Goal: Task Accomplishment & Management: Manage account settings

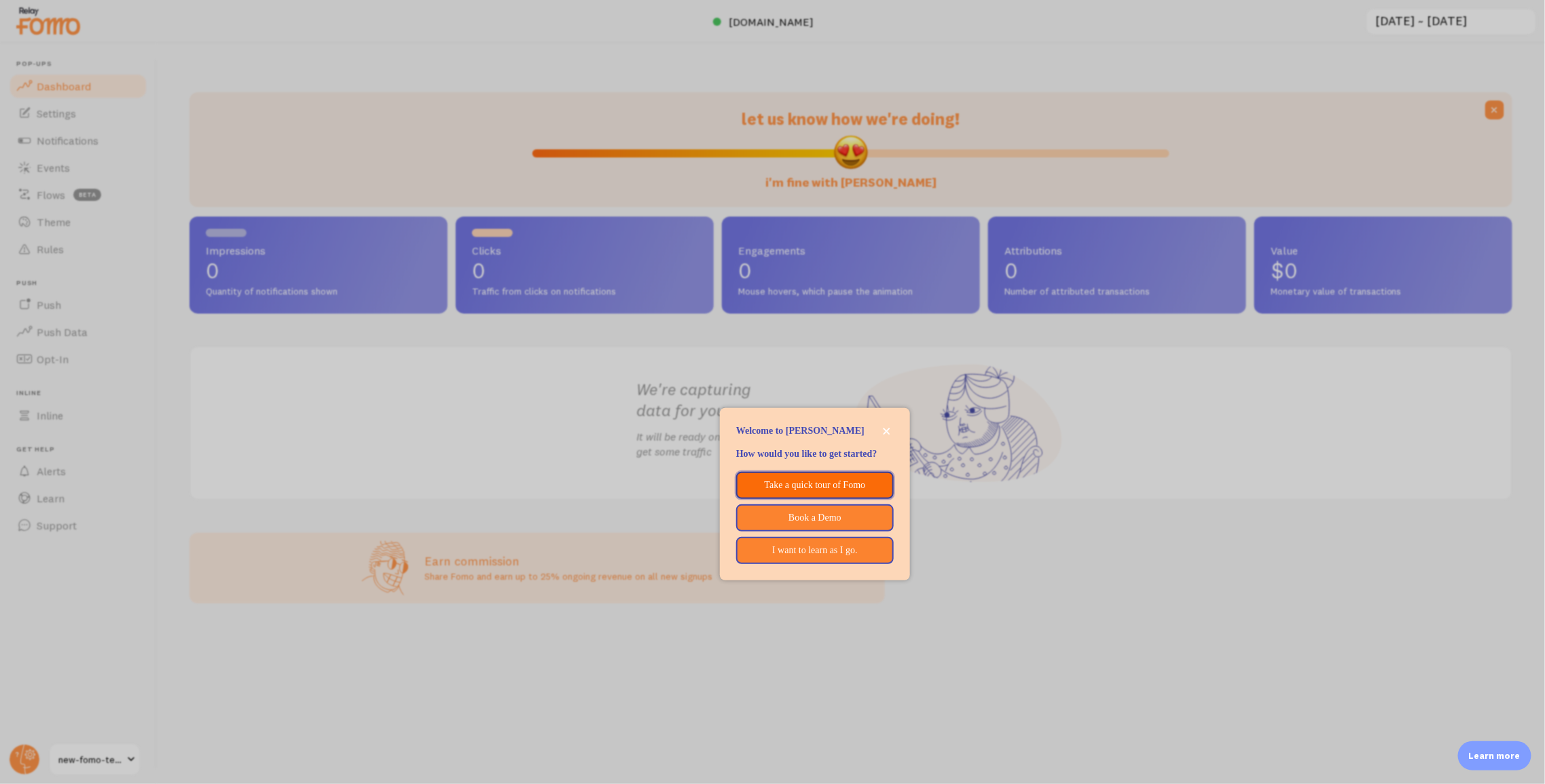
click at [833, 492] on p "Take a quick tour of Fomo" at bounding box center [815, 486] width 138 height 13
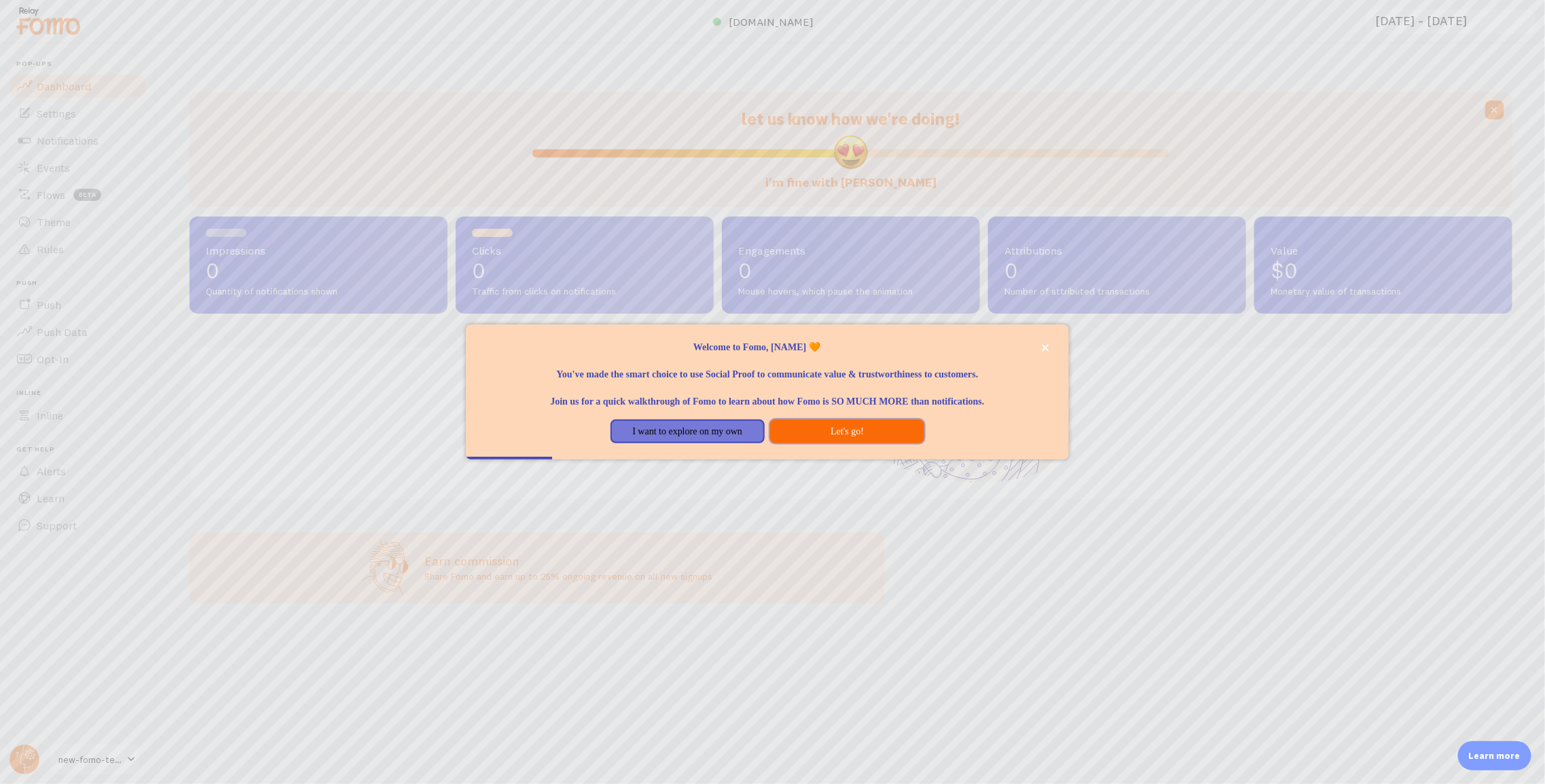
click at [785, 428] on button "Let's go!" at bounding box center [847, 432] width 154 height 24
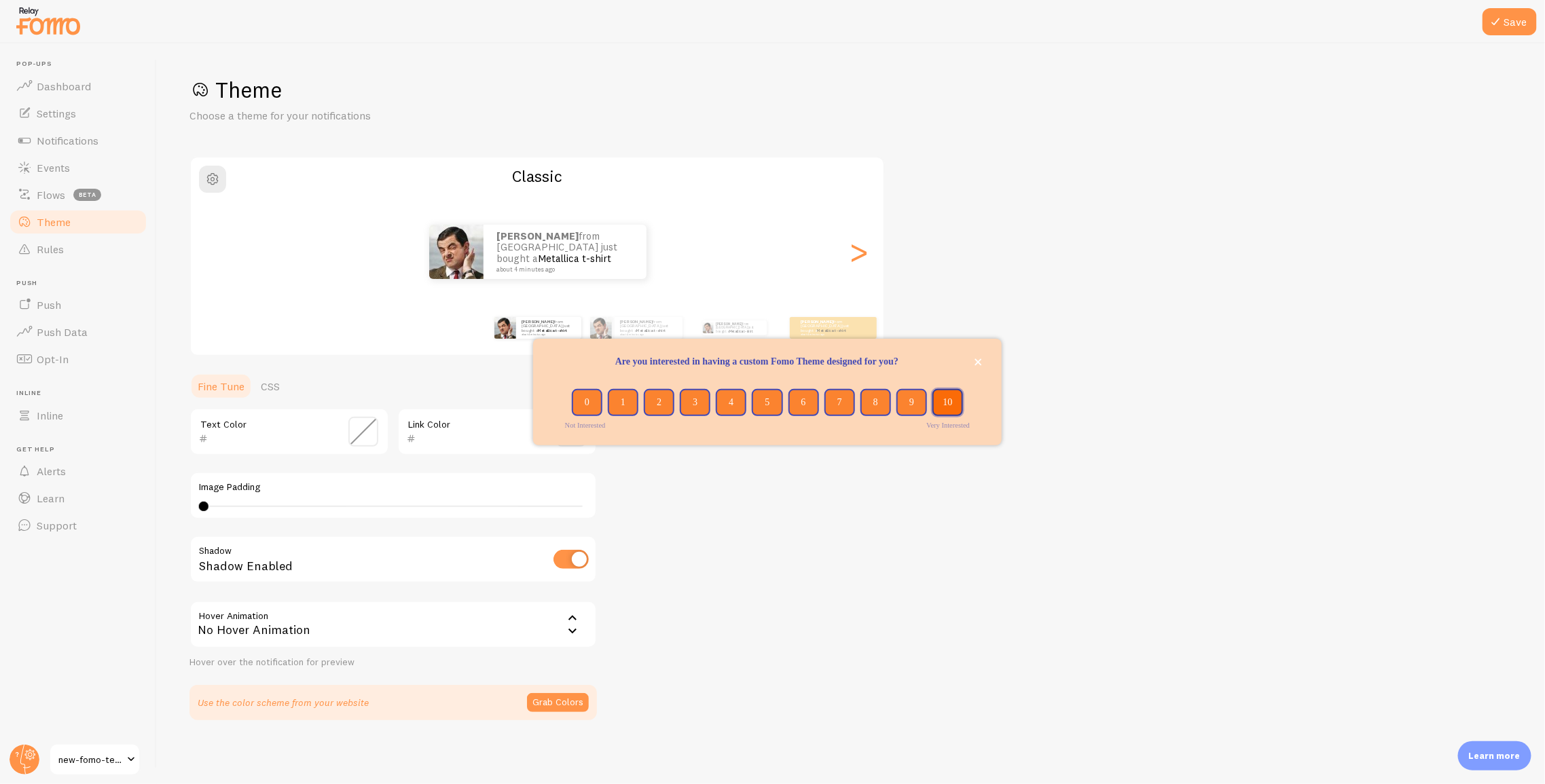
click at [953, 405] on button "10" at bounding box center [947, 402] width 30 height 27
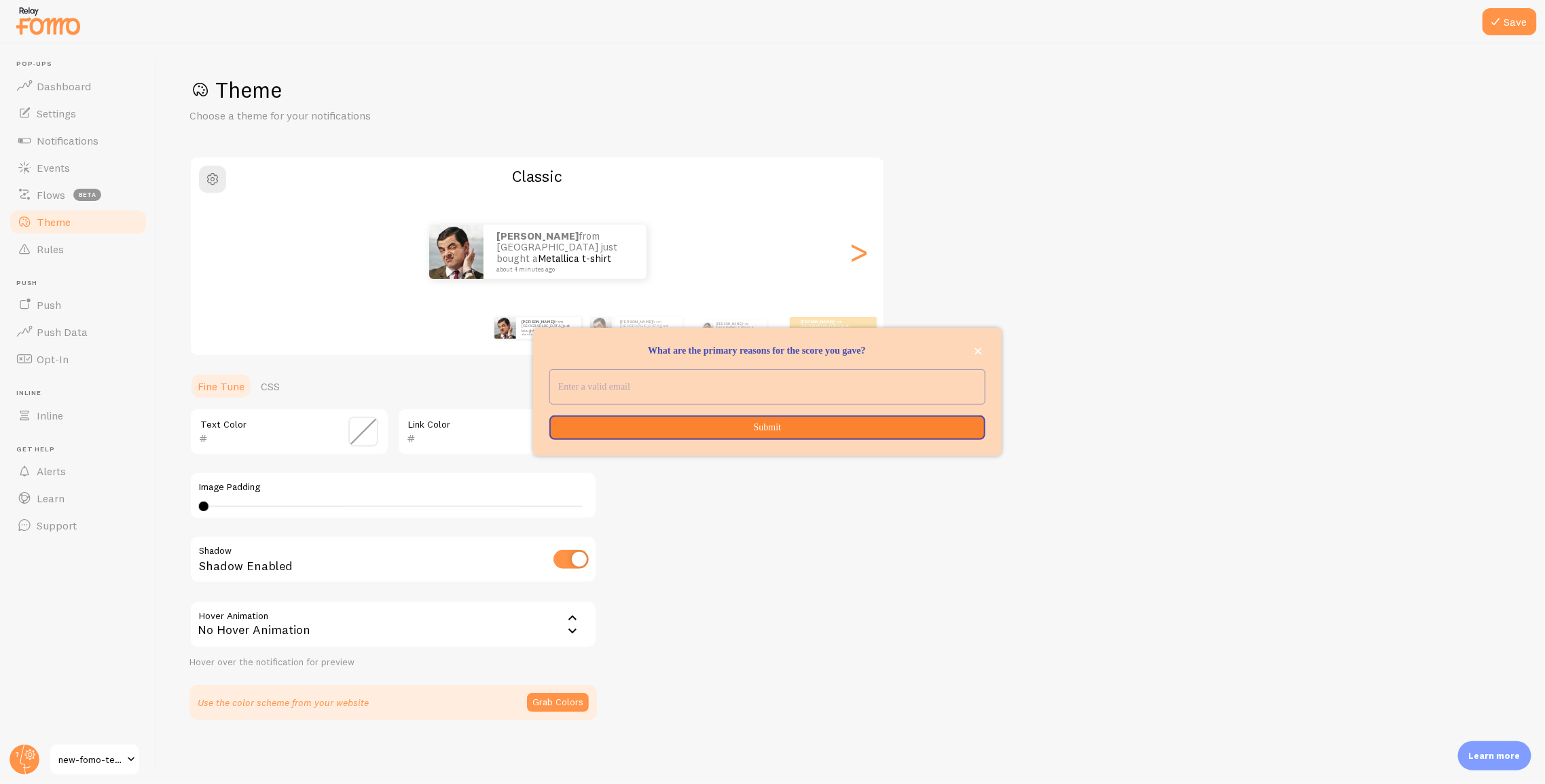
click at [925, 389] on input "What are the primary reasons for the score you gave?" at bounding box center [767, 387] width 434 height 34
click at [743, 381] on input "What are the primary reasons for the score you gave?" at bounding box center [767, 387] width 434 height 34
type input "[EMAIL_ADDRESS][DOMAIN_NAME]"
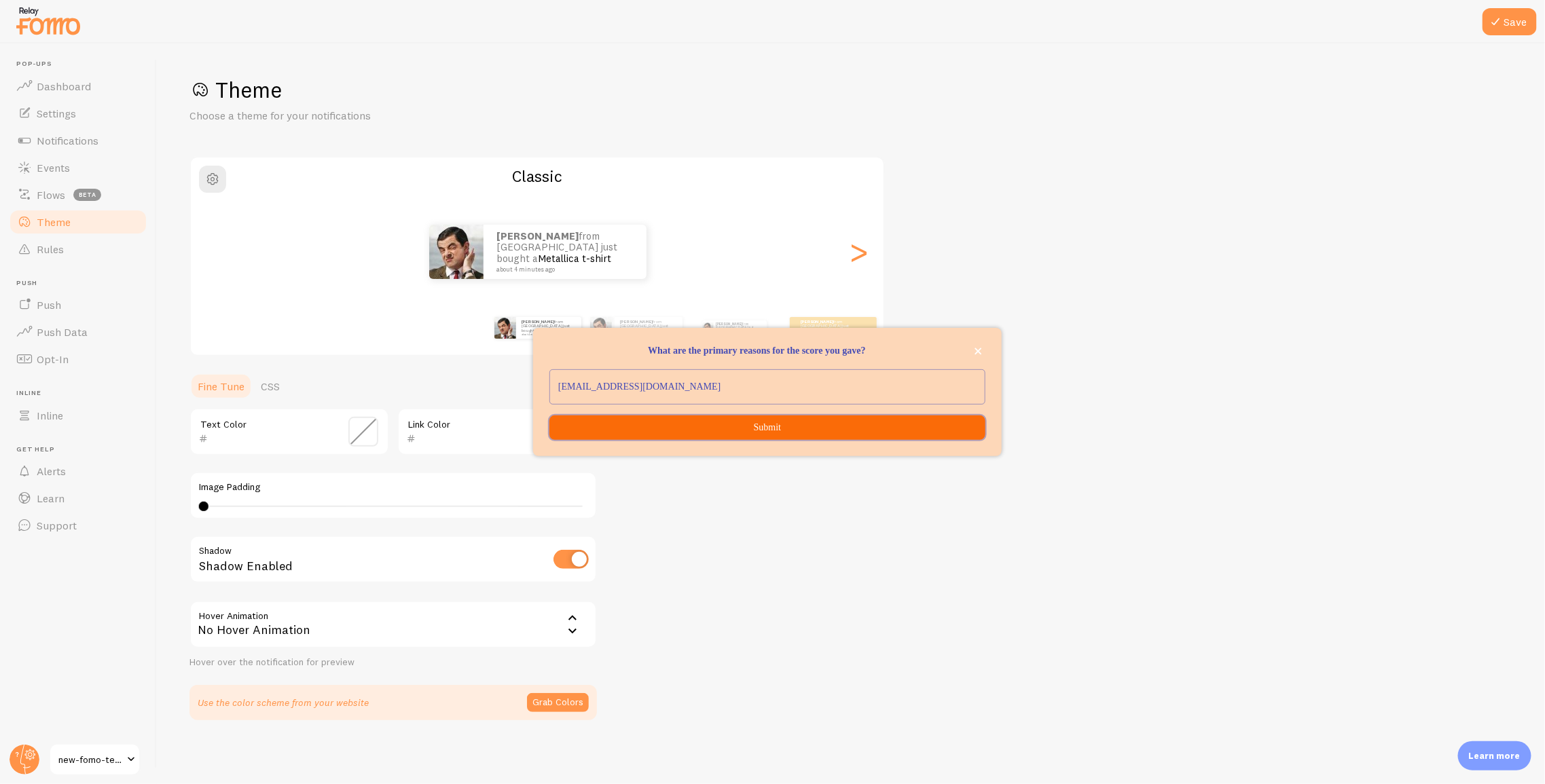
click at [776, 430] on button "Submit" at bounding box center [767, 427] width 436 height 24
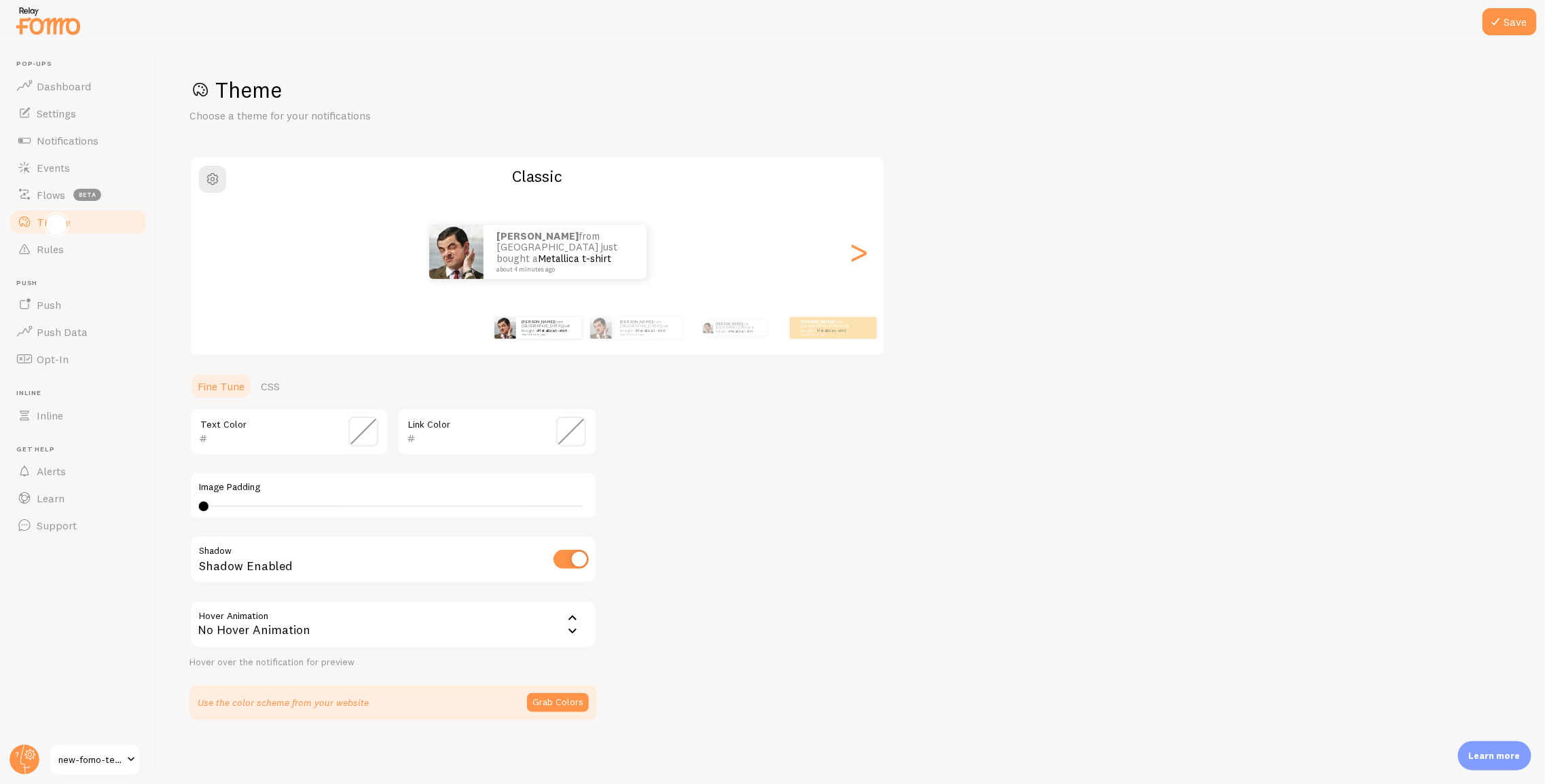
click at [51, 224] on div "🎨 How do you want your notifications to look?" at bounding box center [57, 225] width 10 height 10
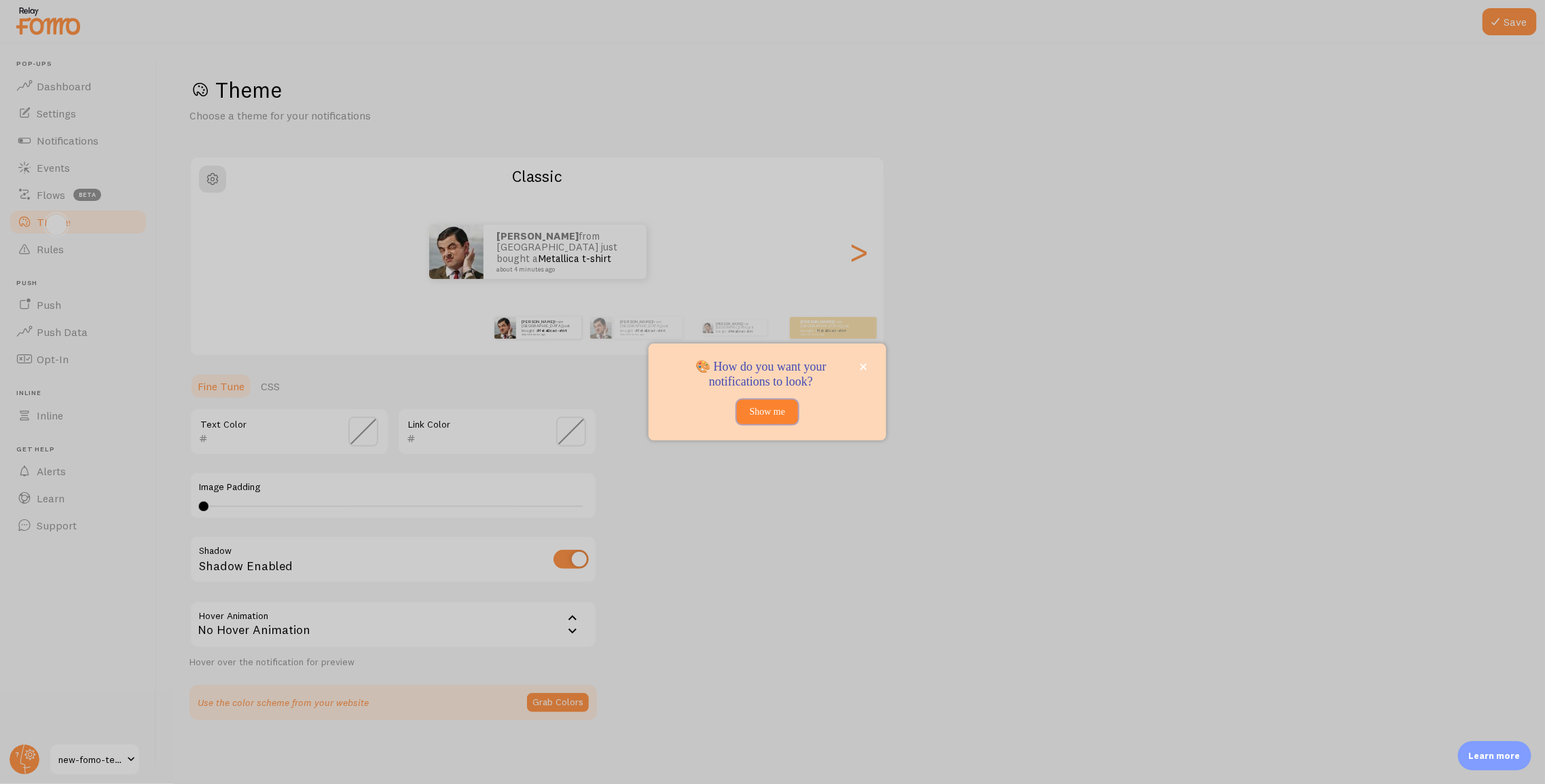
click at [748, 412] on button "Show me" at bounding box center [767, 411] width 61 height 24
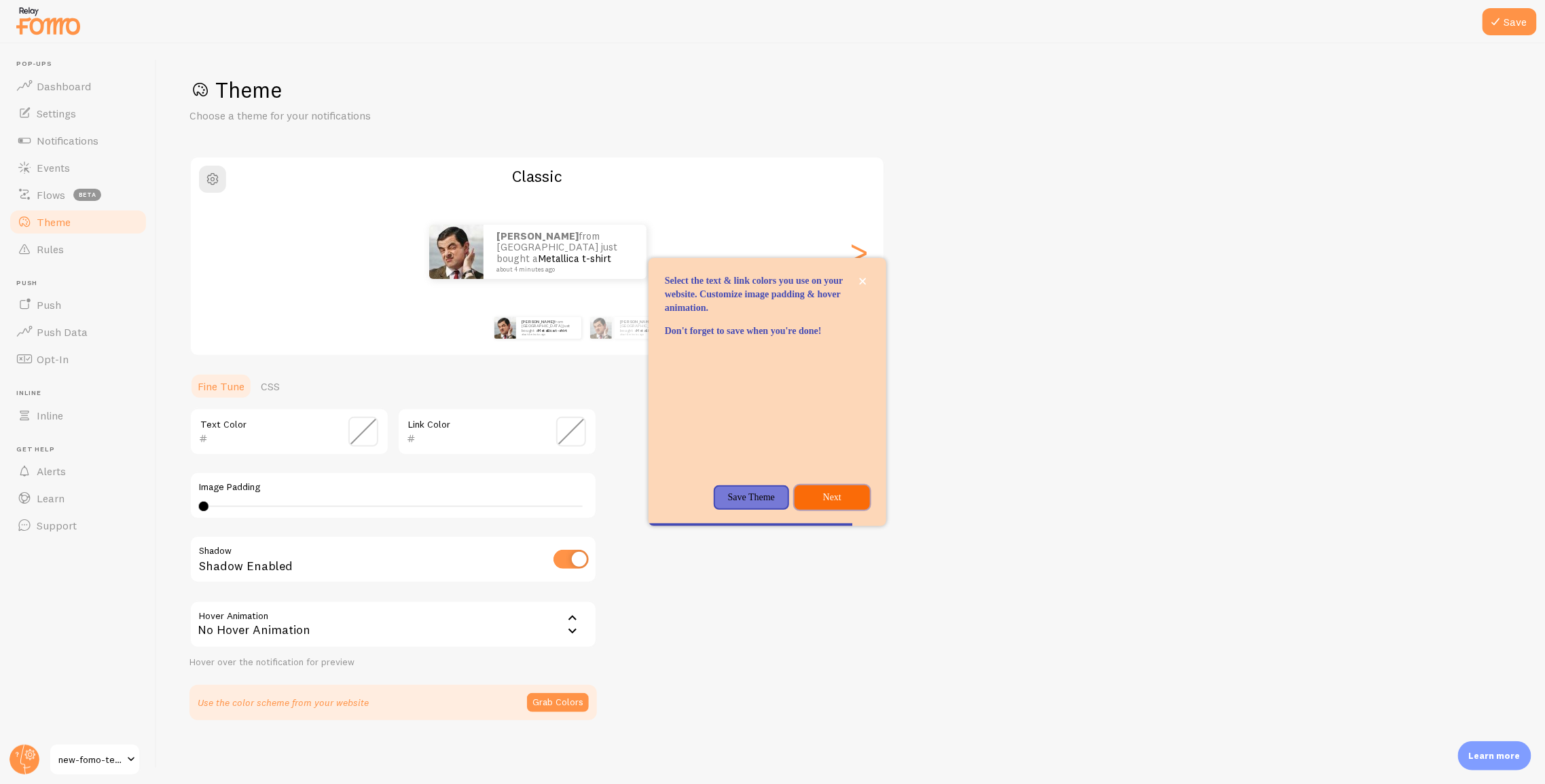
click at [824, 504] on p "Next" at bounding box center [832, 497] width 59 height 13
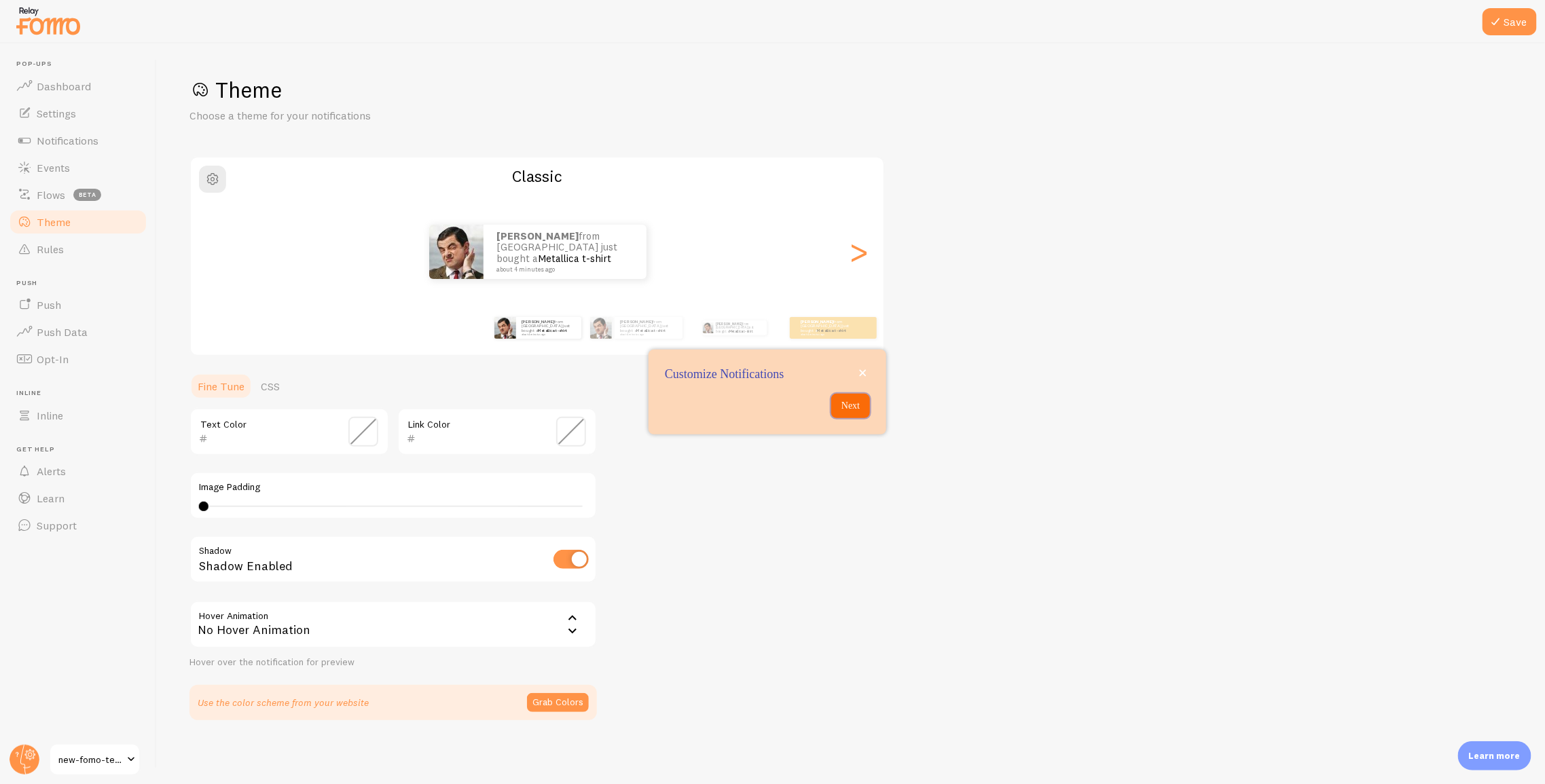
click at [853, 405] on p "Next" at bounding box center [850, 405] width 23 height 13
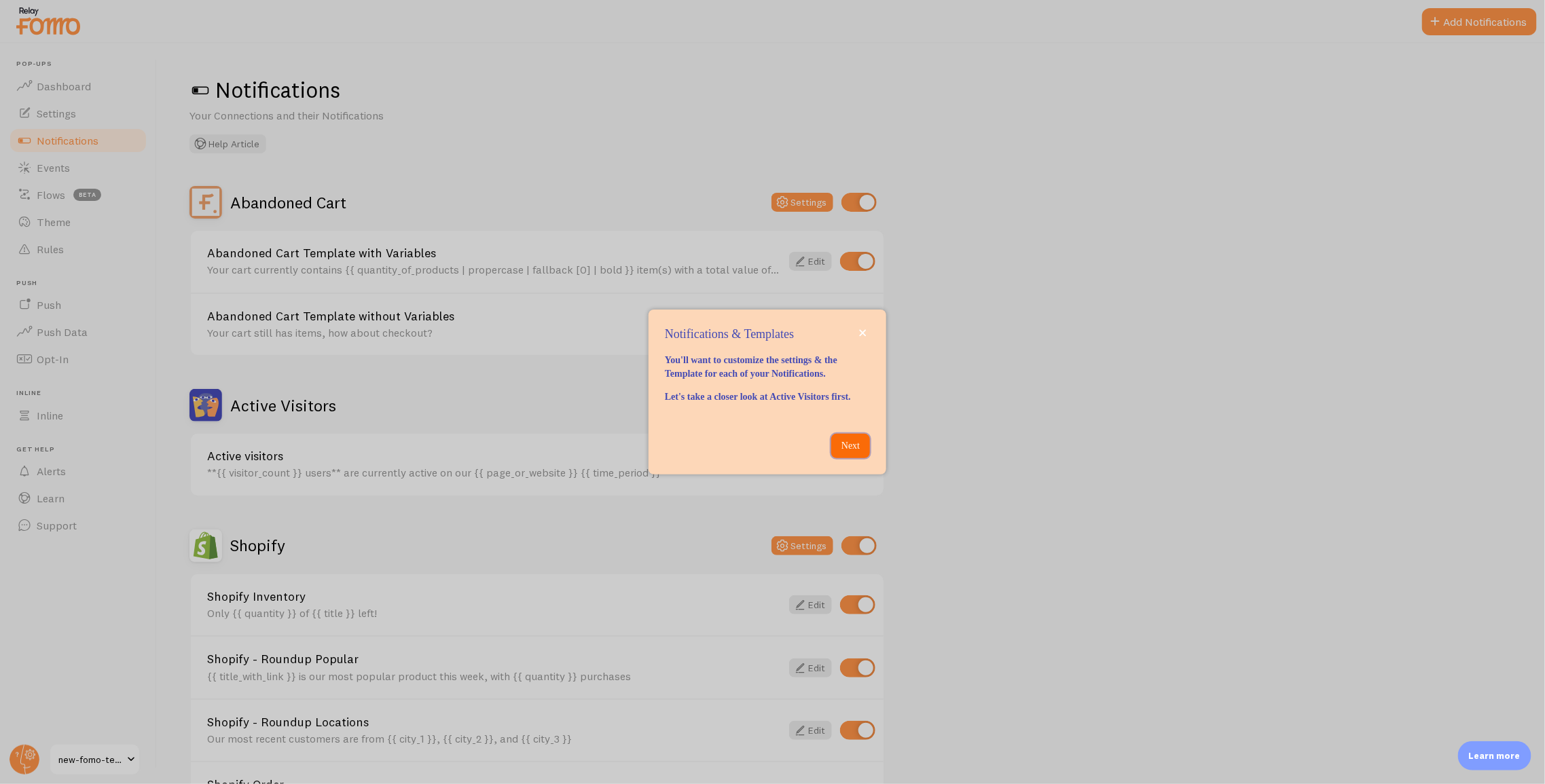
click at [850, 453] on p "Next" at bounding box center [850, 446] width 23 height 13
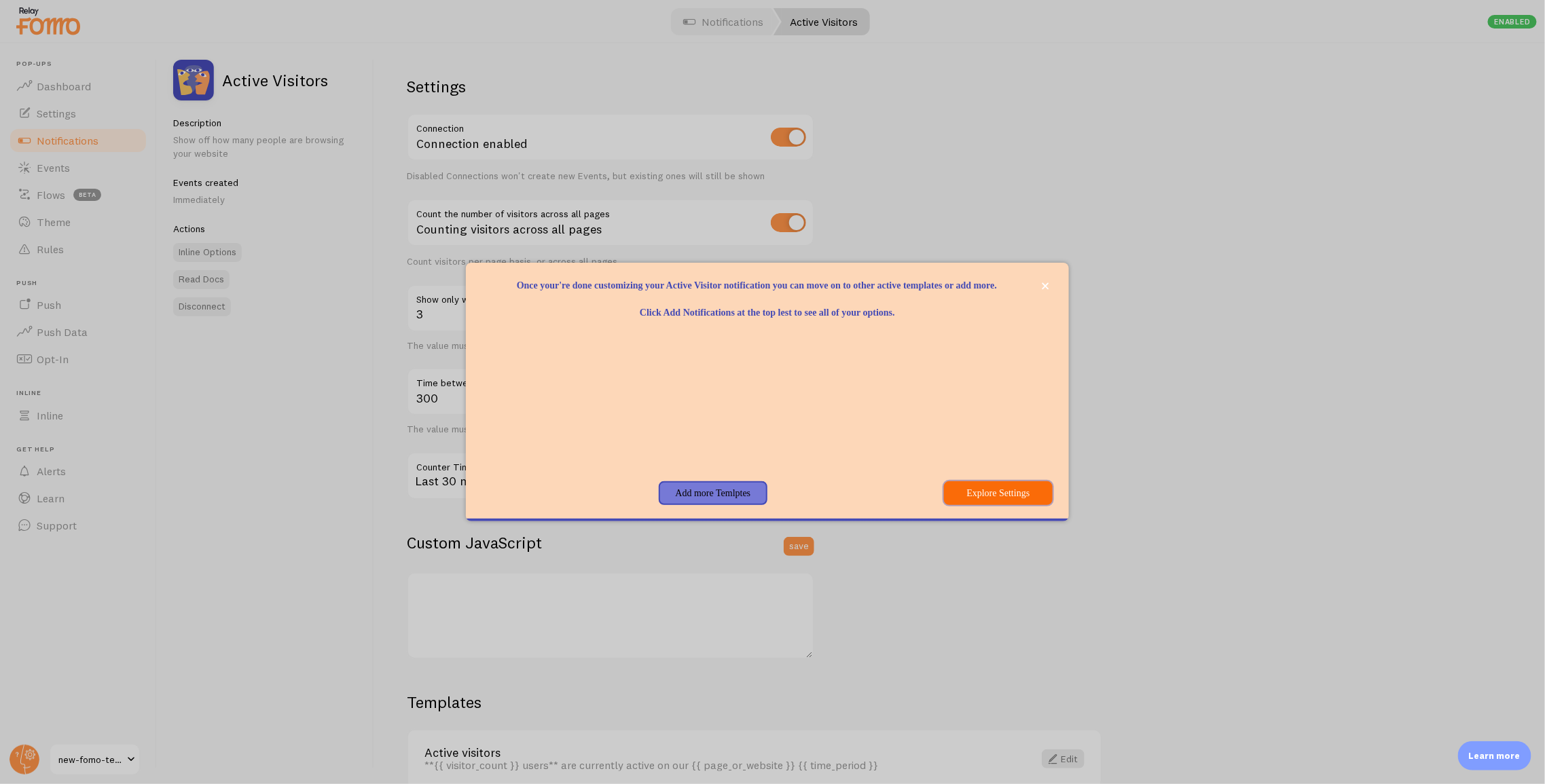
click at [977, 497] on button "Explore Settings" at bounding box center [998, 493] width 109 height 24
click at [974, 495] on button "Explore Settings" at bounding box center [998, 493] width 109 height 24
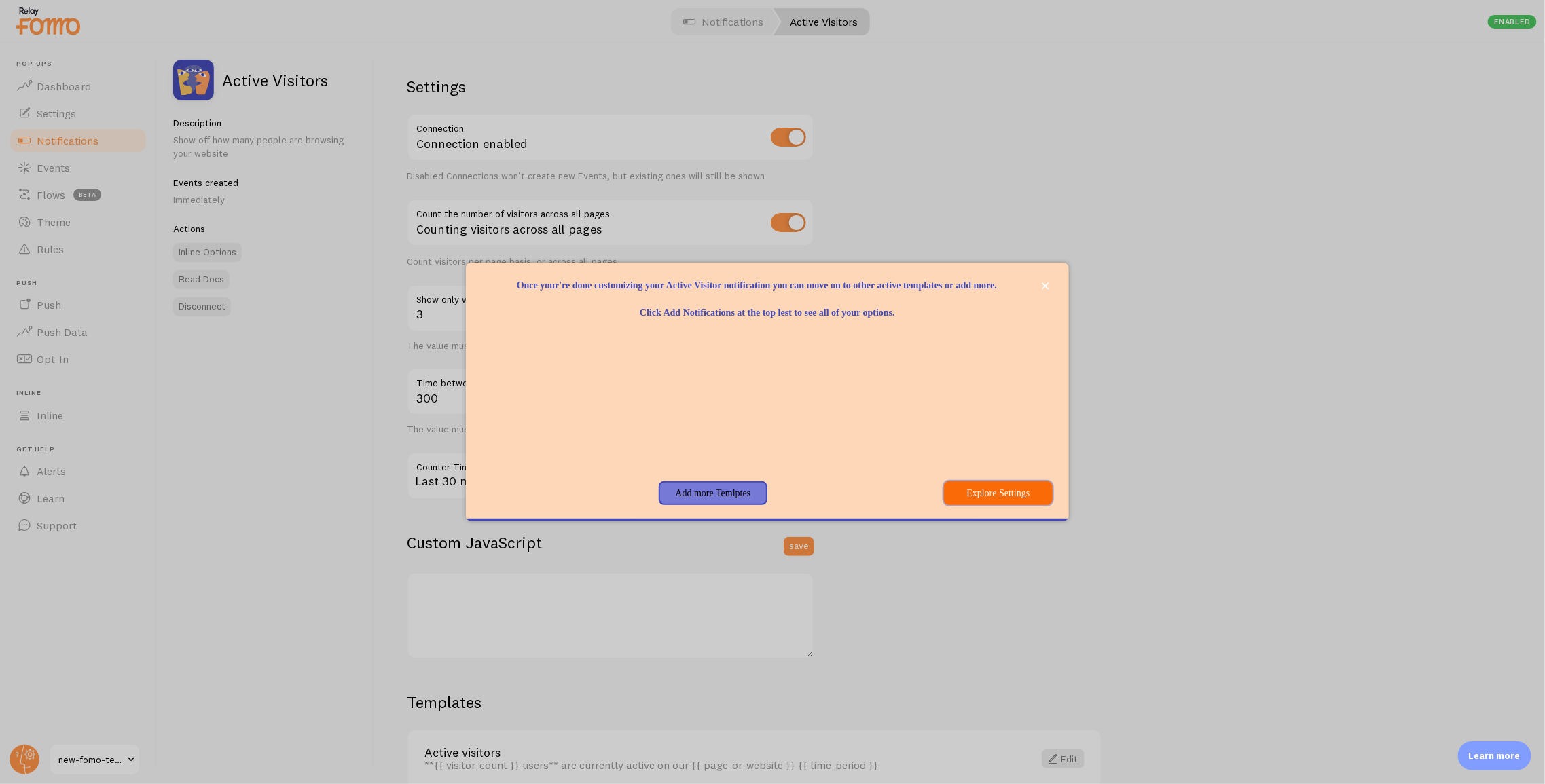
click at [974, 495] on button "Explore Settings" at bounding box center [998, 493] width 109 height 24
click at [985, 498] on button "Explore Settings" at bounding box center [998, 493] width 109 height 24
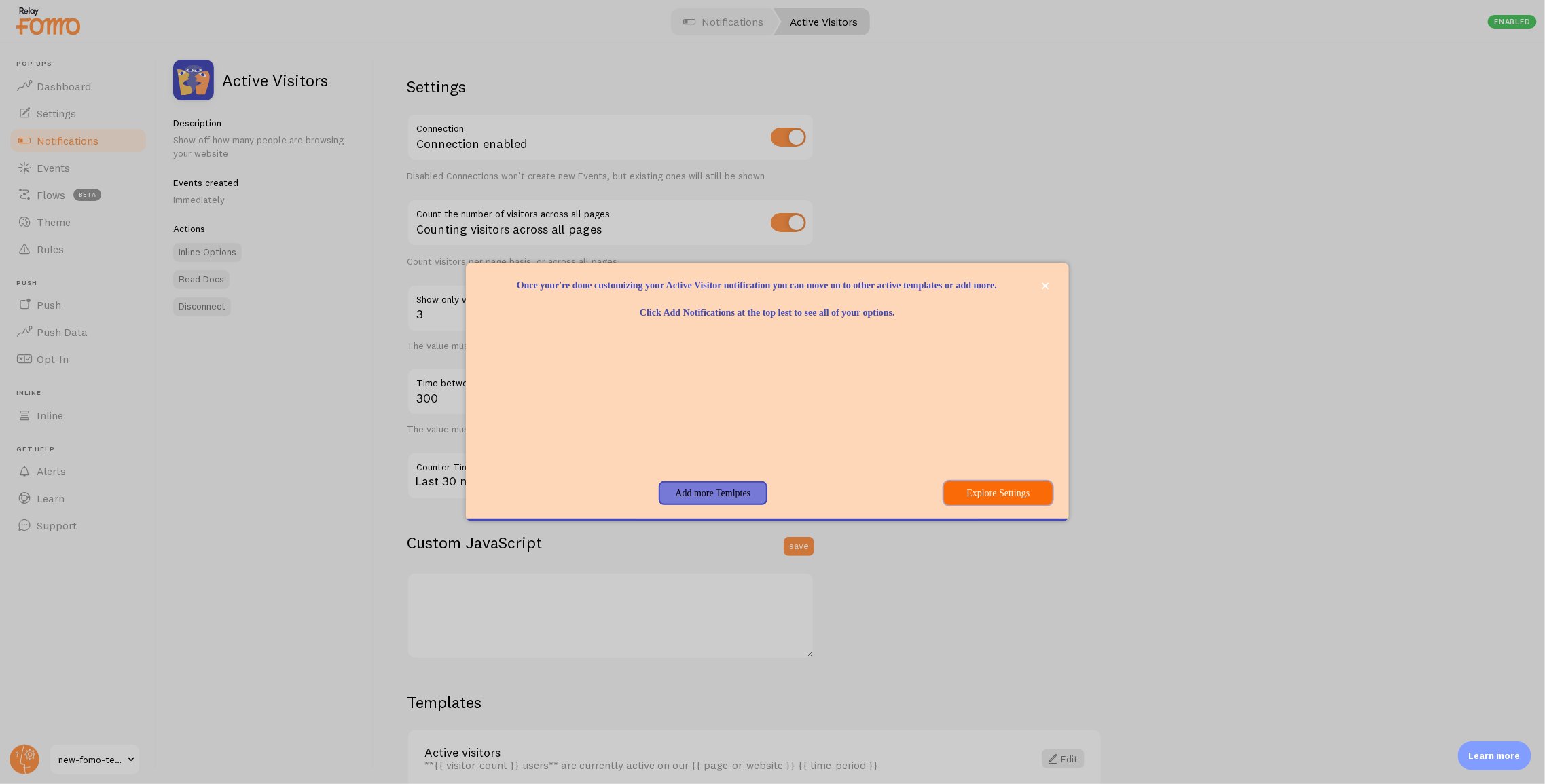
click at [985, 498] on button "Explore Settings" at bounding box center [998, 493] width 109 height 24
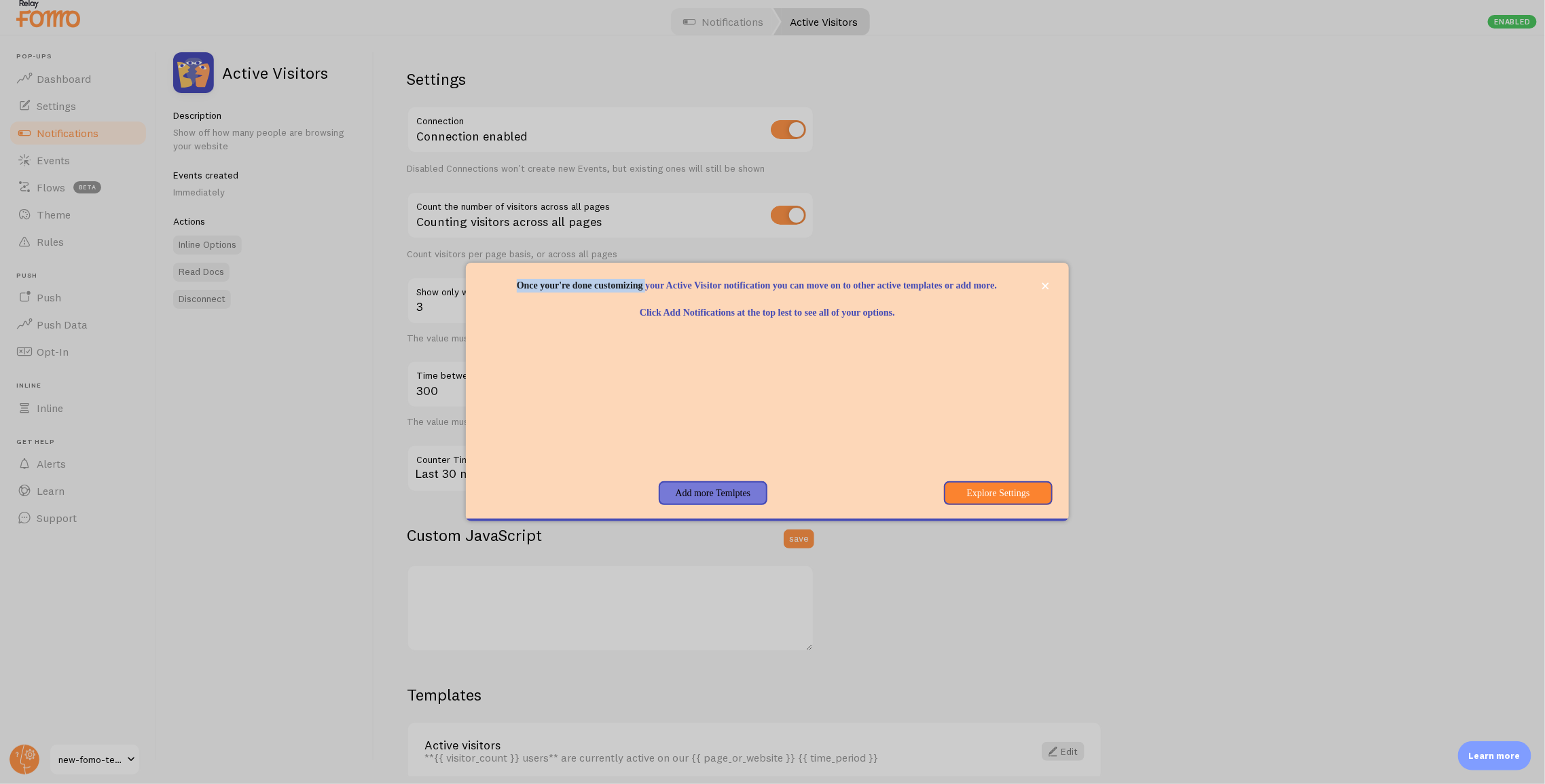
scroll to position [12, 0]
drag, startPoint x: 559, startPoint y: 276, endPoint x: 669, endPoint y: 281, distance: 110.1
click at [669, 281] on p "Once your're done customizing your Active Visitor notification you can move on …" at bounding box center [767, 286] width 570 height 13
copy p "Once your're done customizing"
click at [984, 498] on button "Explore Settings" at bounding box center [998, 493] width 109 height 24
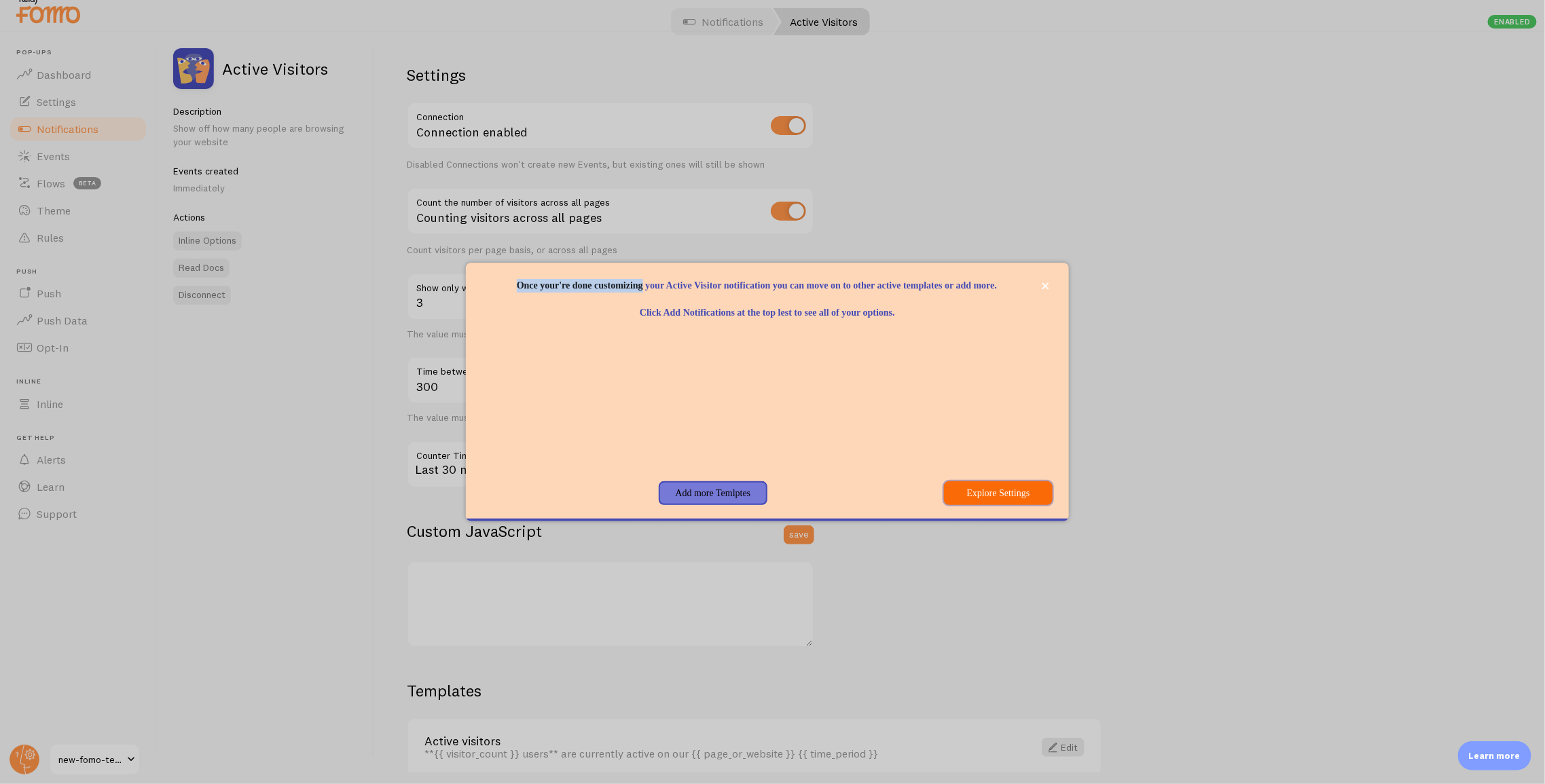
click at [985, 498] on button "Explore Settings" at bounding box center [998, 493] width 109 height 24
click at [729, 505] on button "Add more Temlptes" at bounding box center [713, 493] width 109 height 24
click at [705, 493] on button "Add more Temlptes" at bounding box center [713, 493] width 109 height 24
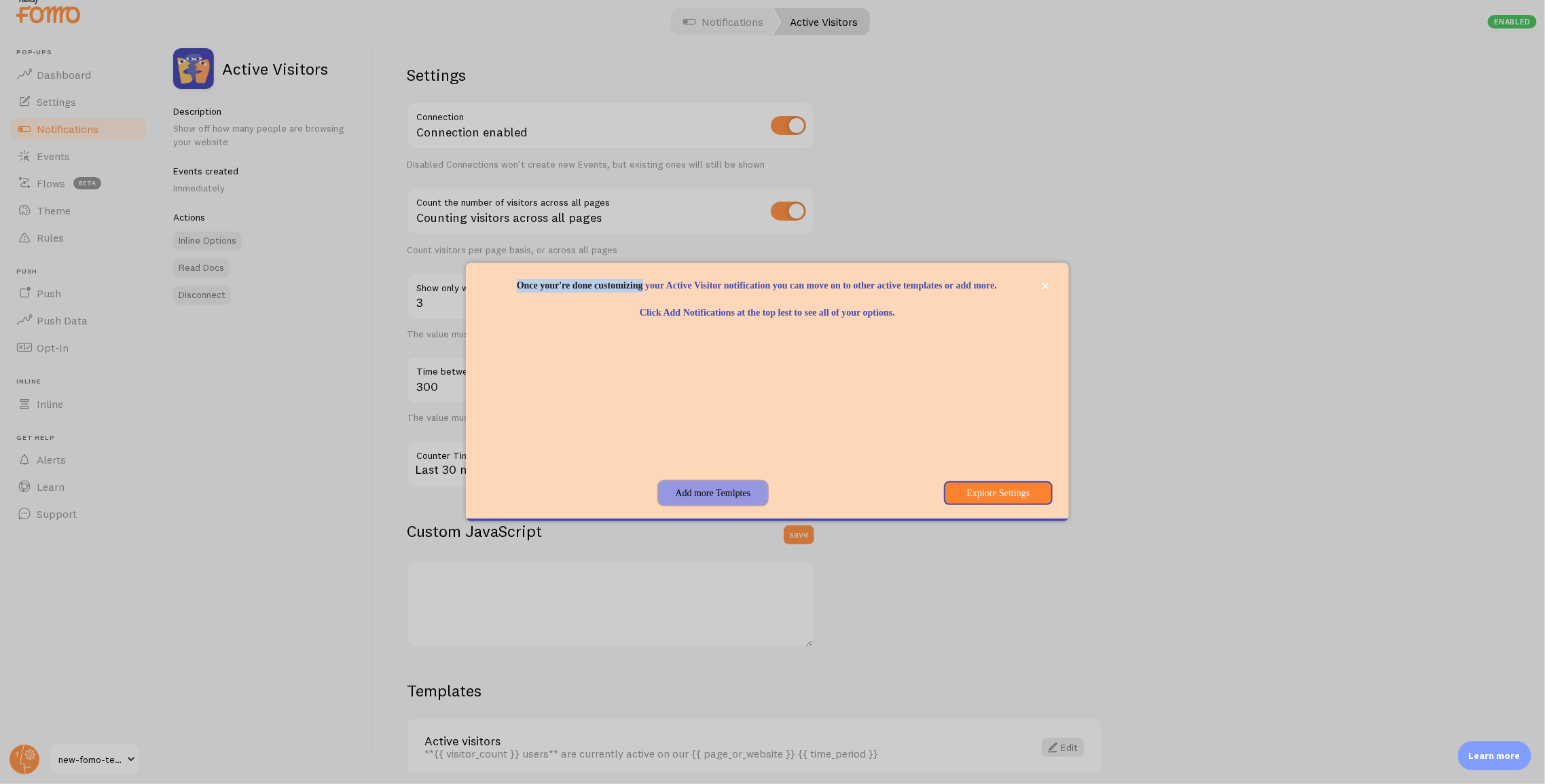
click at [705, 493] on button "Add more Temlptes" at bounding box center [713, 493] width 109 height 24
click at [707, 493] on button "Add more Temlptes" at bounding box center [713, 493] width 109 height 24
click at [970, 498] on button "Explore Settings" at bounding box center [998, 493] width 109 height 24
click at [722, 504] on button "Add more Temlptes" at bounding box center [713, 493] width 109 height 24
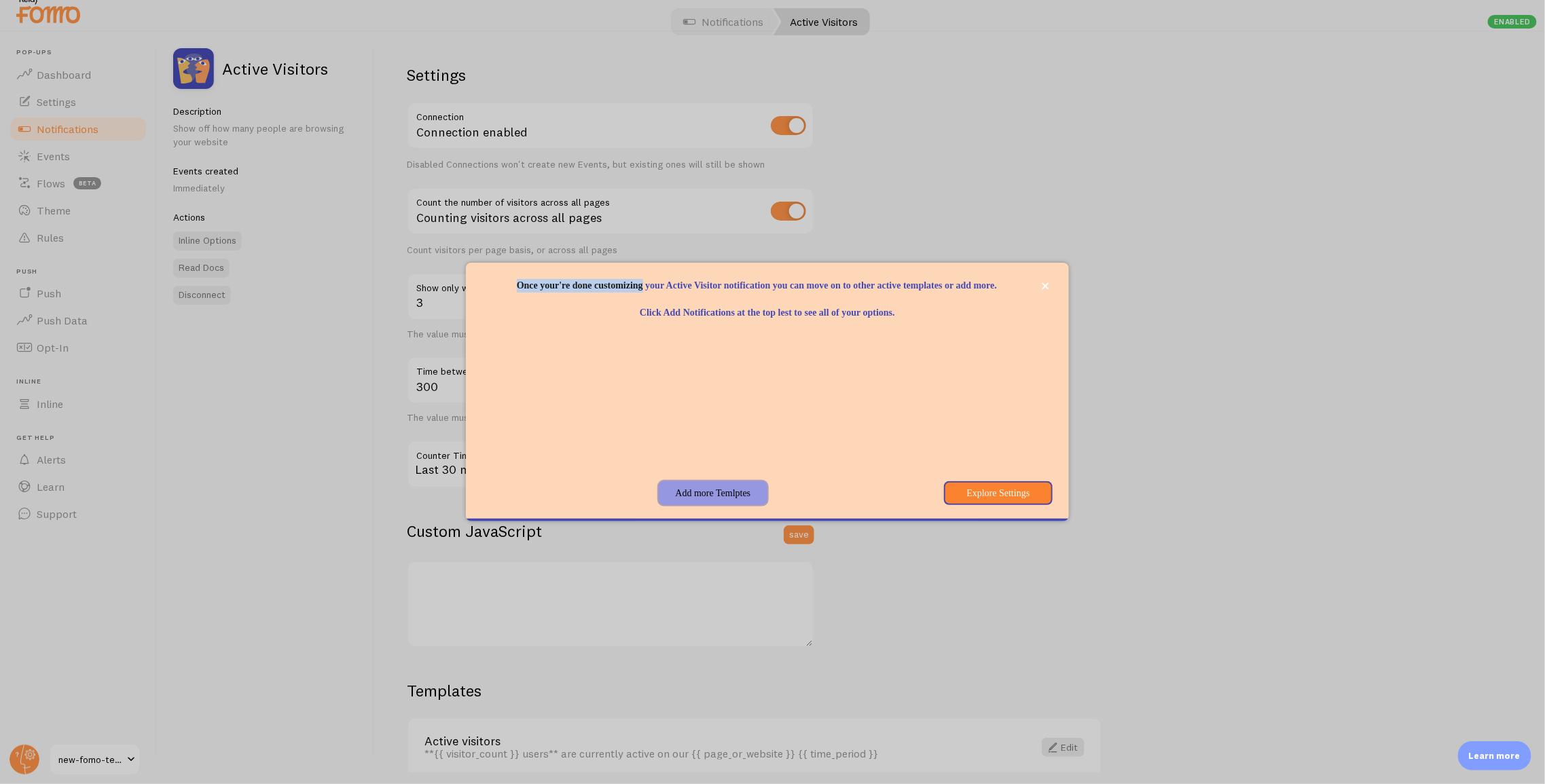
click at [724, 497] on button "Add more Temlptes" at bounding box center [713, 493] width 109 height 24
click at [1052, 282] on button "close," at bounding box center [1045, 286] width 14 height 14
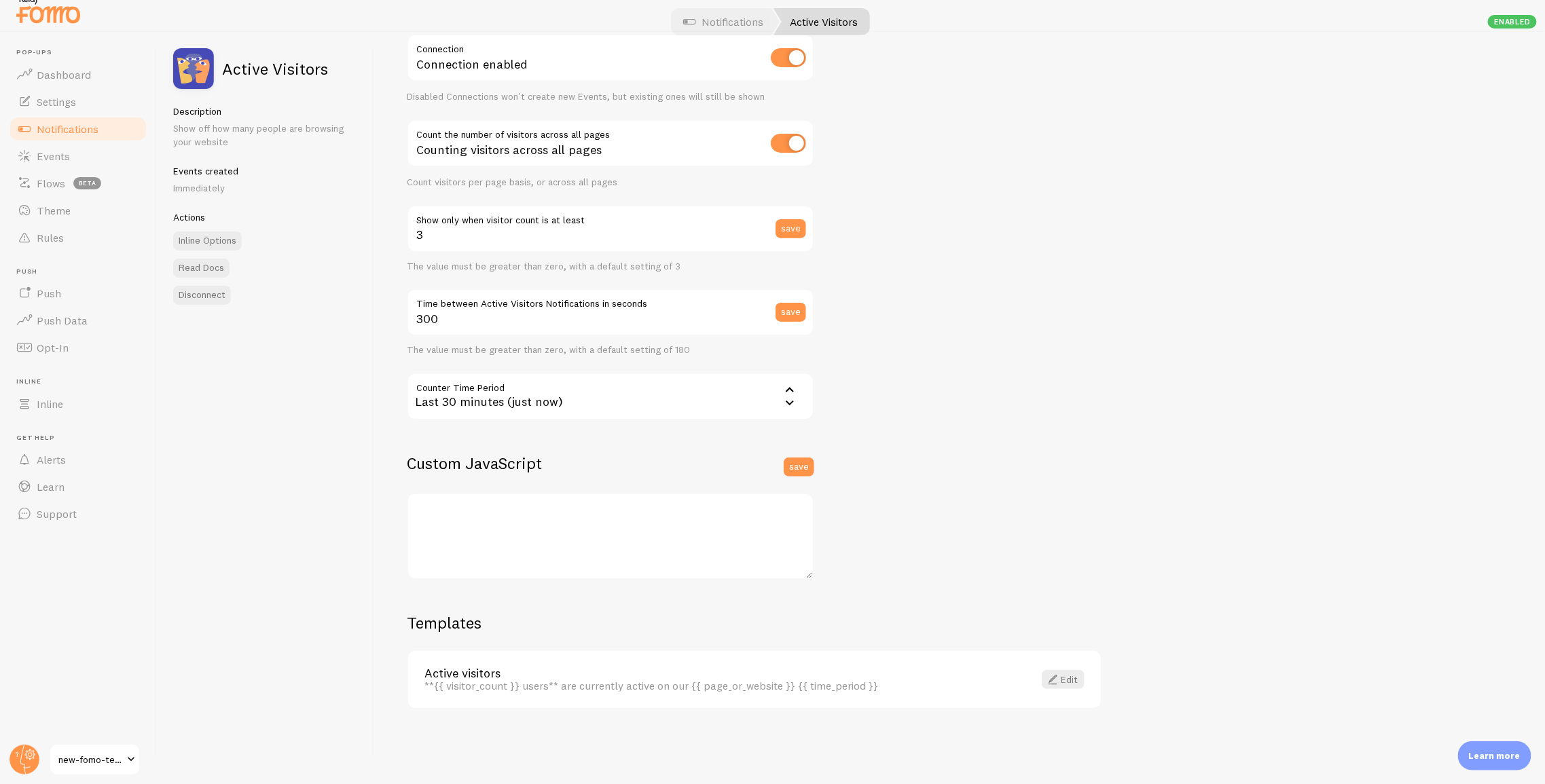
scroll to position [0, 0]
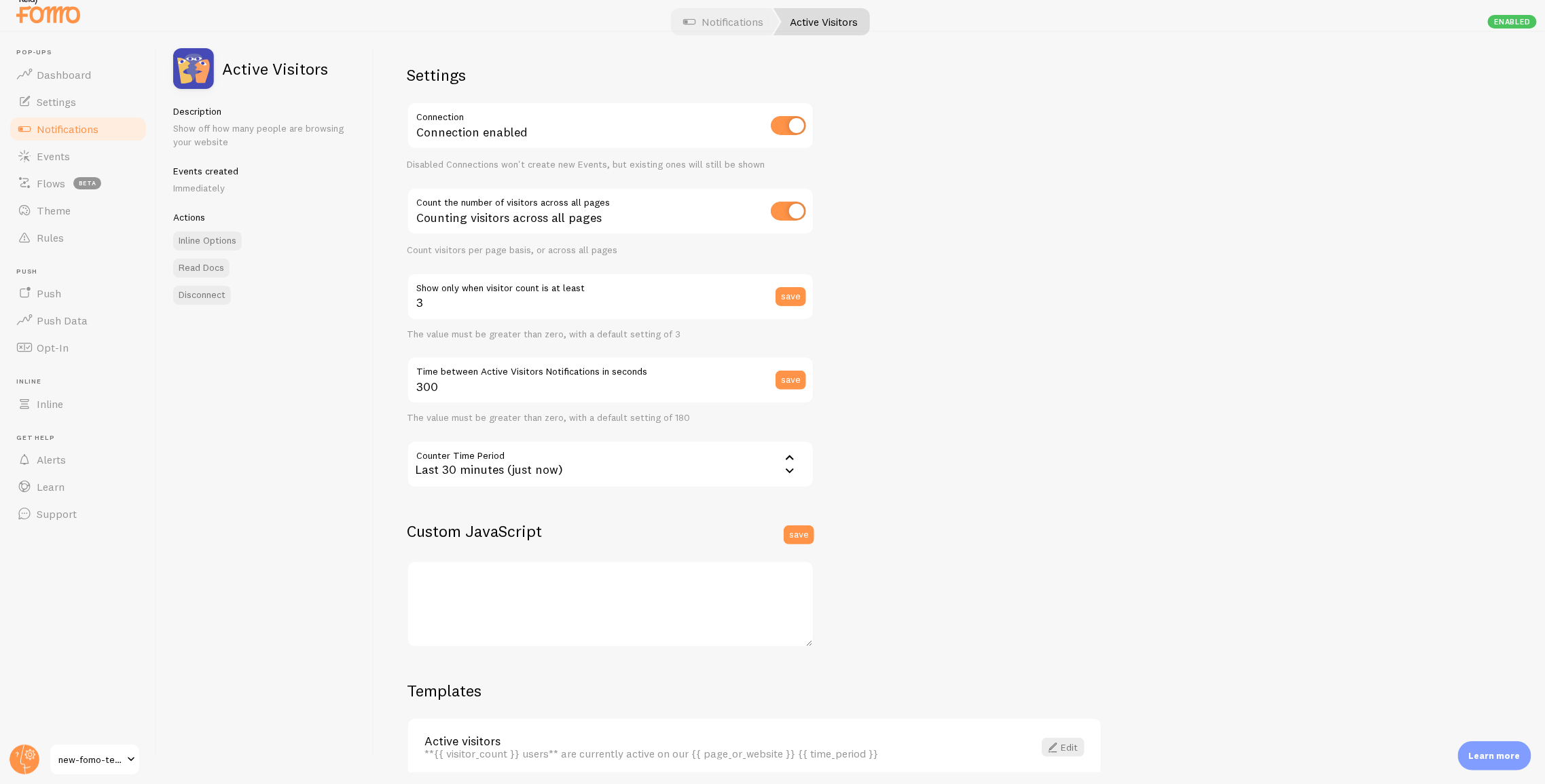
click at [1490, 747] on div "Learn more" at bounding box center [1494, 755] width 73 height 30
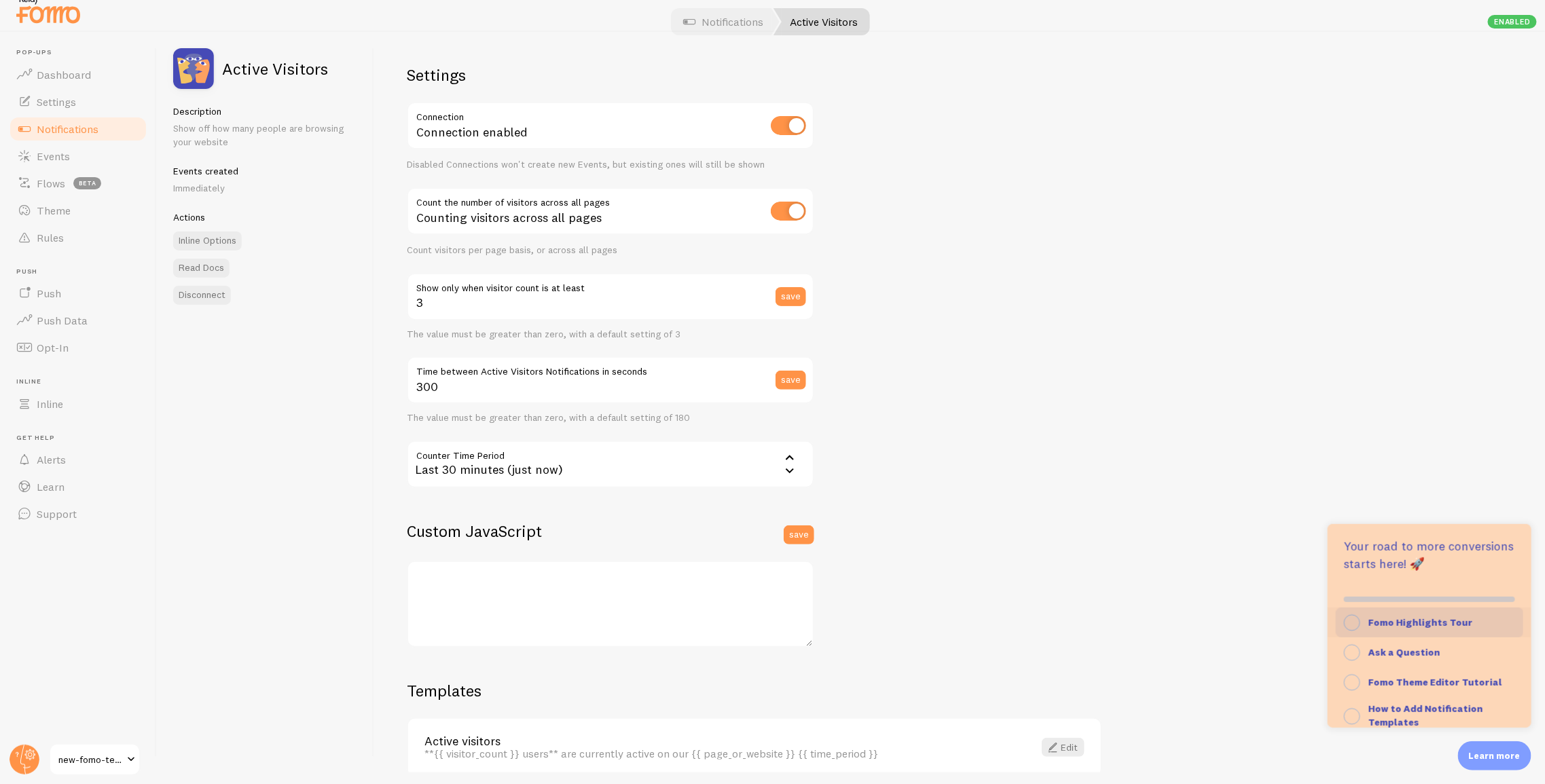
click at [1414, 625] on strong "Fomo Highlights Tour" at bounding box center [1420, 622] width 105 height 12
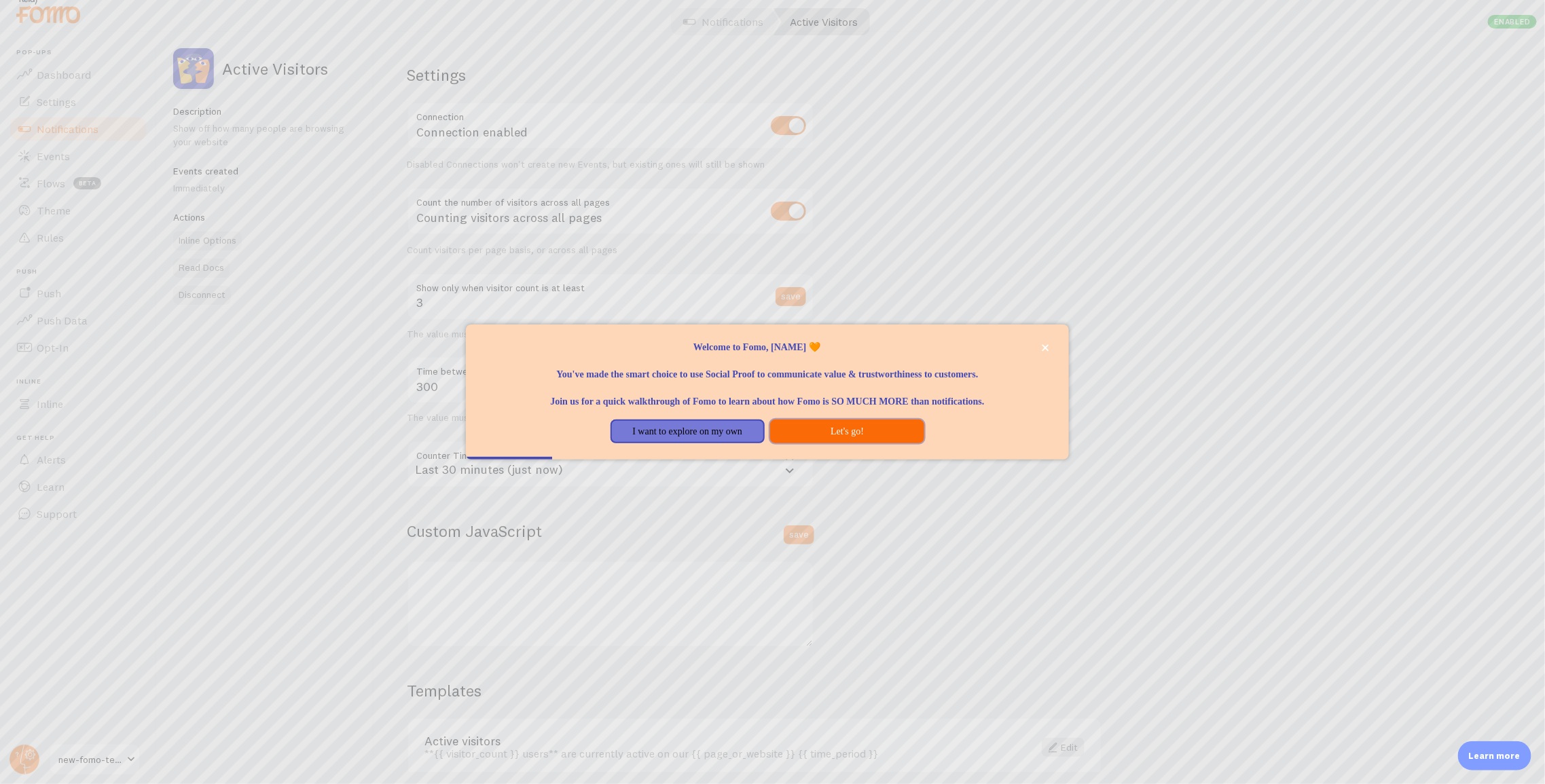
click at [783, 434] on button "Let's go!" at bounding box center [847, 432] width 154 height 24
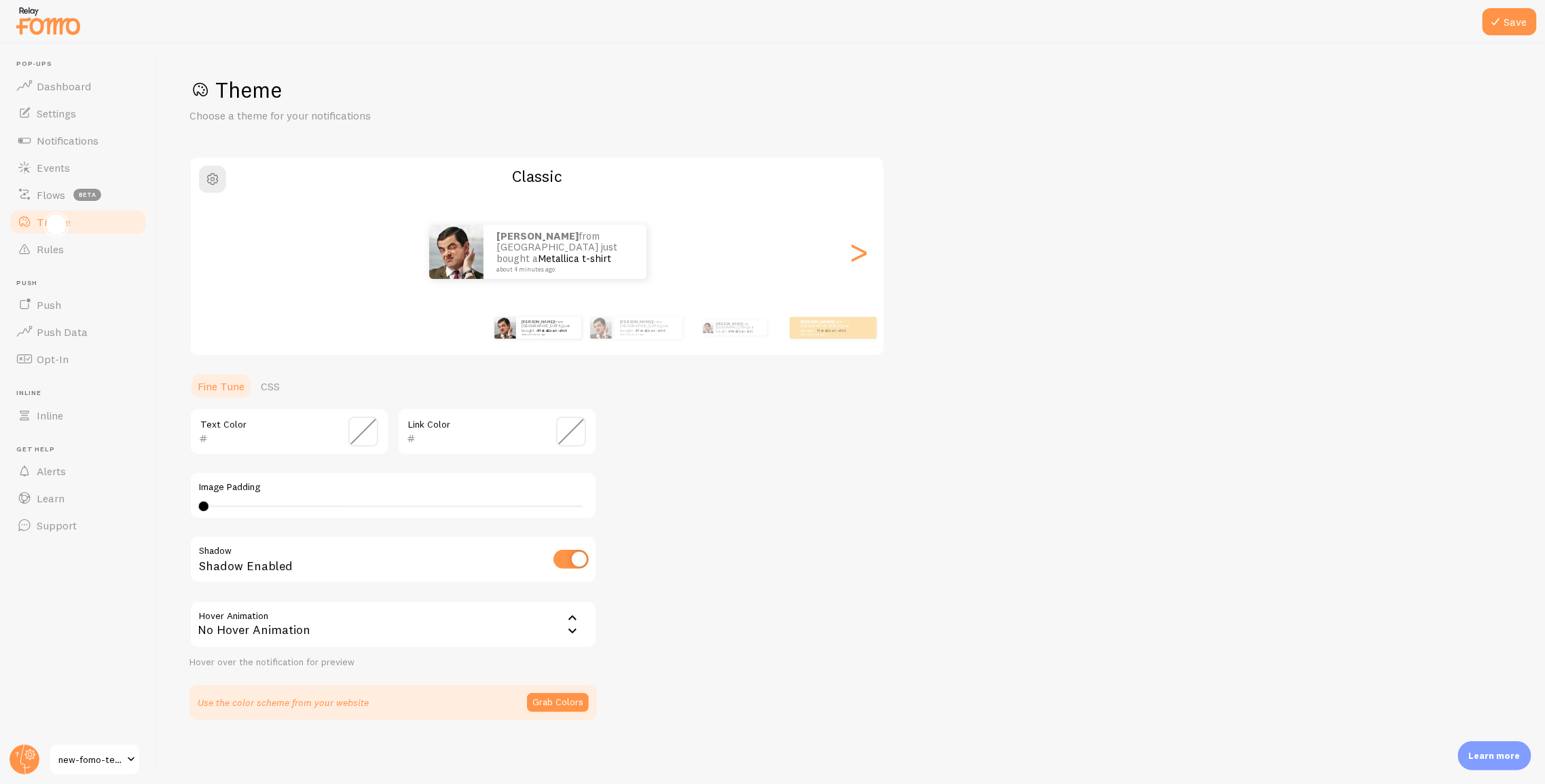
click at [65, 225] on div at bounding box center [57, 224] width 20 height 20
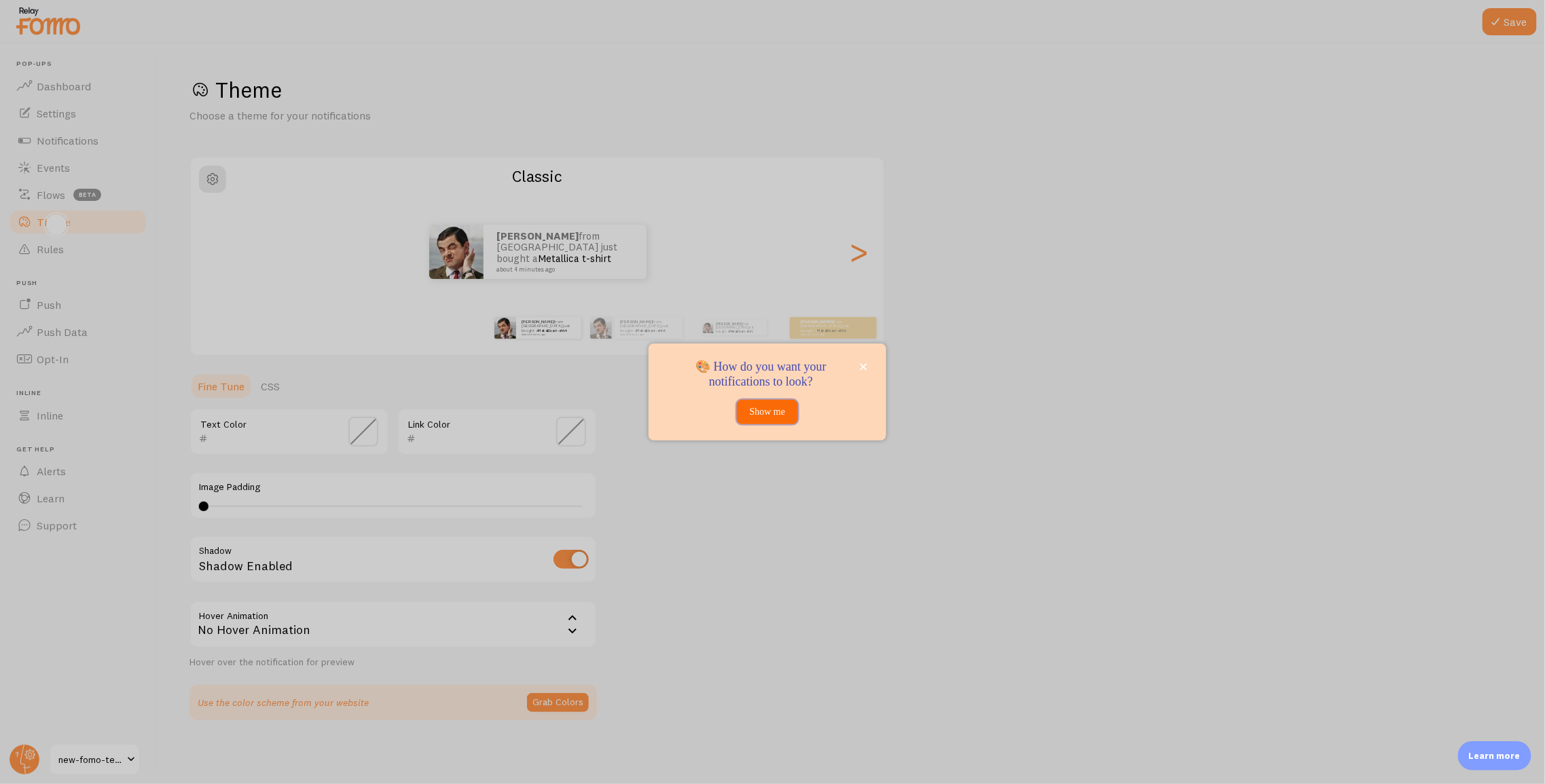
click at [776, 411] on button "Show me" at bounding box center [767, 411] width 61 height 24
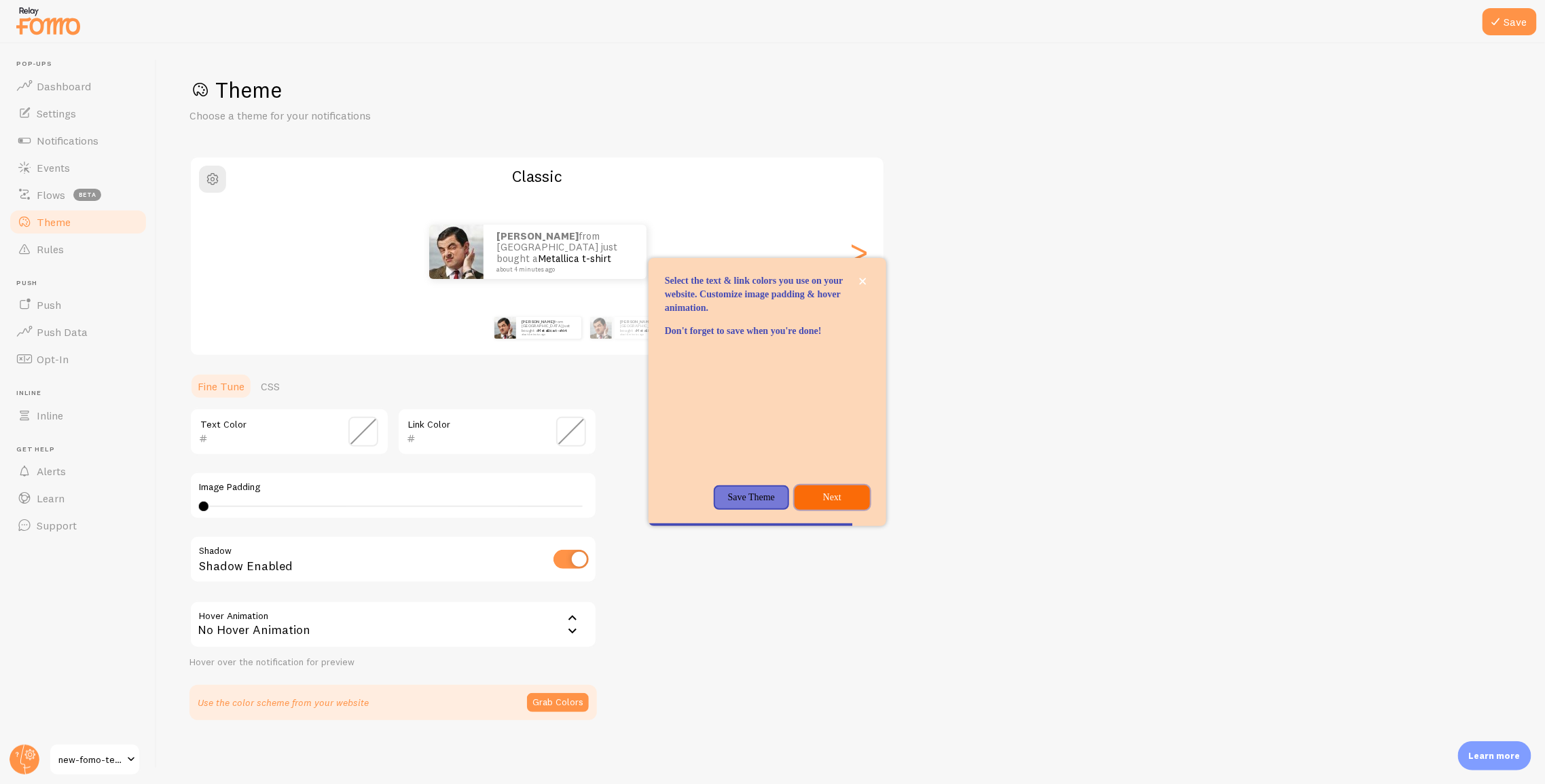
click at [831, 504] on p "Next" at bounding box center [832, 497] width 59 height 13
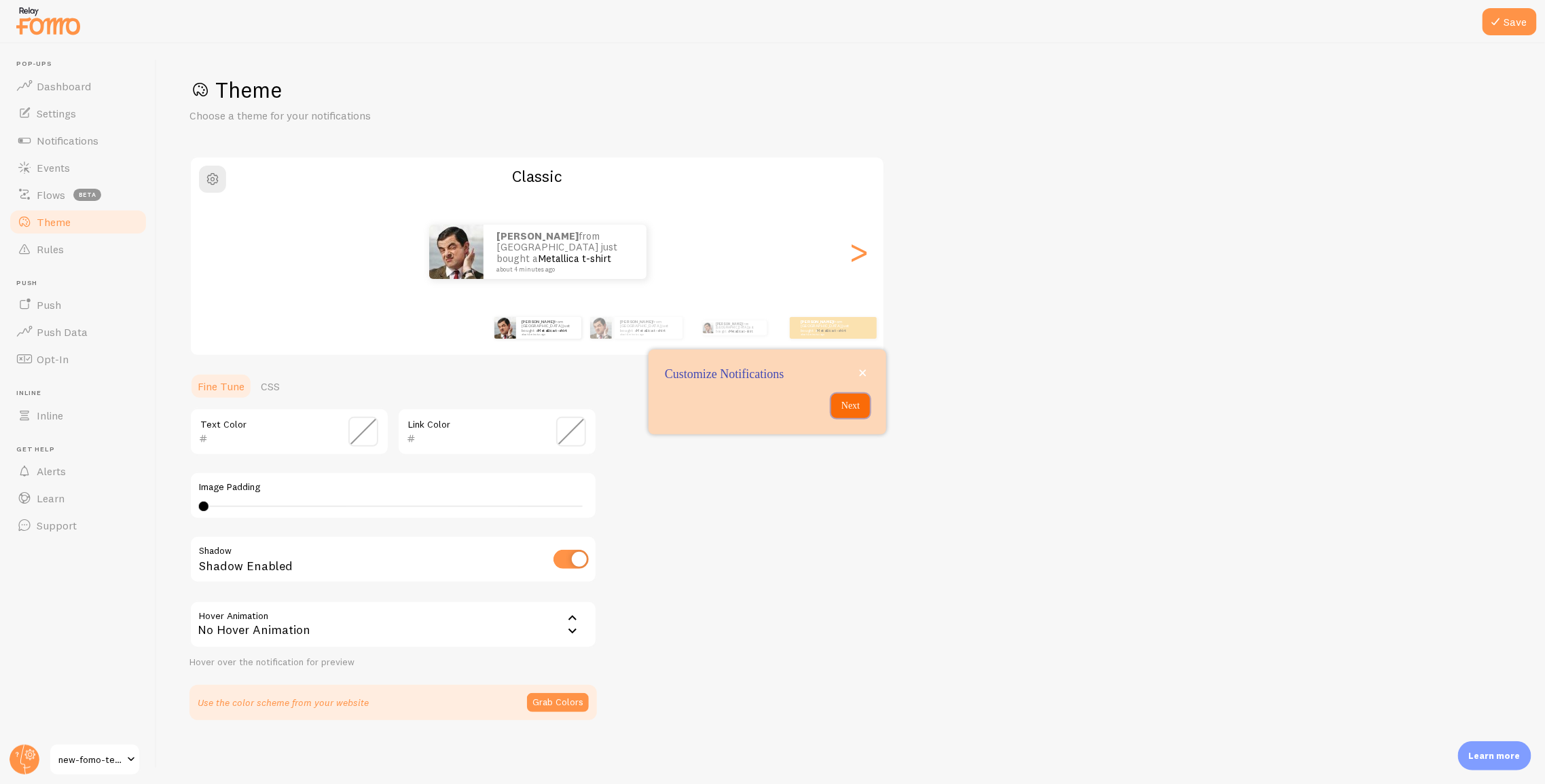
click at [853, 406] on p "Next" at bounding box center [850, 405] width 23 height 13
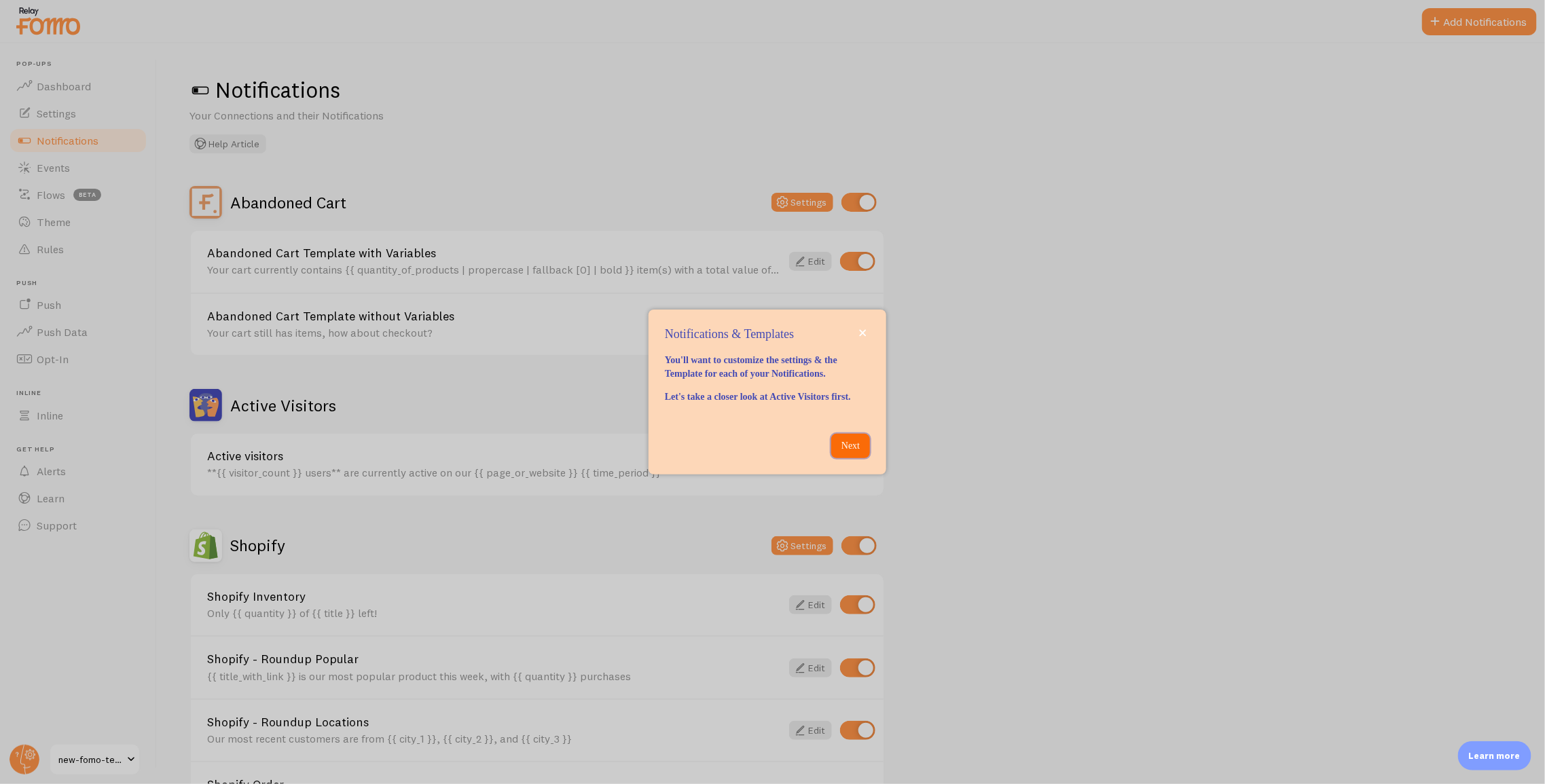
click at [843, 453] on p "Next" at bounding box center [850, 446] width 23 height 13
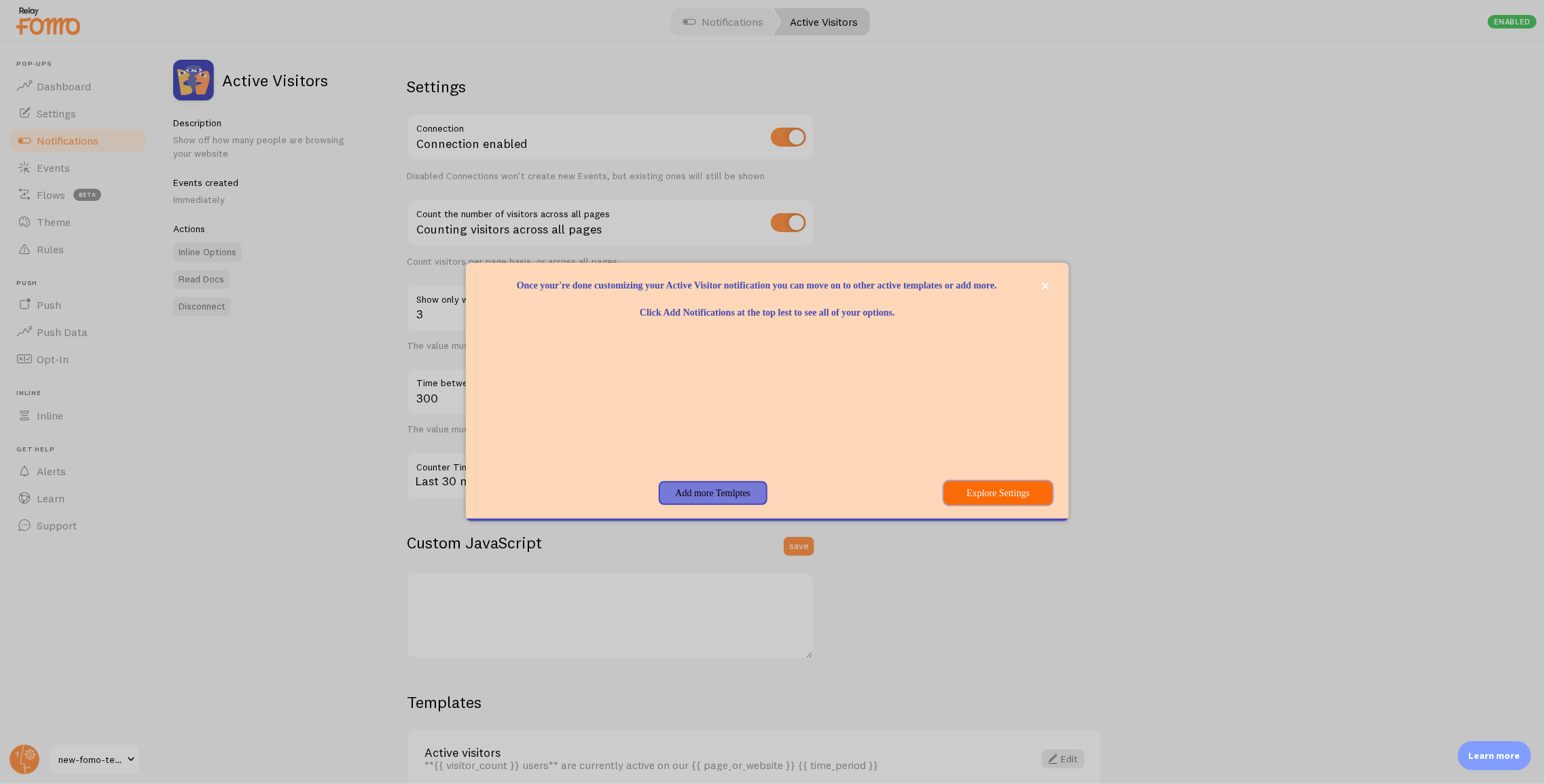
drag, startPoint x: 981, startPoint y: 495, endPoint x: 967, endPoint y: 493, distance: 14.1
click at [980, 495] on button "Explore Settings" at bounding box center [998, 493] width 109 height 24
click at [729, 494] on button "Add more Temlptes" at bounding box center [713, 493] width 109 height 24
click at [1494, 751] on p "Learn more" at bounding box center [1494, 755] width 51 height 13
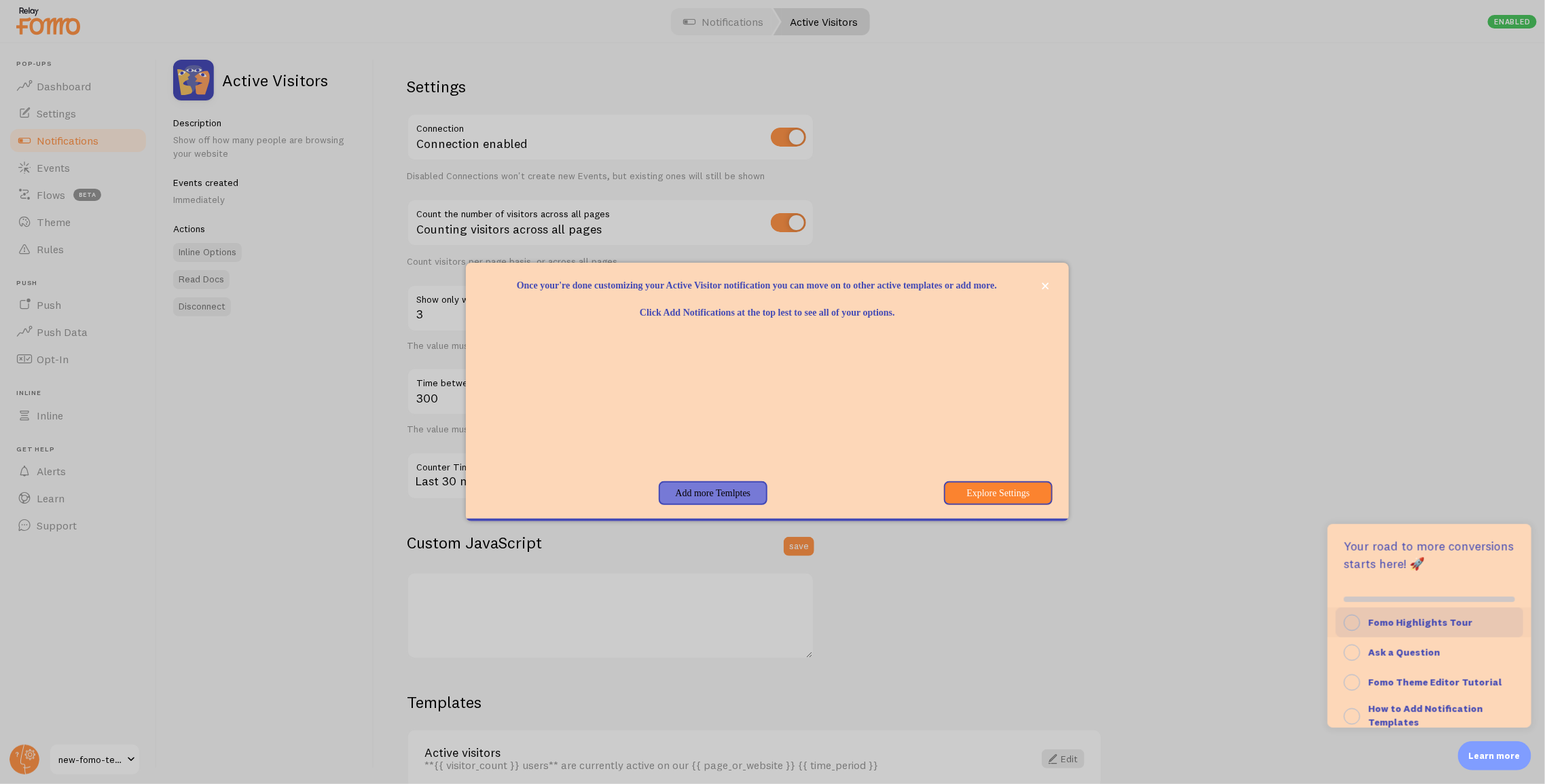
click at [1413, 616] on strong "Fomo Highlights Tour" at bounding box center [1420, 622] width 105 height 12
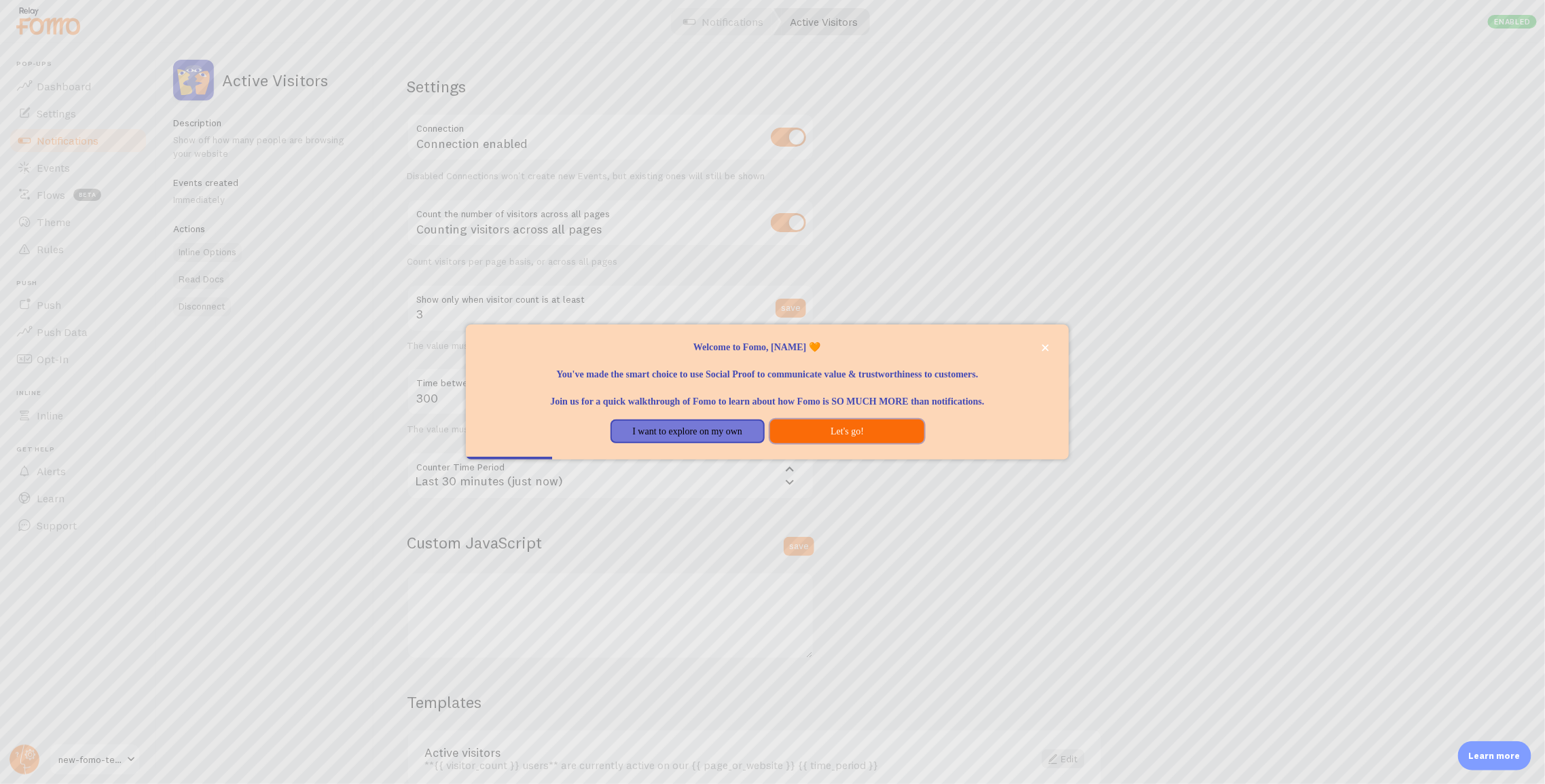
click at [825, 432] on button "Let's go!" at bounding box center [847, 432] width 154 height 24
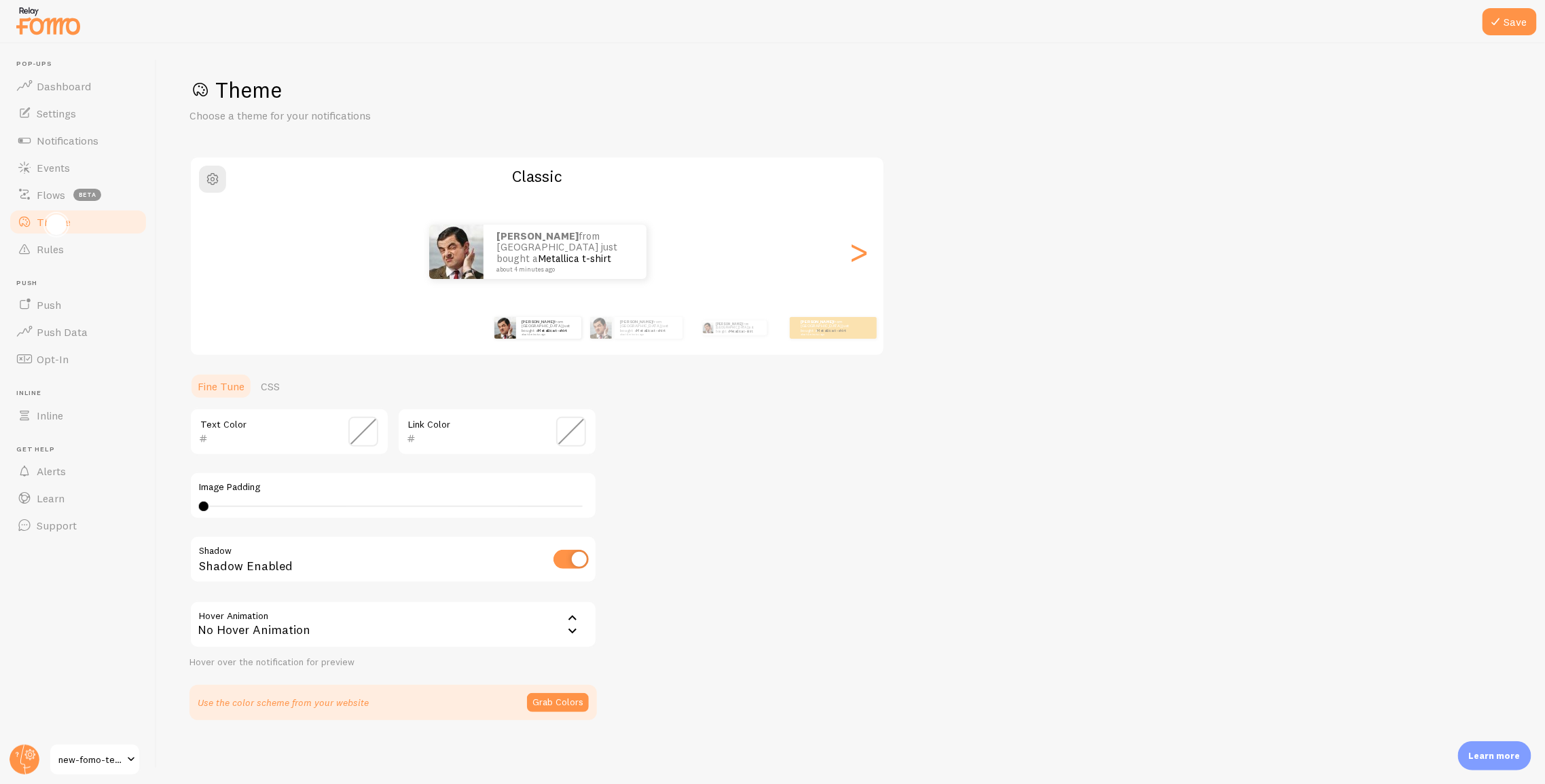
click at [57, 225] on div "🎨 How do you want your notifications to look?" at bounding box center [57, 225] width 10 height 10
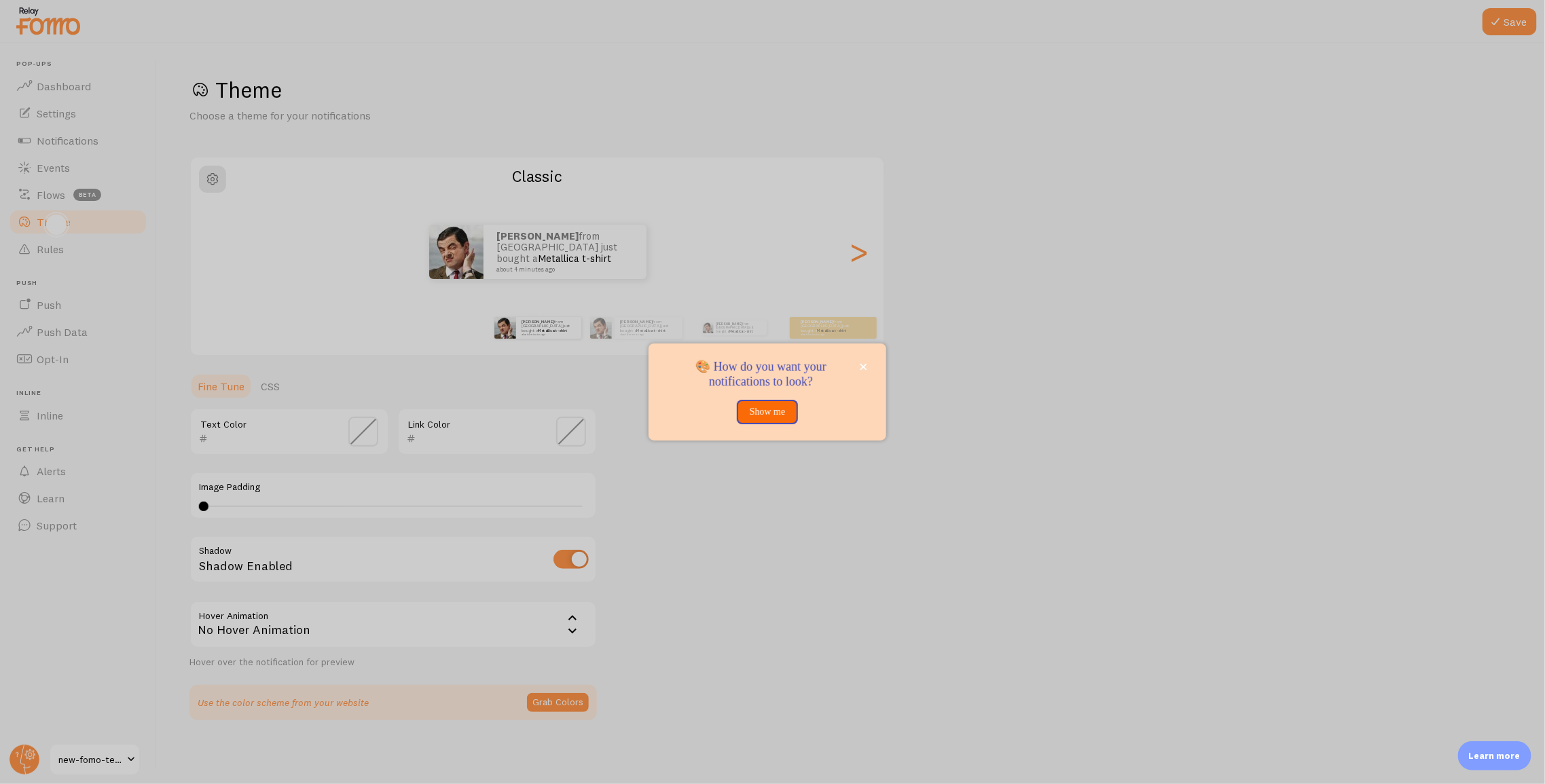
click at [757, 411] on button "Show me" at bounding box center [767, 411] width 61 height 24
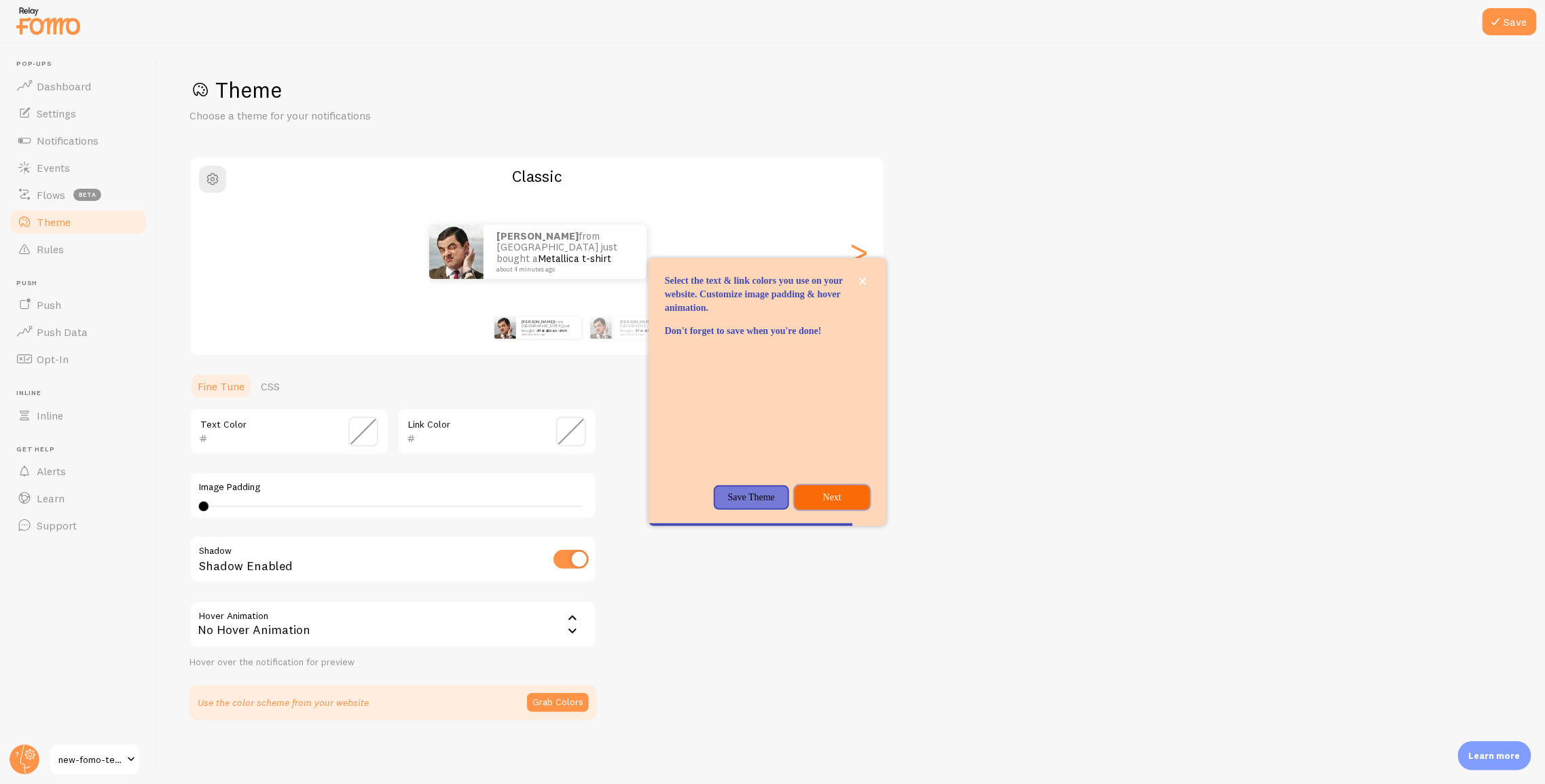
click at [828, 504] on p "Next" at bounding box center [832, 497] width 59 height 13
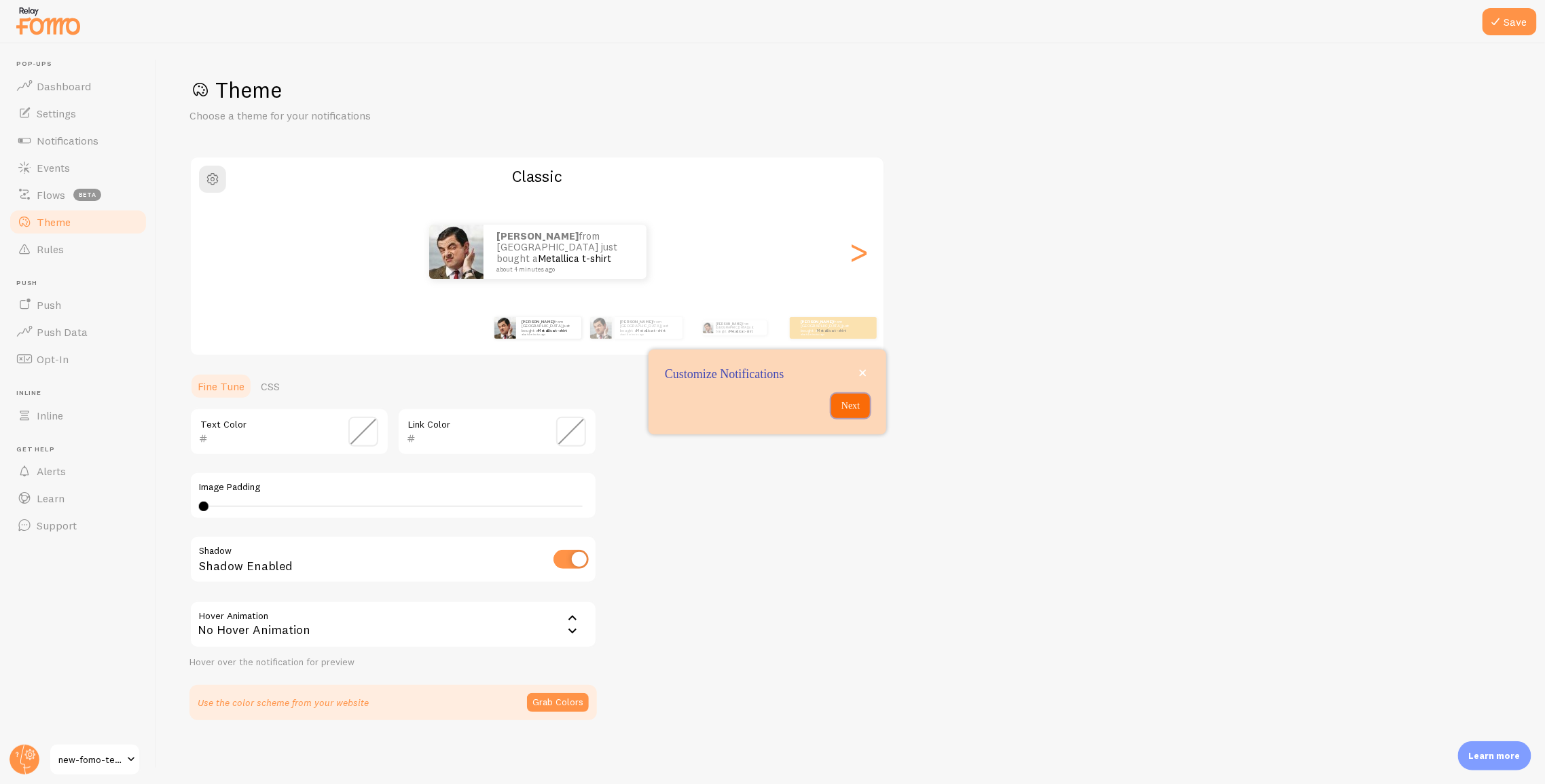
click at [846, 409] on p "Next" at bounding box center [850, 405] width 23 height 13
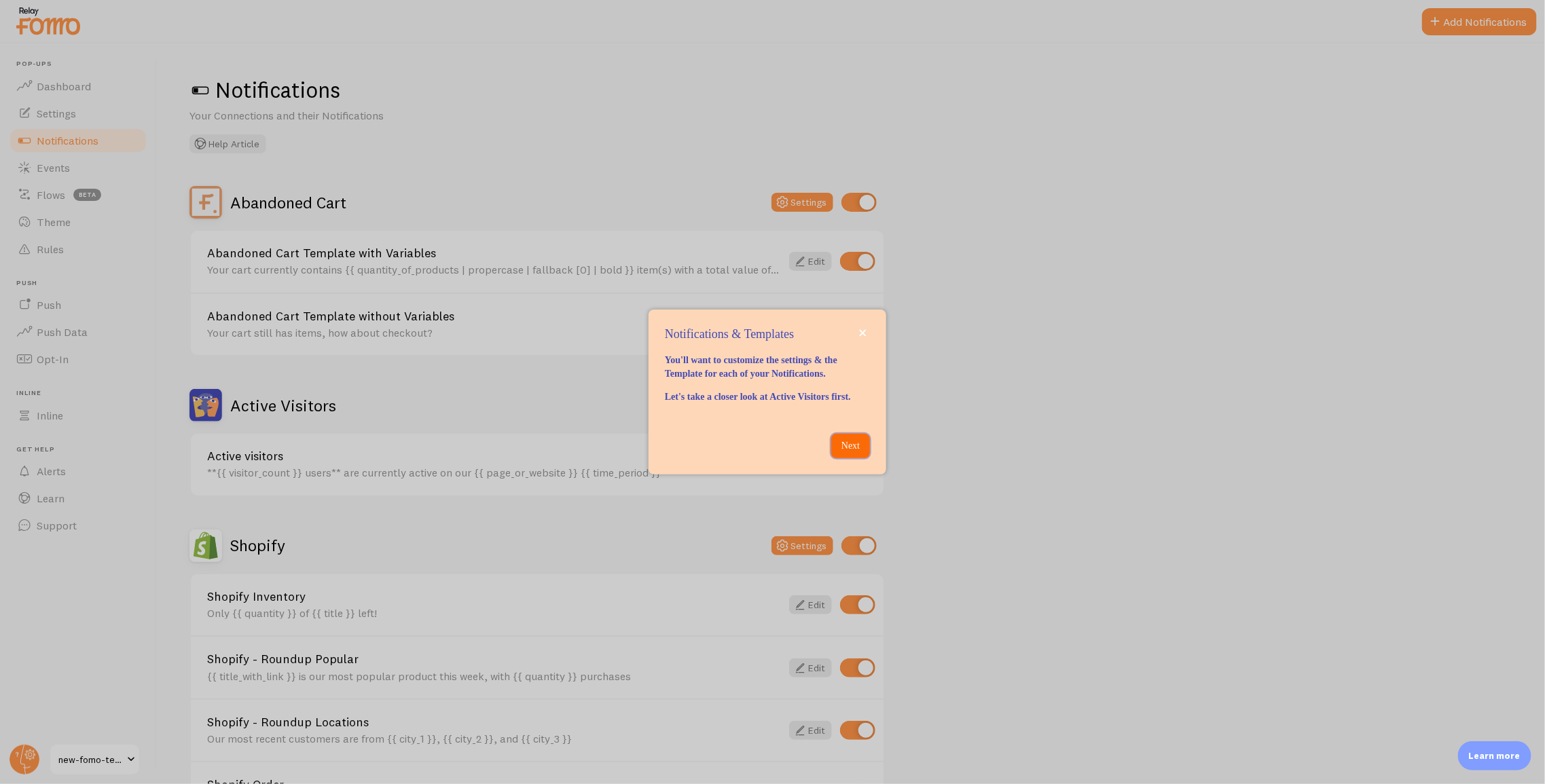
click at [853, 453] on p "Next" at bounding box center [850, 446] width 23 height 13
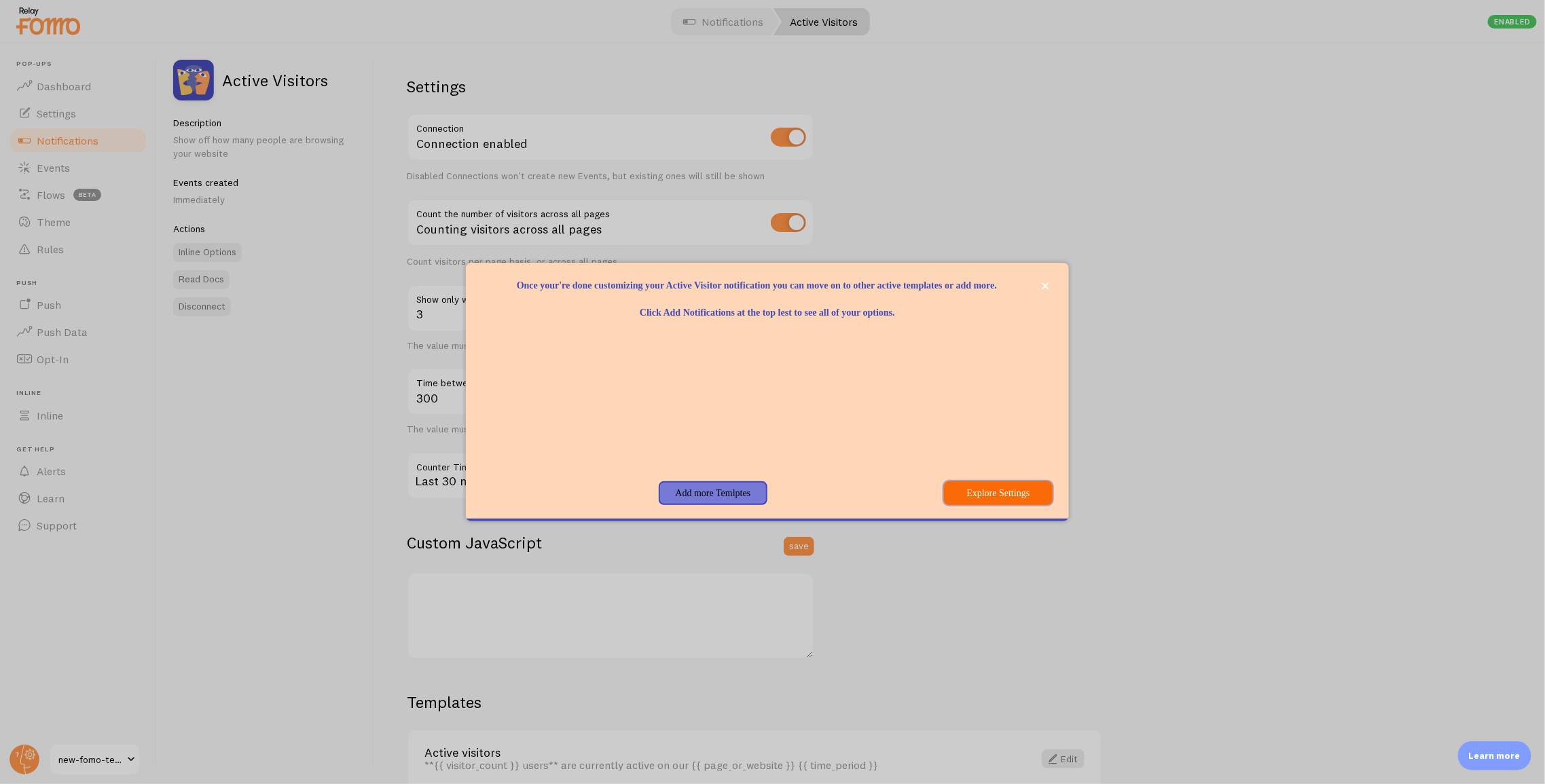
click at [1017, 506] on button "Explore Settings" at bounding box center [998, 493] width 109 height 24
click at [695, 503] on button "Add more Temlptes" at bounding box center [713, 493] width 109 height 24
click at [1047, 283] on icon "close," at bounding box center [1046, 287] width 7 height 7
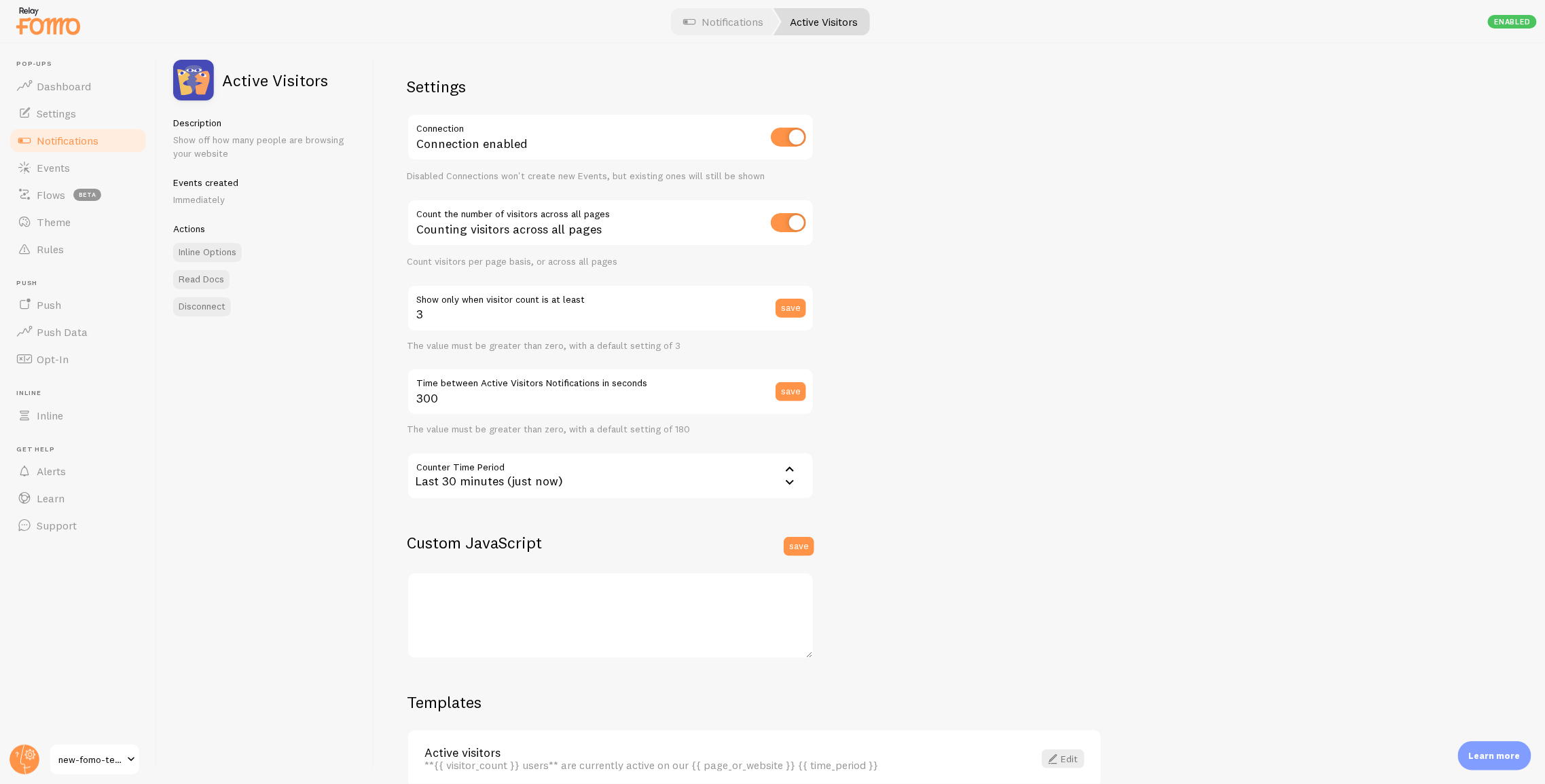
drag, startPoint x: 1499, startPoint y: 753, endPoint x: 1488, endPoint y: 744, distance: 14.2
click at [1499, 753] on p "Learn more" at bounding box center [1494, 755] width 51 height 13
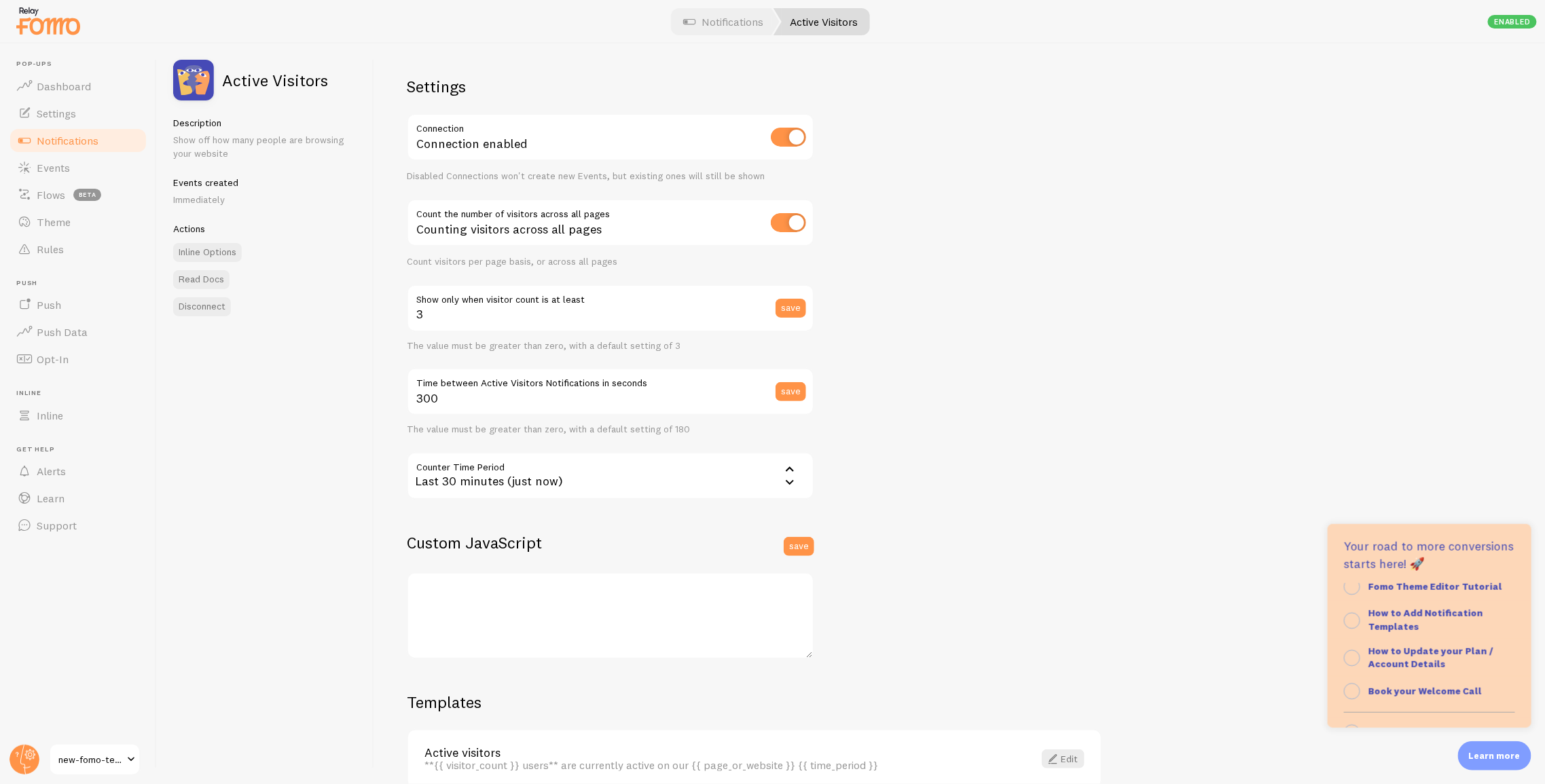
scroll to position [103, 0]
click at [1410, 608] on strong "How to Add Notification Templates" at bounding box center [1425, 613] width 115 height 26
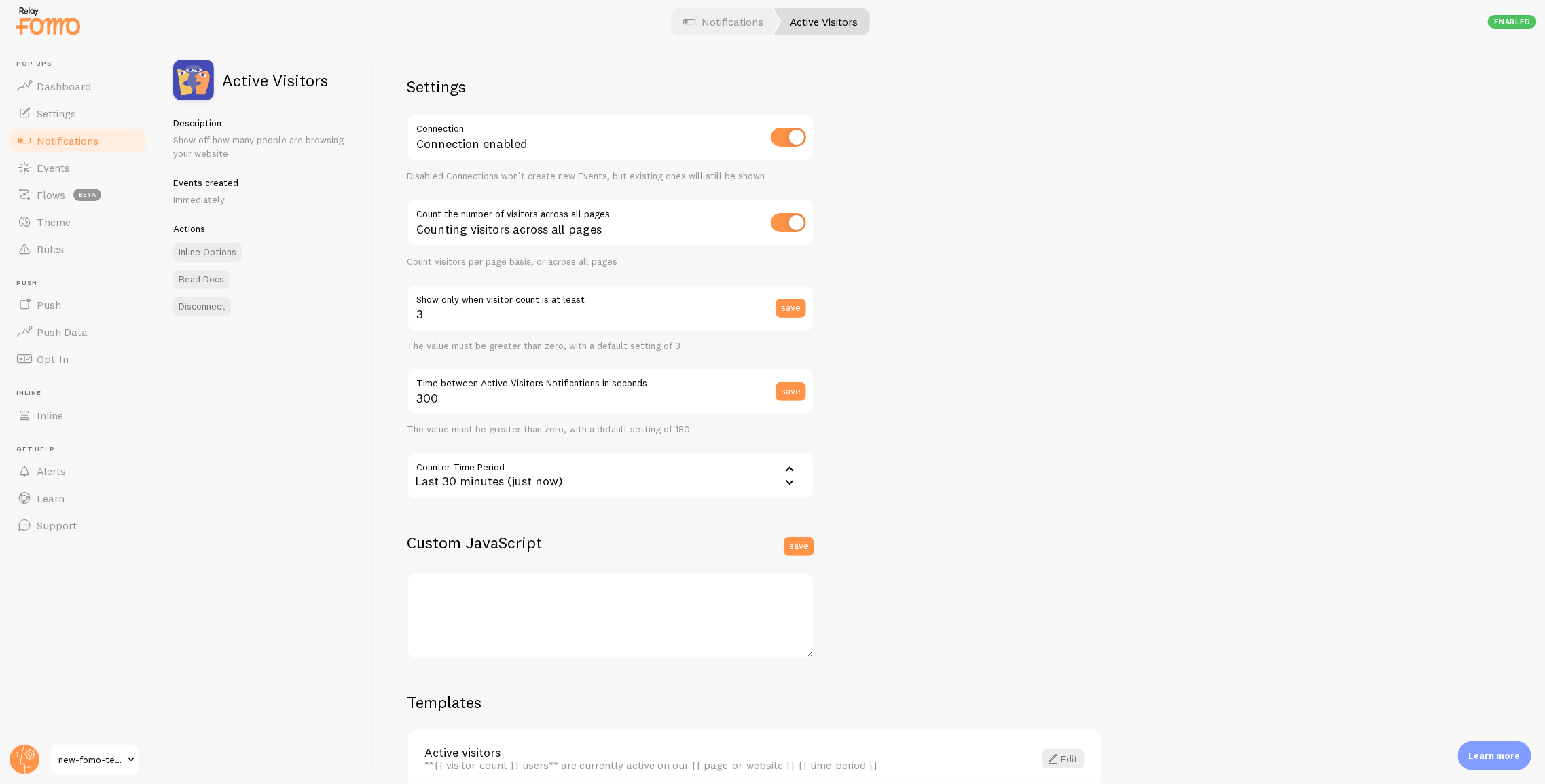
click at [1479, 753] on p "Learn more" at bounding box center [1494, 755] width 51 height 13
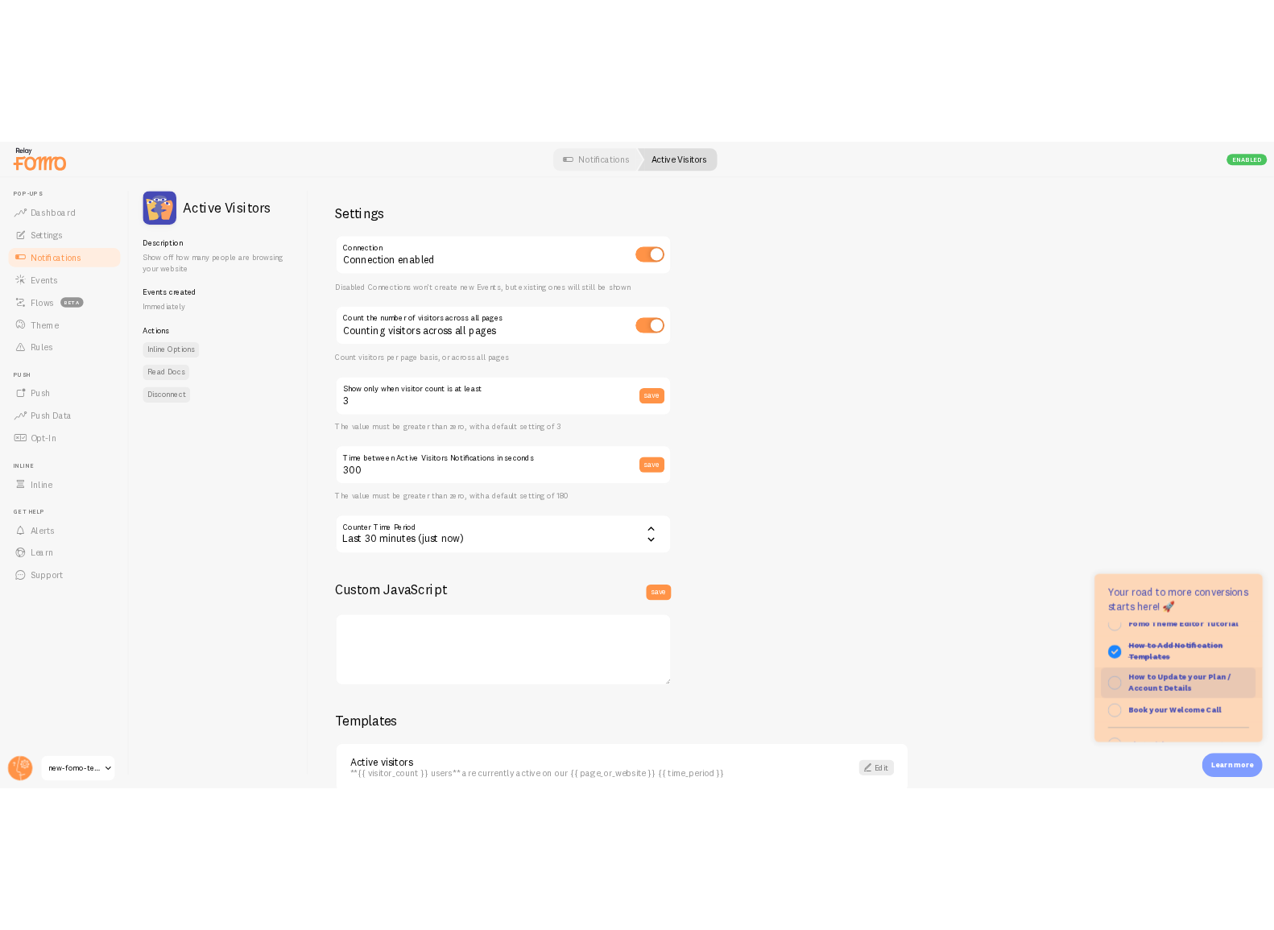
scroll to position [119, 0]
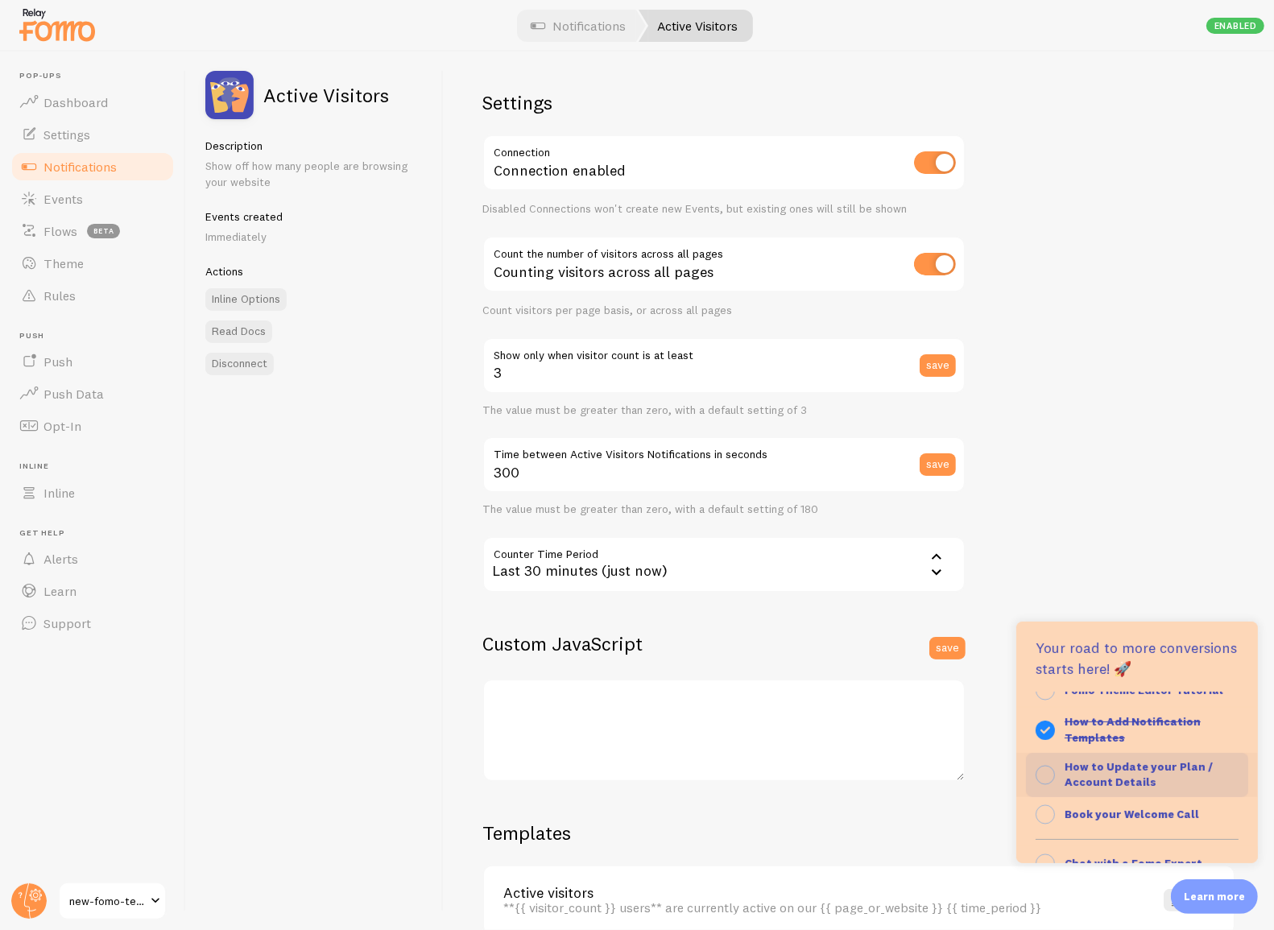
click at [1145, 767] on strong "How to Update your Plan / Account Details" at bounding box center [1138, 774] width 148 height 31
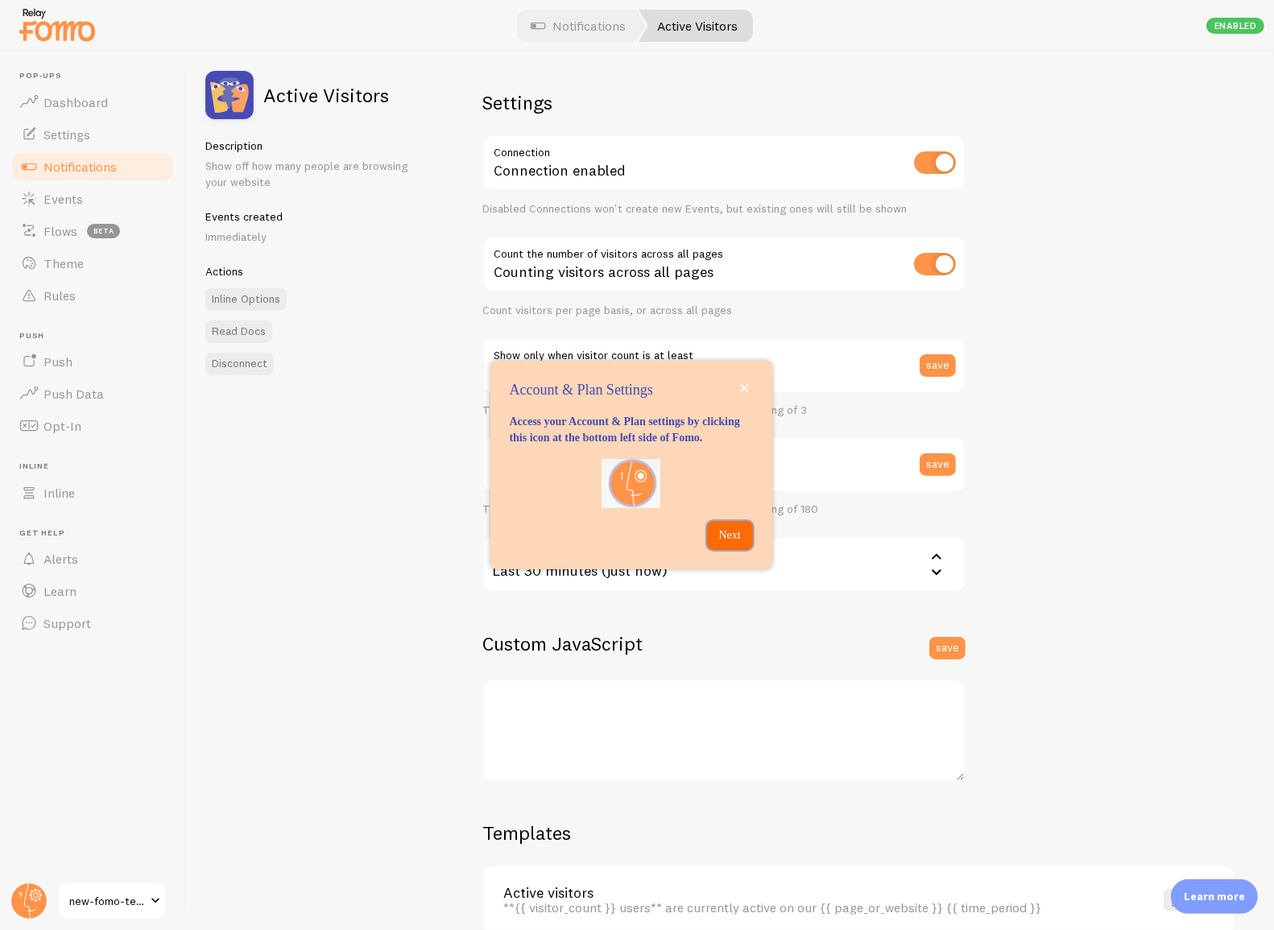
click at [737, 543] on p "Next" at bounding box center [730, 535] width 27 height 16
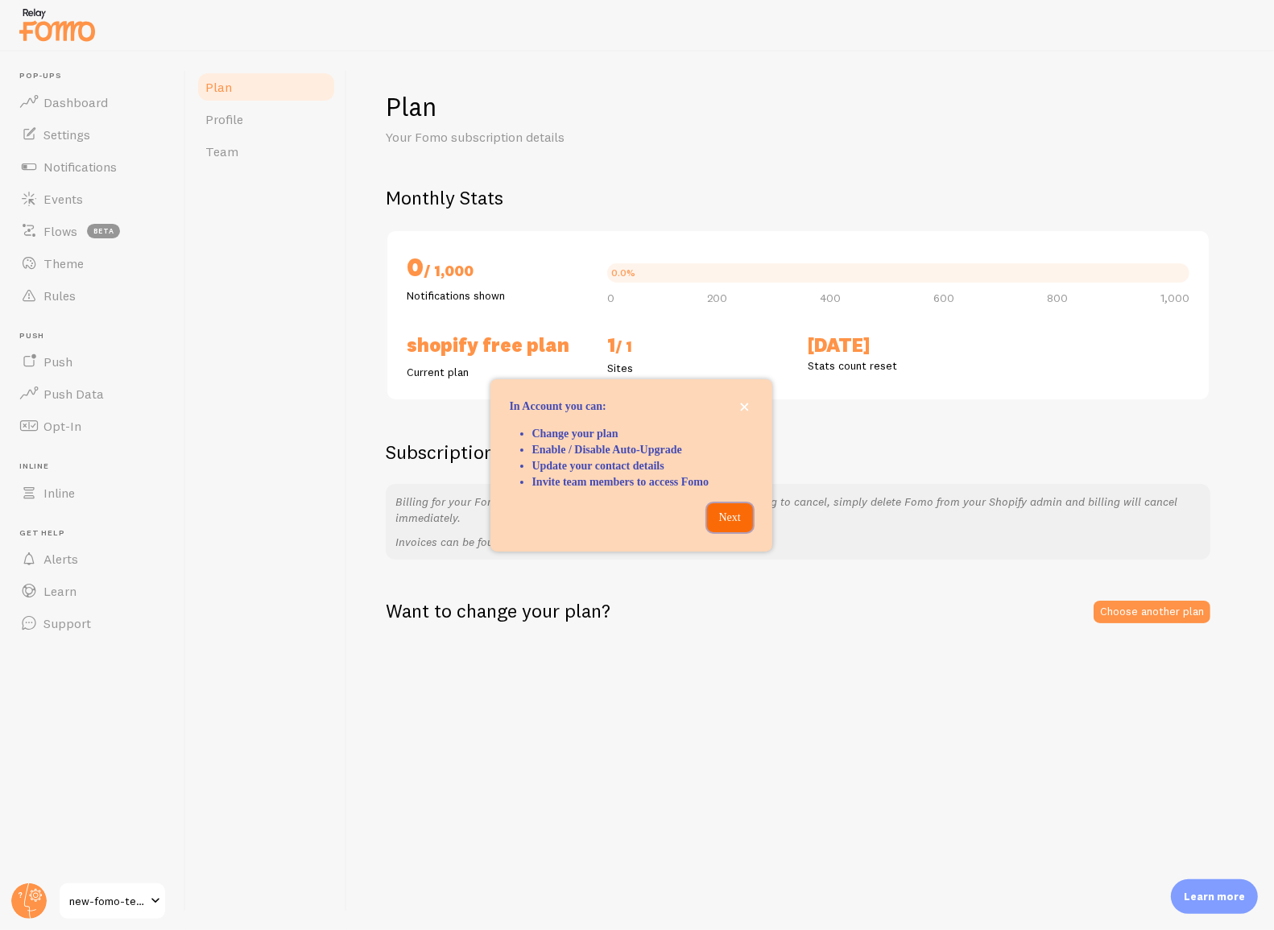
click at [724, 519] on p "Next" at bounding box center [730, 518] width 27 height 16
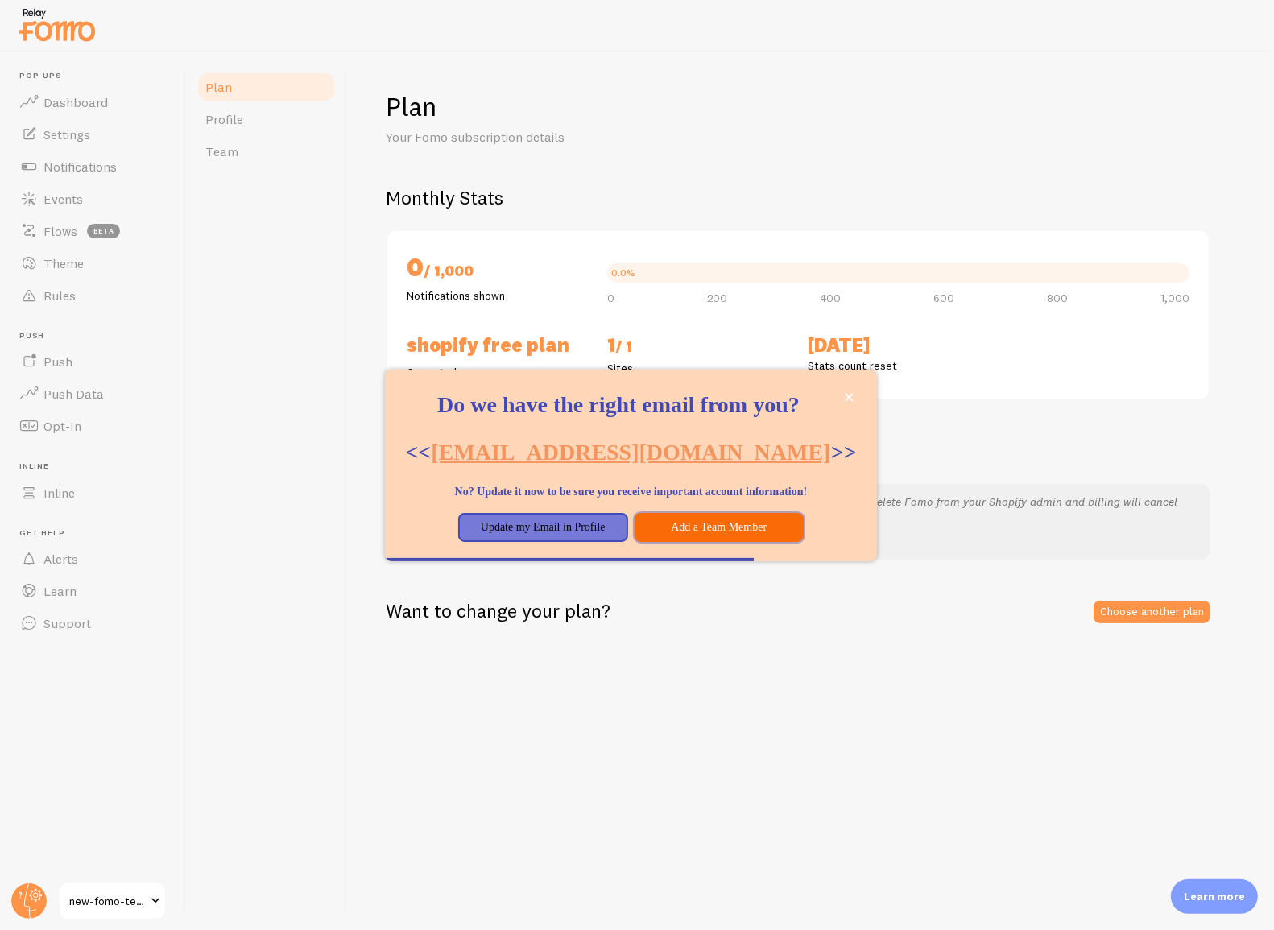
click at [760, 542] on button "Add a Team Member" at bounding box center [719, 527] width 170 height 29
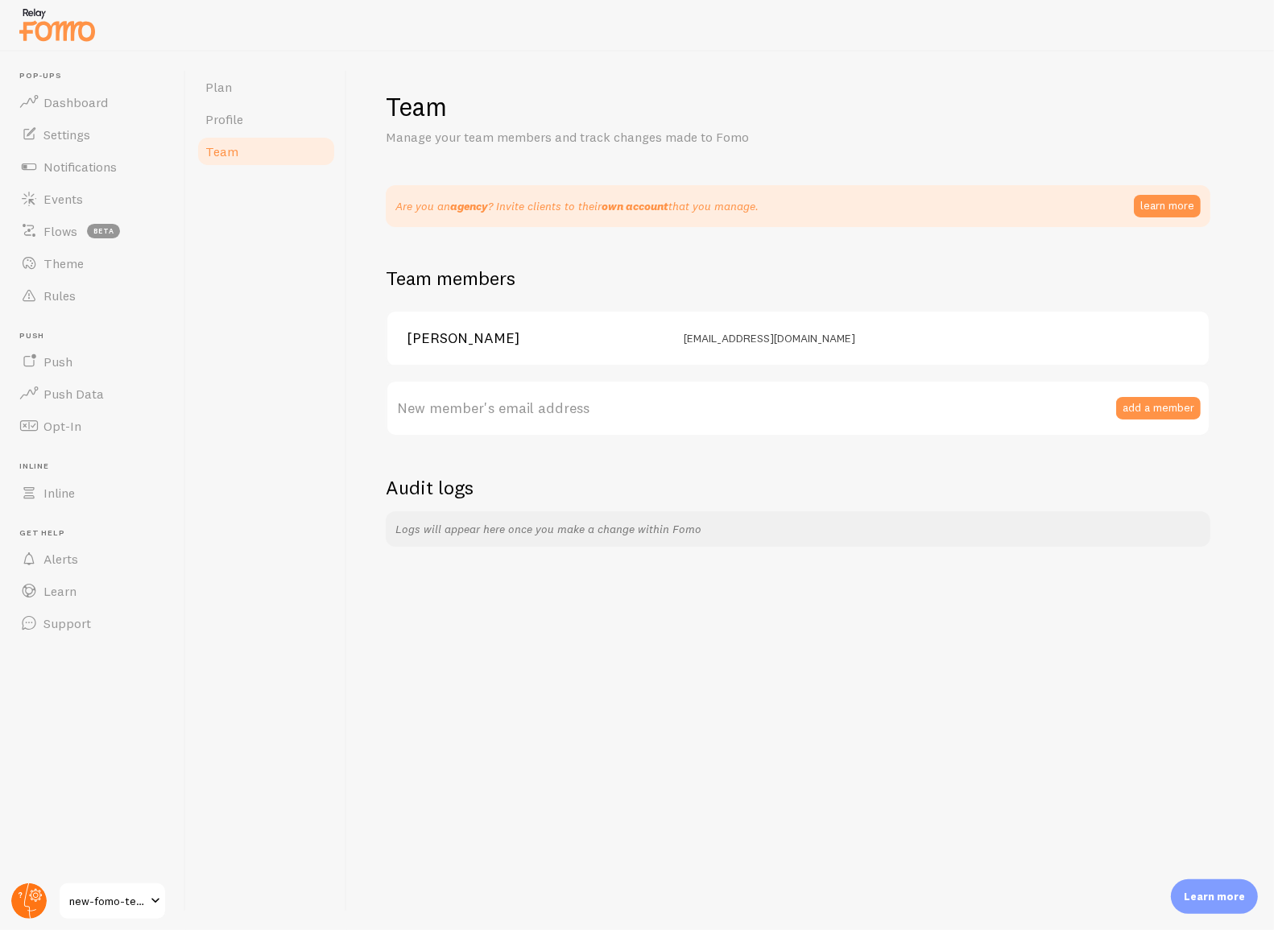
click at [27, 895] on circle at bounding box center [28, 900] width 35 height 35
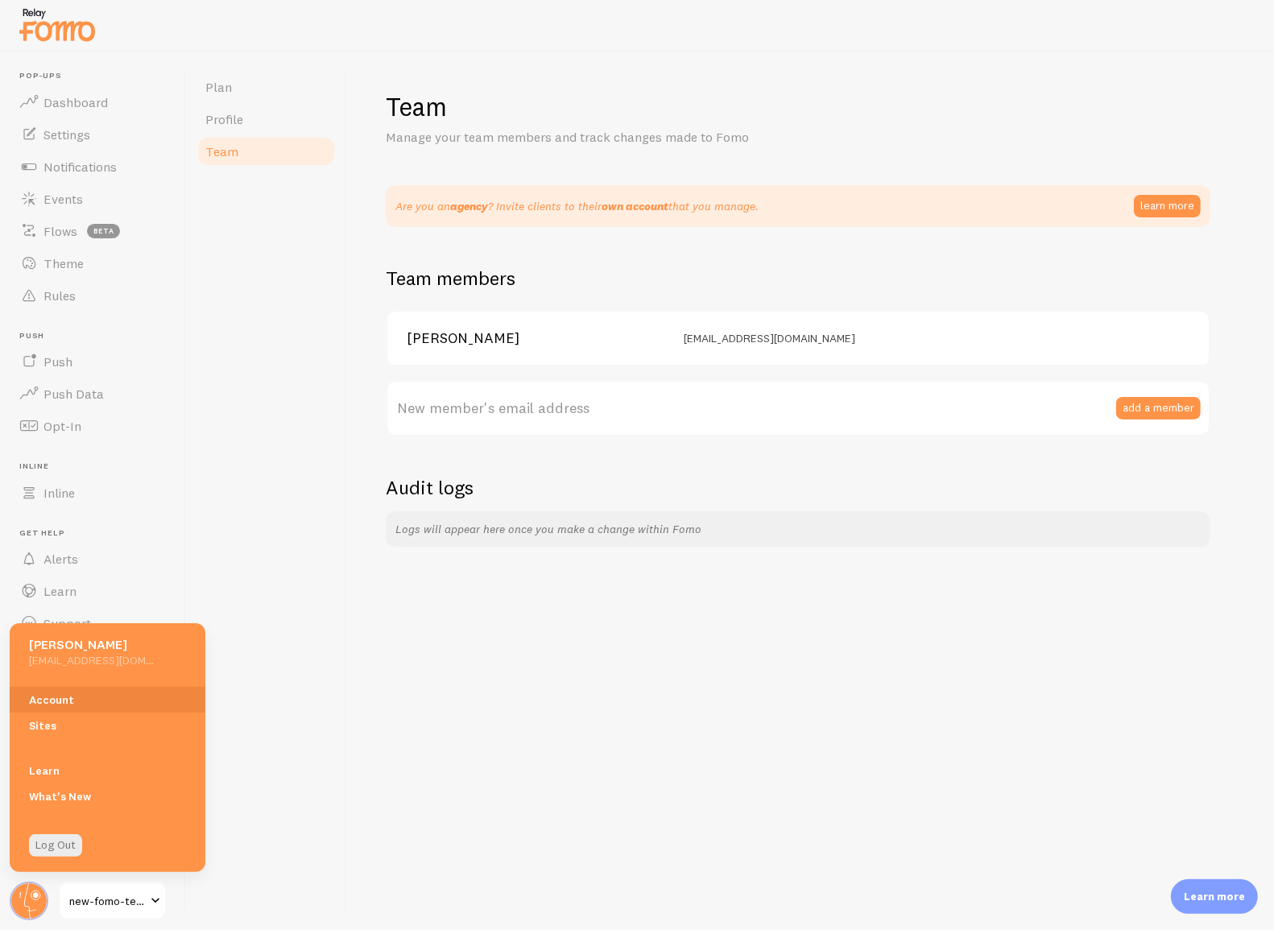
click at [663, 806] on div "Team Manage your team members and track changes made to Fomo Are you an agency …" at bounding box center [810, 491] width 927 height 878
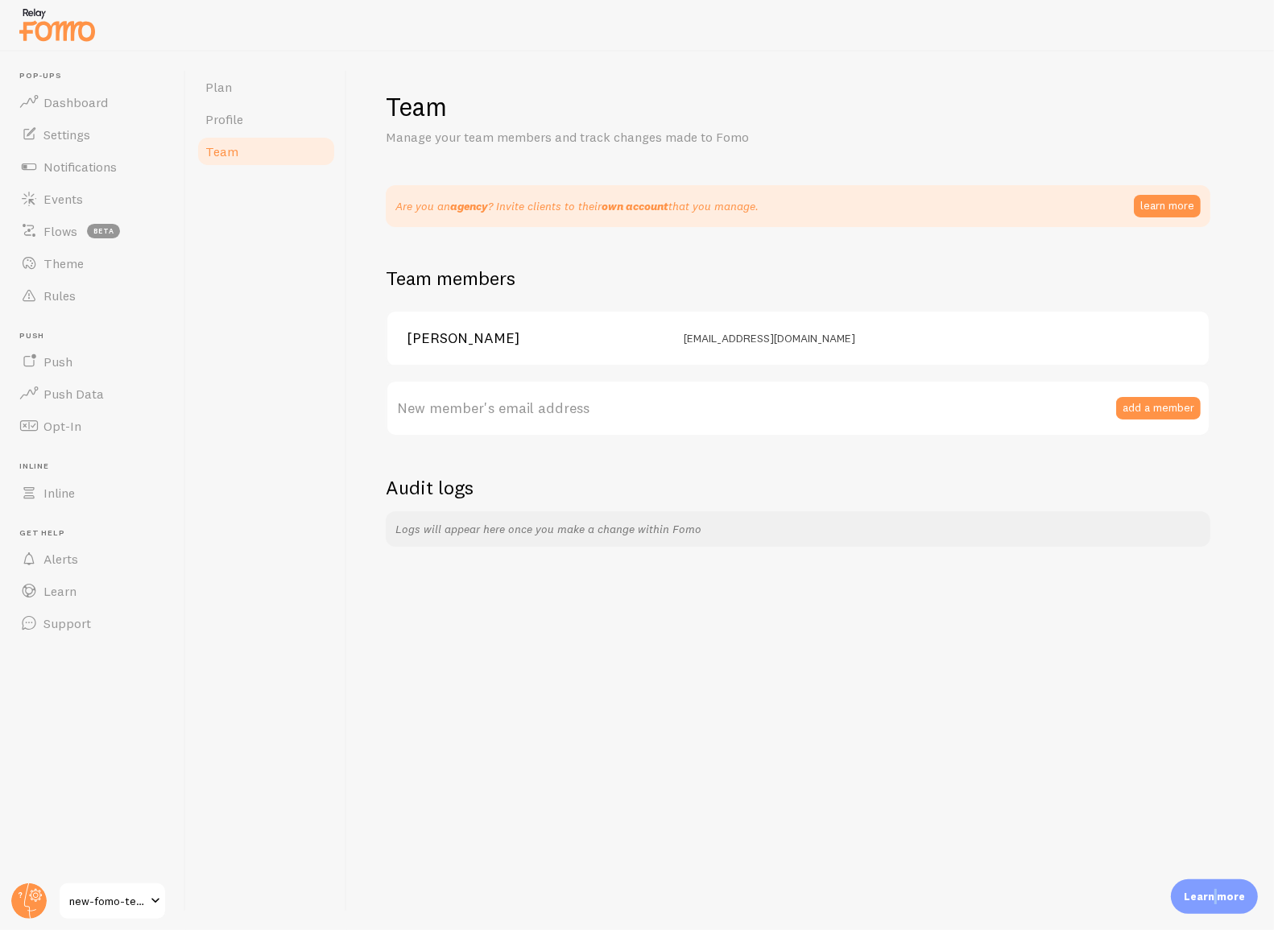
drag, startPoint x: 1219, startPoint y: 894, endPoint x: 1208, endPoint y: 895, distance: 11.4
click at [1217, 894] on p "Learn more" at bounding box center [1214, 896] width 61 height 15
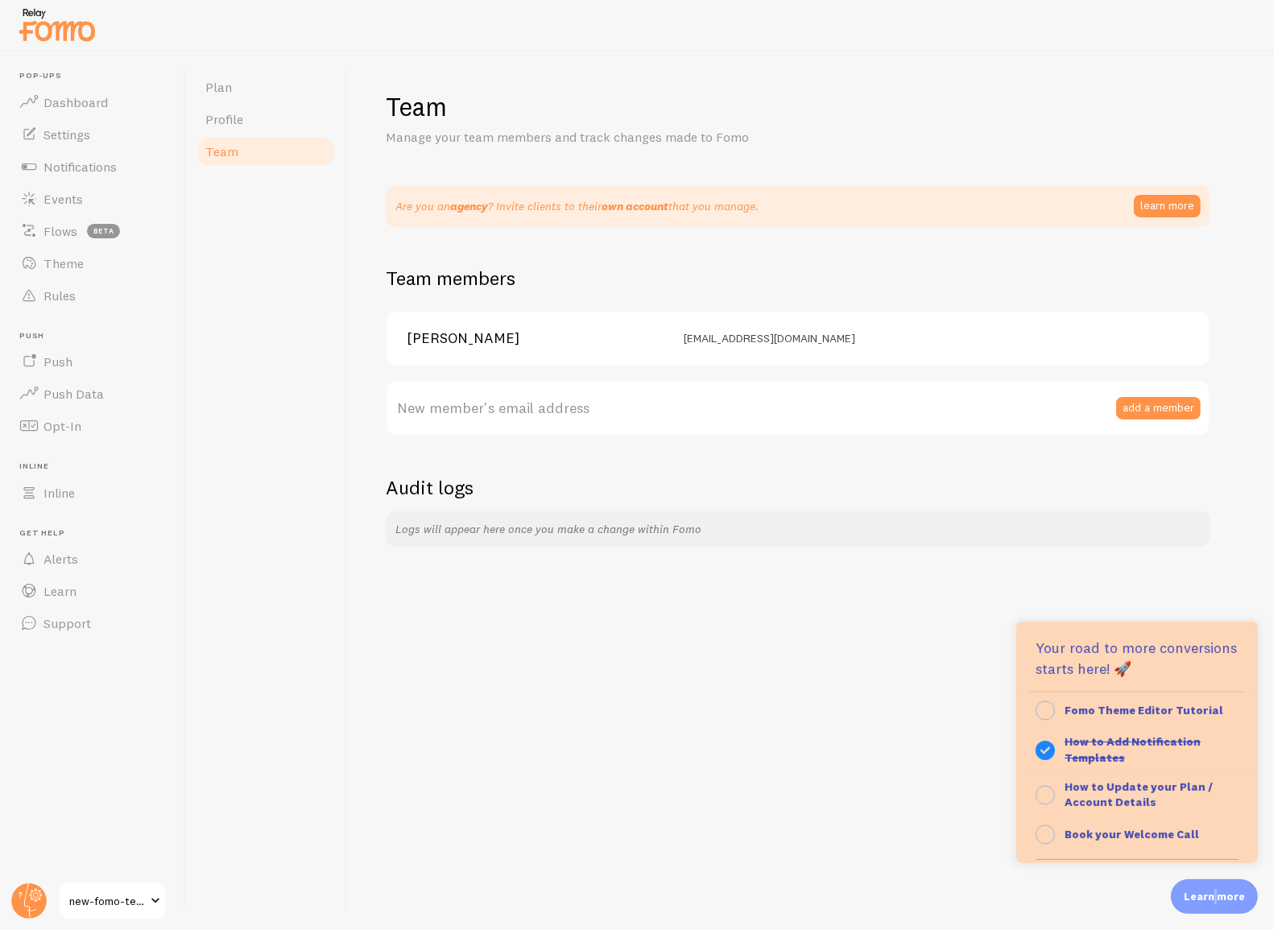
scroll to position [101, 0]
click at [1112, 790] on strong "How to Update your Plan / Account Details" at bounding box center [1138, 792] width 148 height 31
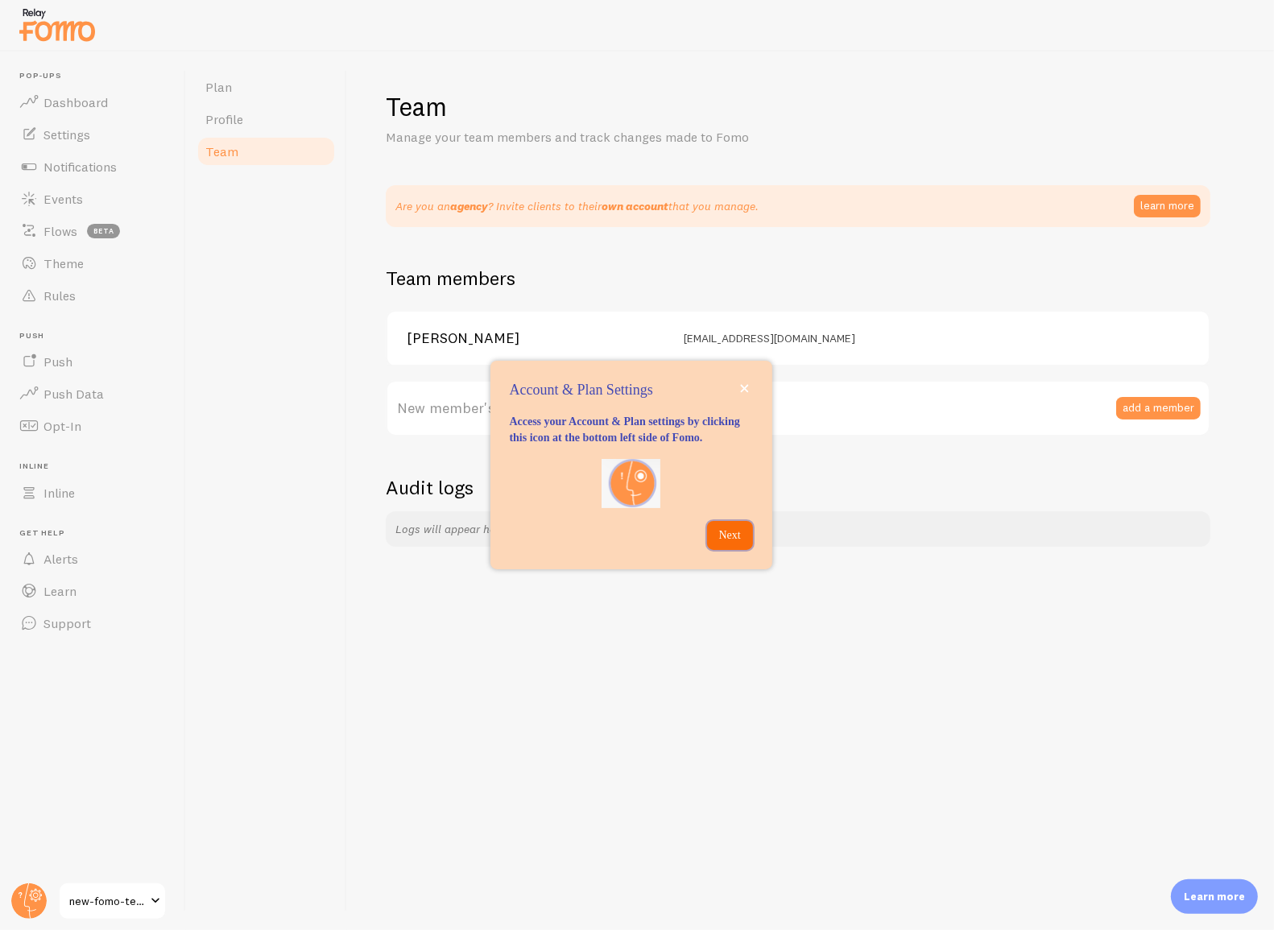
click at [720, 532] on button "Next" at bounding box center [730, 535] width 46 height 29
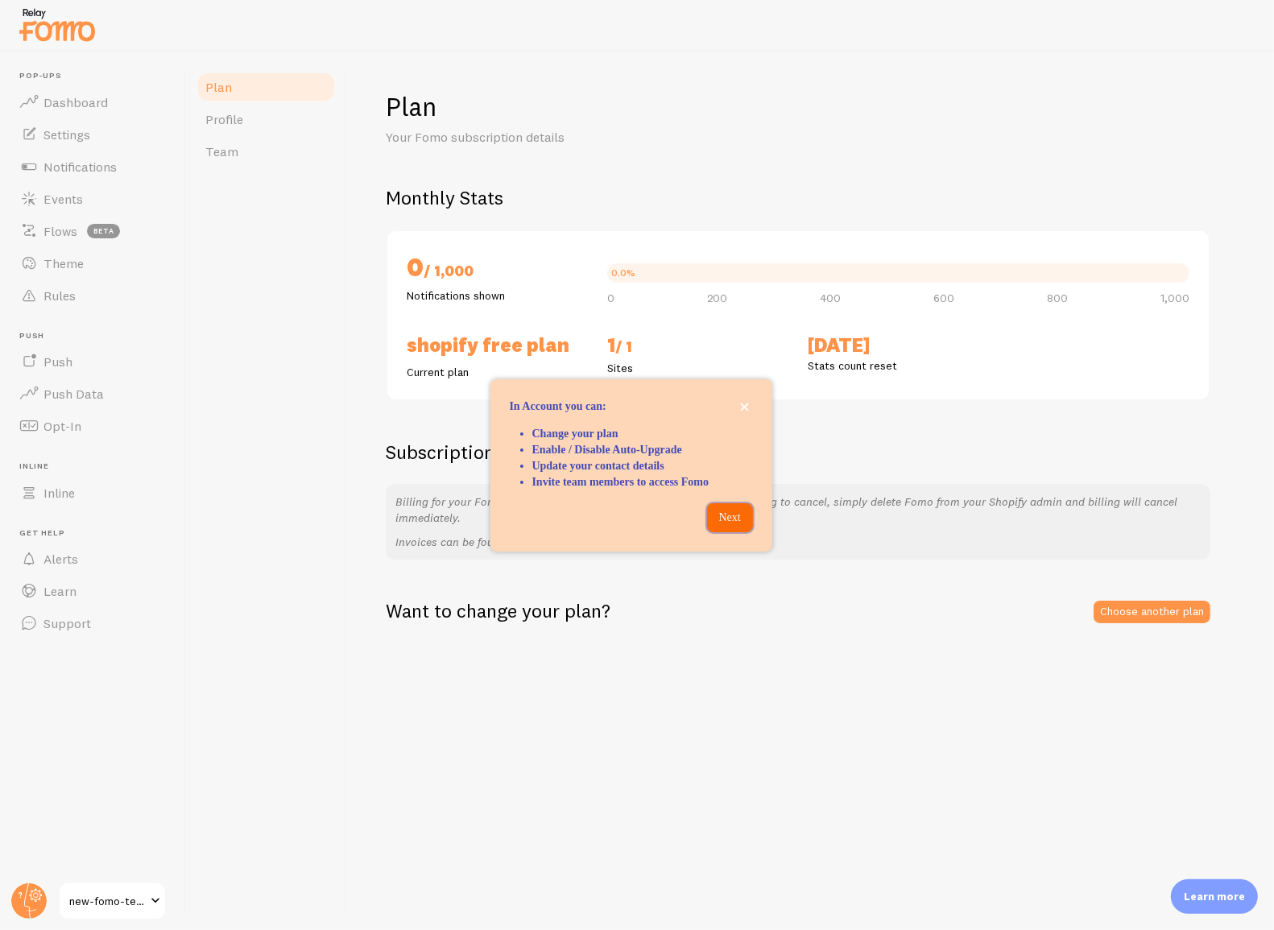
click at [730, 525] on p "Next" at bounding box center [730, 518] width 27 height 16
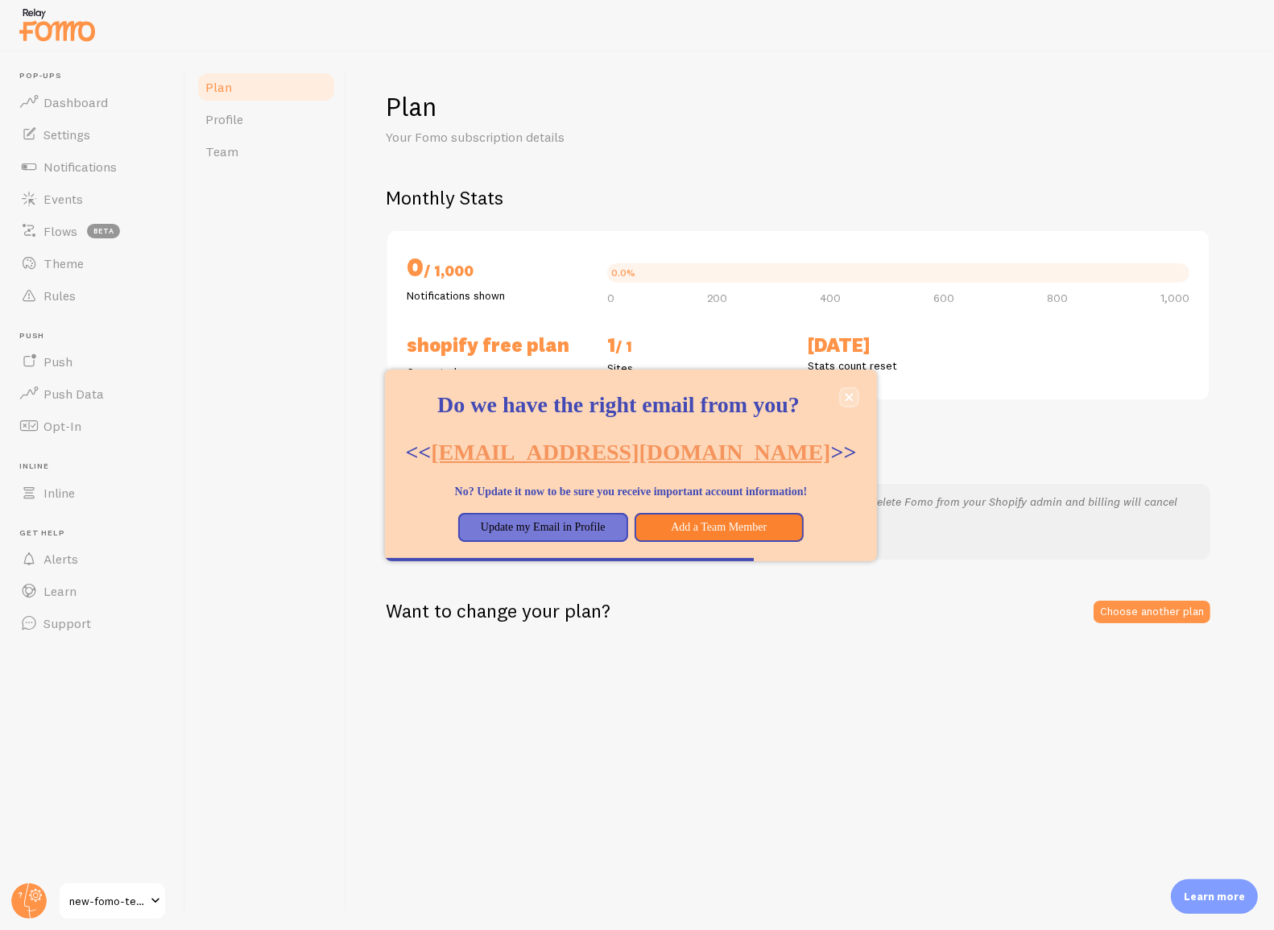
click at [849, 393] on icon "close," at bounding box center [849, 397] width 8 height 8
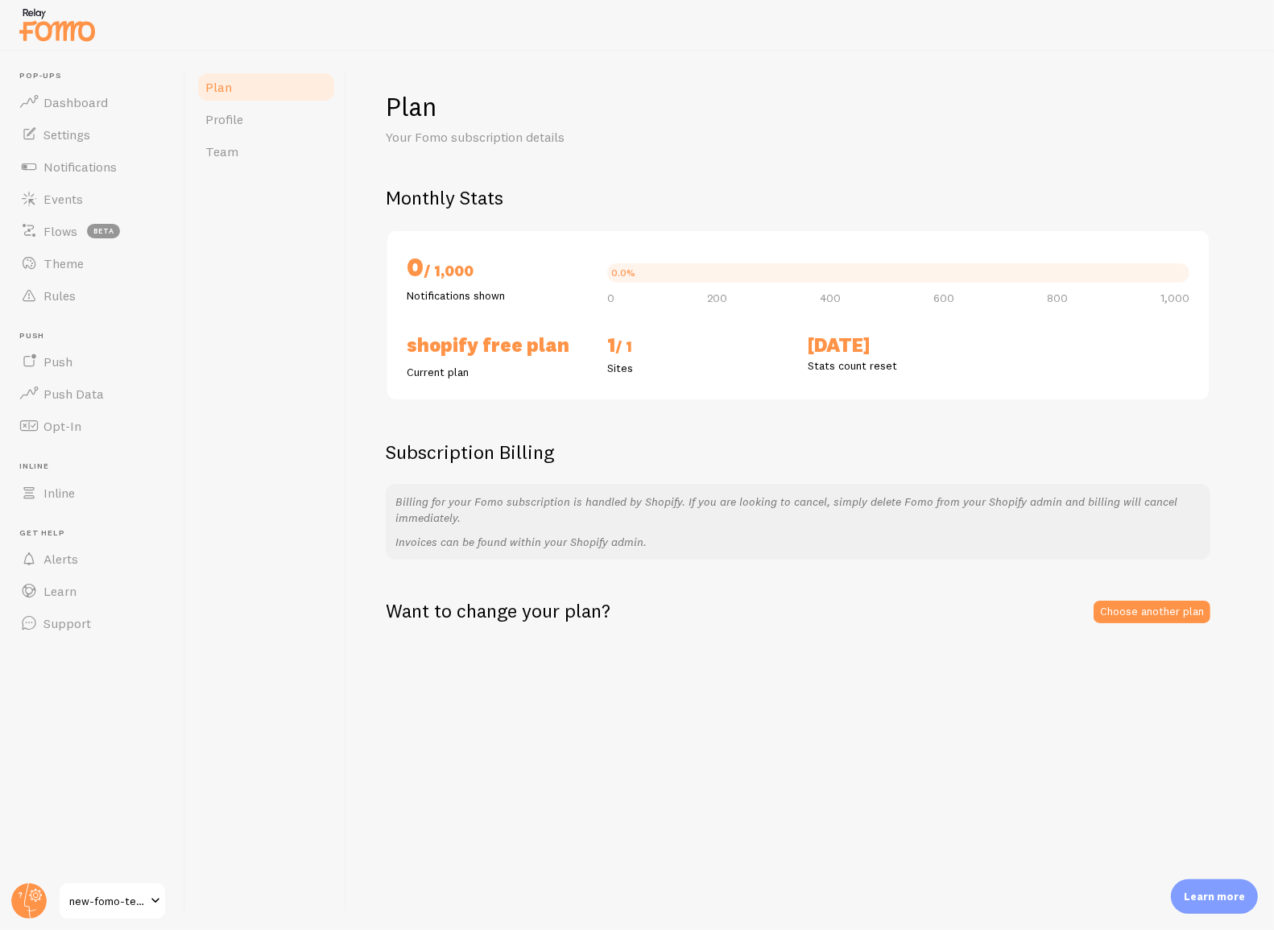
click at [1222, 896] on p "Learn more" at bounding box center [1214, 896] width 61 height 15
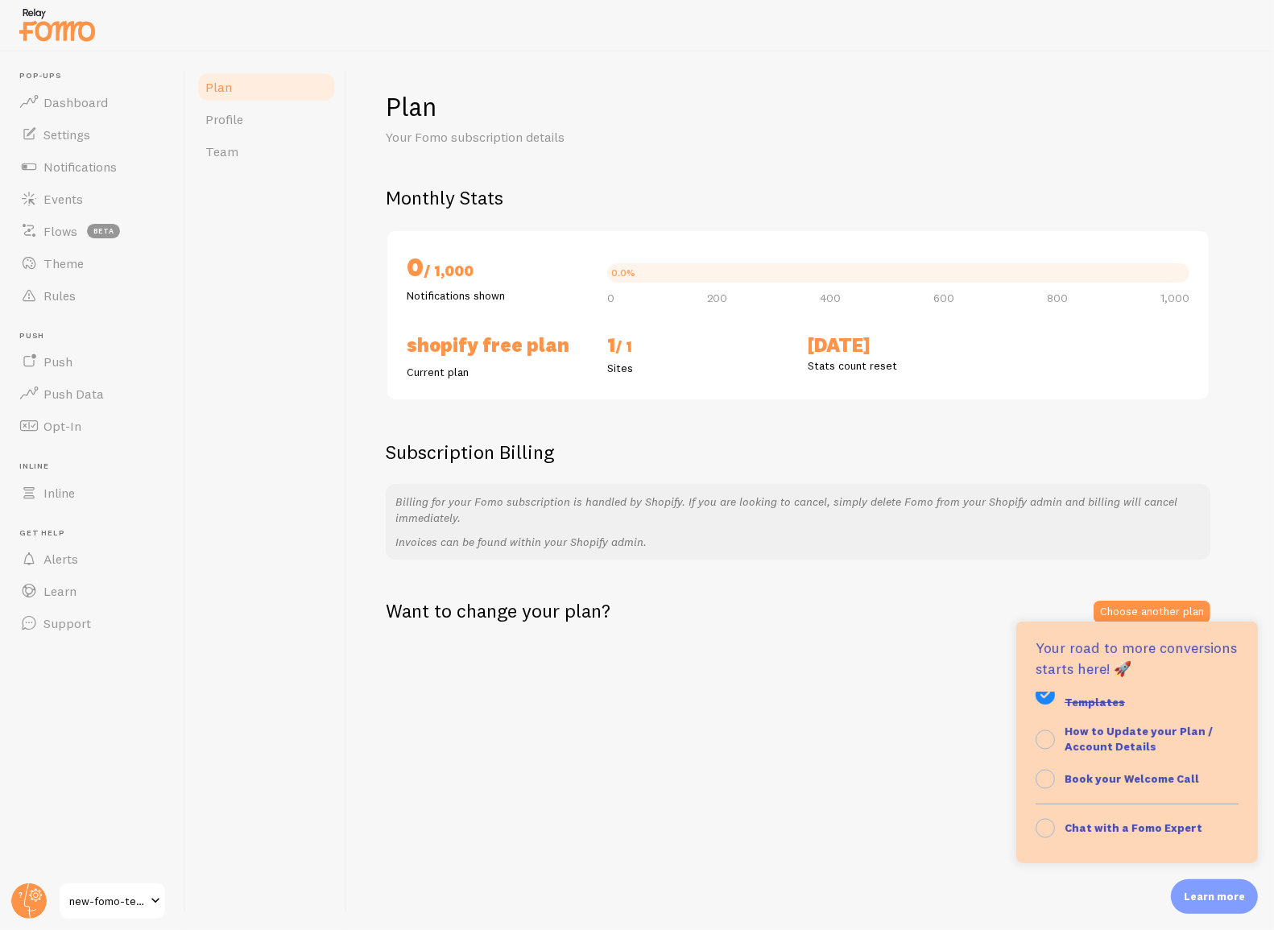
scroll to position [156, 0]
click at [1095, 780] on strong "Book your Welcome Call" at bounding box center [1131, 777] width 134 height 14
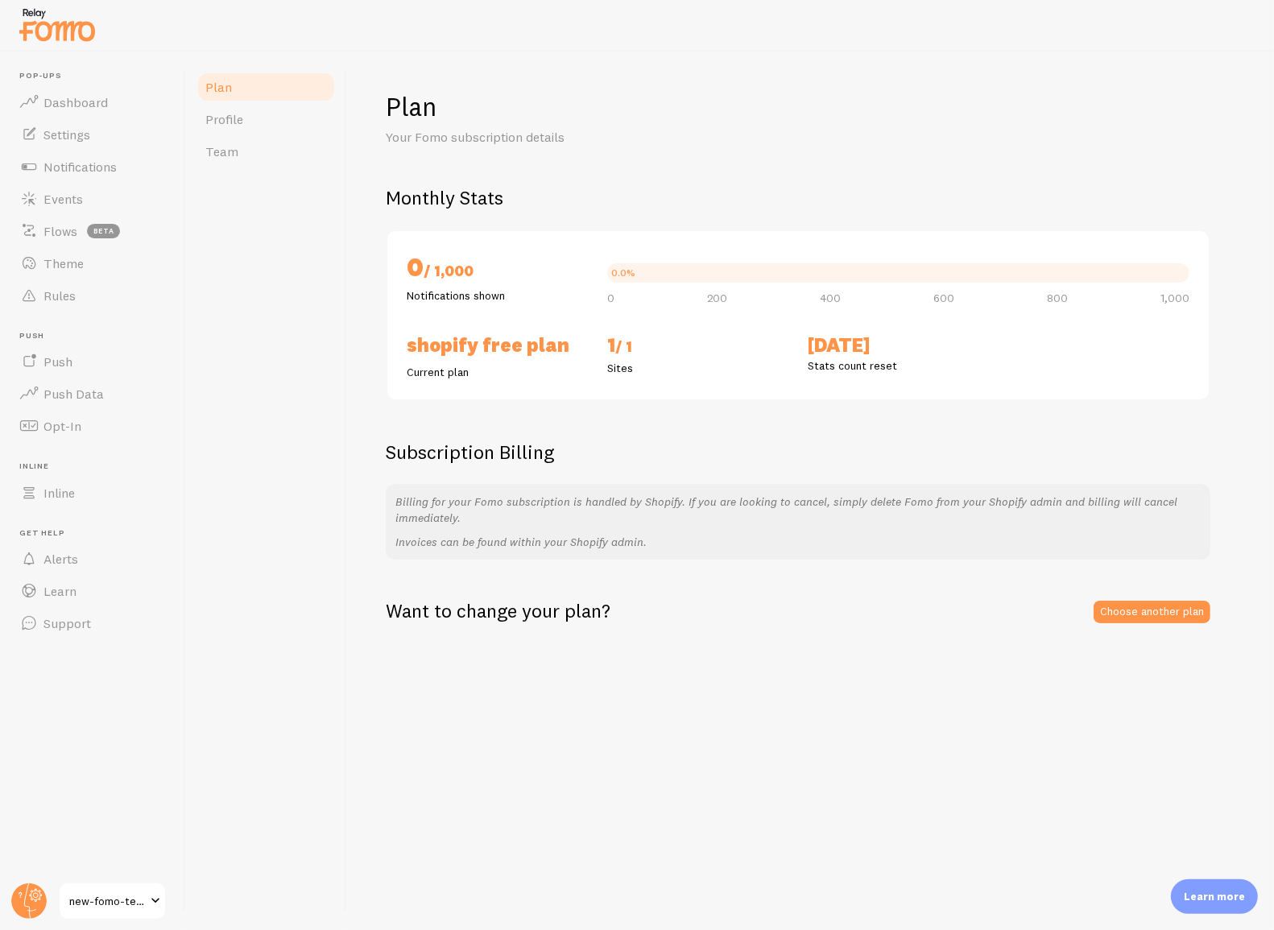
click at [1209, 899] on p "Learn more" at bounding box center [1214, 896] width 61 height 15
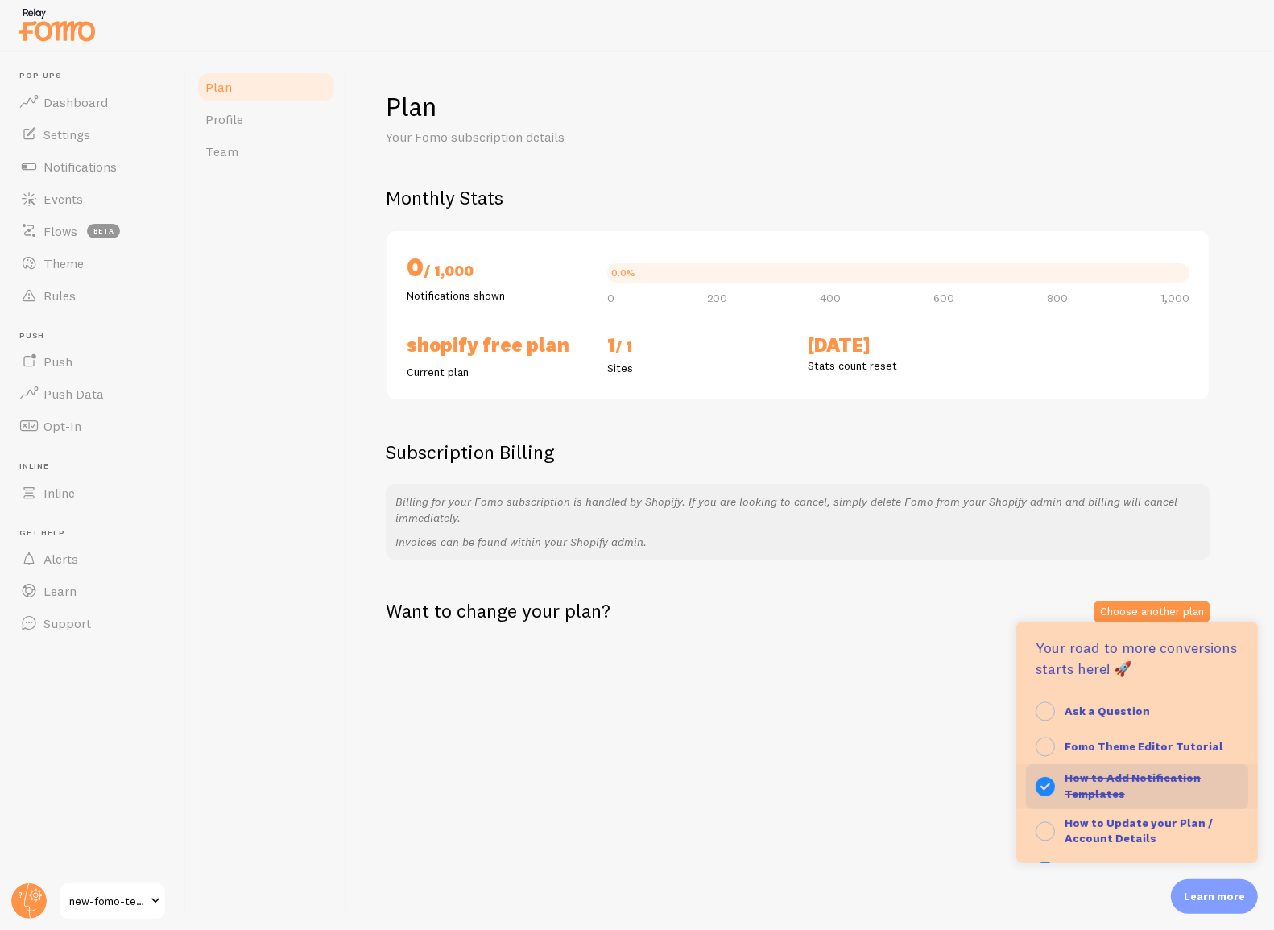
scroll to position [66, 0]
click at [1125, 744] on strong "Fomo Theme Editor Tutorial" at bounding box center [1143, 743] width 159 height 14
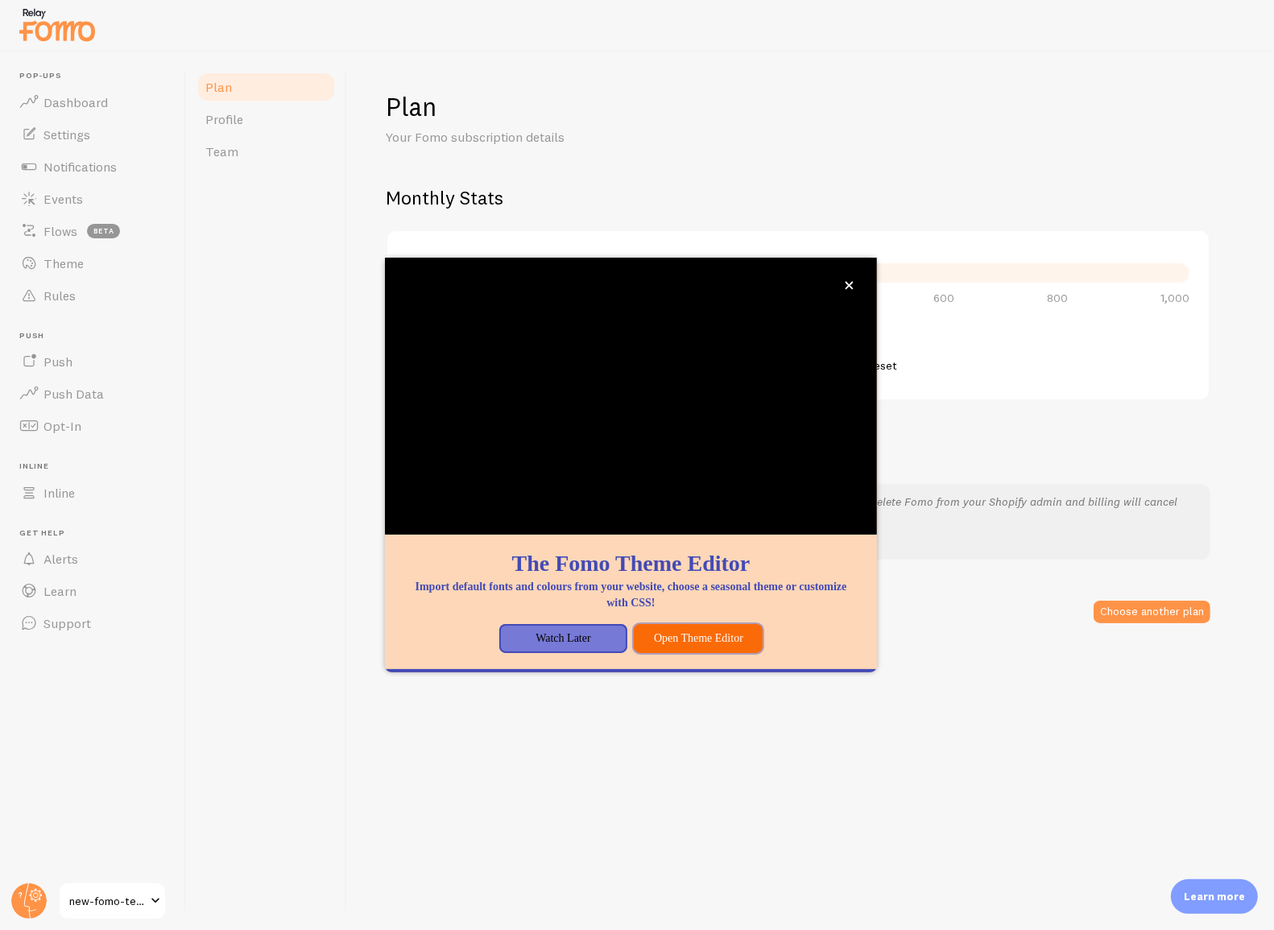
click at [700, 640] on button "Open Theme Editor" at bounding box center [698, 638] width 129 height 29
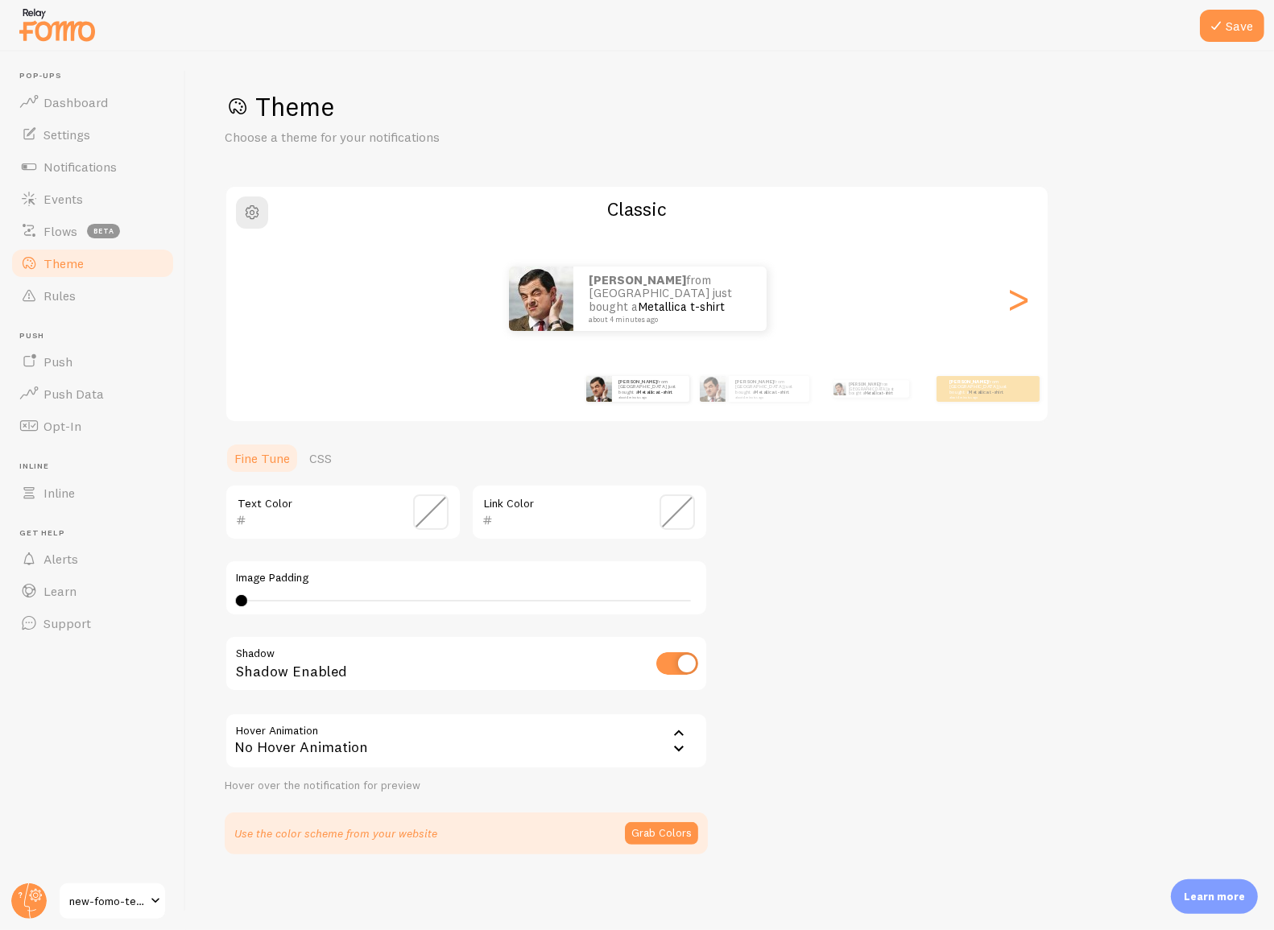
click at [1212, 903] on p "Learn more" at bounding box center [1214, 896] width 61 height 15
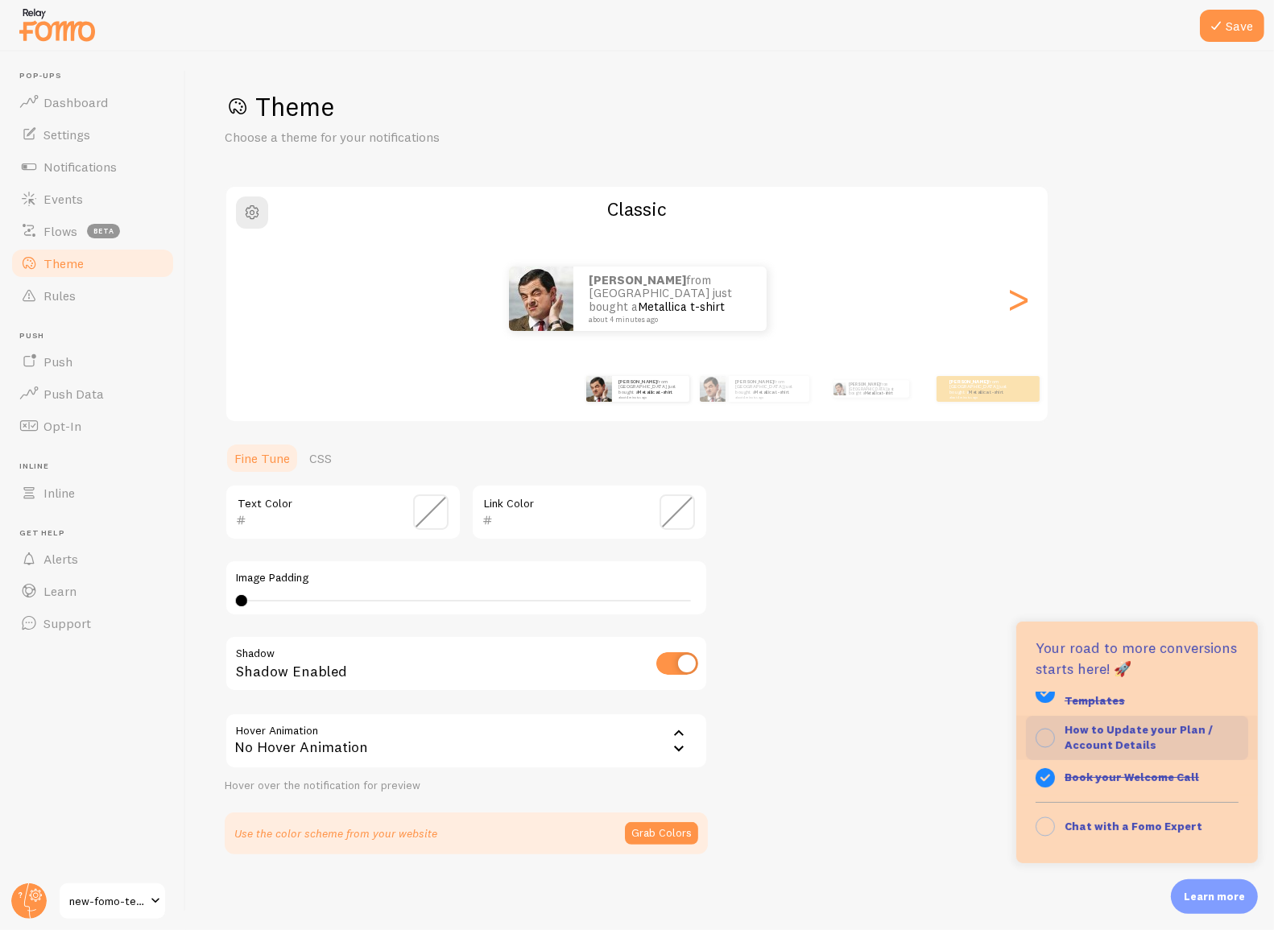
scroll to position [105, 0]
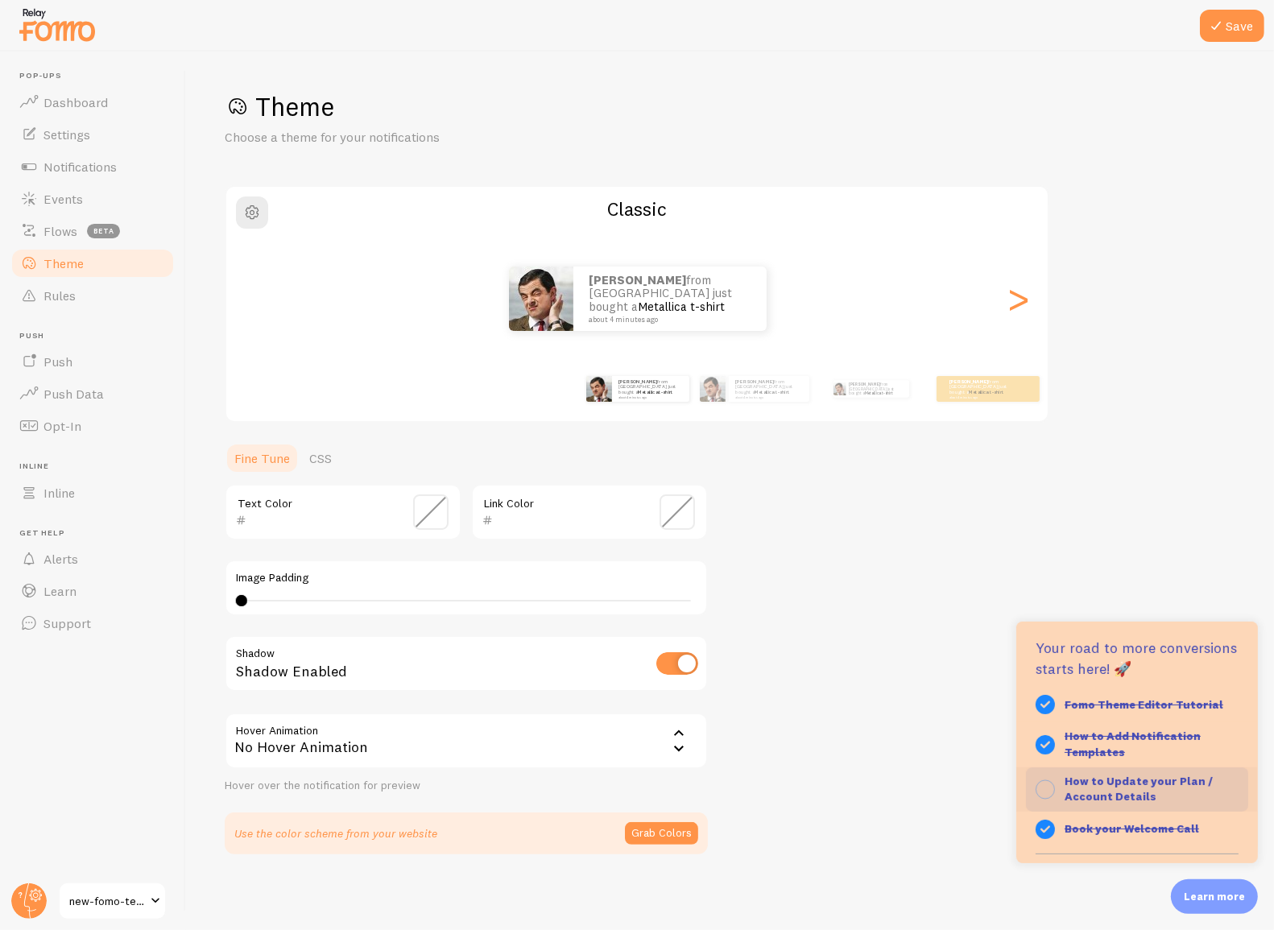
click at [1093, 787] on strong "How to Update your Plan / Account Details" at bounding box center [1138, 789] width 148 height 31
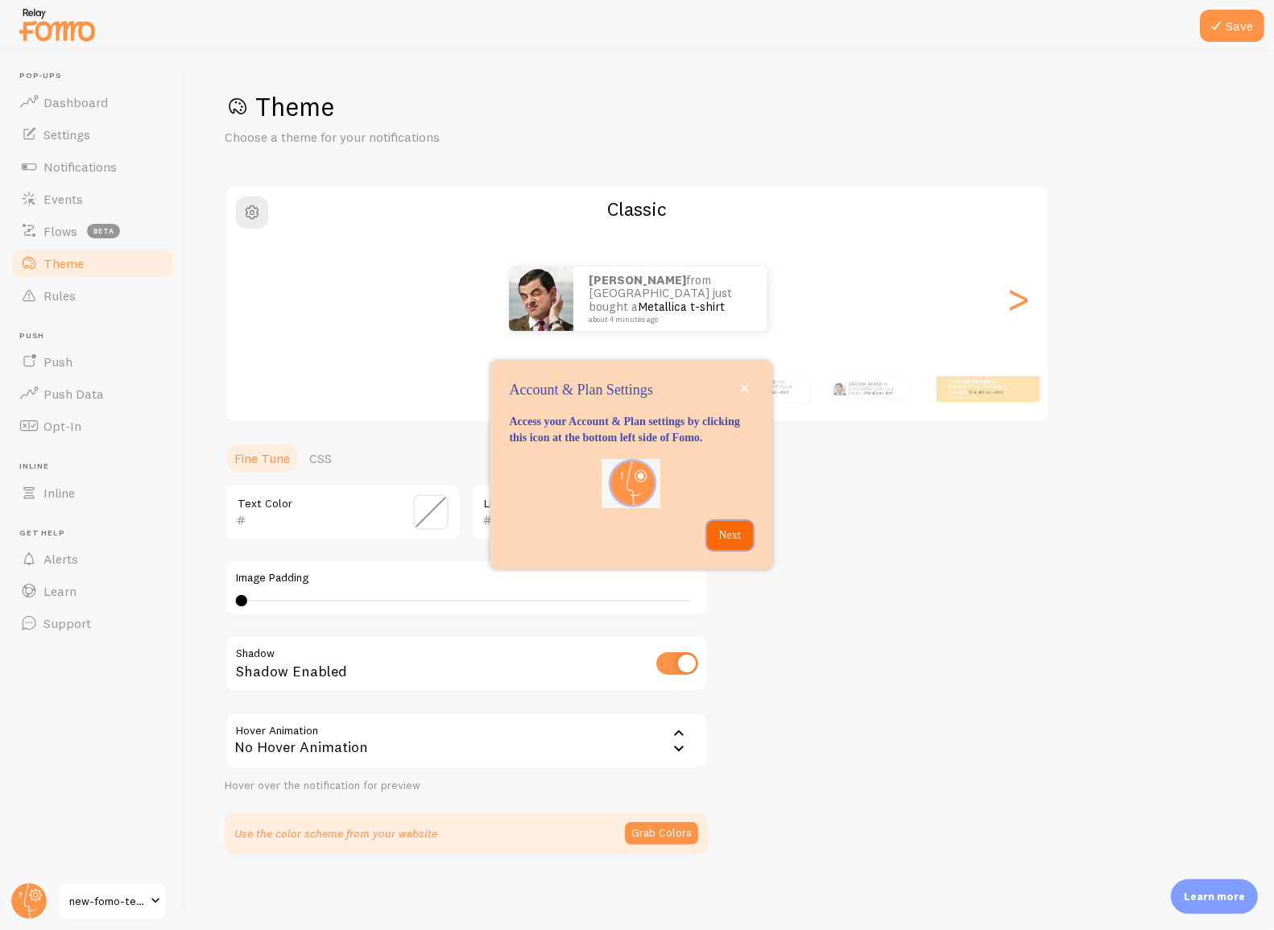
click at [724, 539] on p "Next" at bounding box center [730, 535] width 27 height 16
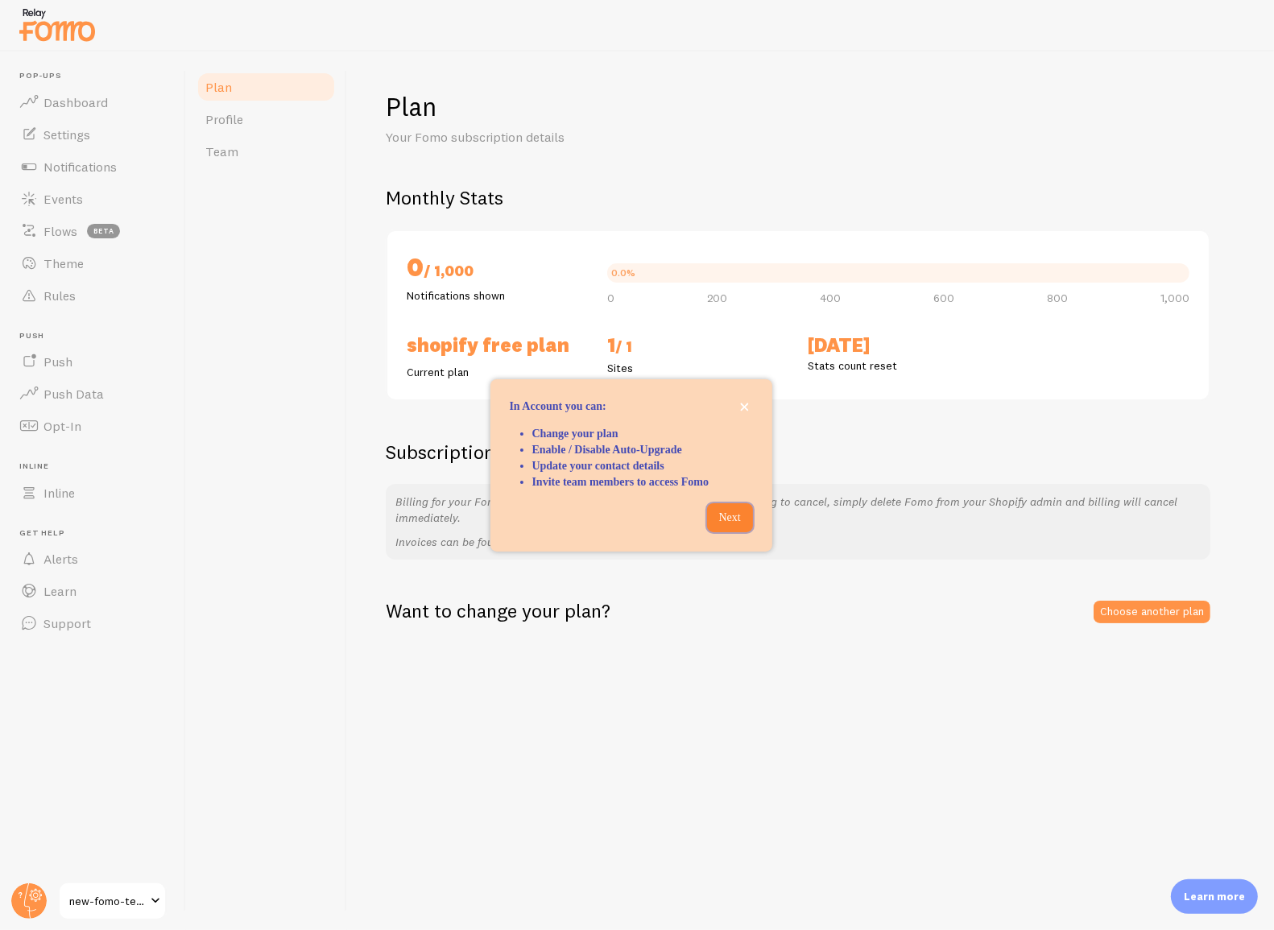
click at [724, 532] on button "Next" at bounding box center [730, 517] width 46 height 29
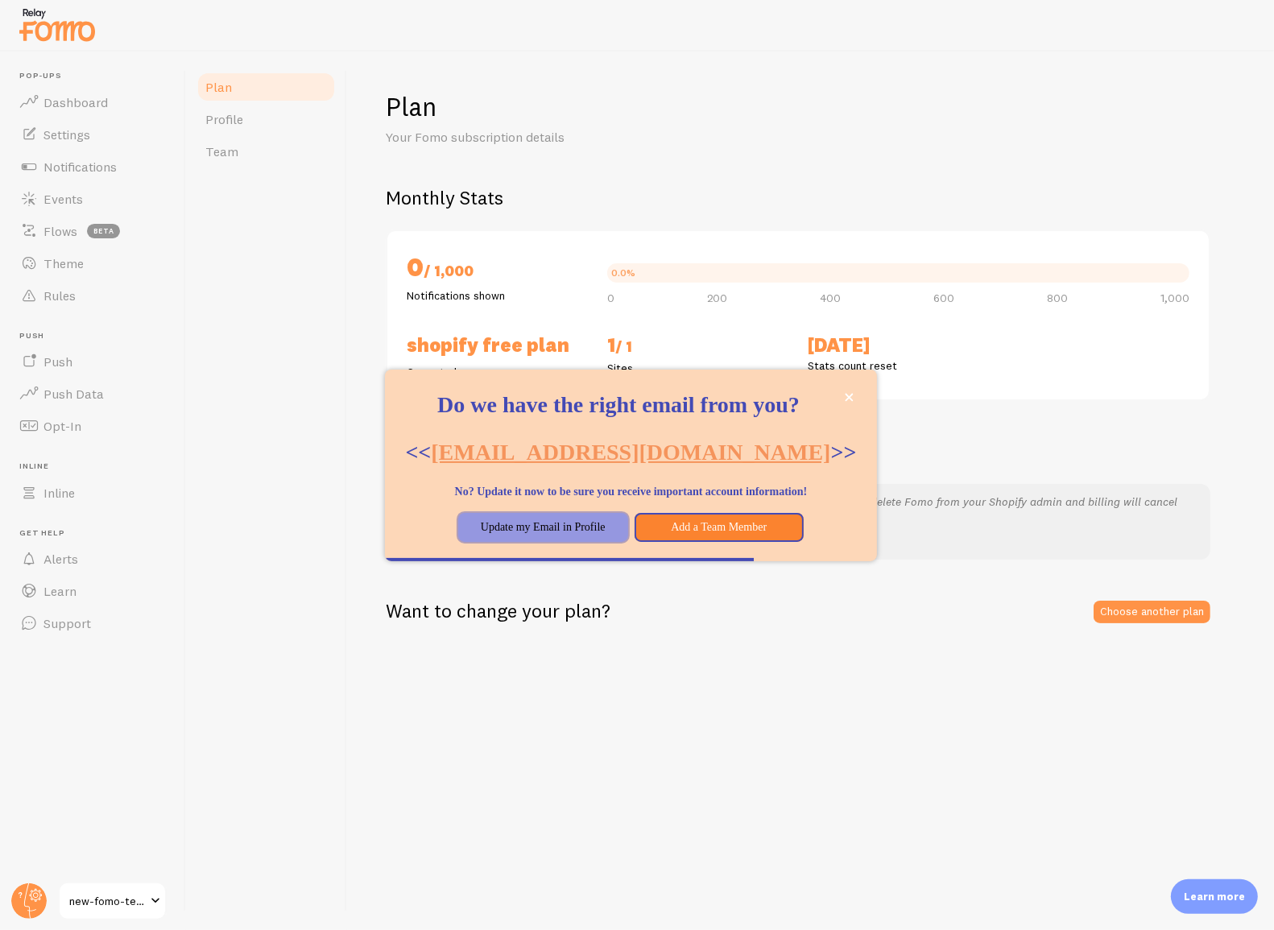
click at [529, 542] on button "Update my Email in Profile" at bounding box center [543, 527] width 170 height 29
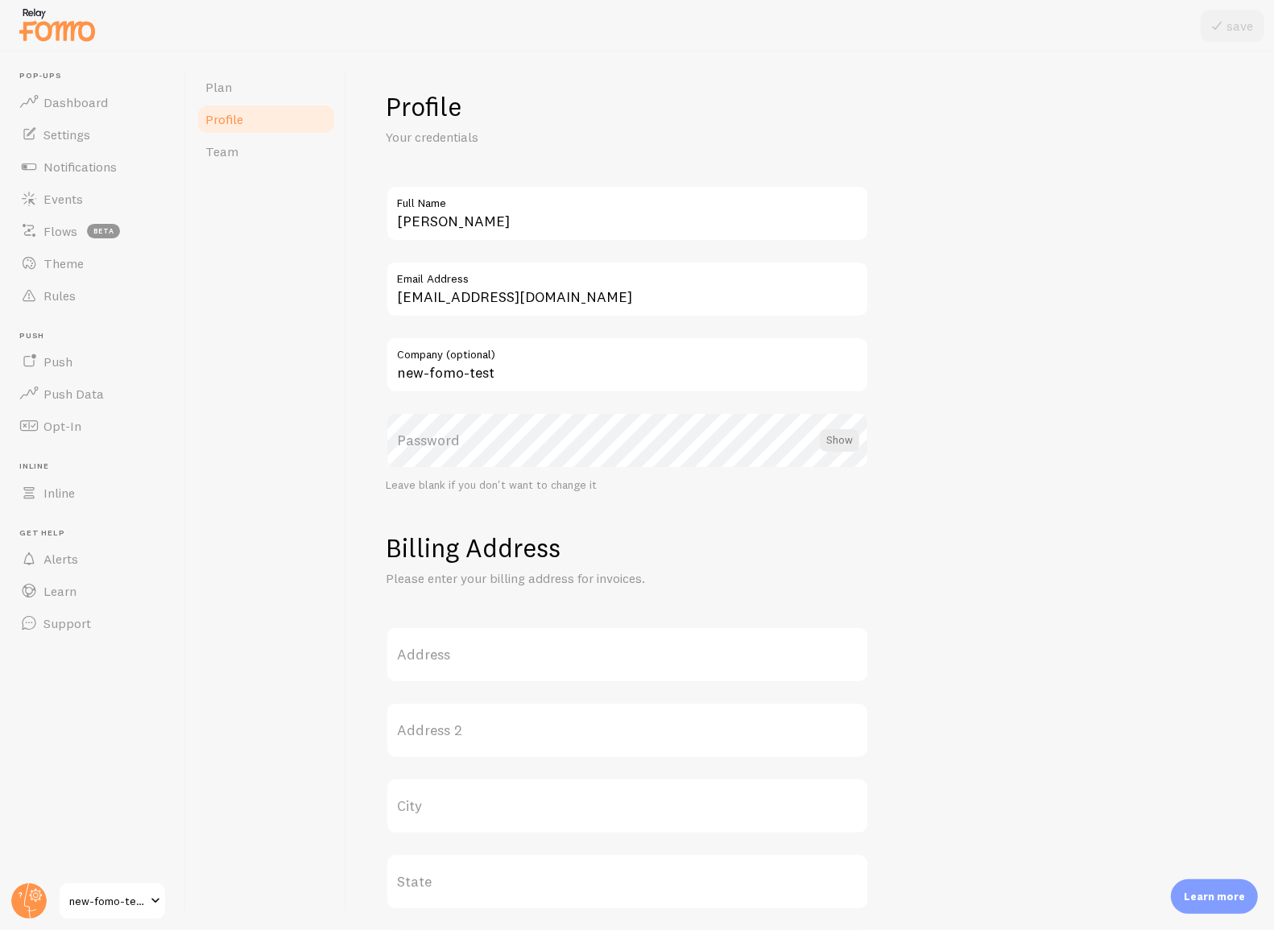
drag, startPoint x: 1205, startPoint y: 890, endPoint x: 1188, endPoint y: 878, distance: 21.3
click at [1205, 891] on p "Learn more" at bounding box center [1214, 896] width 61 height 15
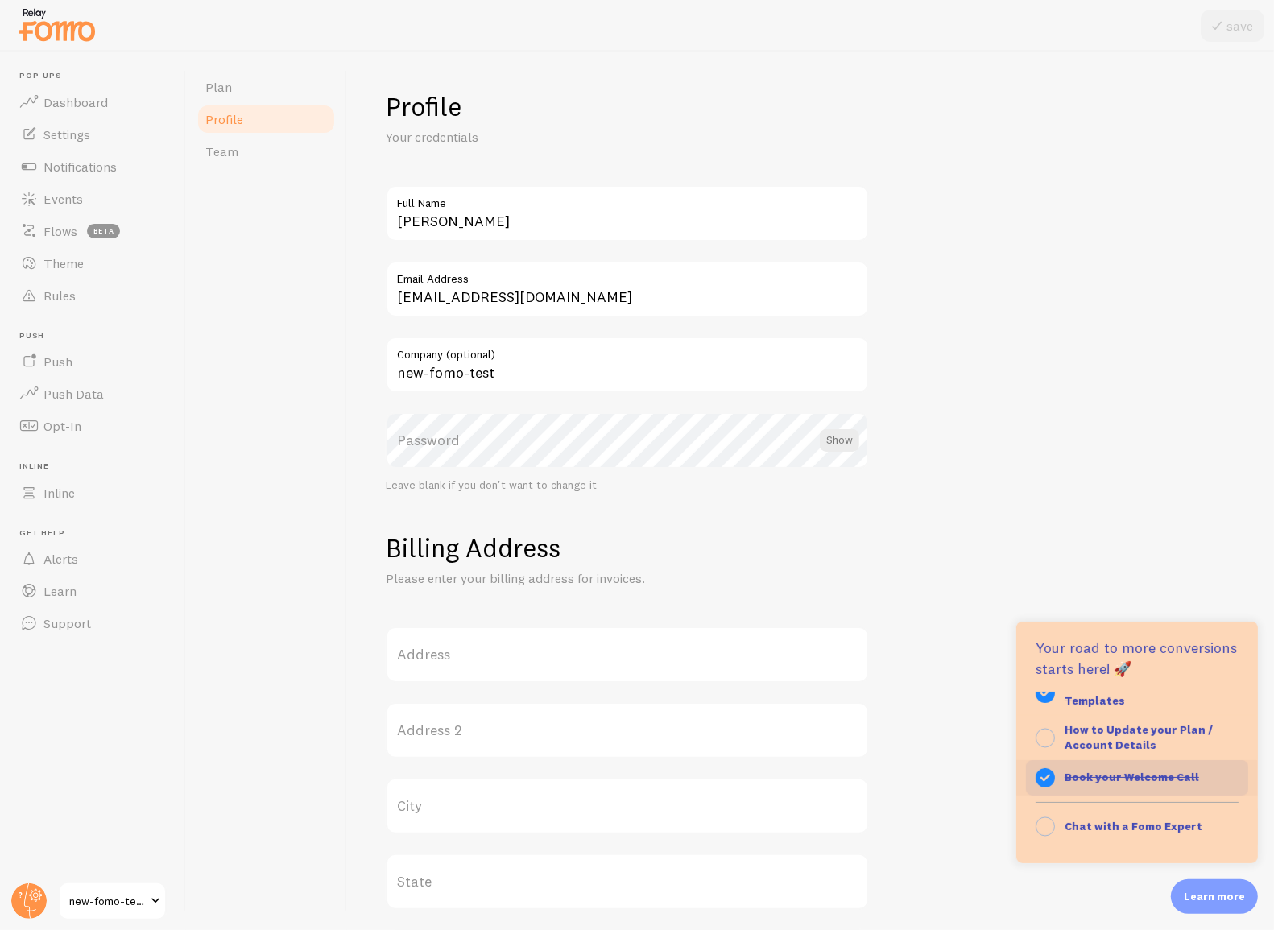
scroll to position [154, 0]
click at [1099, 750] on strong "How to Update your Plan / Account Details" at bounding box center [1138, 740] width 148 height 31
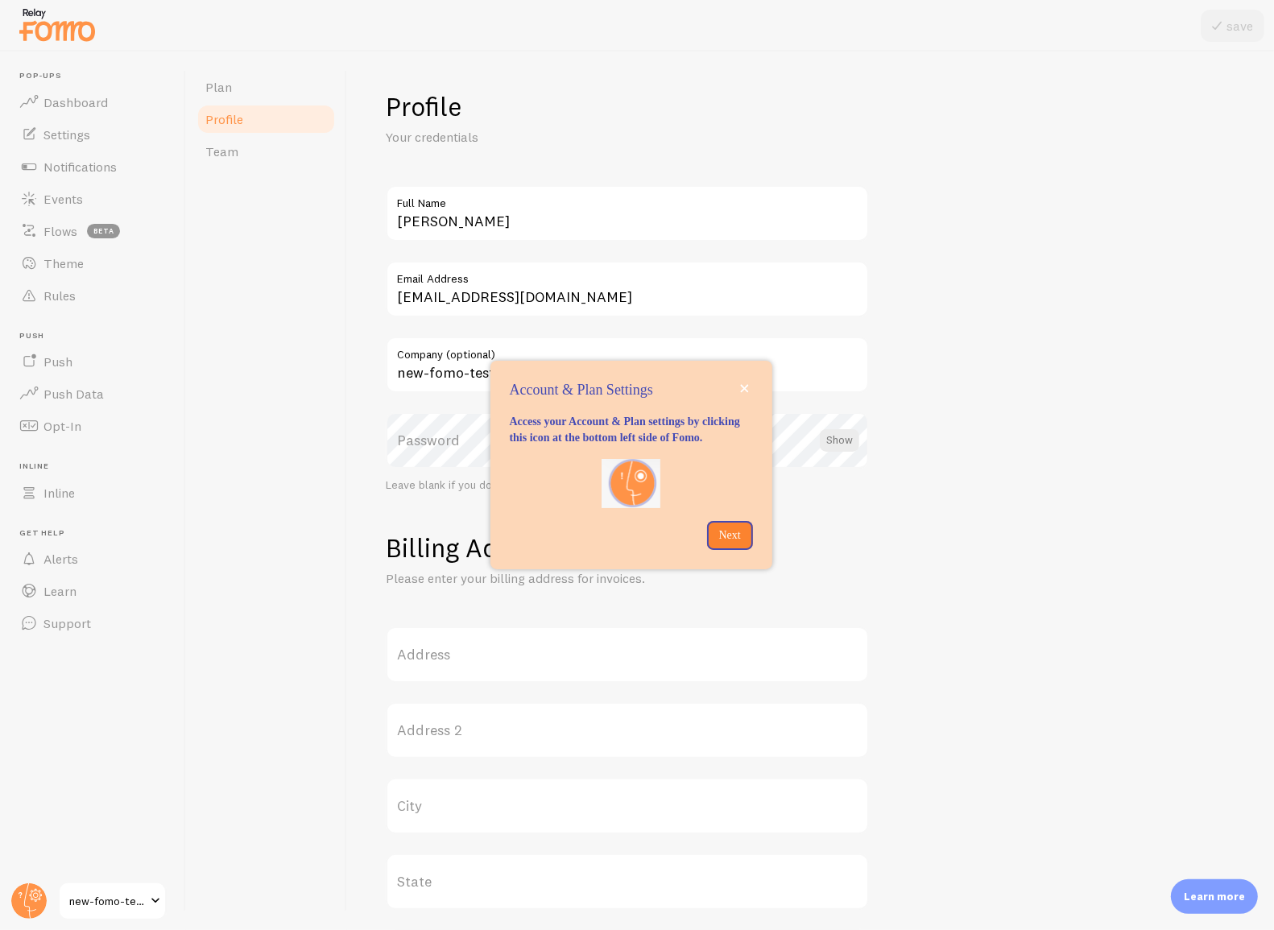
click at [1213, 883] on div "Learn more" at bounding box center [1214, 896] width 87 height 35
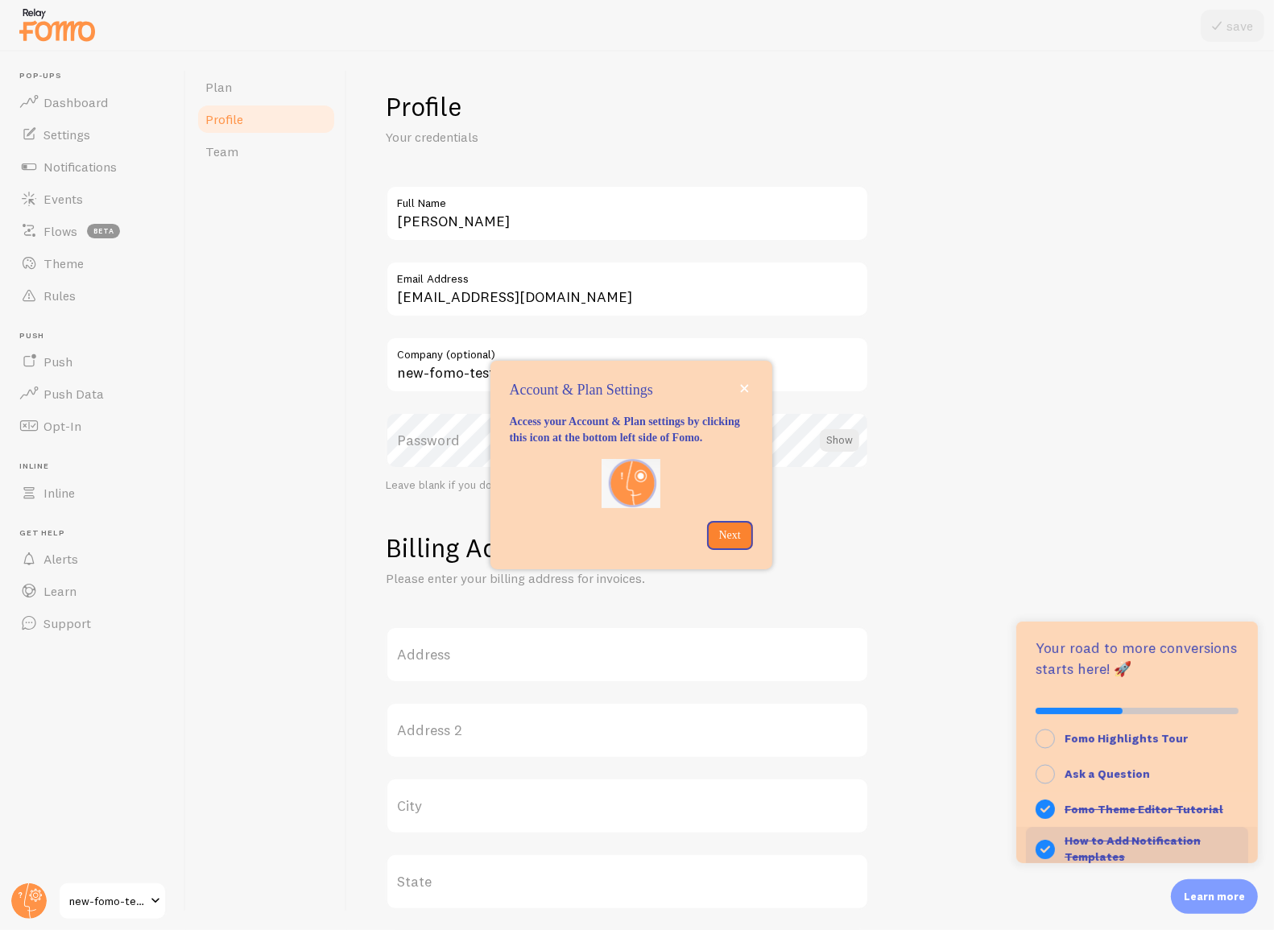
scroll to position [156, 0]
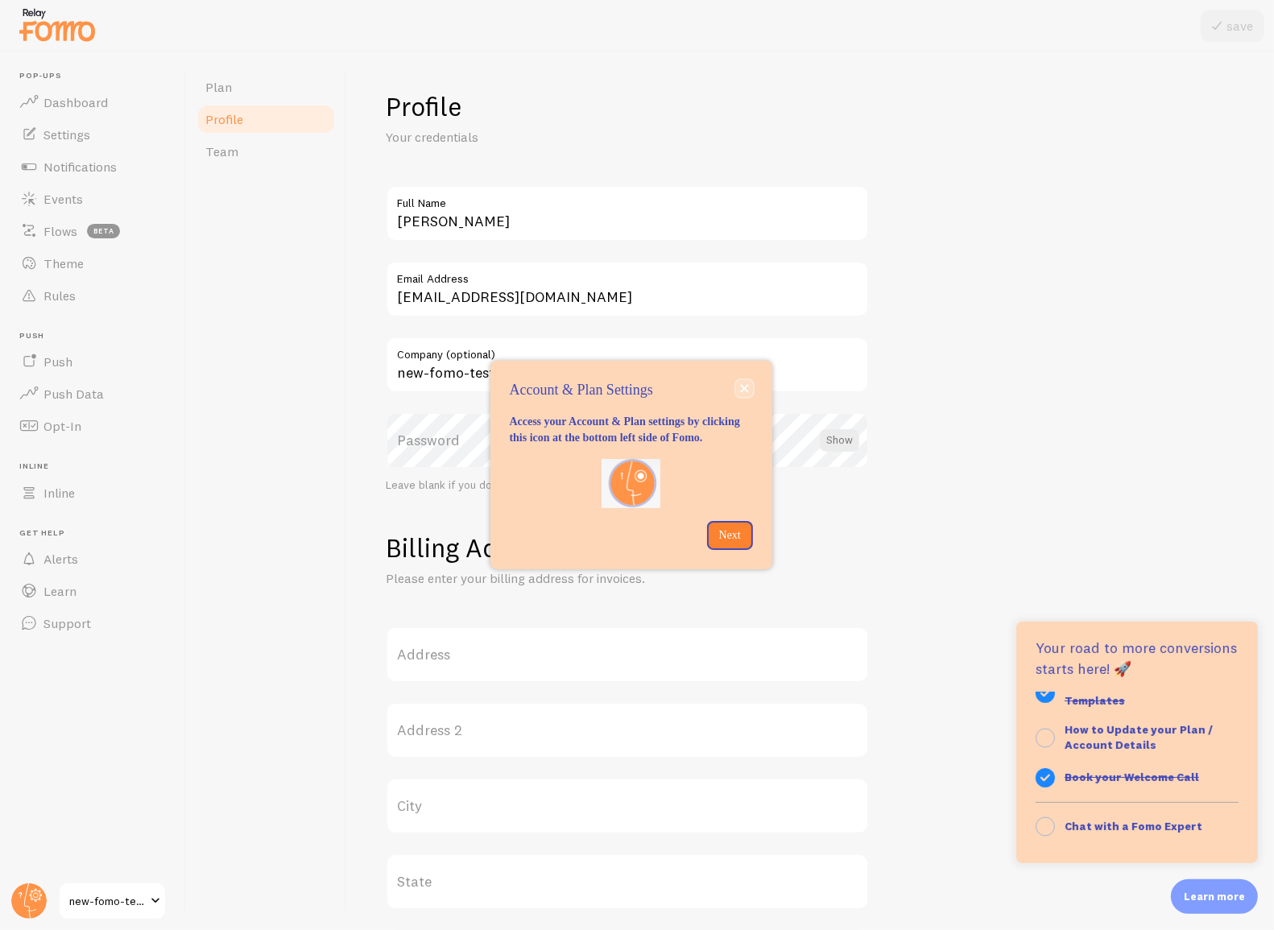
click at [745, 384] on icon "close," at bounding box center [744, 388] width 9 height 9
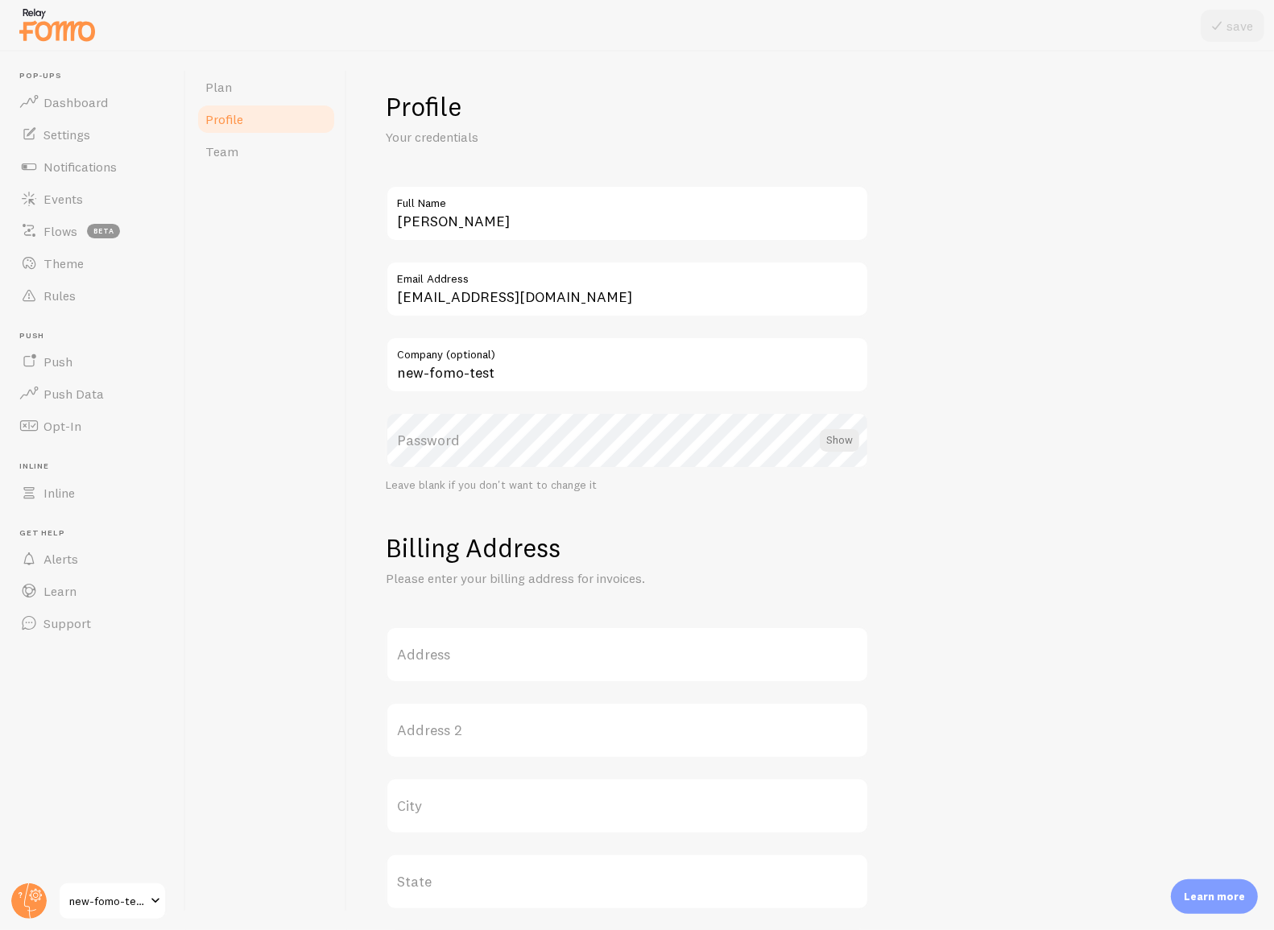
click at [1201, 906] on div "Learn more" at bounding box center [1214, 896] width 87 height 35
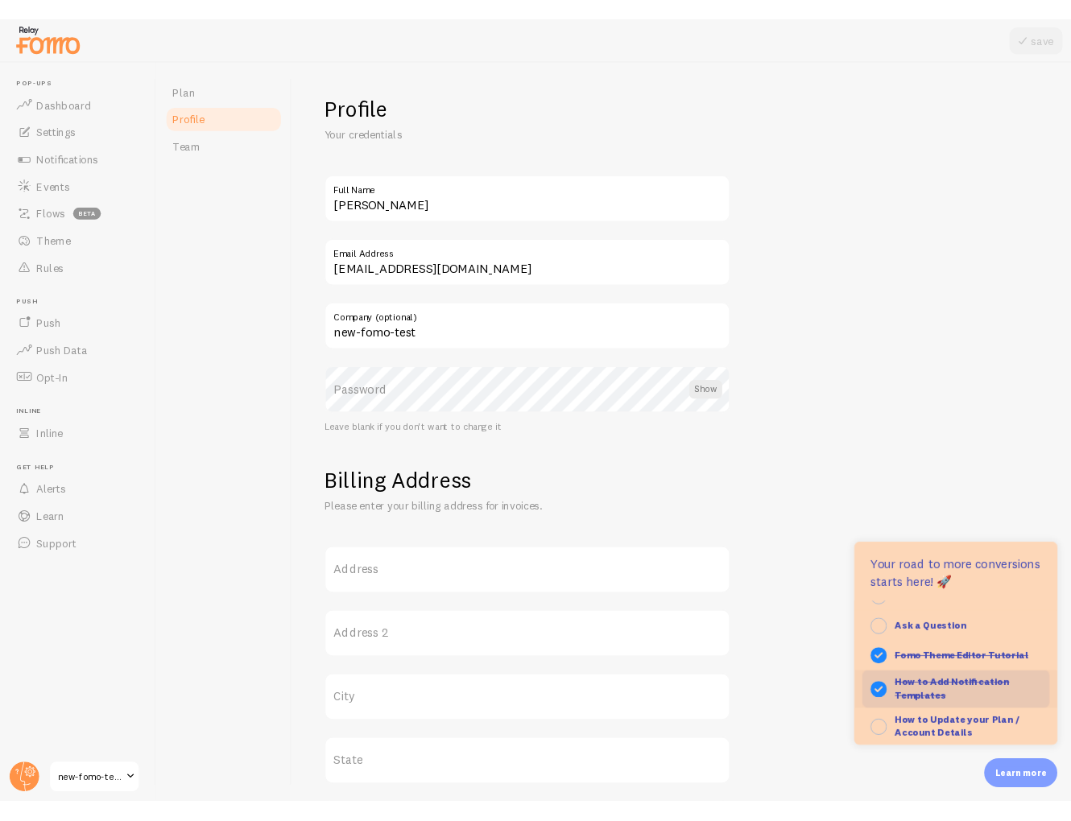
scroll to position [52, 0]
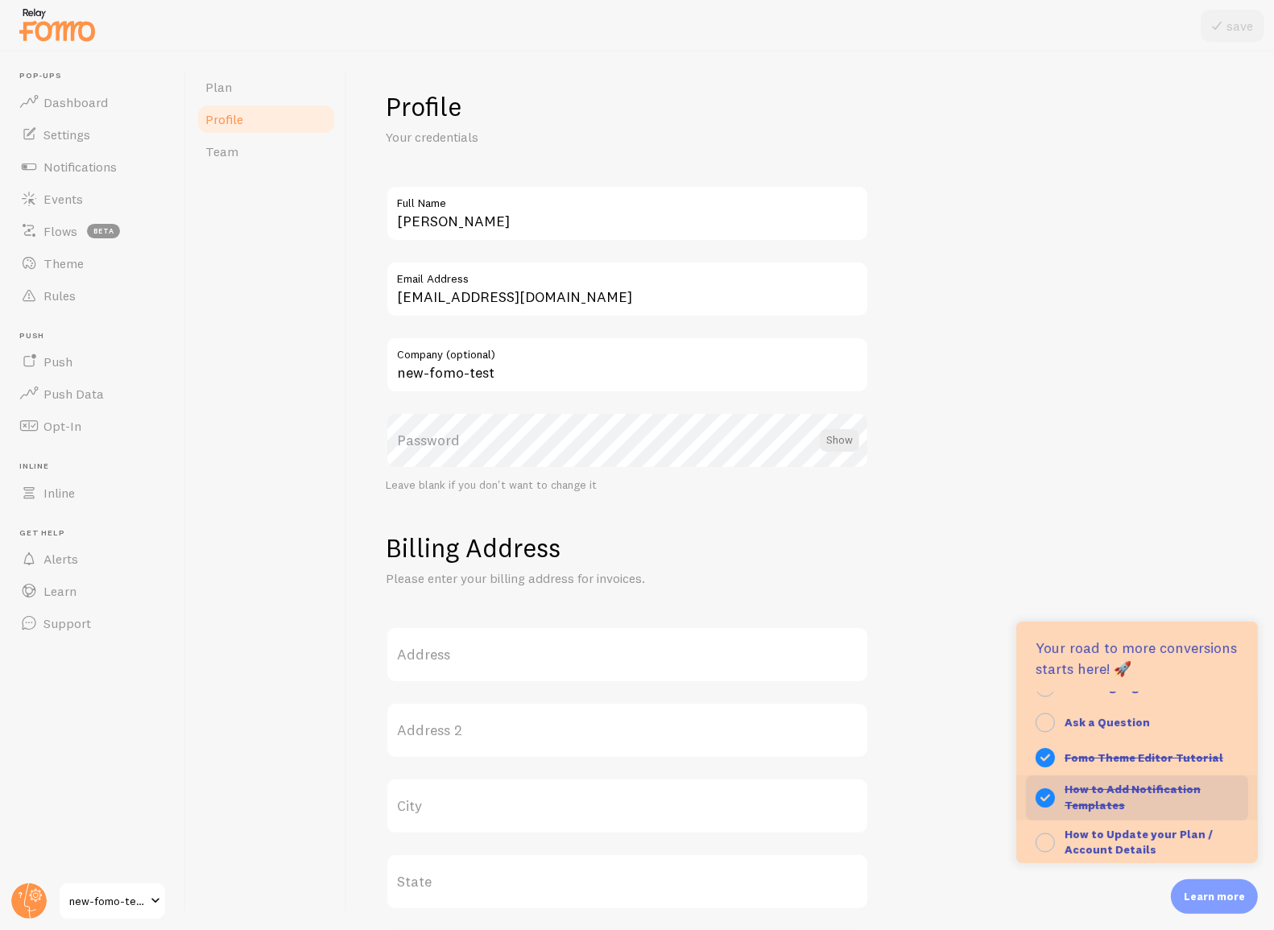
click at [1113, 805] on strong "How to Add Notification Templates" at bounding box center [1132, 797] width 136 height 31
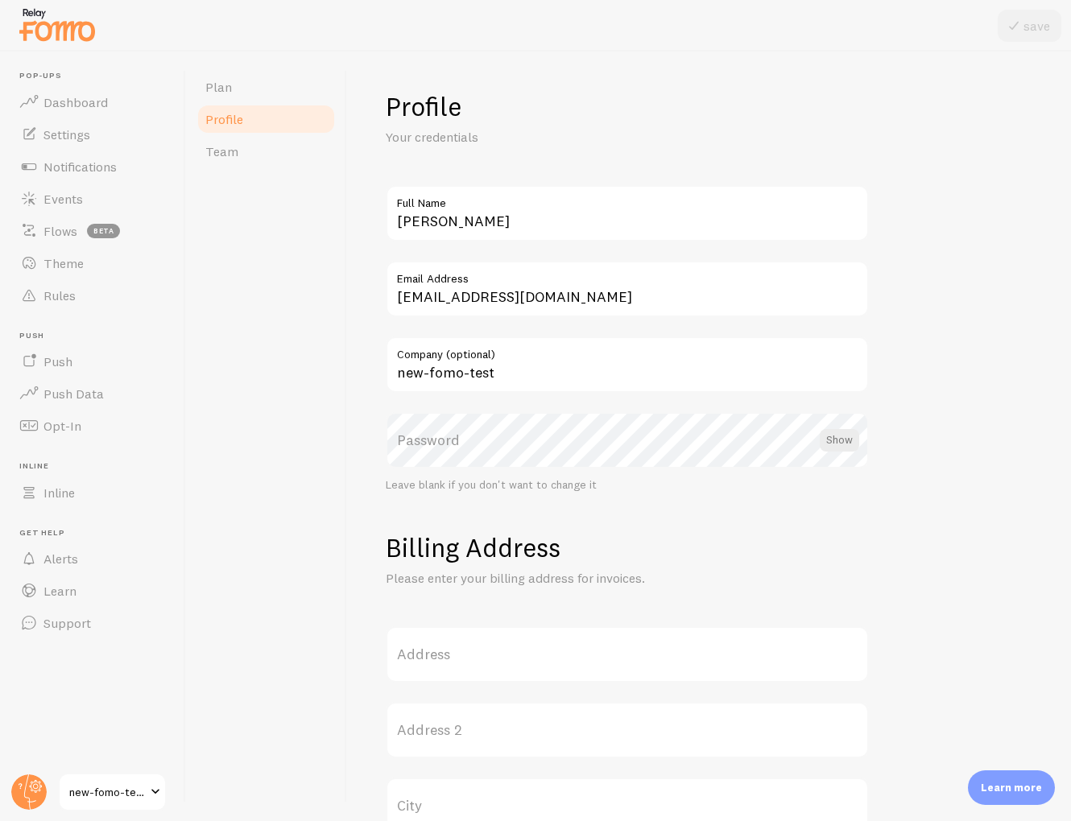
click at [1012, 785] on p "Learn more" at bounding box center [1011, 787] width 61 height 15
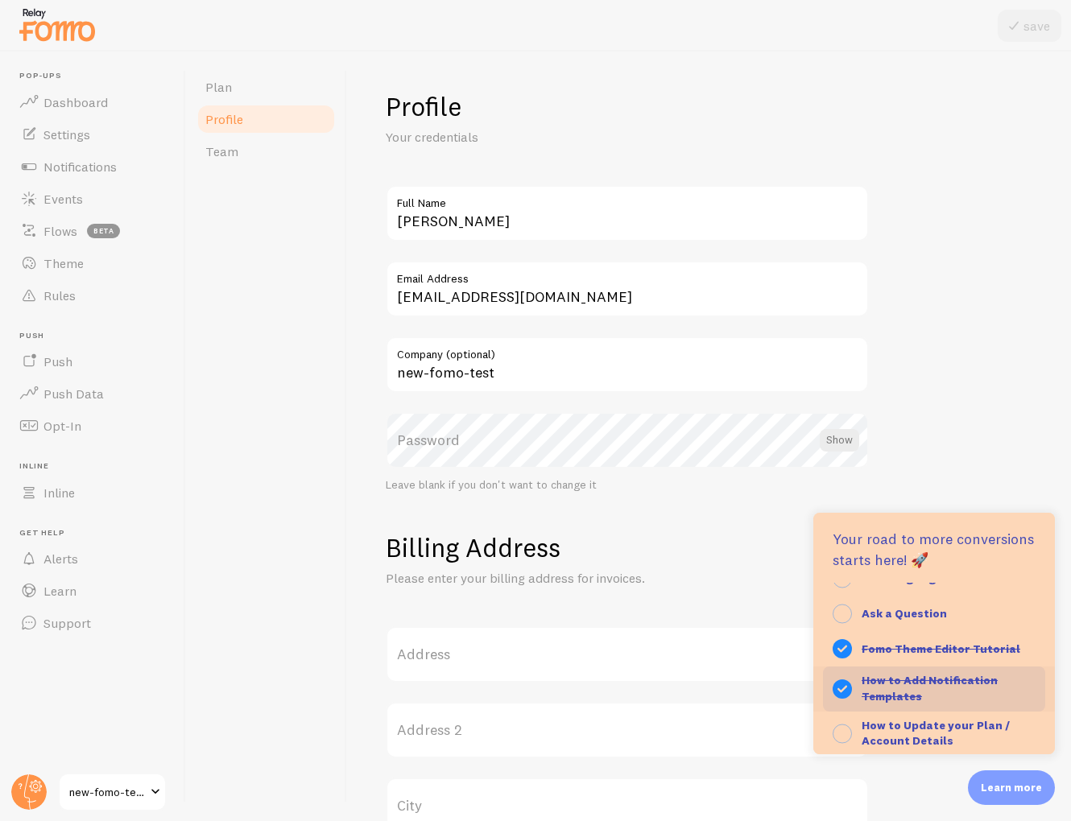
scroll to position [156, 0]
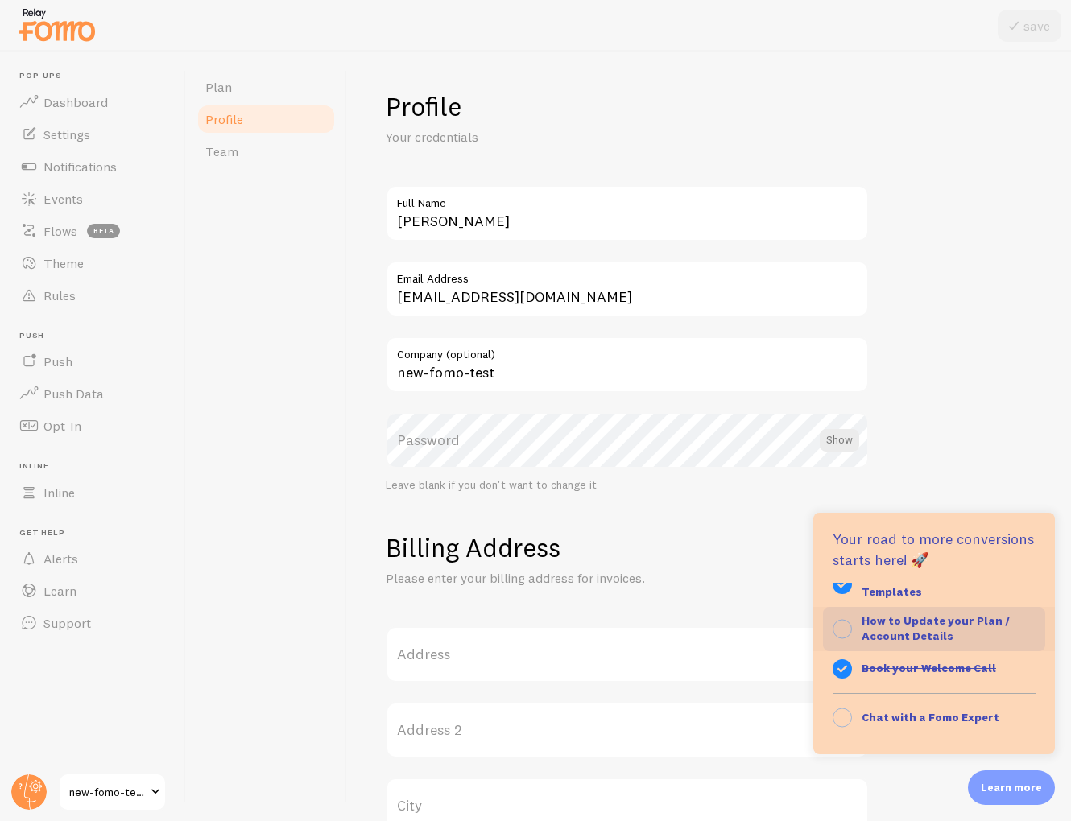
click at [929, 629] on strong "How to Update your Plan / Account Details" at bounding box center [936, 629] width 148 height 31
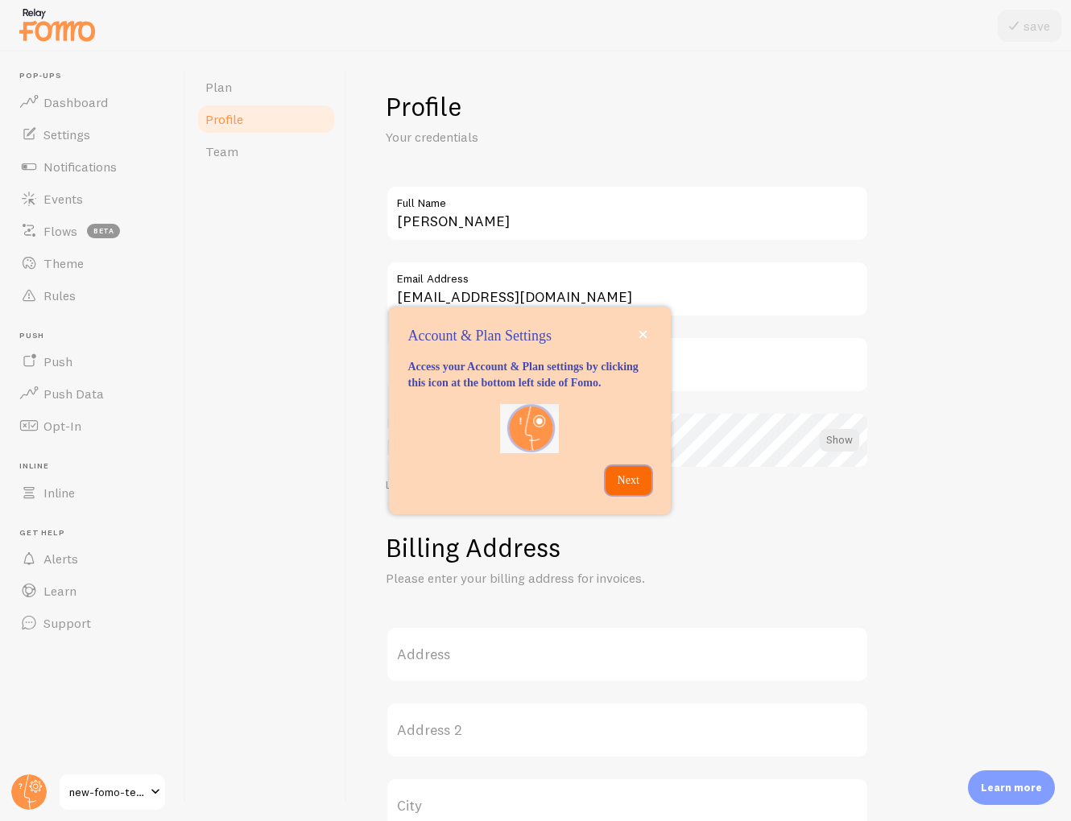
click at [634, 488] on p "Next" at bounding box center [628, 481] width 27 height 16
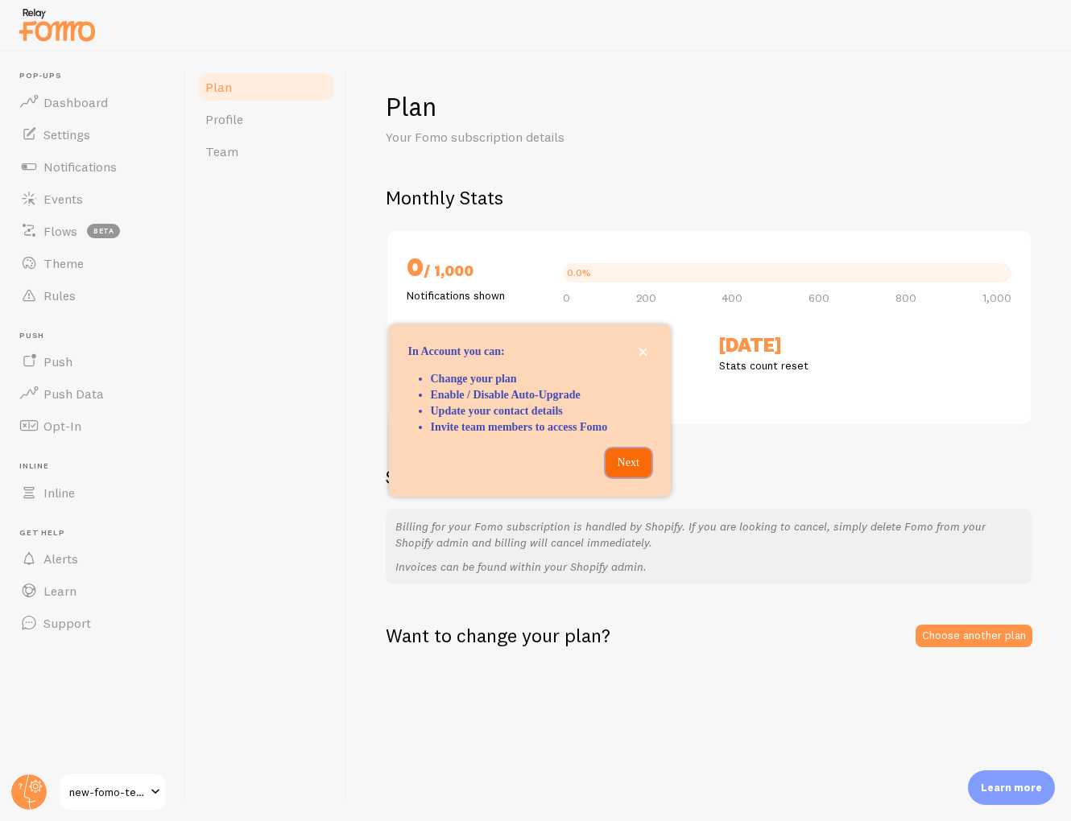
click at [629, 471] on p "Next" at bounding box center [628, 463] width 27 height 16
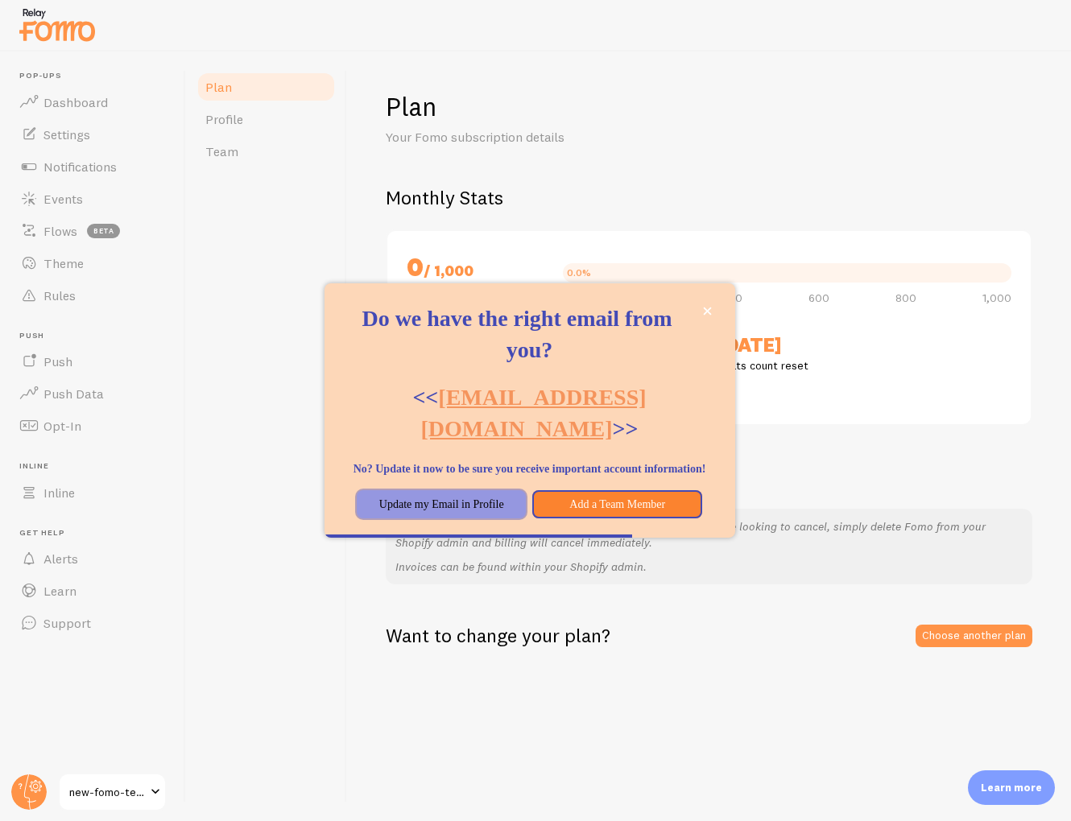
click at [492, 519] on button "Update my Email in Profile" at bounding box center [442, 504] width 170 height 29
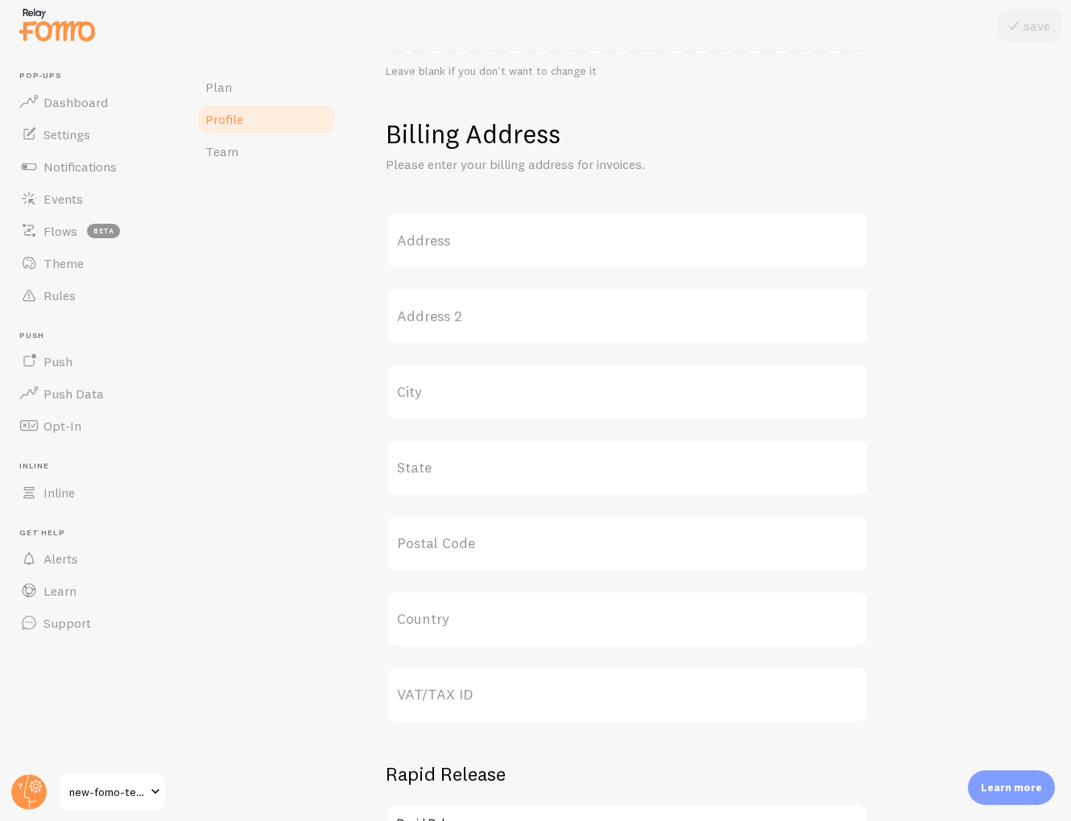
scroll to position [431, 0]
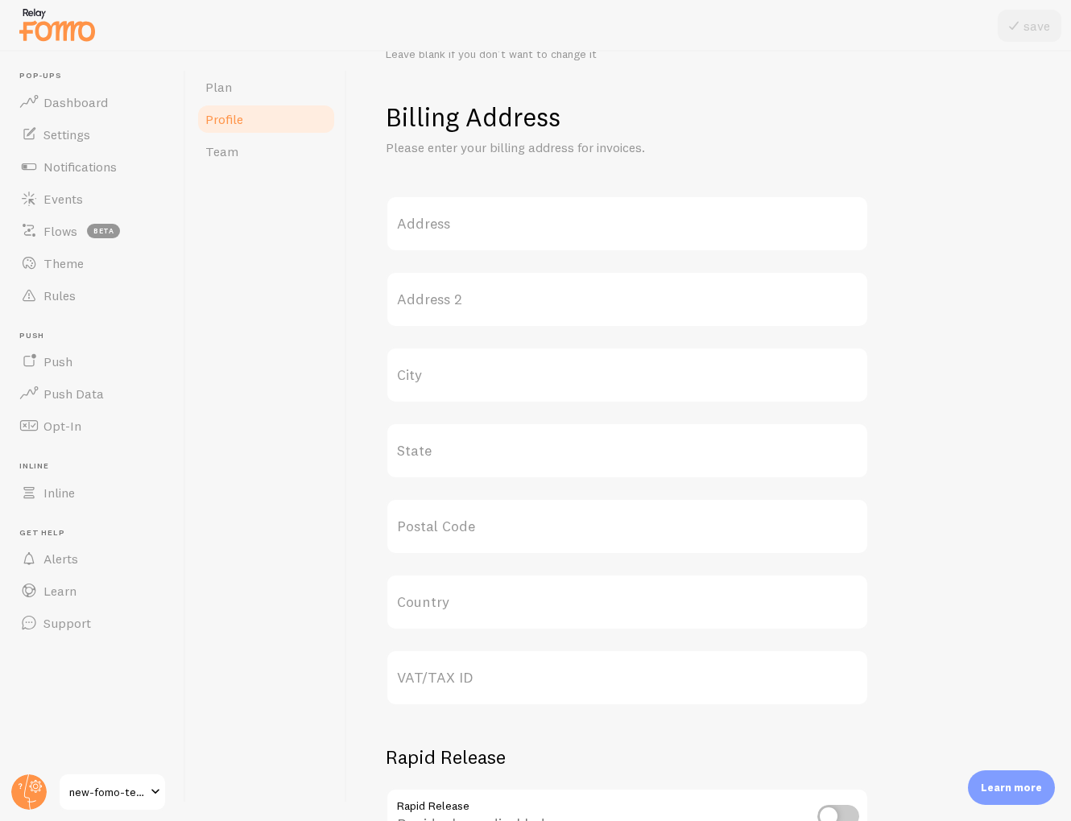
click at [1023, 800] on div "Learn more" at bounding box center [1011, 788] width 87 height 35
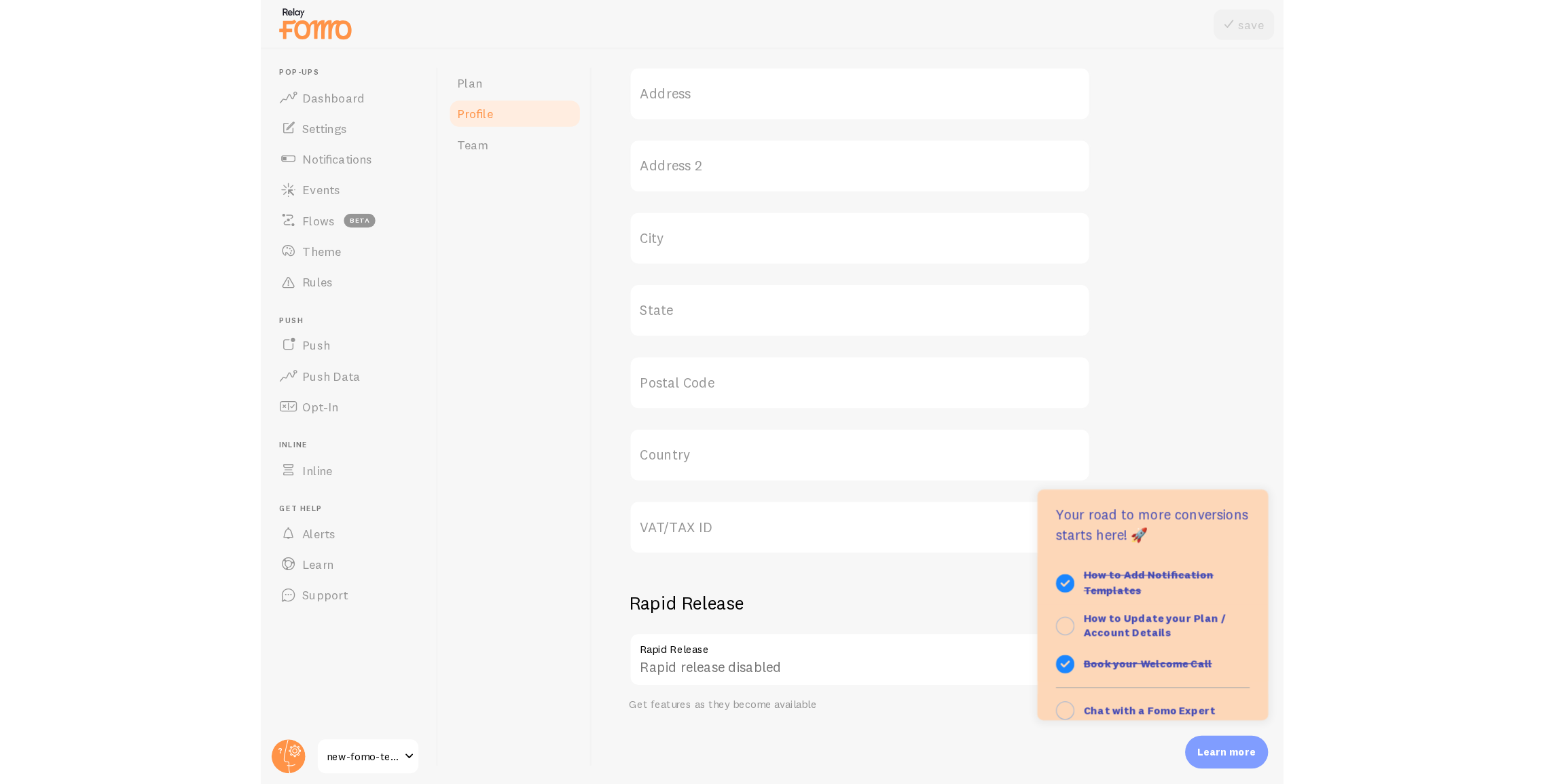
scroll to position [0, 0]
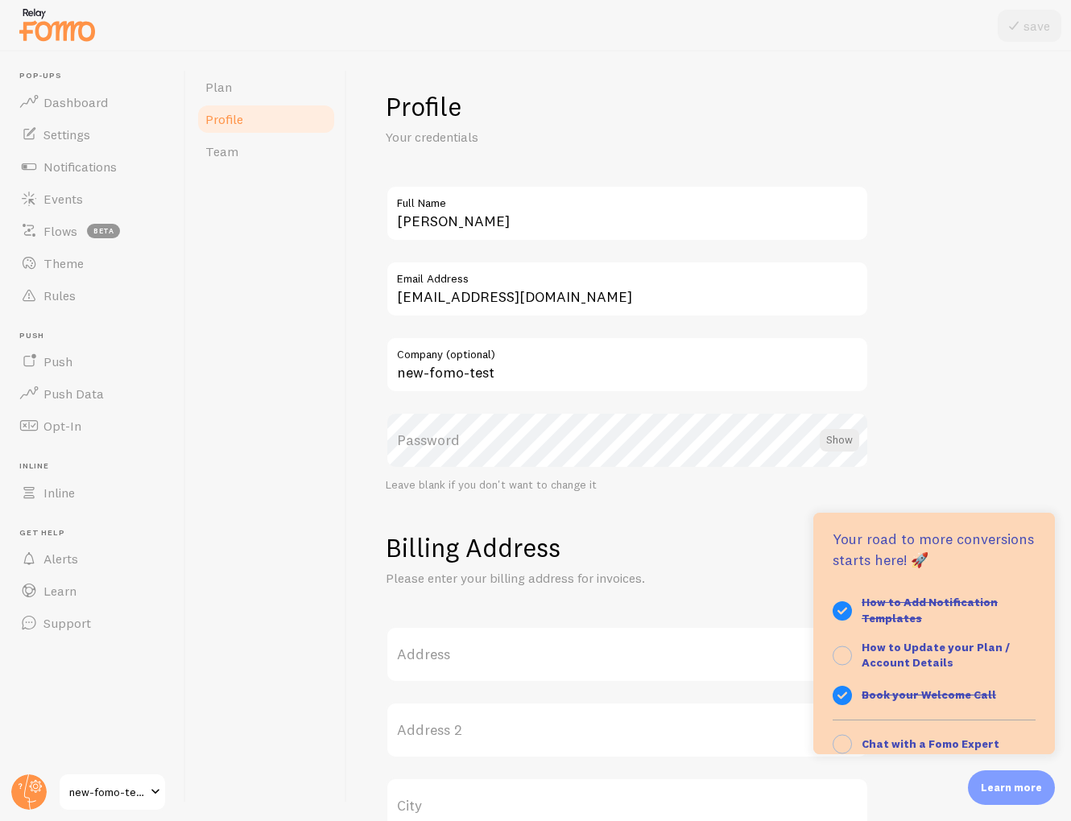
click at [1014, 790] on p "Learn more" at bounding box center [1011, 787] width 61 height 15
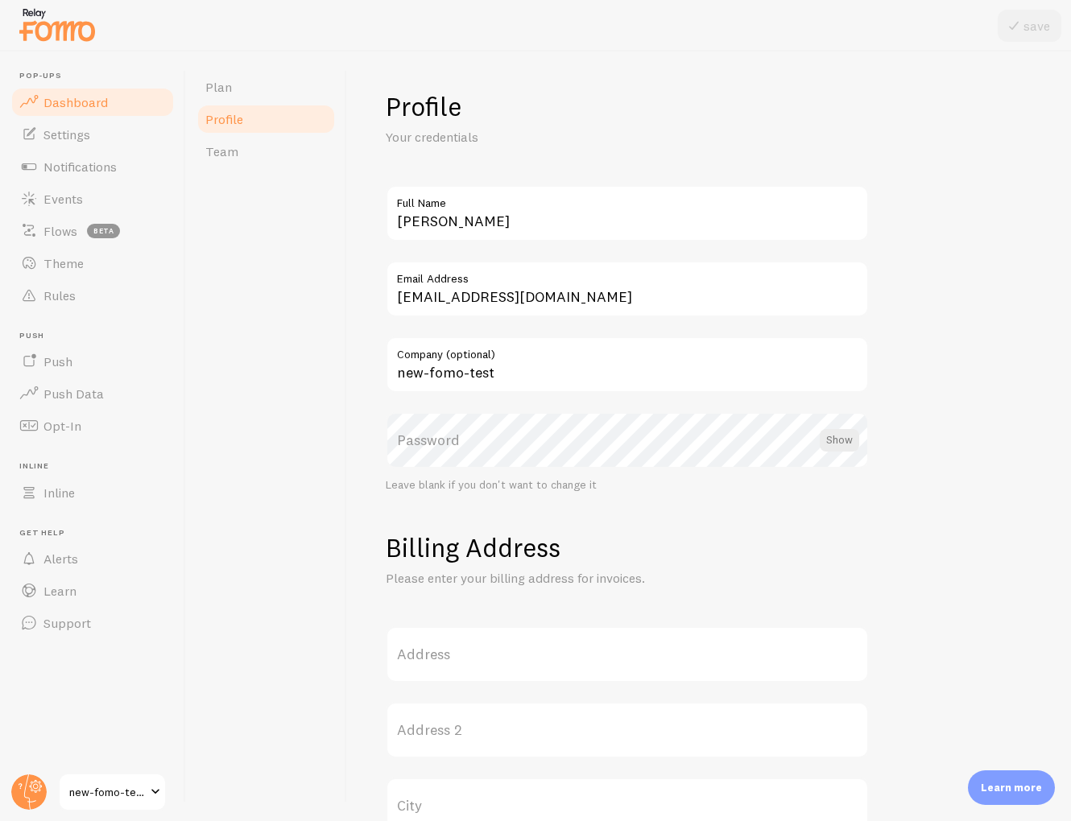
drag, startPoint x: 50, startPoint y: 95, endPoint x: 72, endPoint y: 105, distance: 24.9
click at [50, 95] on span "Dashboard" at bounding box center [75, 102] width 64 height 16
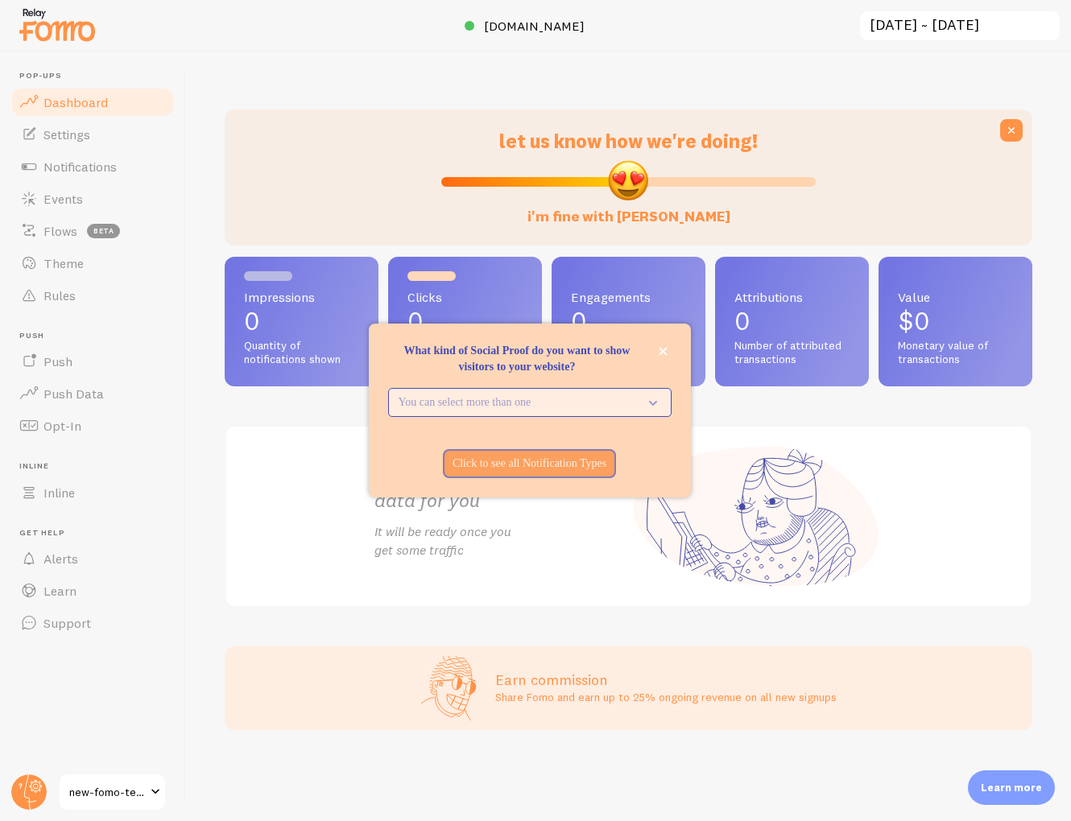
click at [601, 398] on p "You can select more than one" at bounding box center [519, 403] width 240 height 16
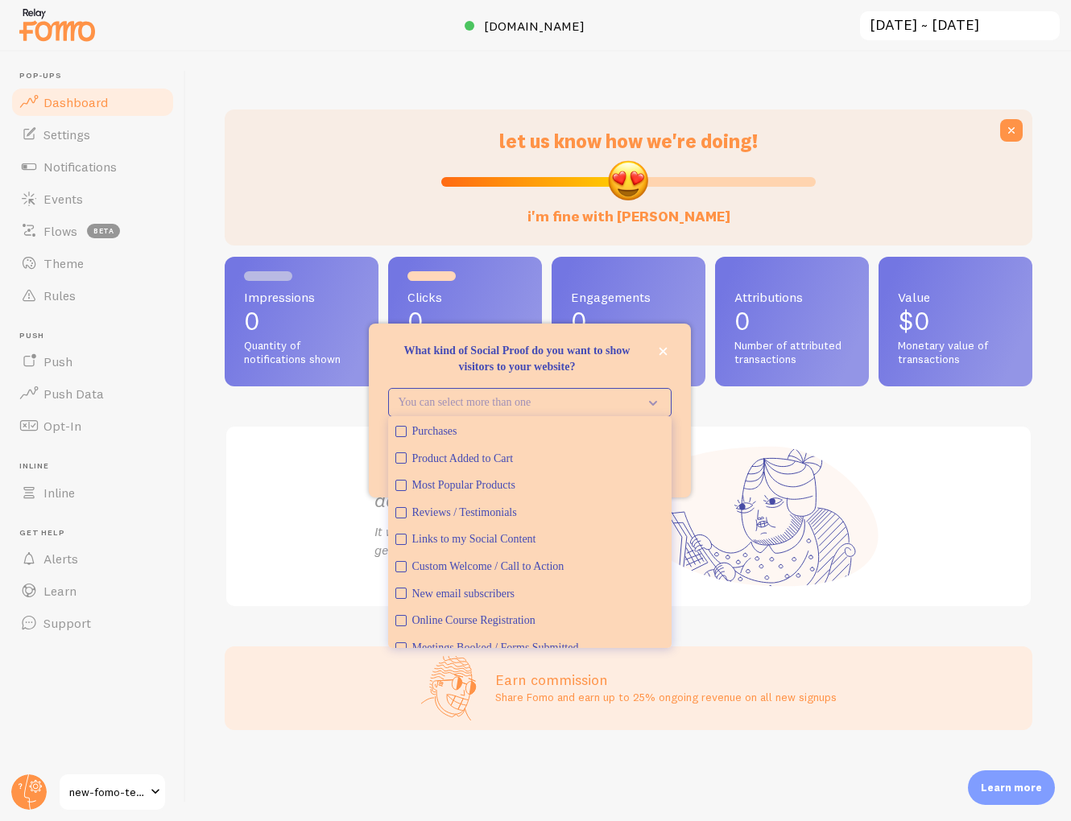
click at [577, 360] on p "What kind of Social Proof do you want to show visitors to your website?" at bounding box center [529, 359] width 283 height 32
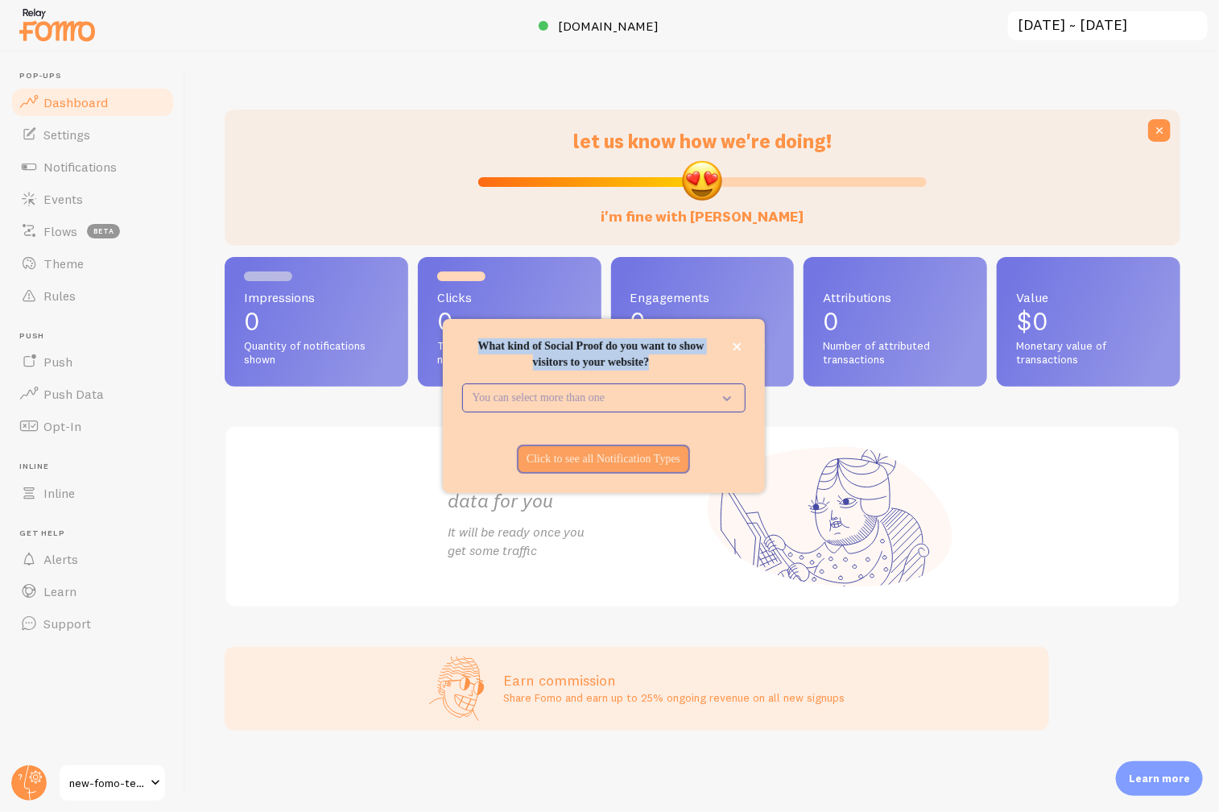
drag, startPoint x: 473, startPoint y: 345, endPoint x: 700, endPoint y: 366, distance: 228.0
click at [700, 366] on p "What kind of Social Proof do you want to show visitors to your website?" at bounding box center [603, 354] width 283 height 32
click at [636, 365] on p "What kind of Social Proof do you want to show visitors to your website?" at bounding box center [603, 354] width 283 height 32
click at [632, 412] on div "What kind of Social Proof do you want to show visitors to your website?" at bounding box center [603, 415] width 283 height 6
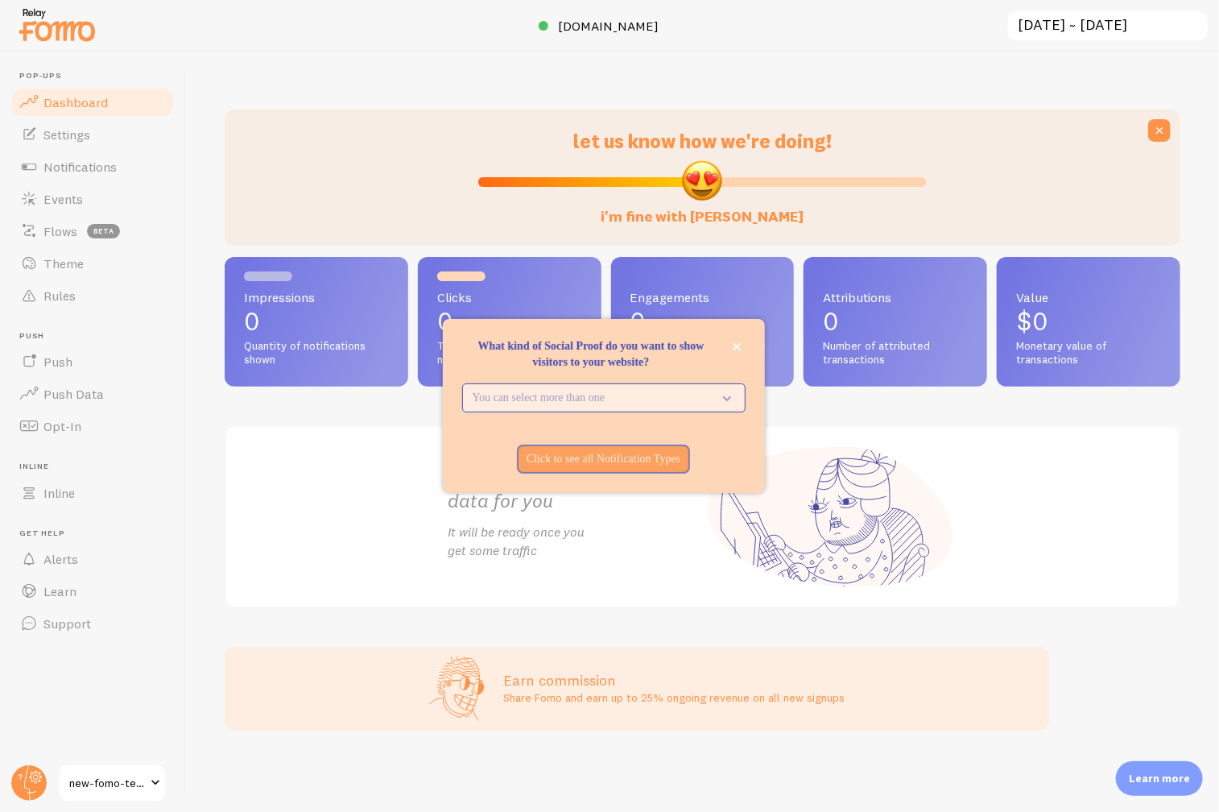
click at [628, 403] on p "You can select more than one" at bounding box center [593, 398] width 240 height 16
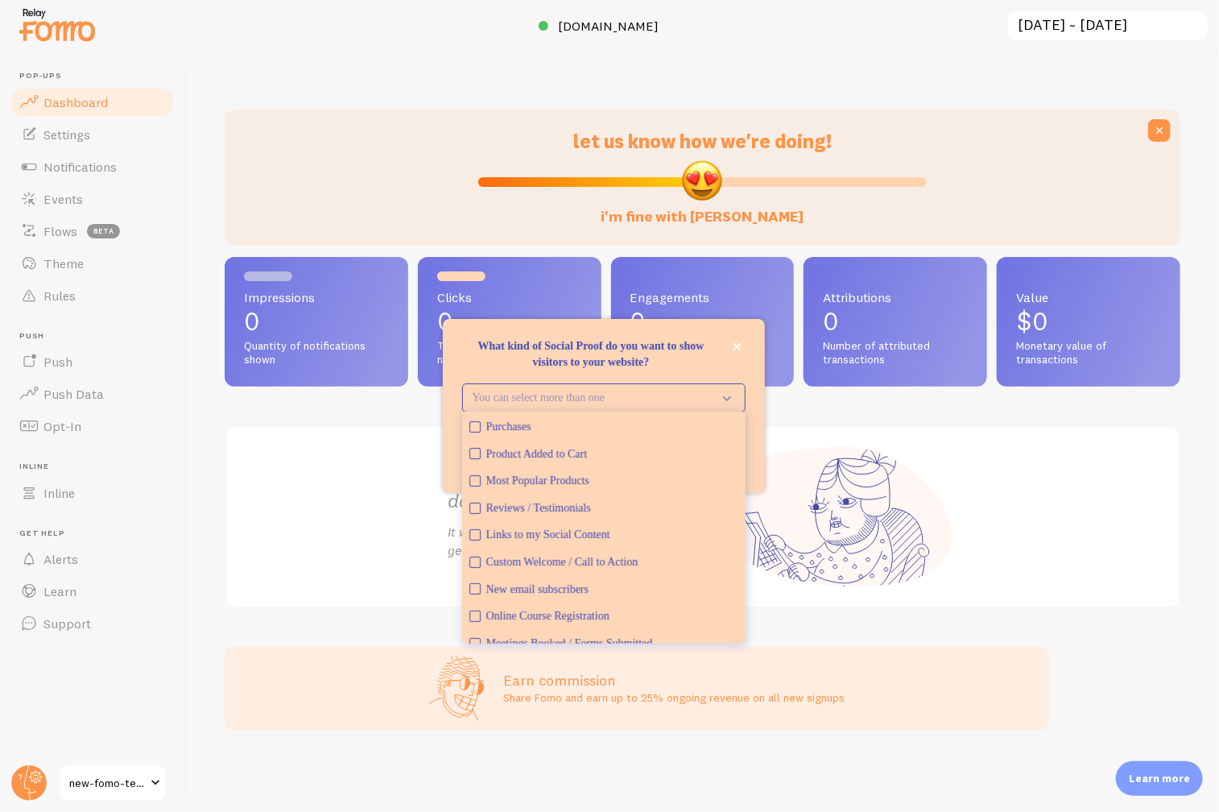
click at [614, 353] on p "What kind of Social Proof do you want to show visitors to your website?" at bounding box center [603, 354] width 283 height 32
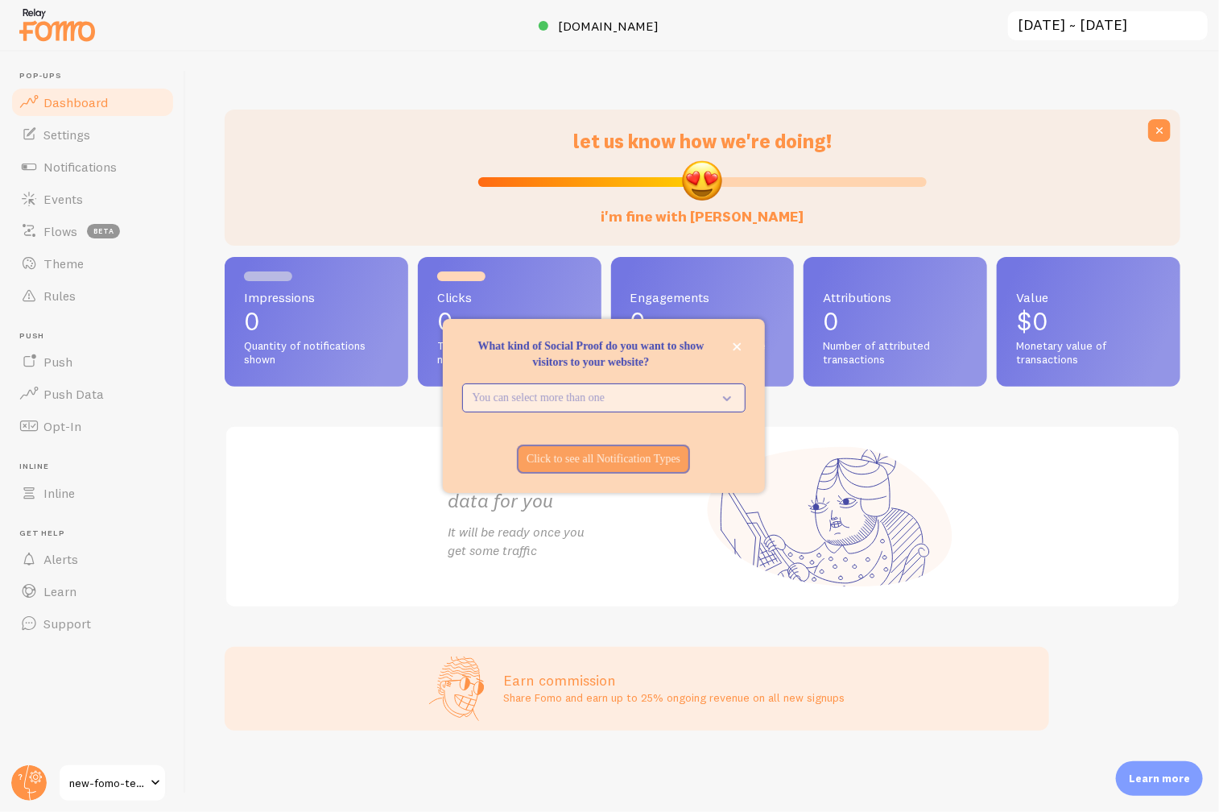
click at [630, 395] on p "You can select more than one" at bounding box center [593, 398] width 240 height 16
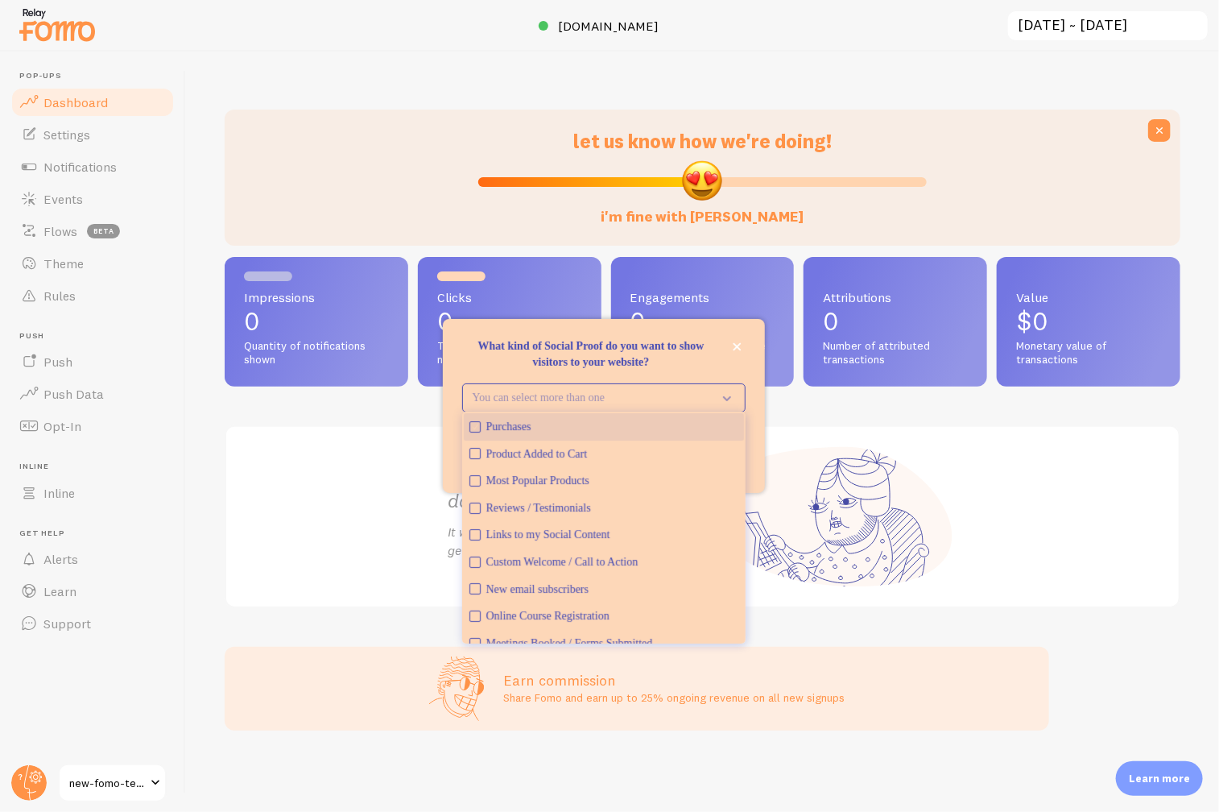
click at [481, 428] on button "Purchases" at bounding box center [604, 426] width 280 height 27
click at [473, 510] on icon "Reviews / Testimonials" at bounding box center [475, 508] width 10 height 10
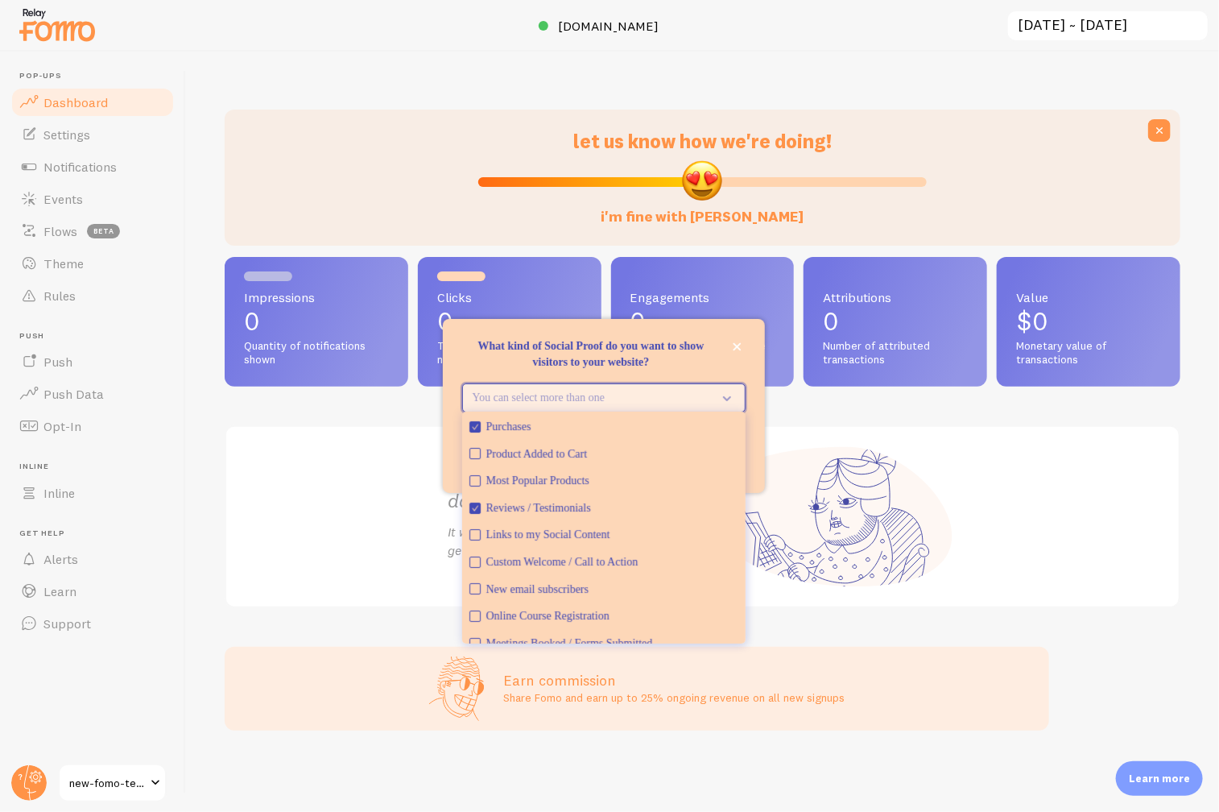
click at [631, 407] on button "You can select more than one" at bounding box center [603, 397] width 283 height 29
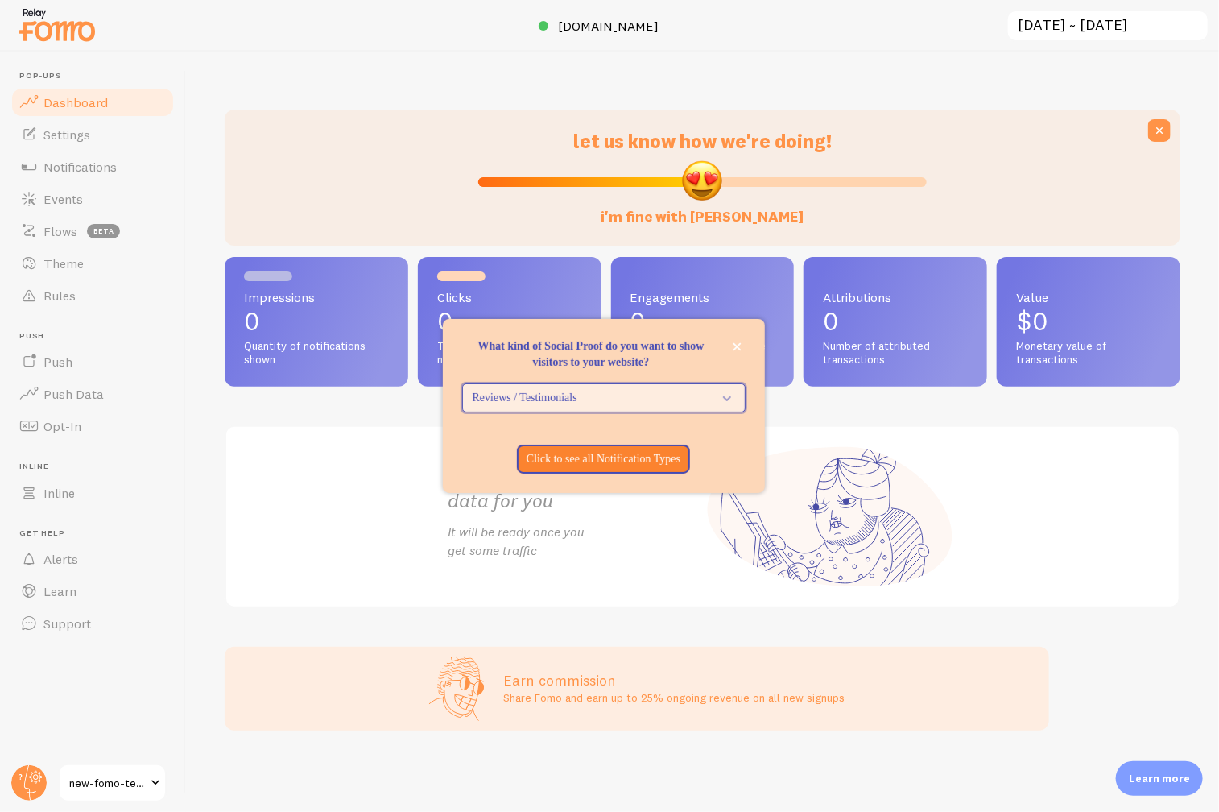
drag, startPoint x: 614, startPoint y: 399, endPoint x: 614, endPoint y: 410, distance: 11.3
click at [614, 399] on span "Reviews / Testimonials" at bounding box center [593, 398] width 240 height 16
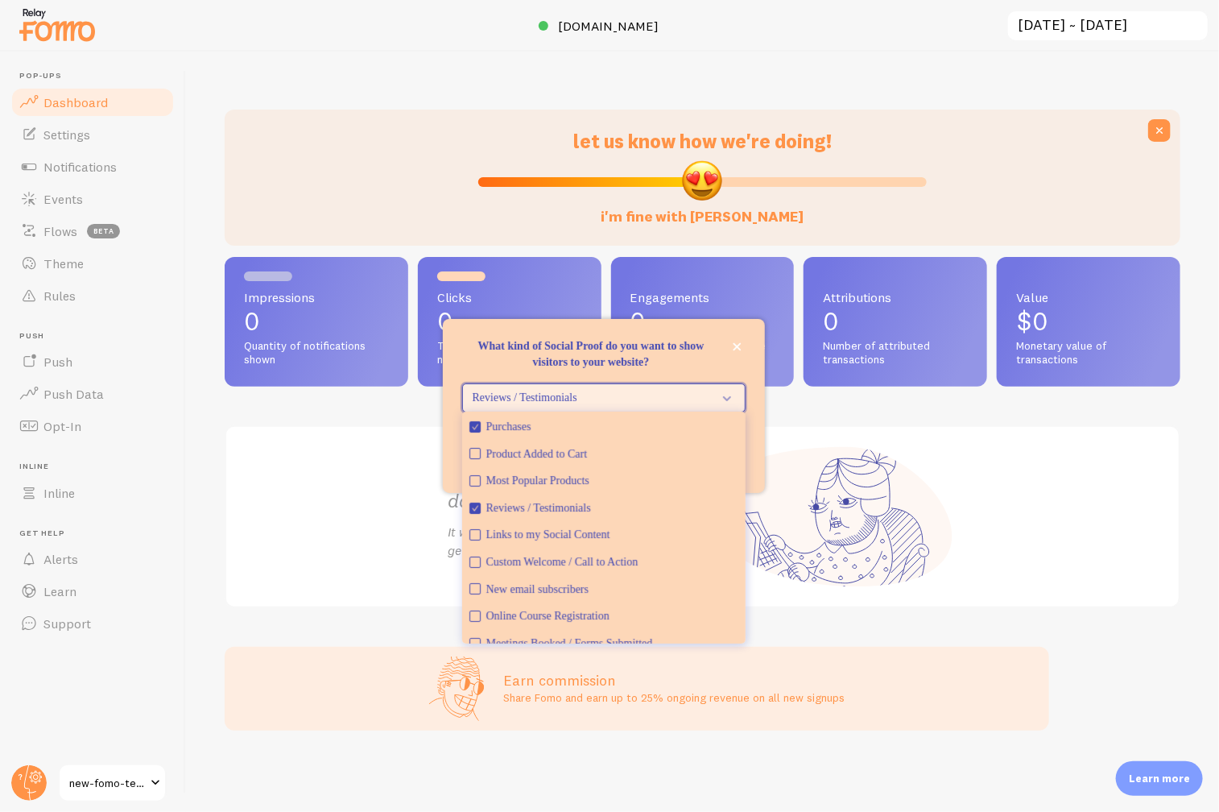
click at [630, 386] on button "Reviews / Testimonials" at bounding box center [603, 397] width 283 height 29
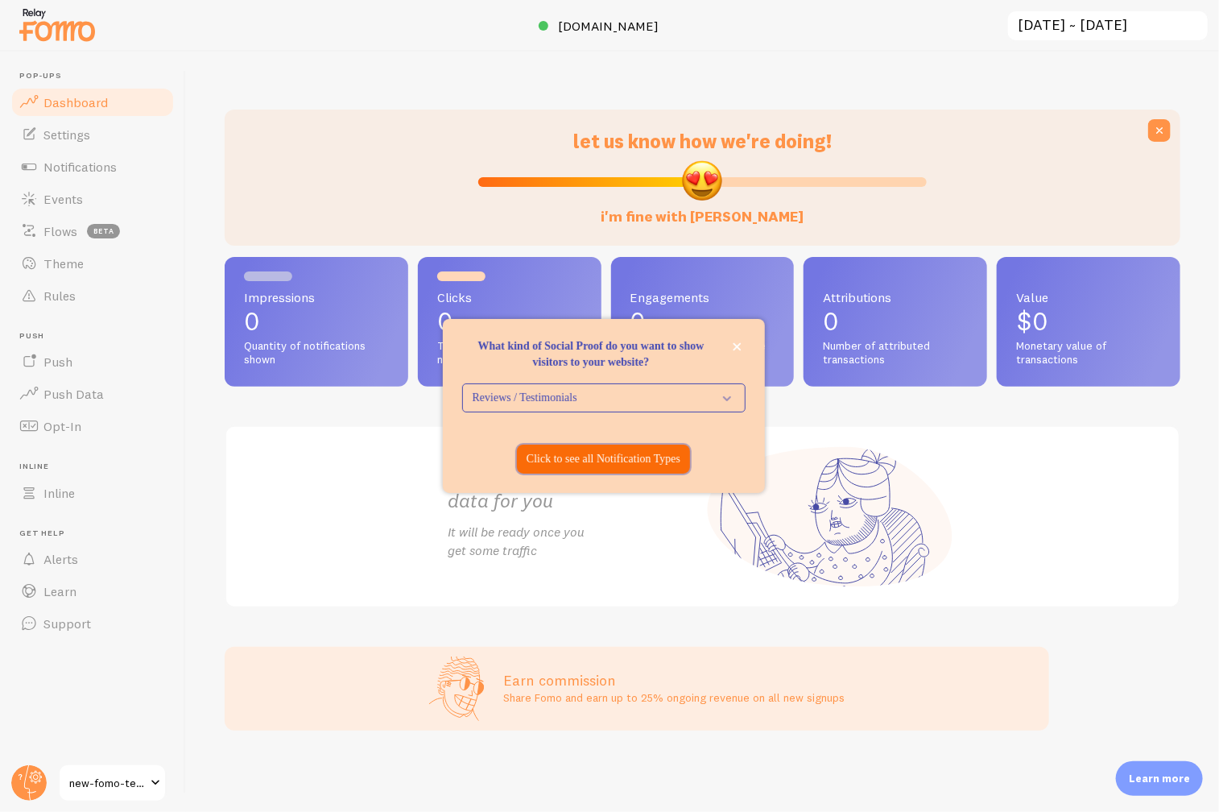
click at [620, 464] on p "Click to see all Notification Types" at bounding box center [604, 459] width 154 height 16
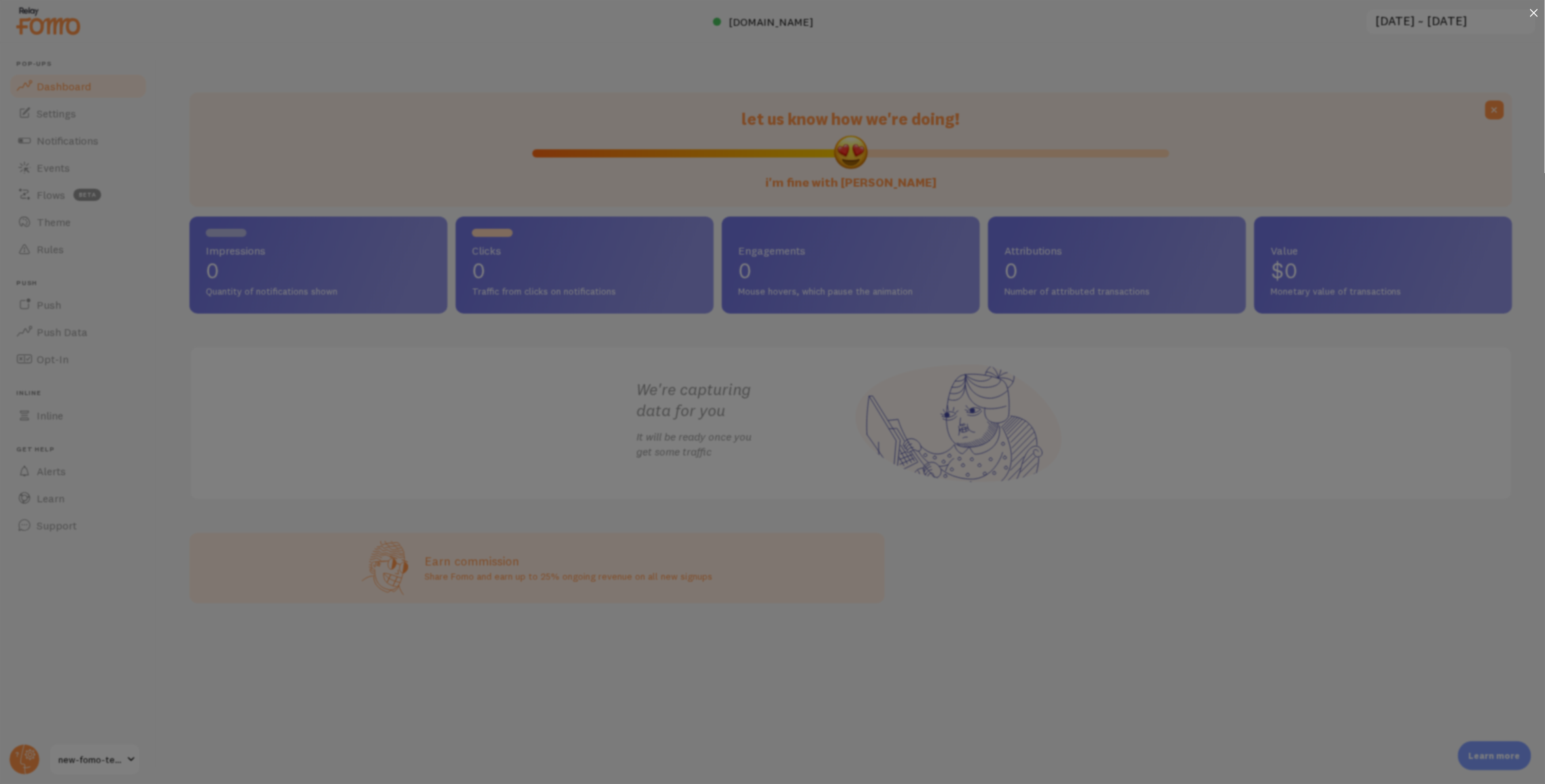
click at [902, 12] on icon at bounding box center [1534, 13] width 8 height 8
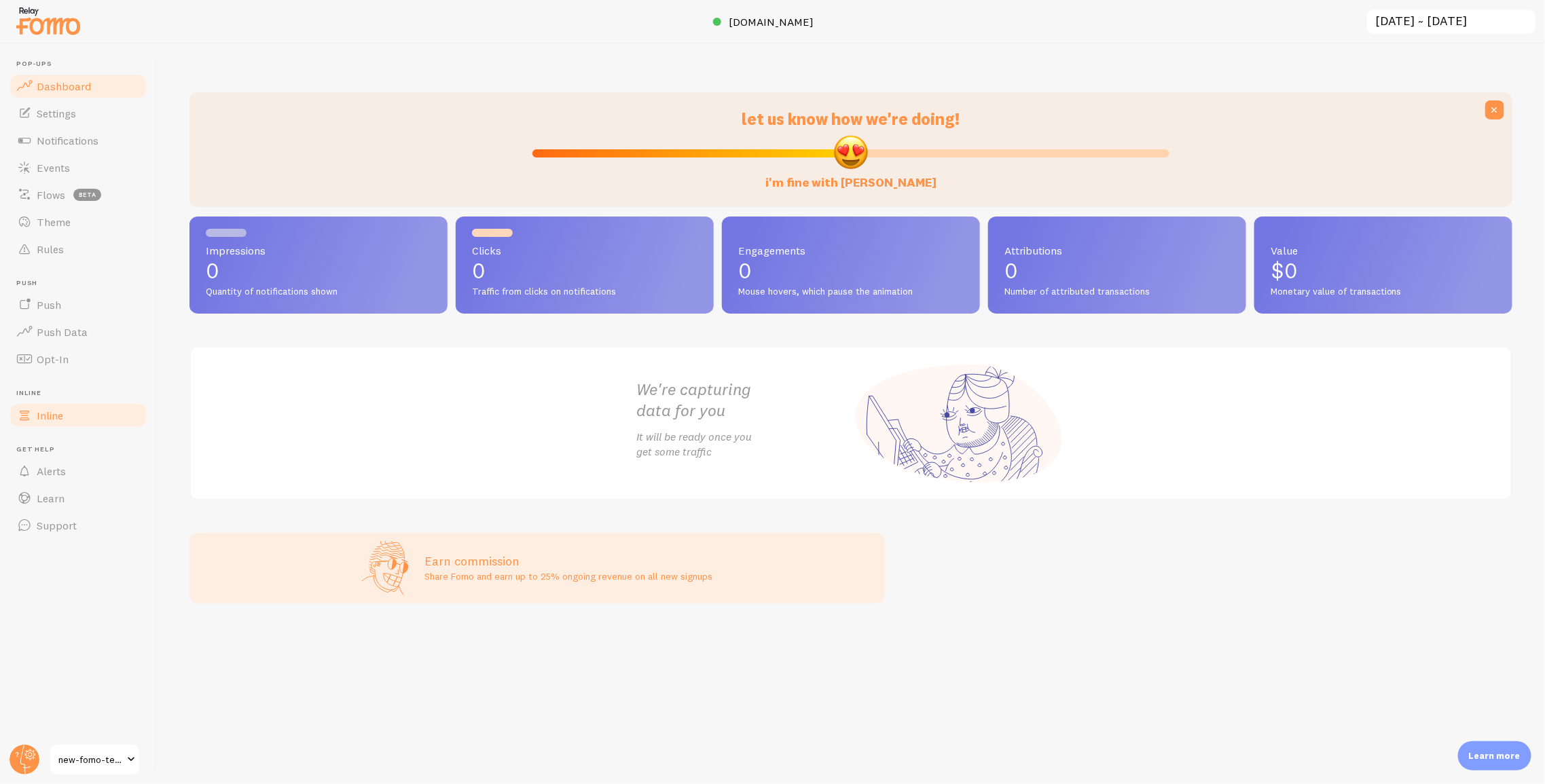
click at [71, 409] on link "Inline" at bounding box center [78, 416] width 140 height 27
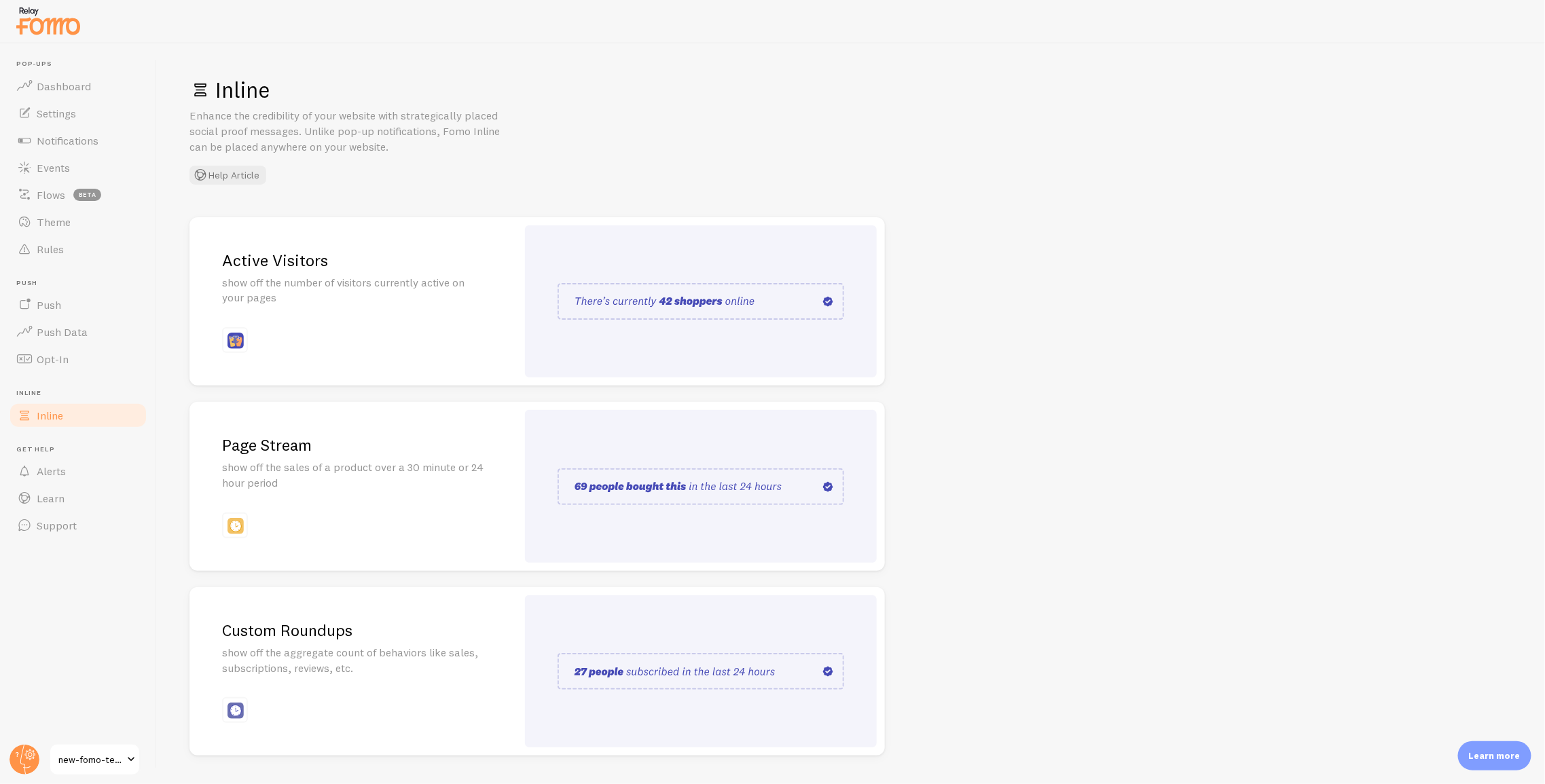
click at [472, 273] on div "Active Visitors show off the number of visitors currently active on your pages" at bounding box center [353, 302] width 327 height 169
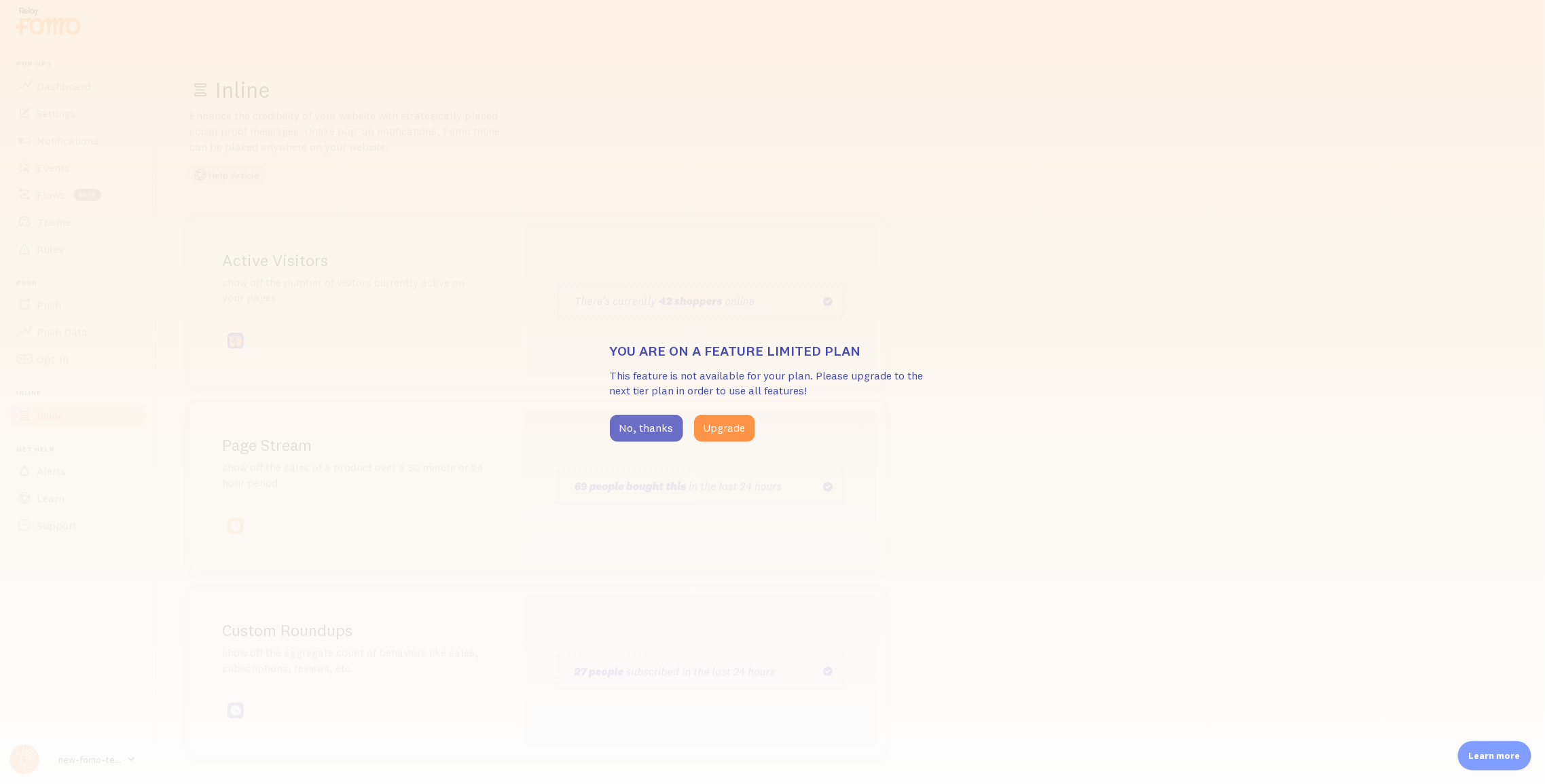
click at [643, 432] on button "No, thanks" at bounding box center [646, 428] width 73 height 27
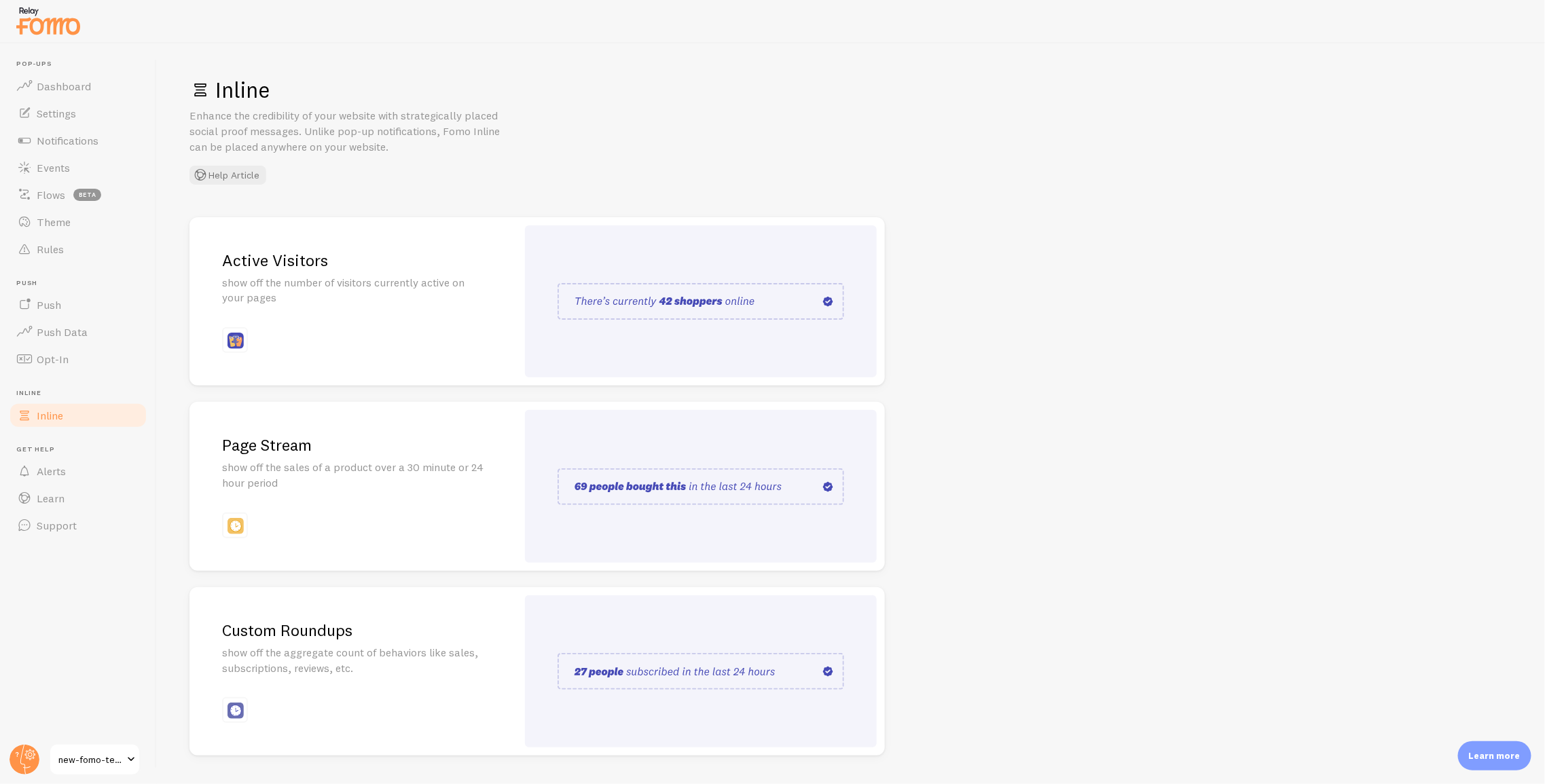
click at [563, 325] on div at bounding box center [700, 301] width 352 height 153
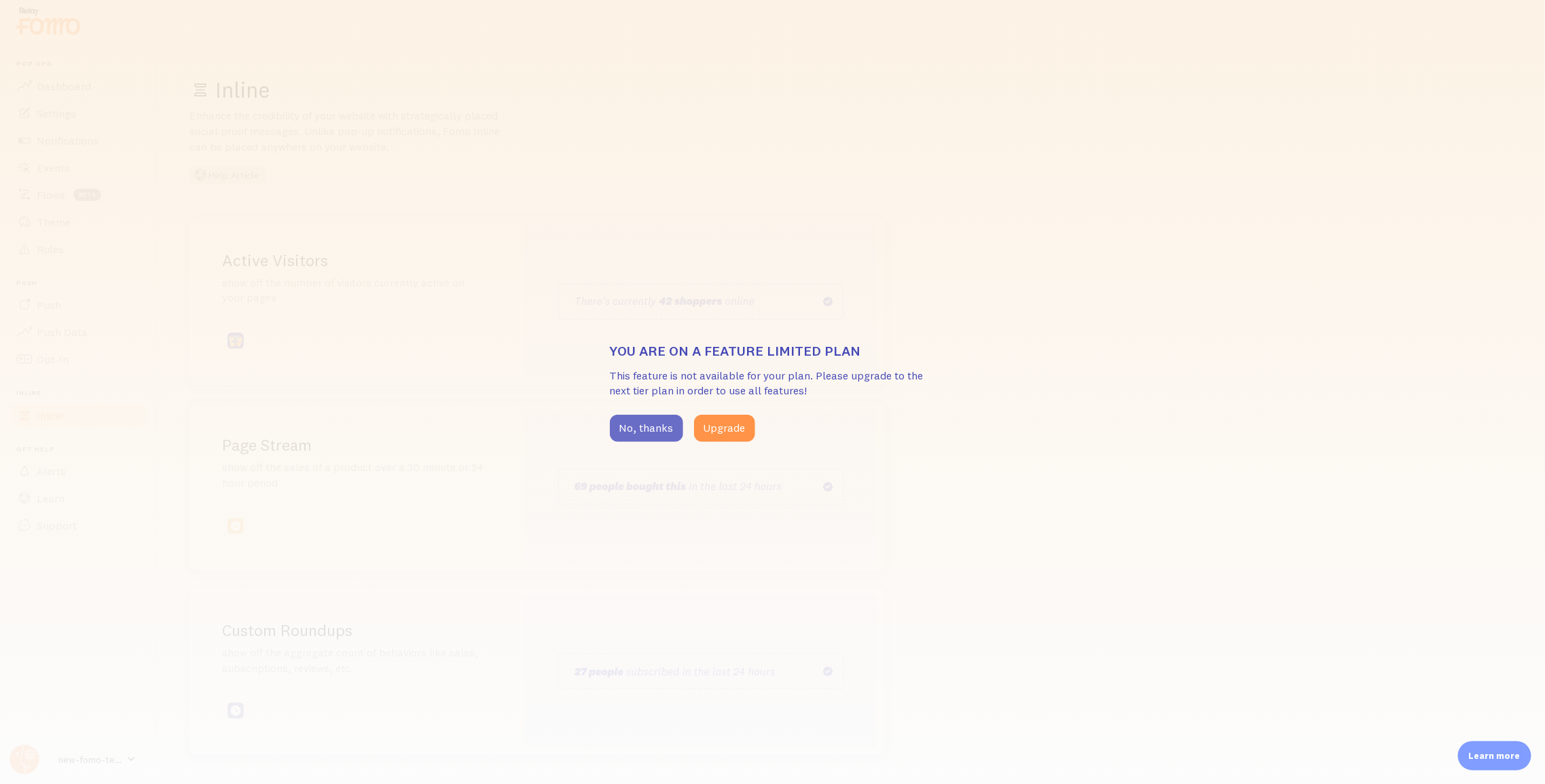
click at [641, 440] on button "No, thanks" at bounding box center [646, 428] width 73 height 27
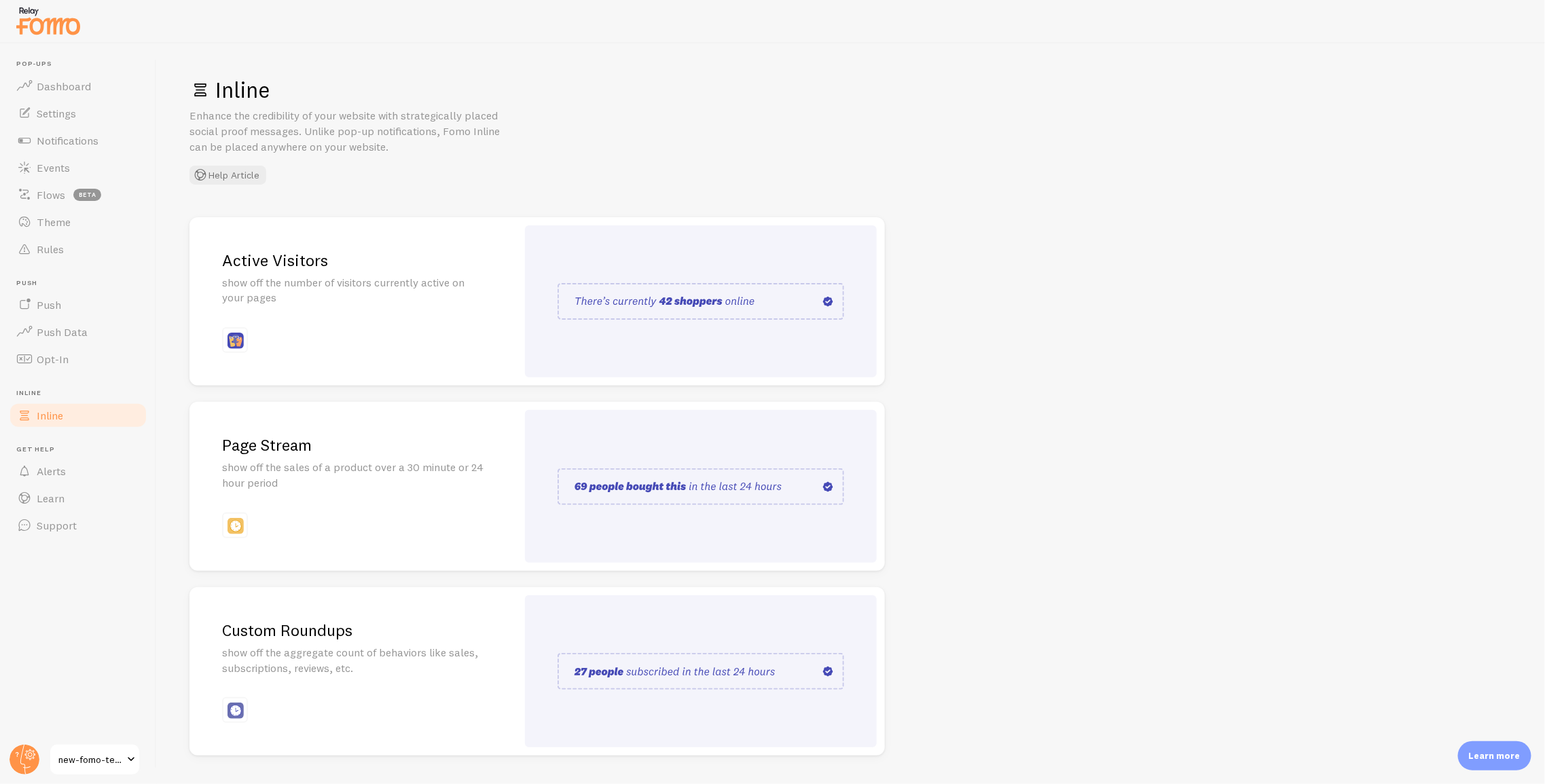
click at [528, 498] on div at bounding box center [700, 486] width 352 height 153
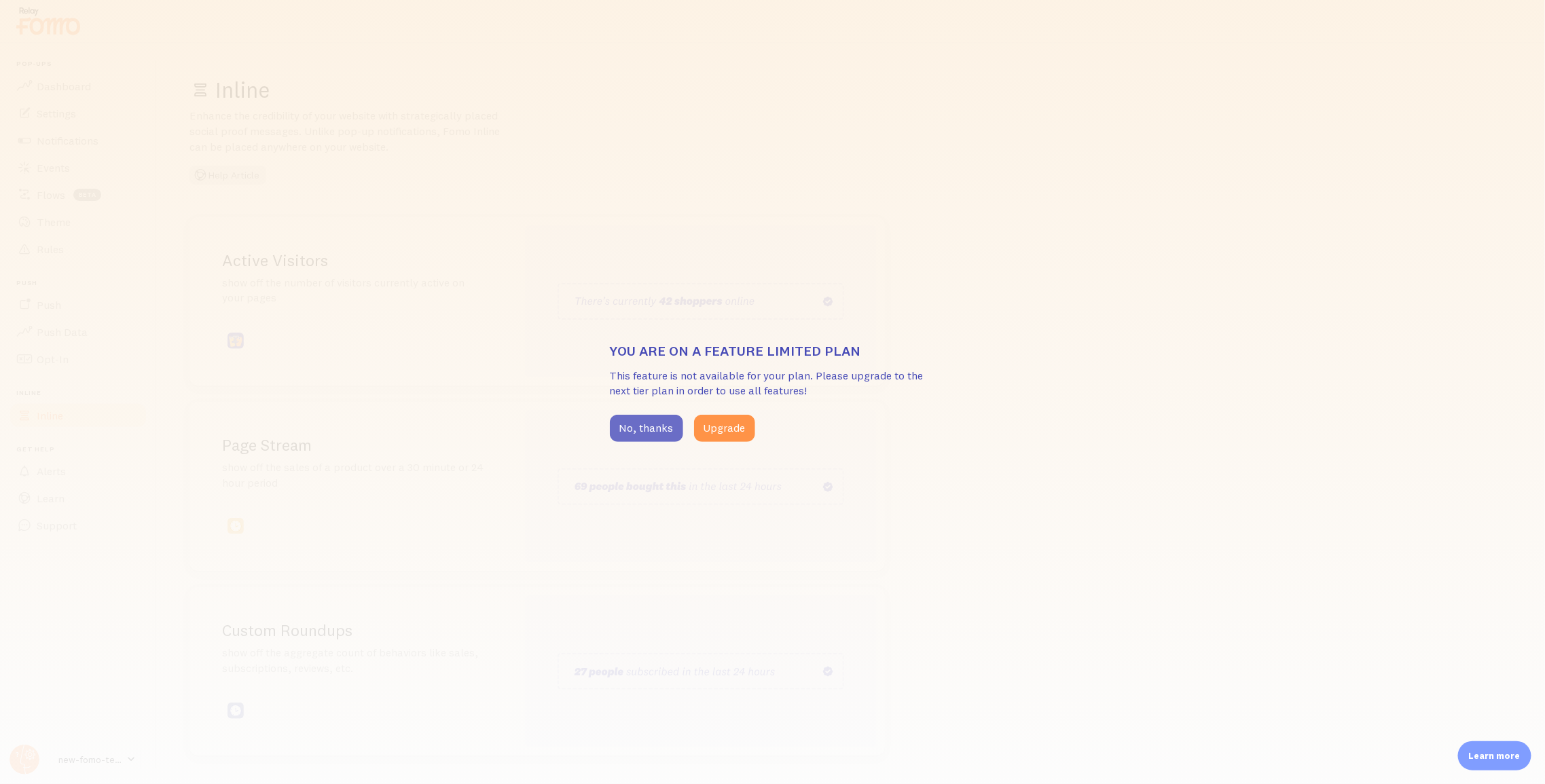
click at [660, 438] on button "No, thanks" at bounding box center [646, 428] width 73 height 27
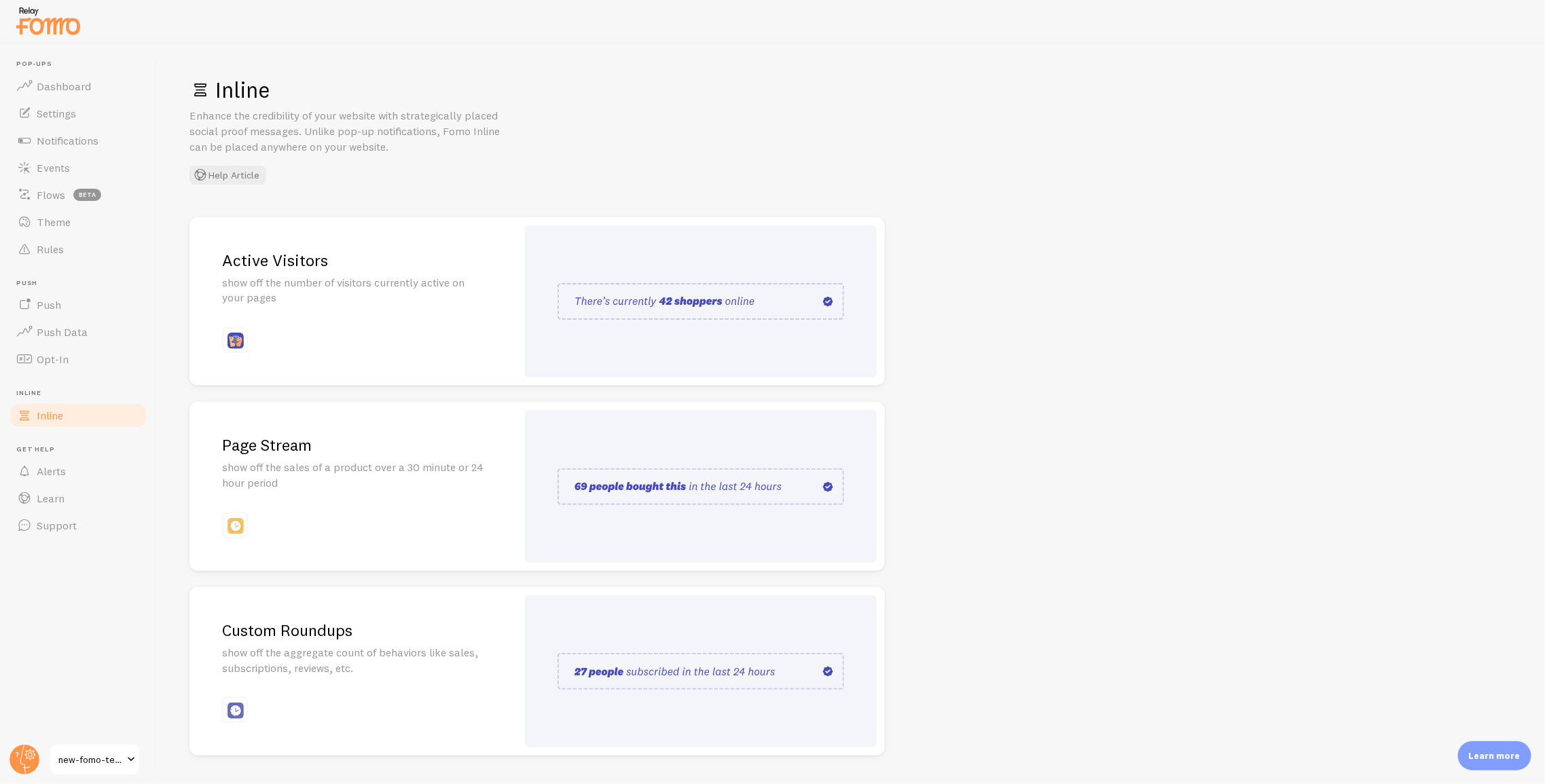
scroll to position [36, 0]
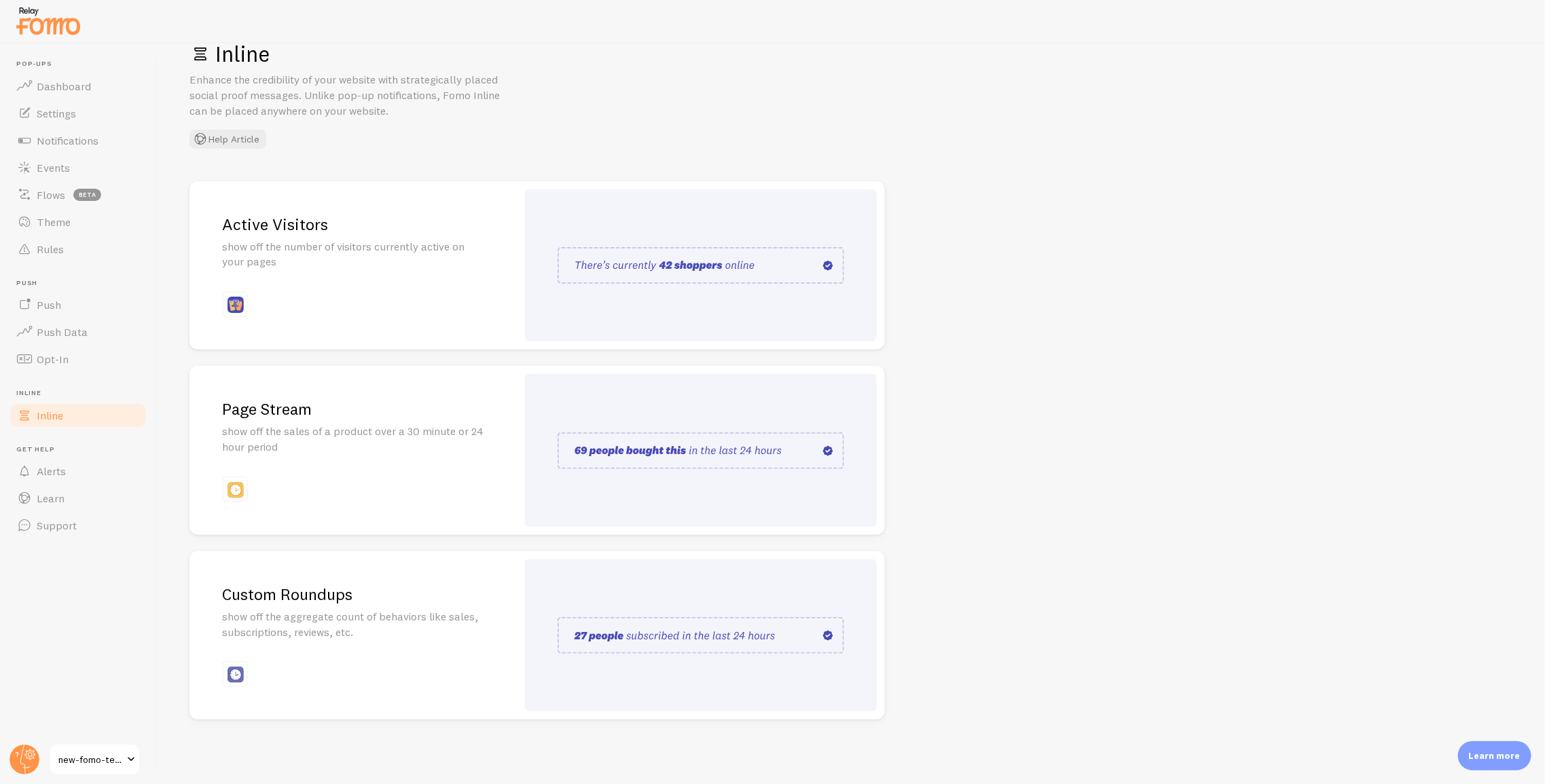
click at [520, 587] on link "Custom Roundups show off the aggregate count of behaviors like sales, subscript…" at bounding box center [537, 636] width 695 height 169
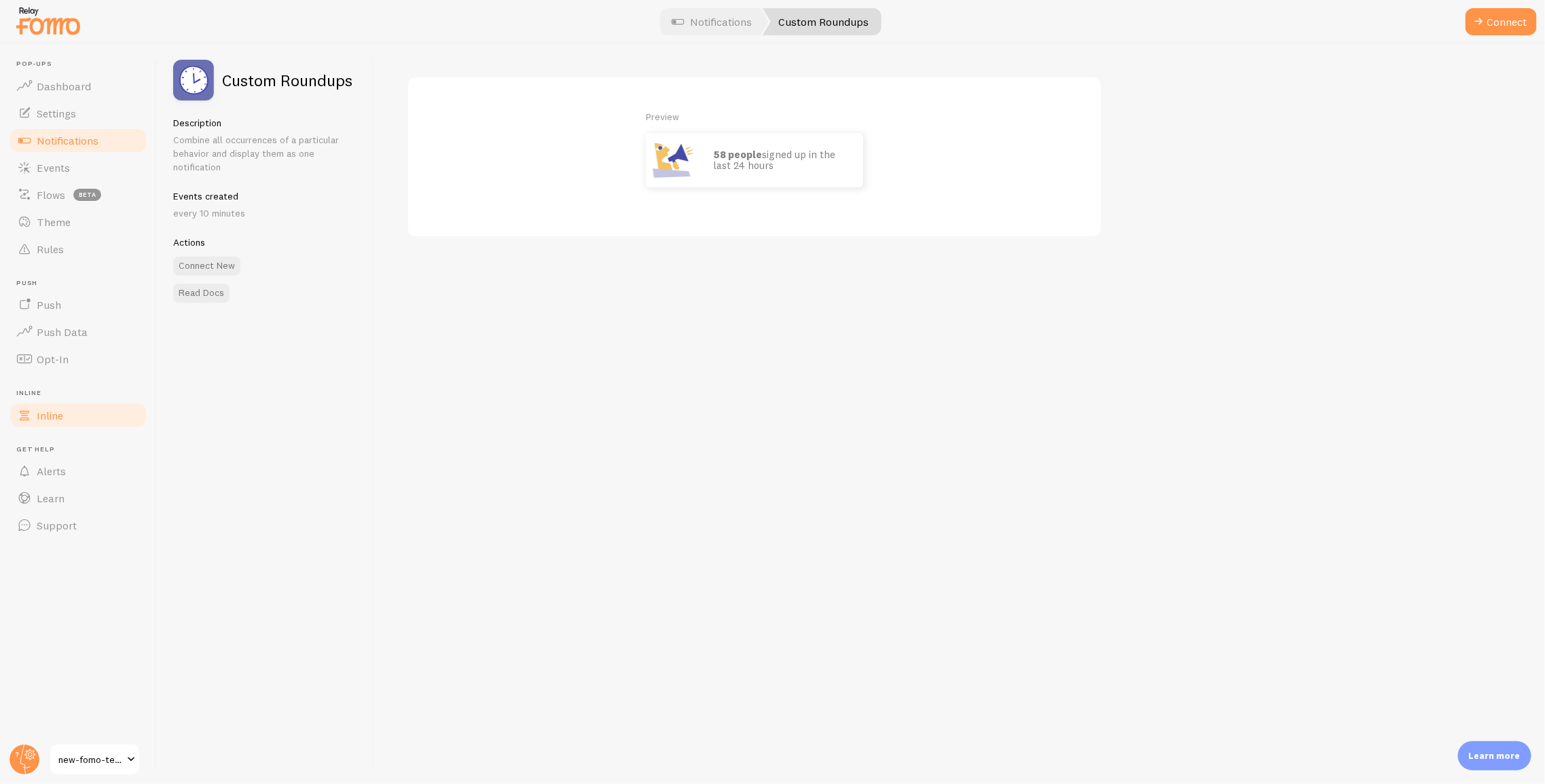
click at [51, 424] on link "Inline" at bounding box center [78, 416] width 140 height 27
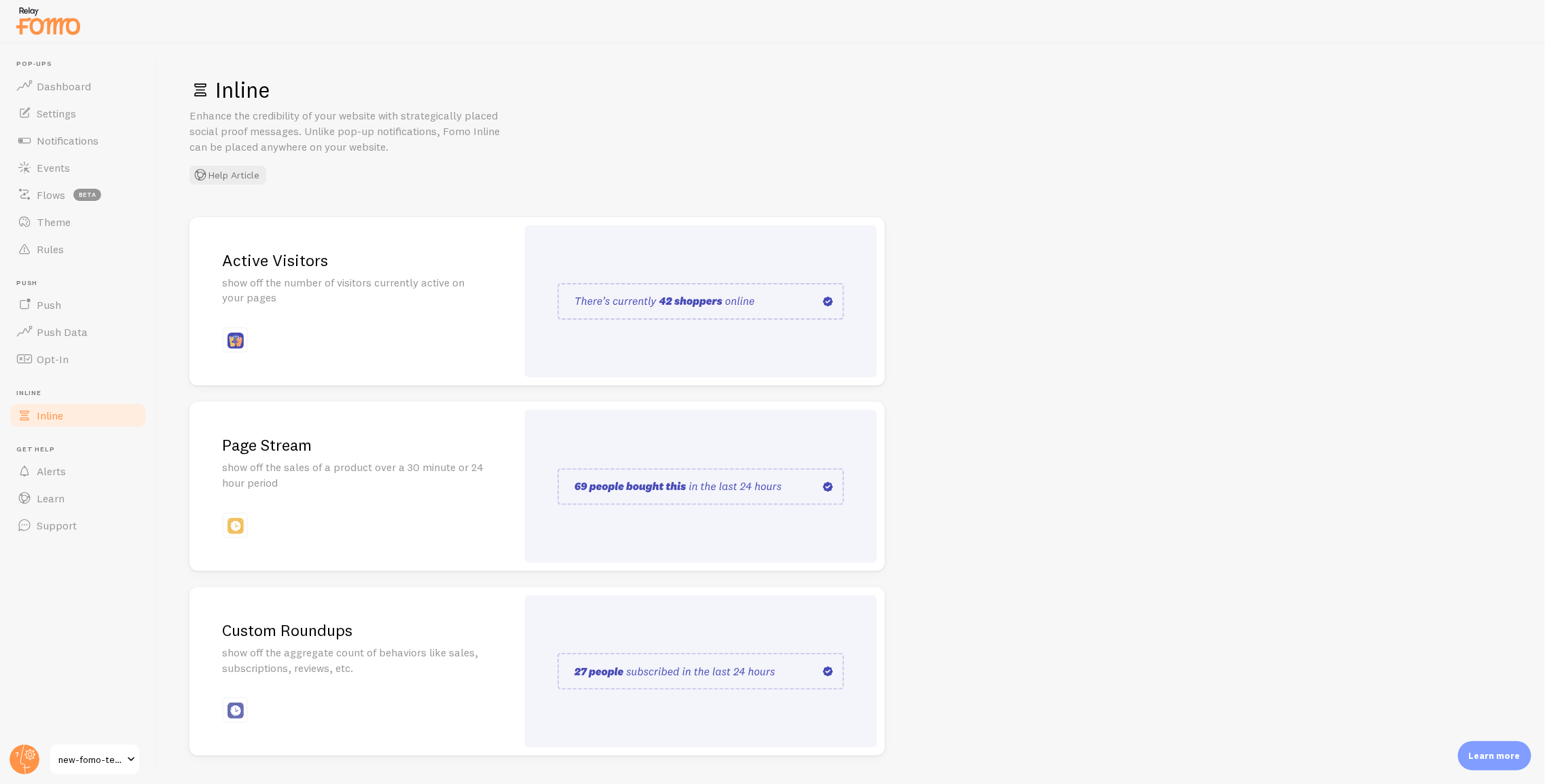
click at [350, 288] on p "show off the number of visitors currently active on your pages" at bounding box center [353, 290] width 262 height 31
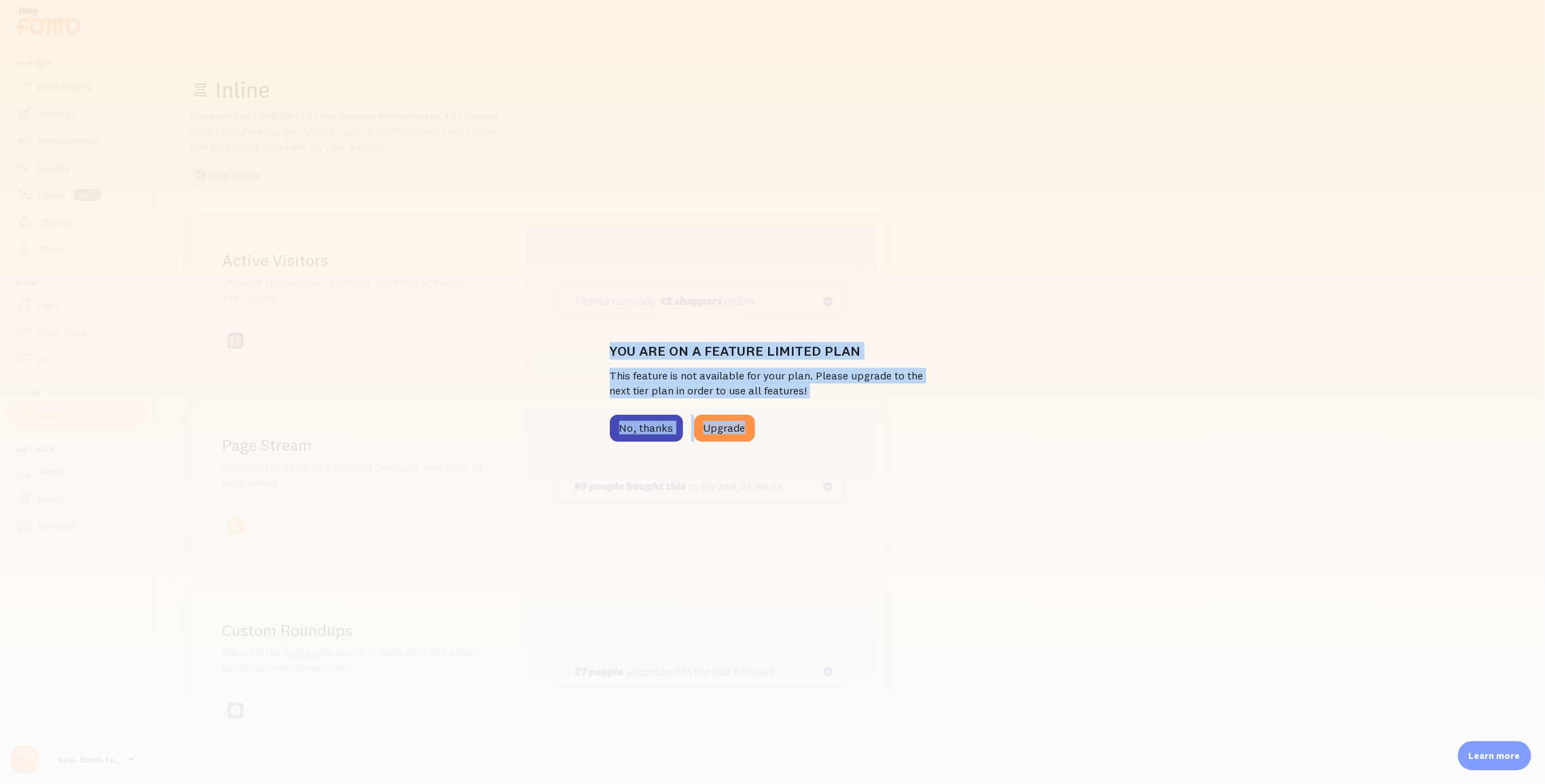
drag, startPoint x: 608, startPoint y: 346, endPoint x: 932, endPoint y: 431, distance: 335.0
click at [902, 429] on div "You are on a feature limited plan This feature is not available for your plan. …" at bounding box center [772, 392] width 1545 height 784
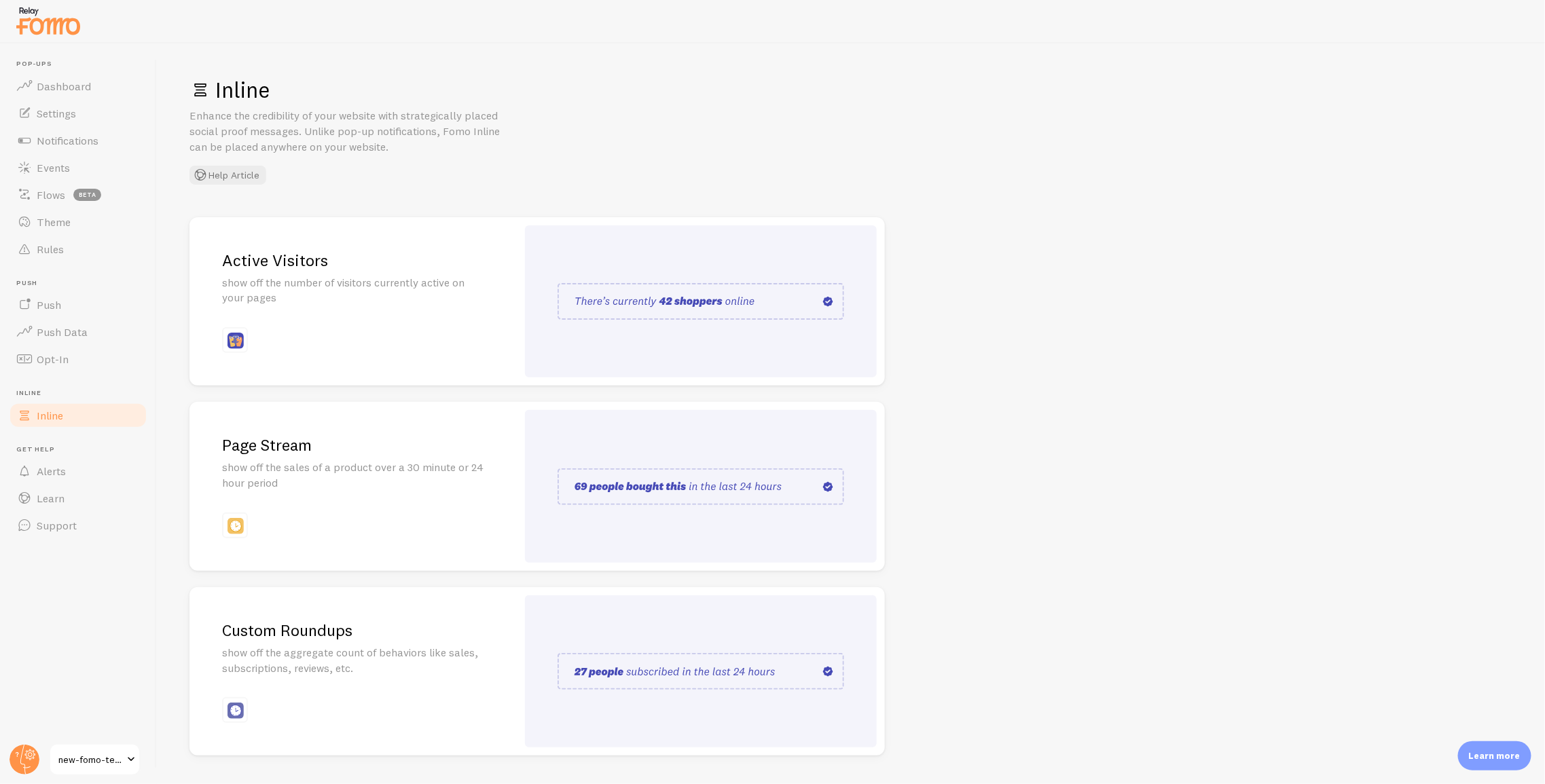
drag, startPoint x: 964, startPoint y: 443, endPoint x: 953, endPoint y: 439, distance: 11.7
click at [902, 443] on div "Inline Enhance the credibility of your website with strategically placed social…" at bounding box center [851, 414] width 1388 height 740
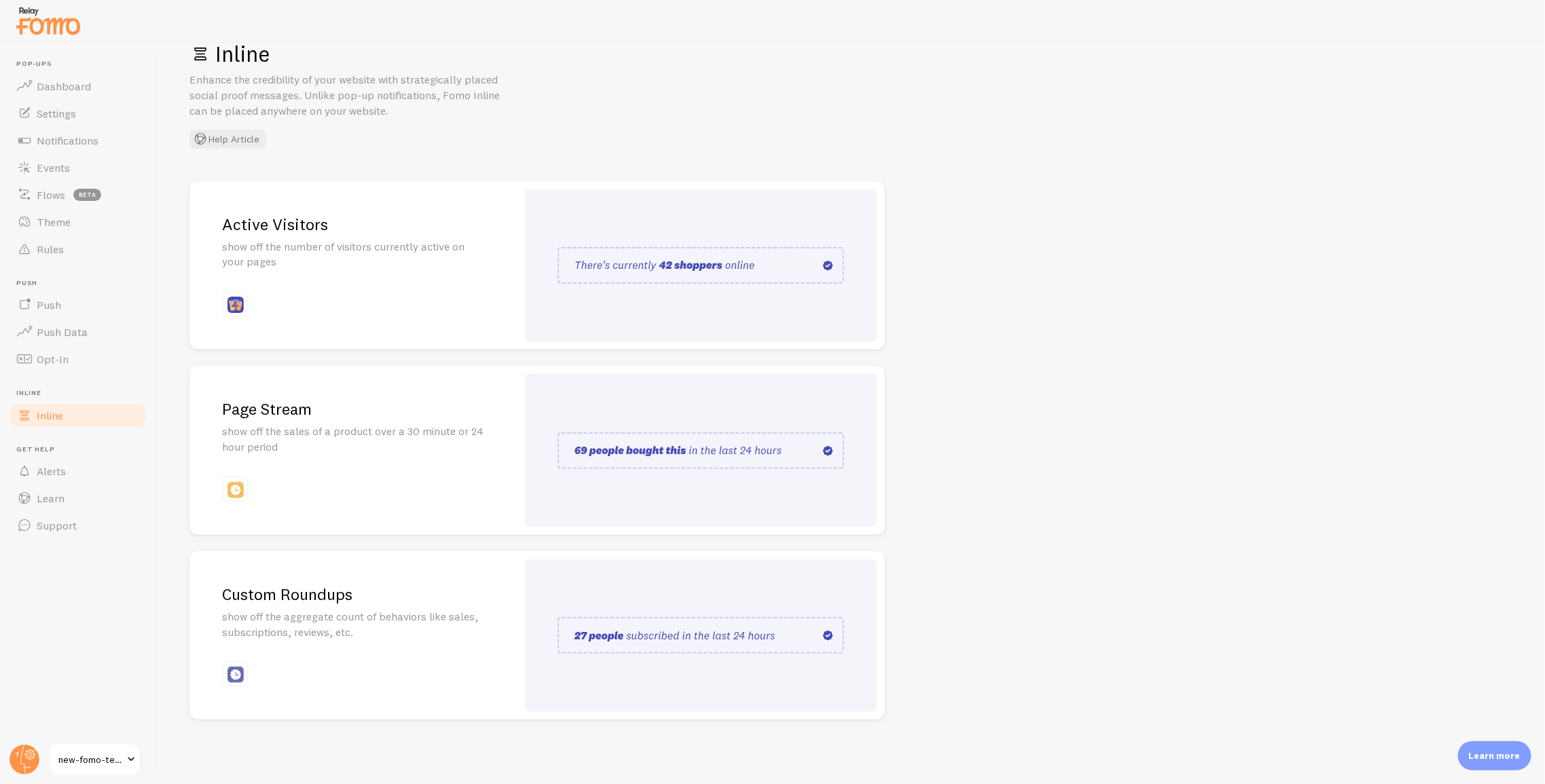
click at [110, 691] on span "new-fomo-test" at bounding box center [90, 759] width 64 height 16
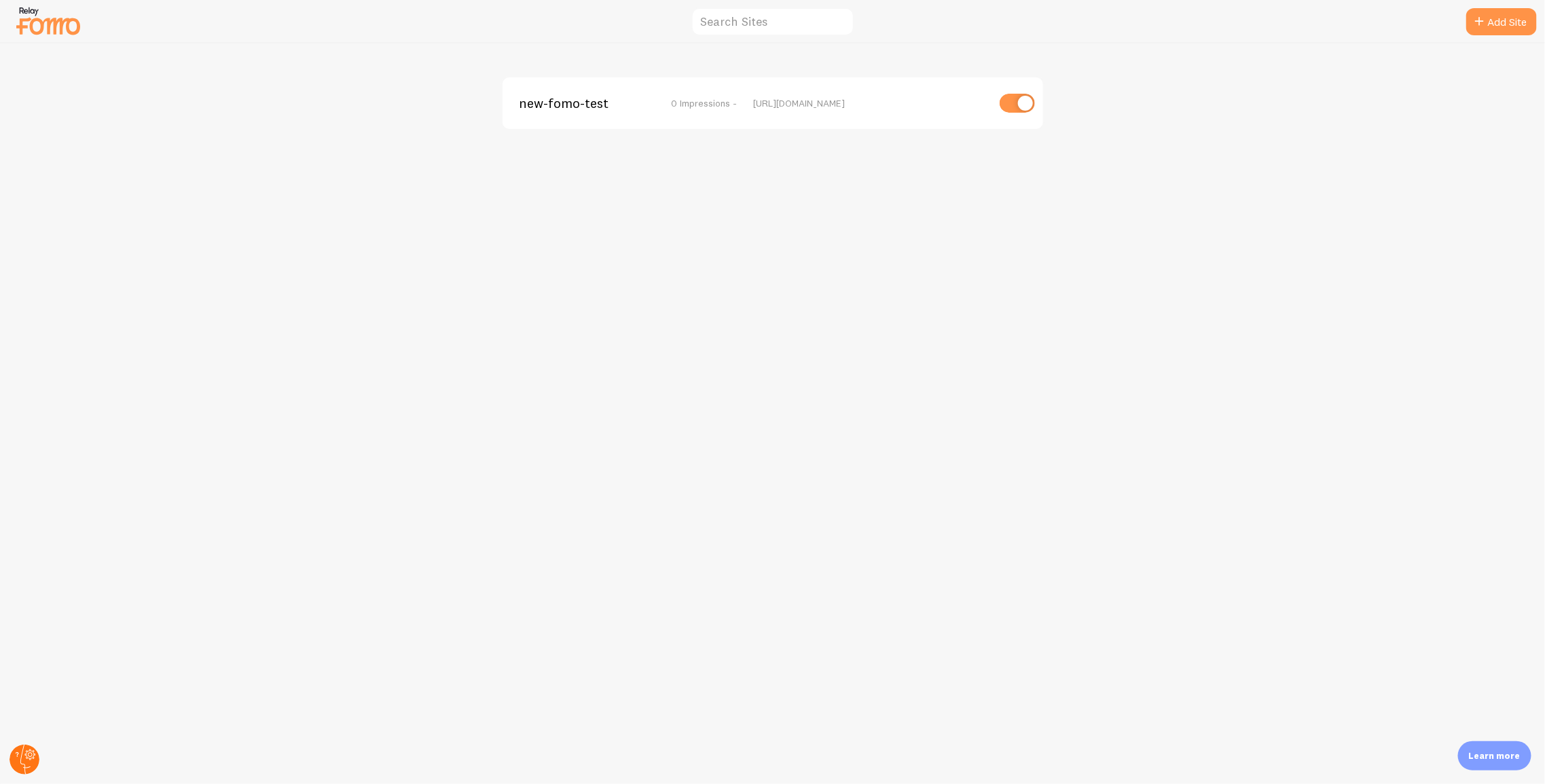
click at [21, 691] on circle at bounding box center [24, 759] width 30 height 30
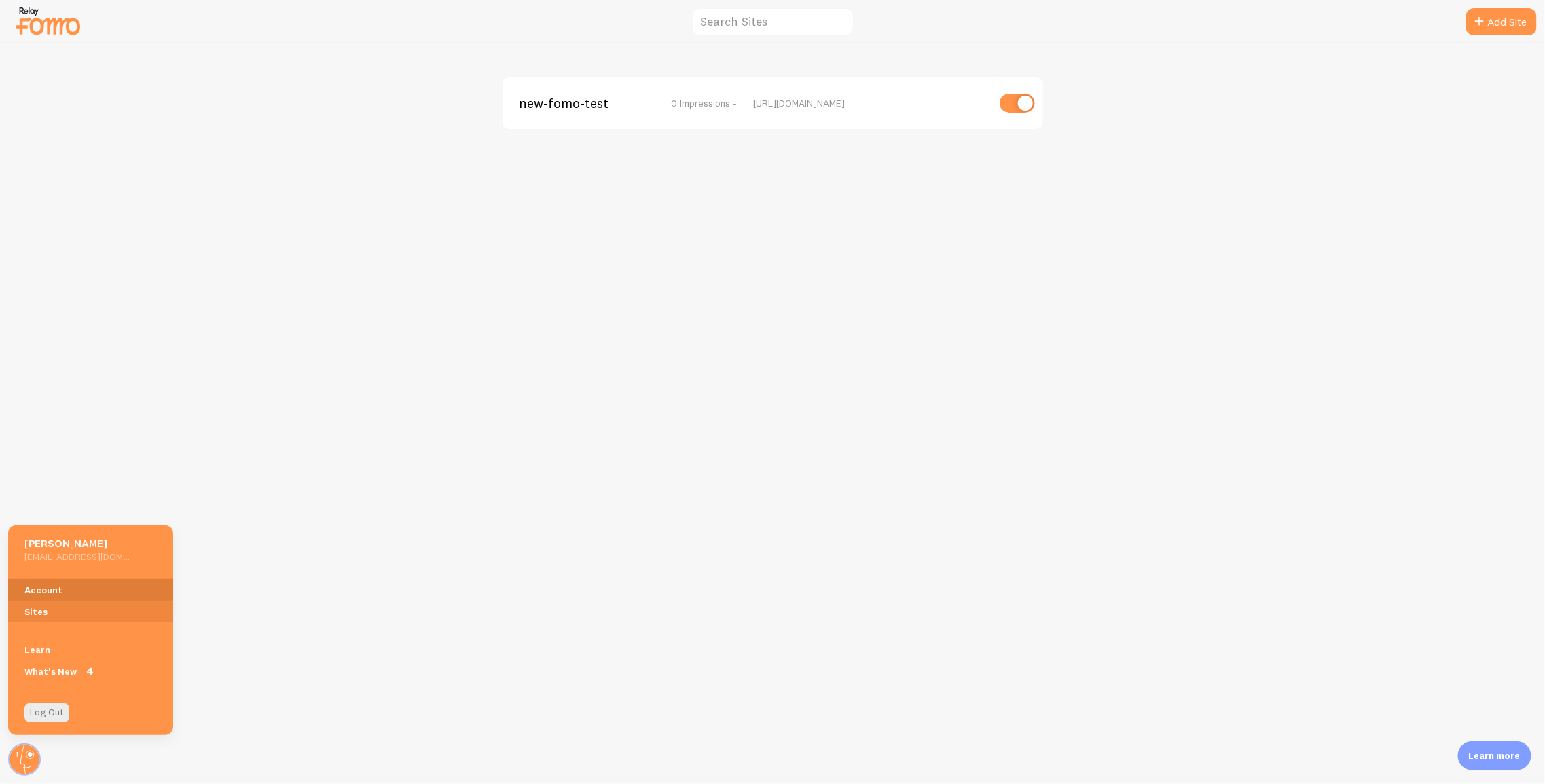
click at [67, 579] on link "Account" at bounding box center [91, 590] width 165 height 22
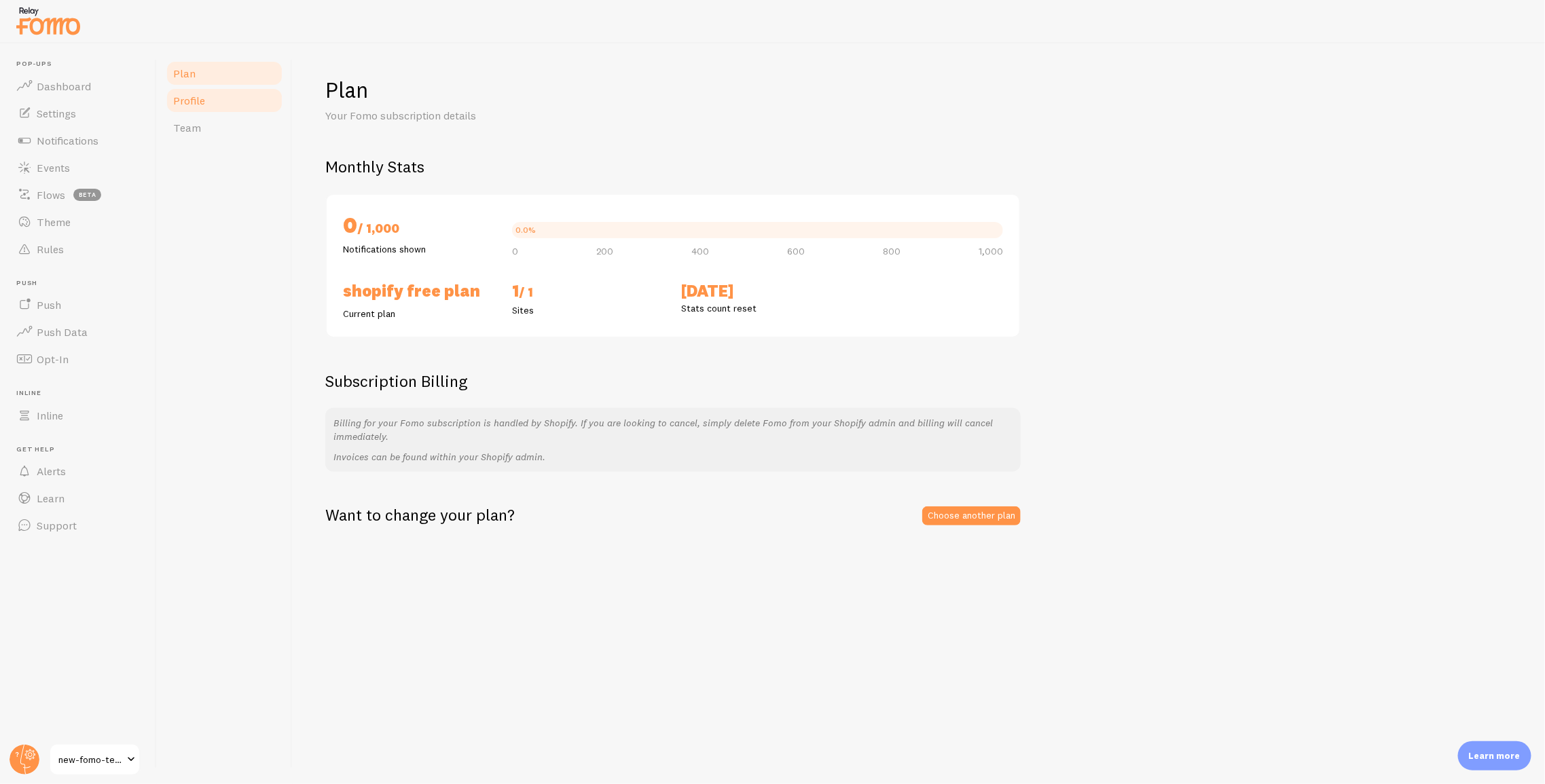
click at [218, 104] on link "Profile" at bounding box center [224, 100] width 119 height 27
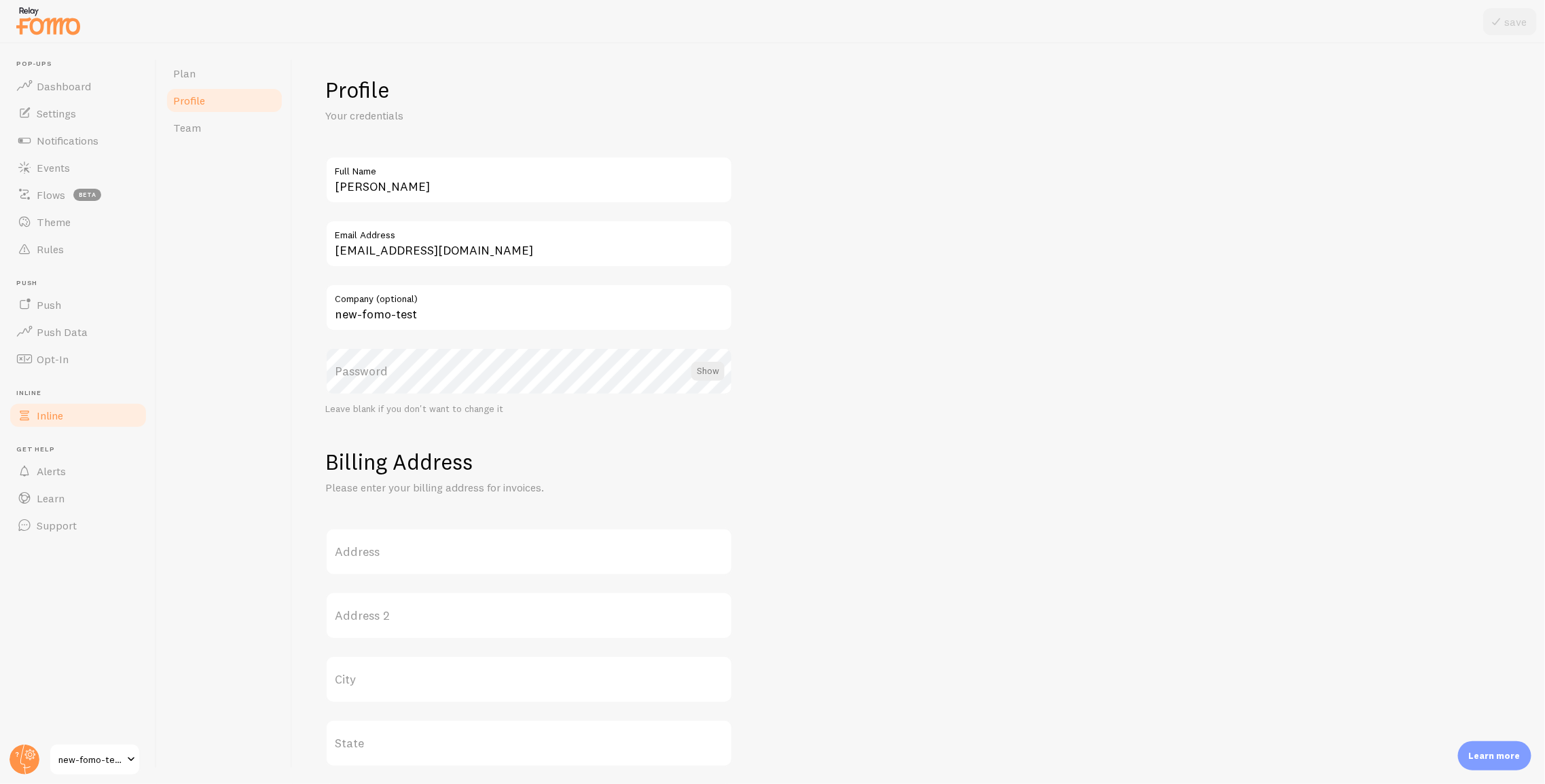
click at [31, 414] on span at bounding box center [24, 415] width 16 height 16
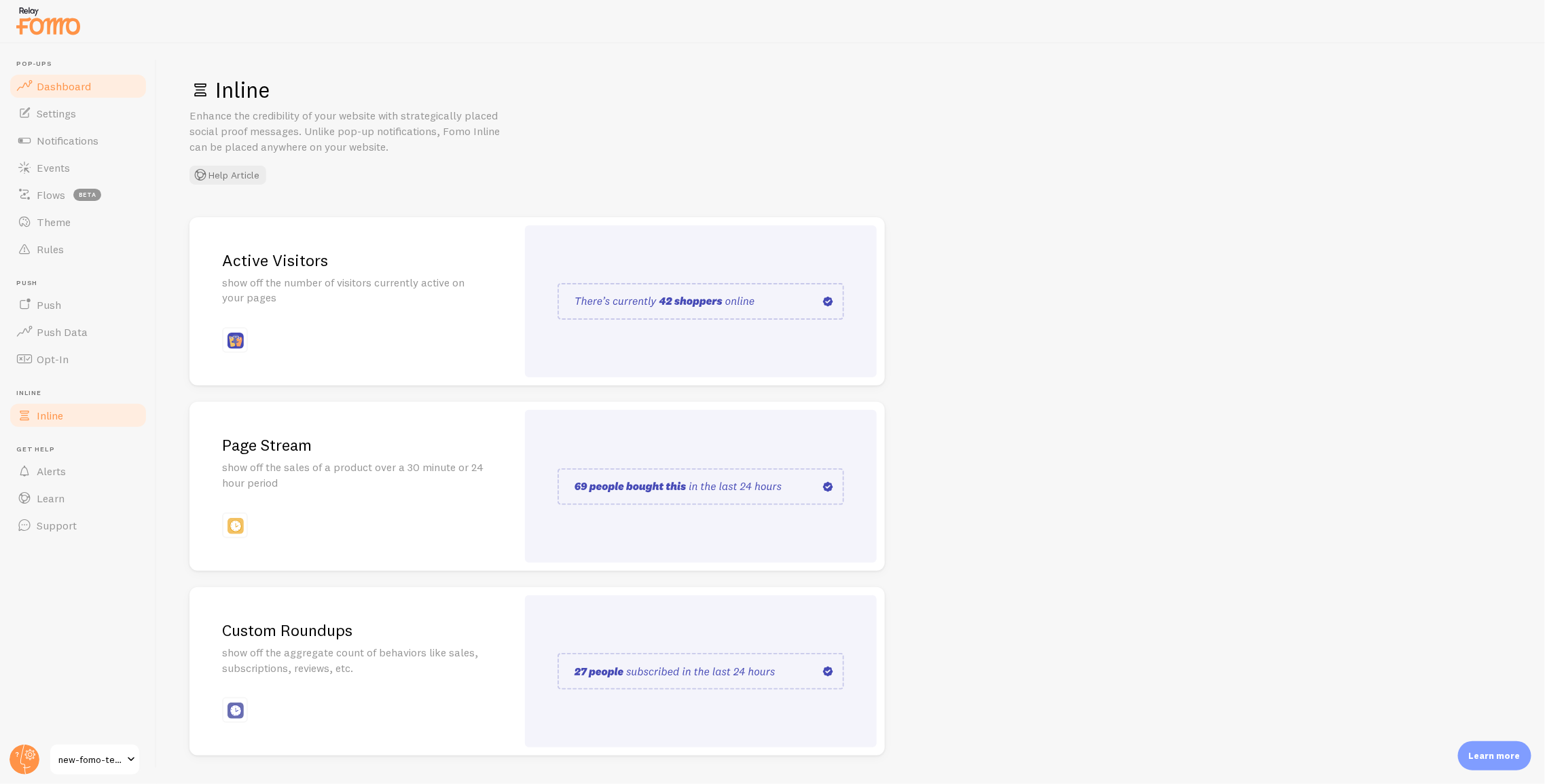
click at [62, 82] on span "Dashboard" at bounding box center [63, 86] width 54 height 13
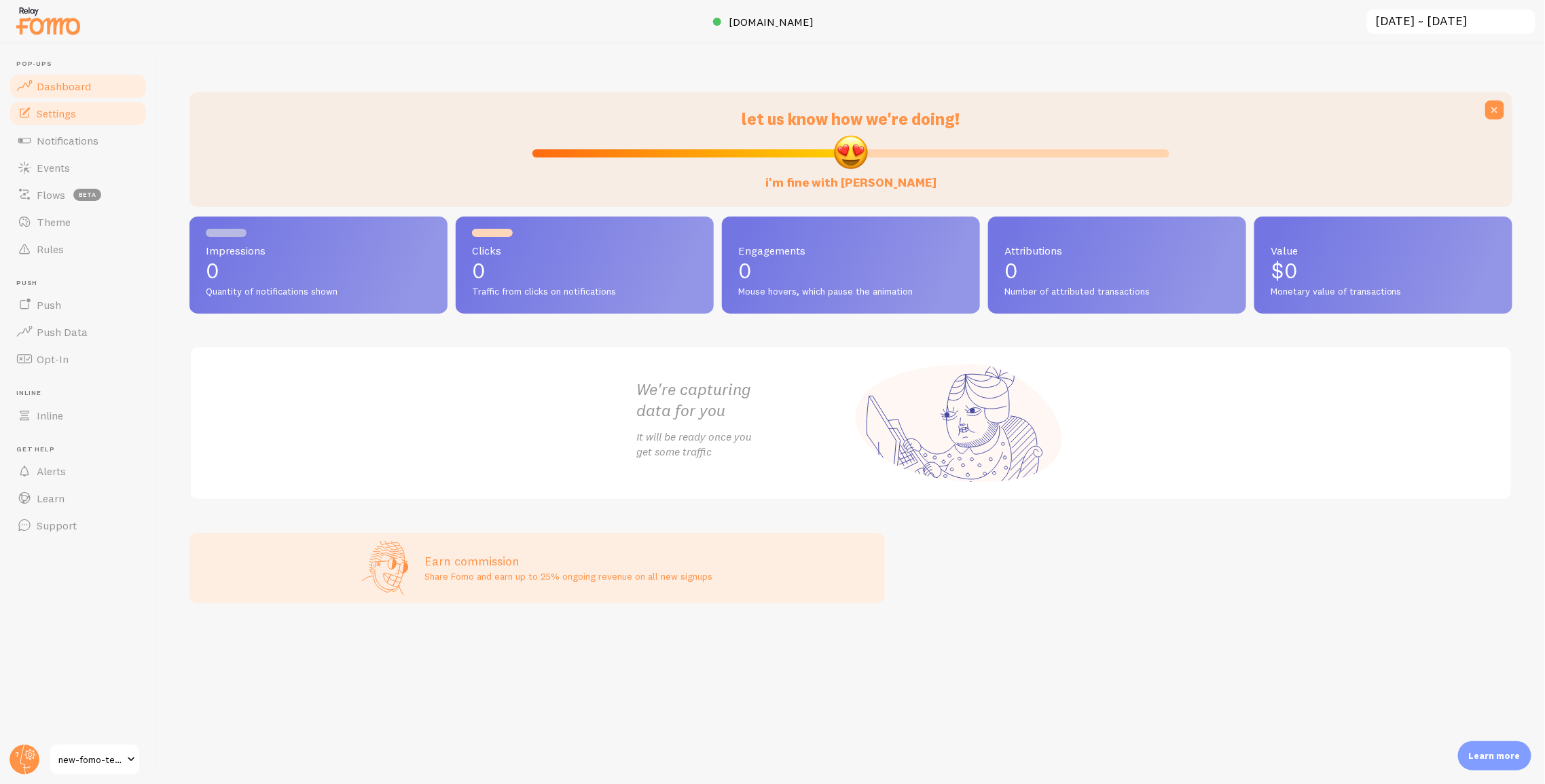
click at [54, 110] on span "Settings" at bounding box center [56, 113] width 40 height 13
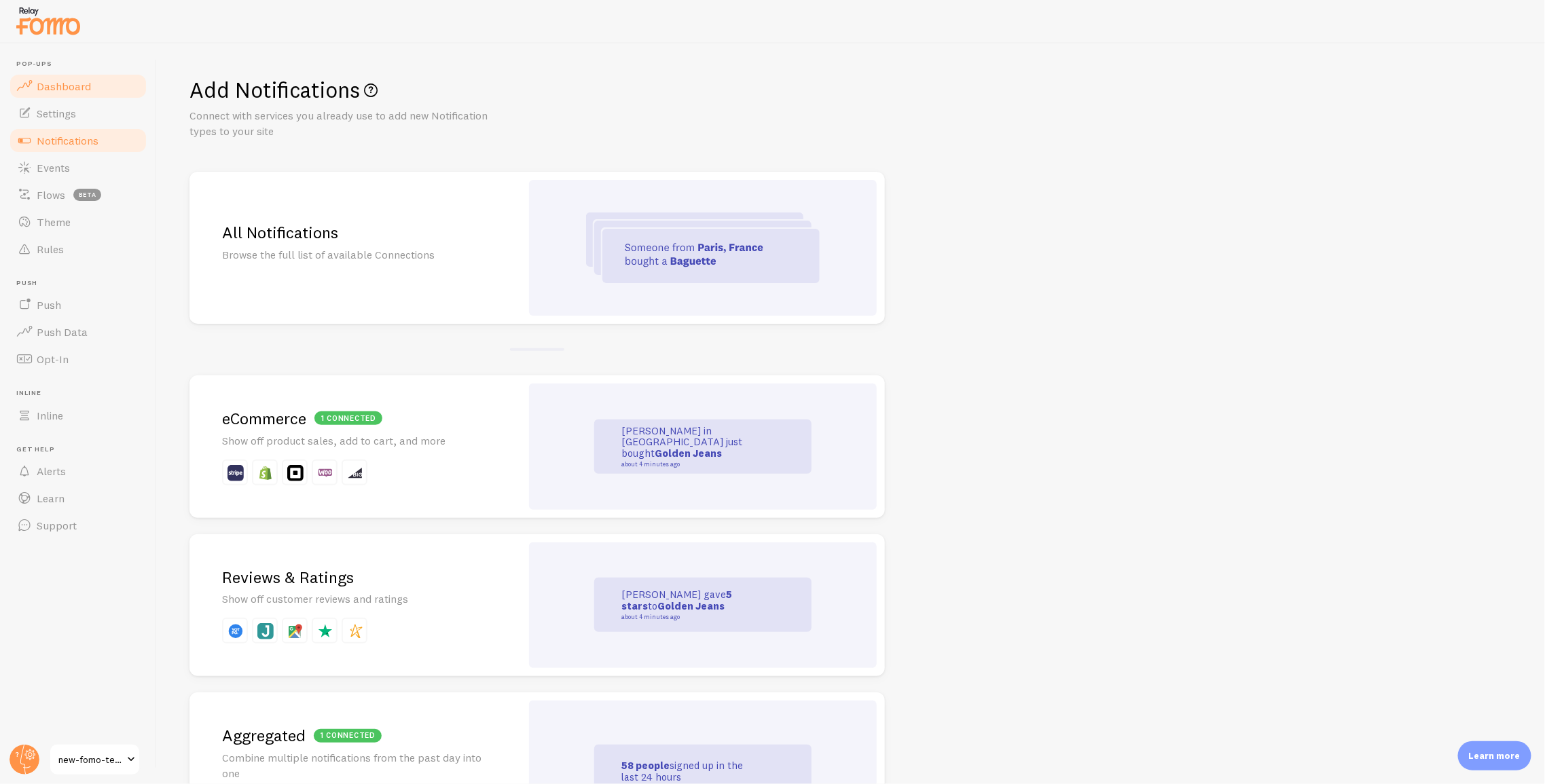
drag, startPoint x: 72, startPoint y: 80, endPoint x: 68, endPoint y: 73, distance: 8.1
click at [72, 80] on span "Dashboard" at bounding box center [63, 86] width 54 height 13
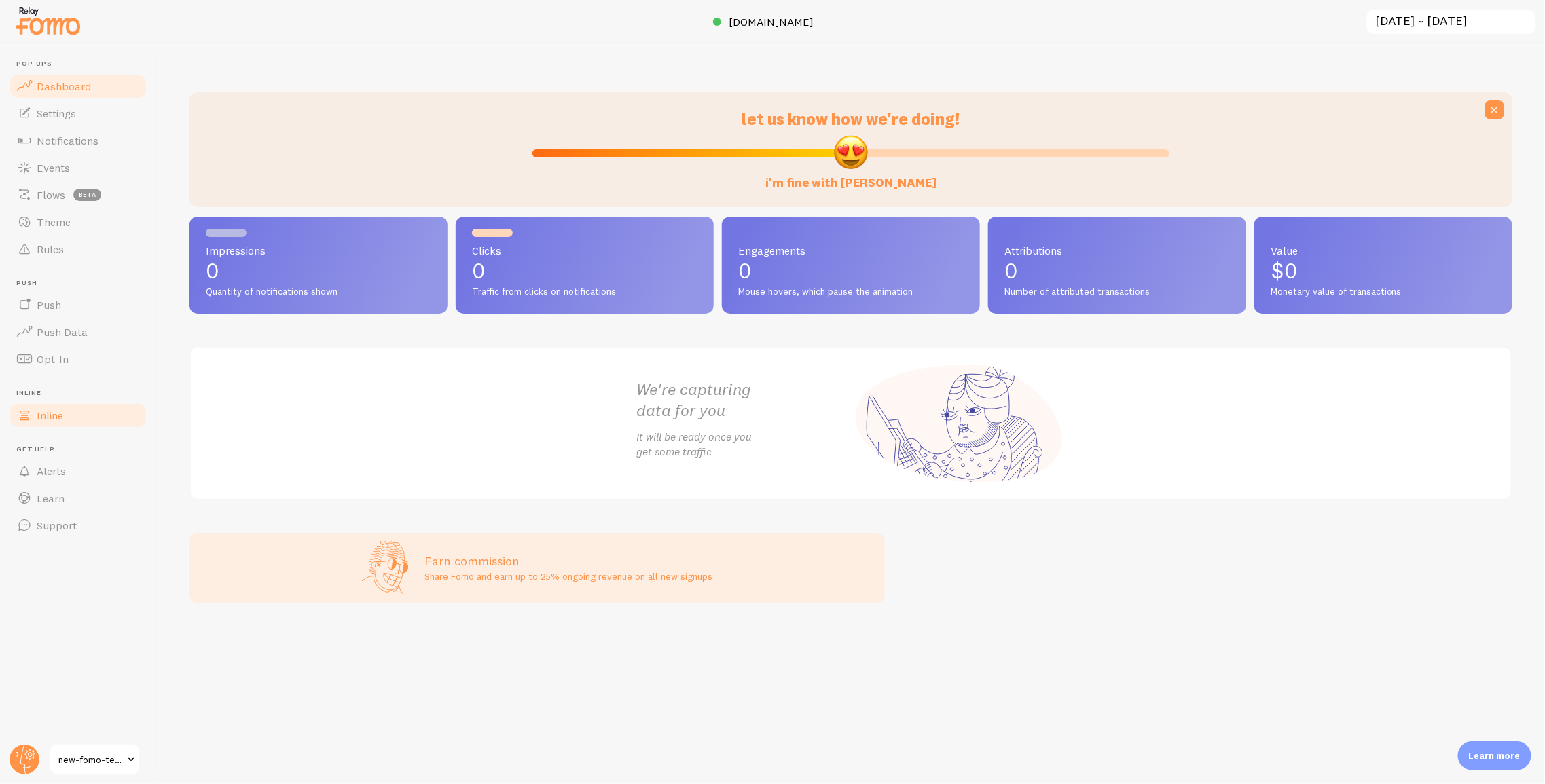
click at [57, 422] on link "Inline" at bounding box center [78, 416] width 140 height 27
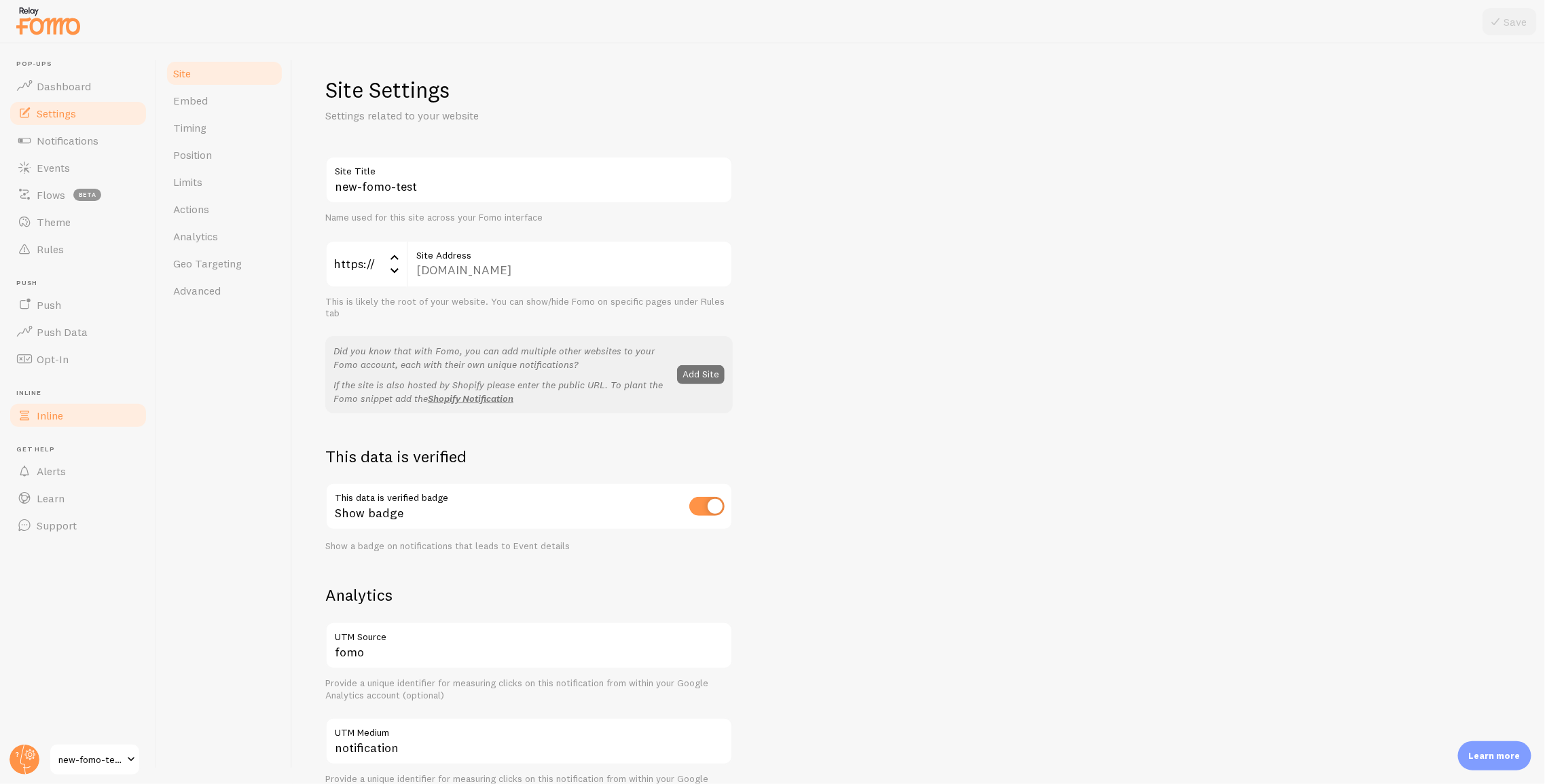
click at [51, 411] on span "Inline" at bounding box center [49, 416] width 26 height 13
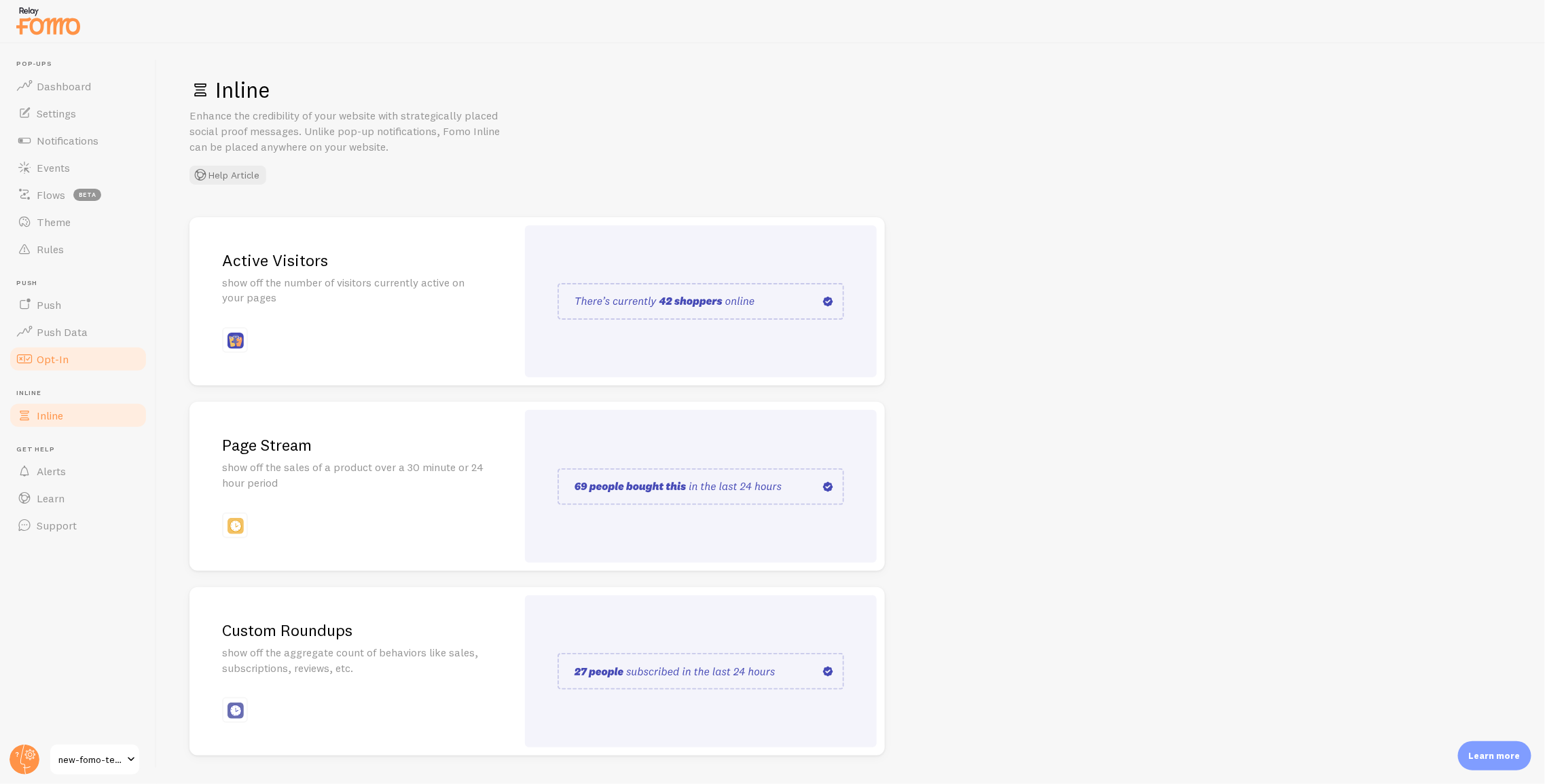
click at [62, 357] on span "Opt-In" at bounding box center [52, 359] width 32 height 13
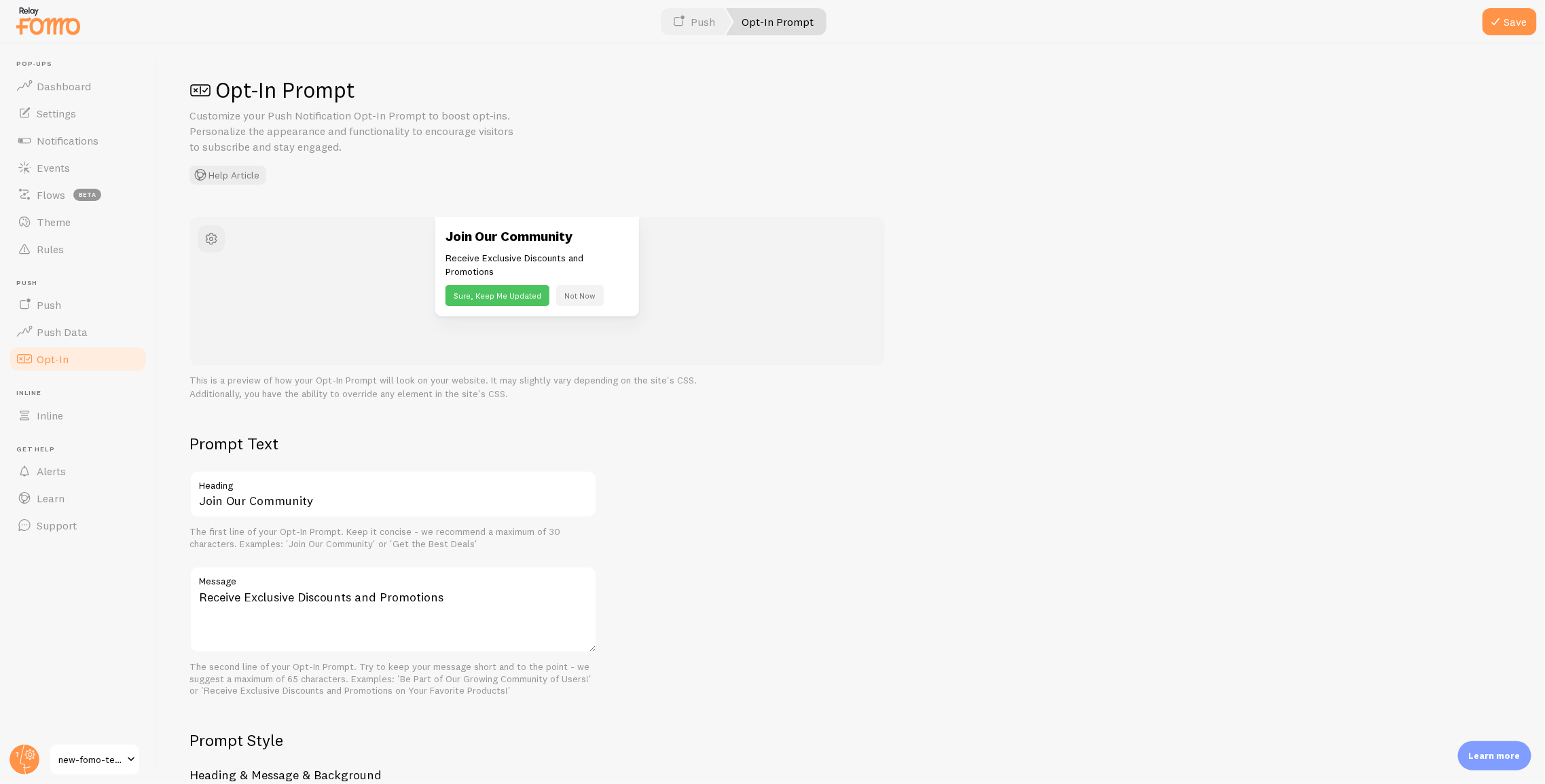
click at [62, 357] on span "Opt-In" at bounding box center [52, 359] width 32 height 13
click at [36, 325] on span "Push Data" at bounding box center [62, 332] width 51 height 13
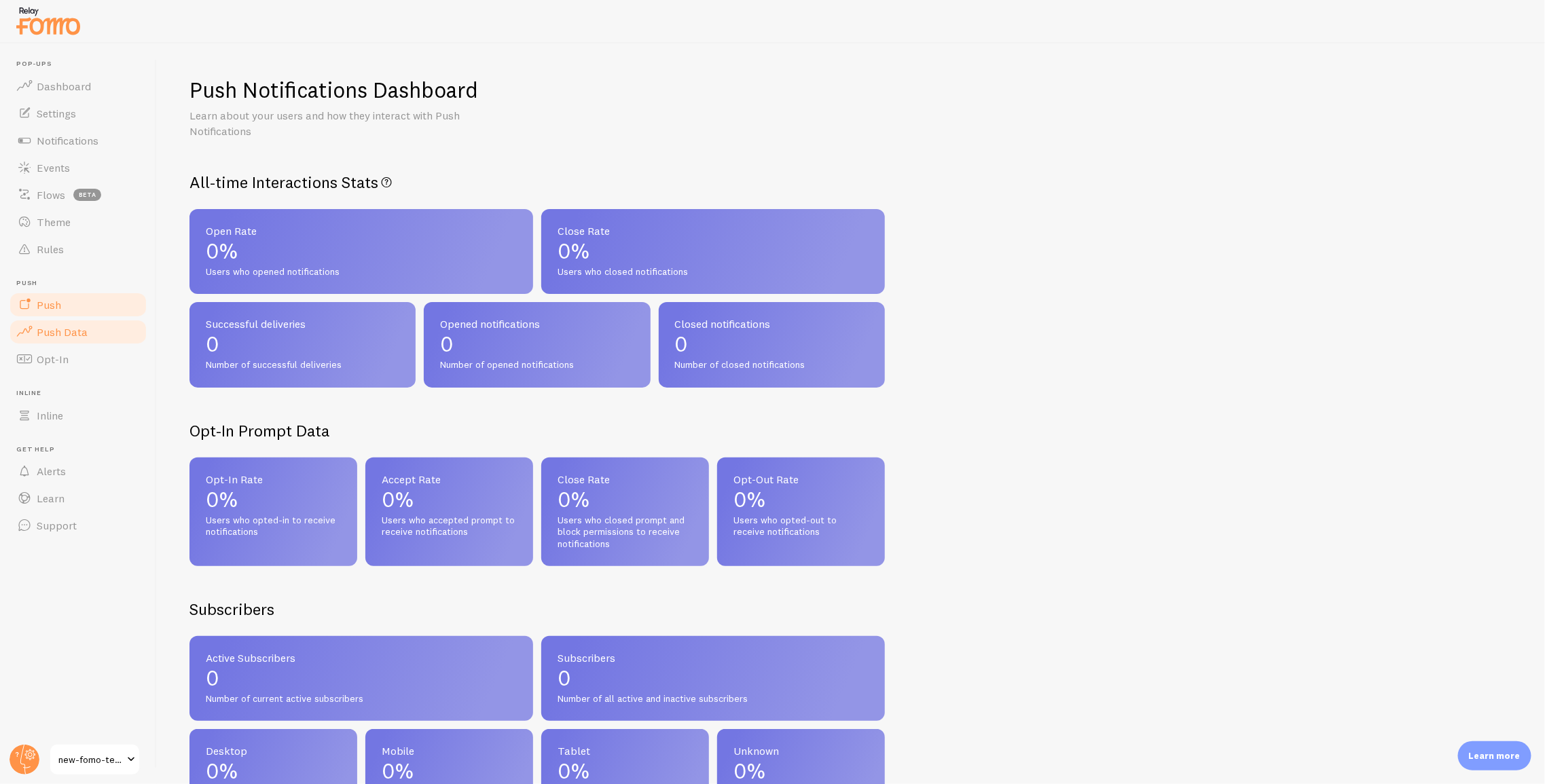
click at [46, 303] on span "Push" at bounding box center [48, 304] width 24 height 13
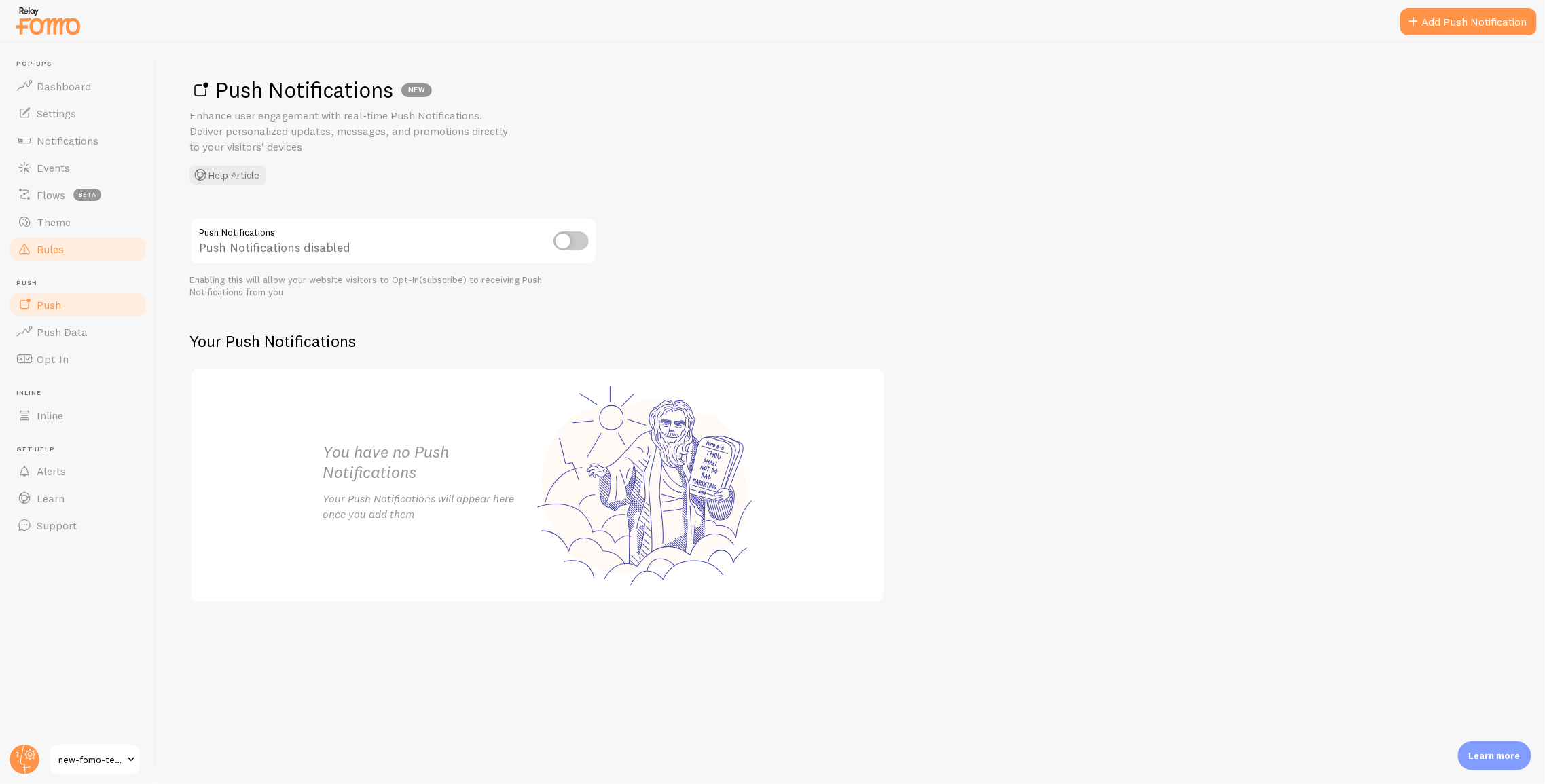
click at [47, 253] on span "Rules" at bounding box center [50, 249] width 27 height 13
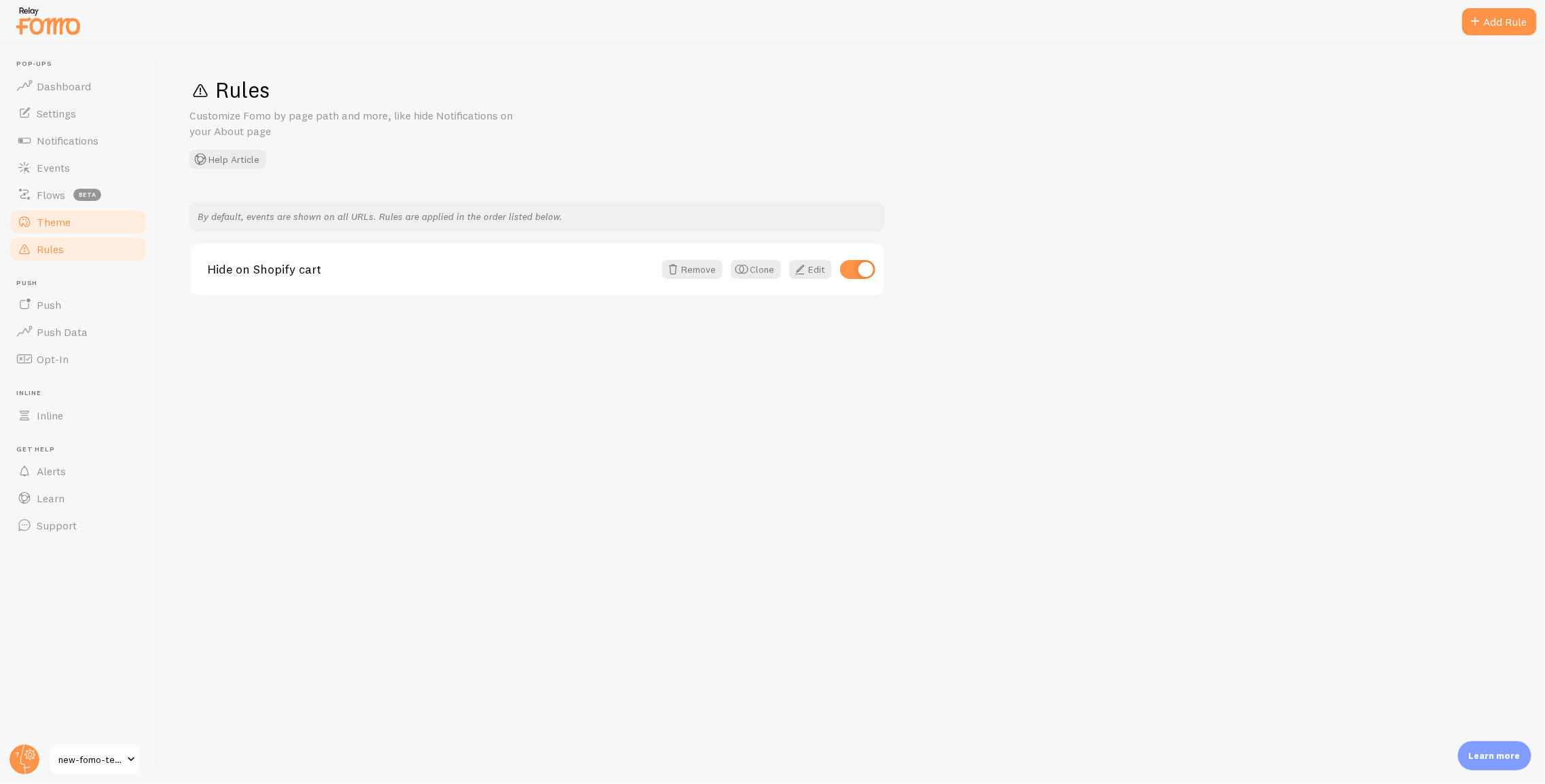
click at [37, 213] on link "Theme" at bounding box center [78, 222] width 140 height 27
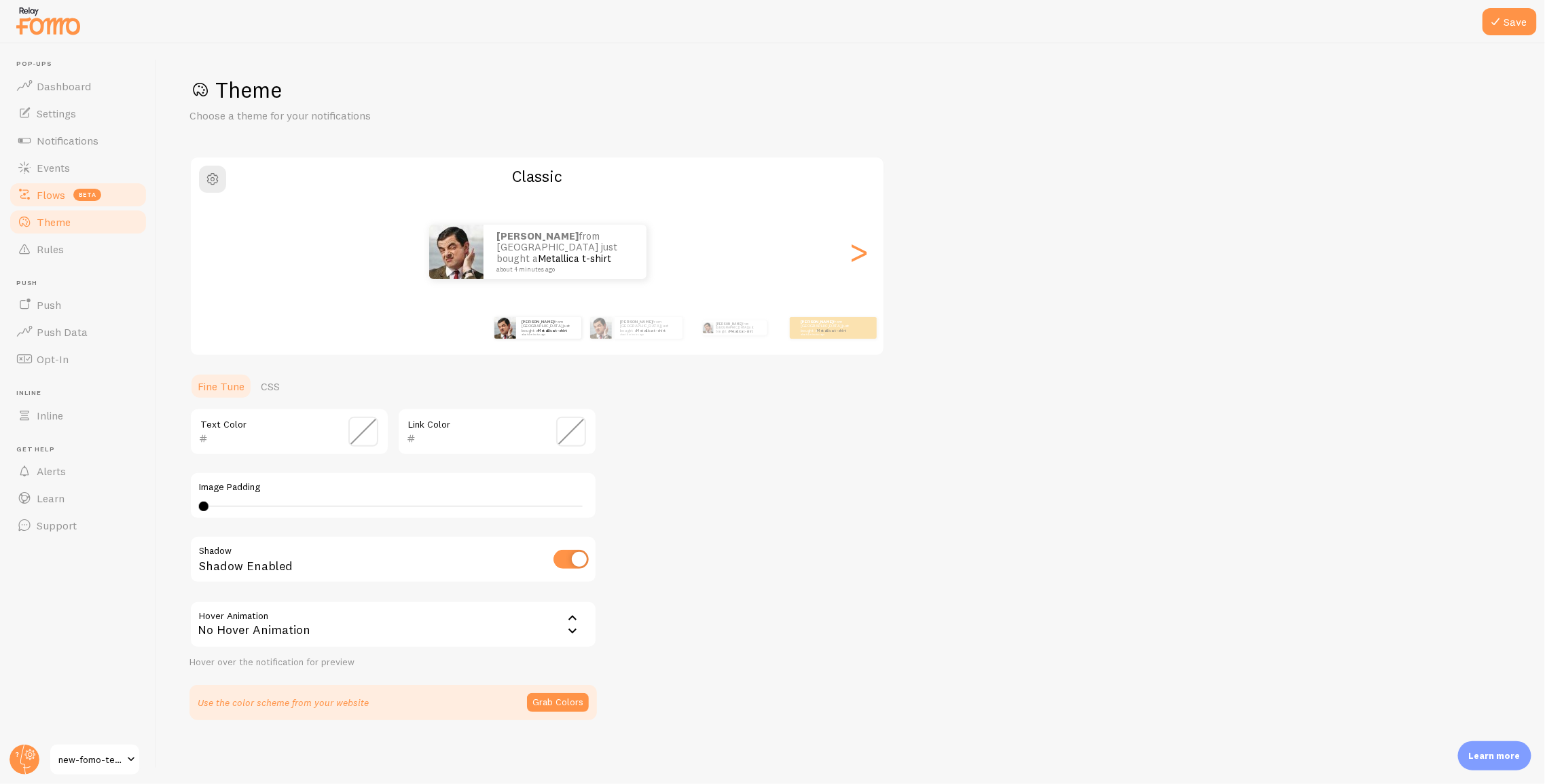
click at [55, 196] on span "Flows" at bounding box center [51, 195] width 29 height 13
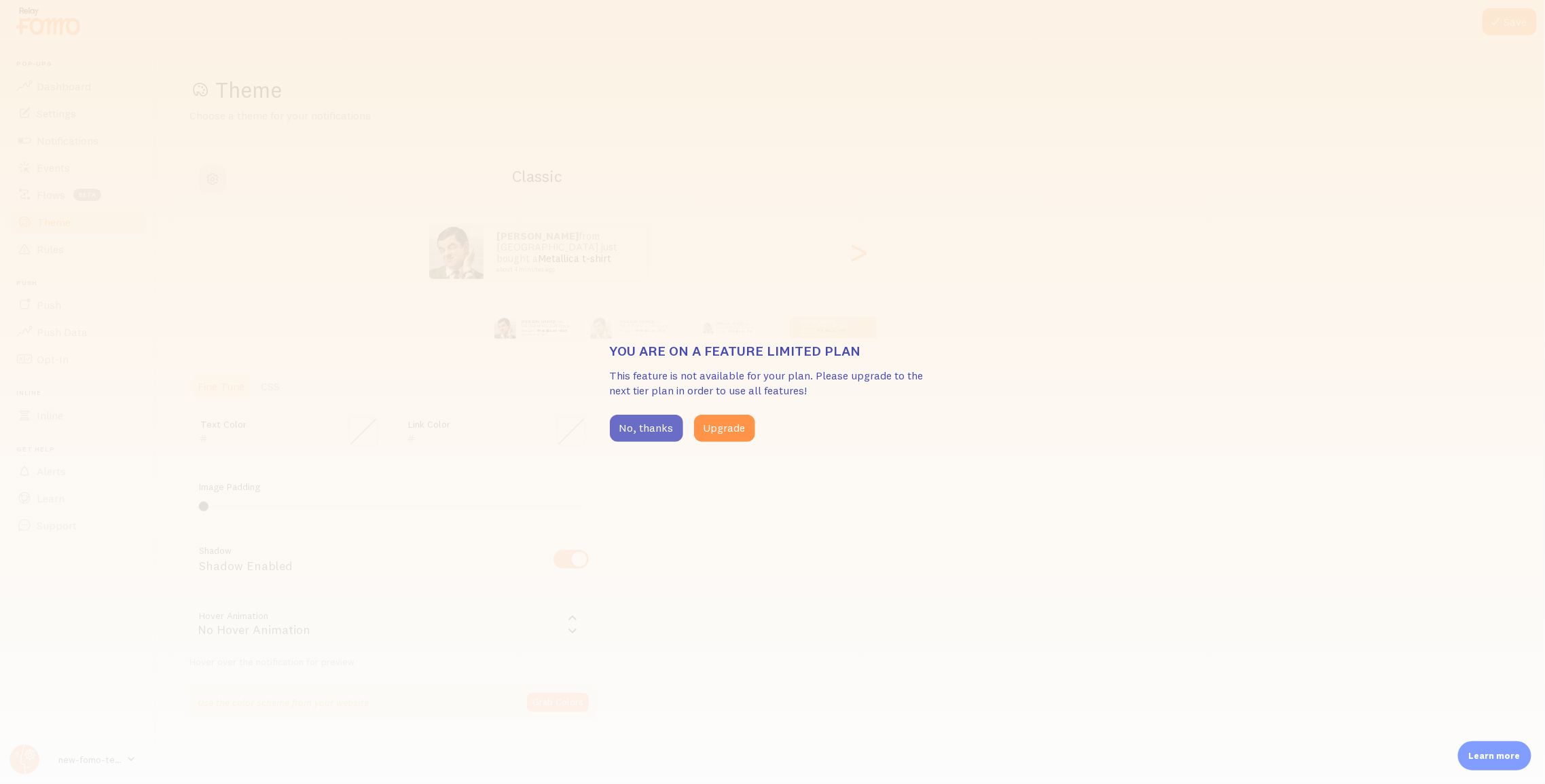
click at [636, 427] on button "No, thanks" at bounding box center [646, 428] width 73 height 27
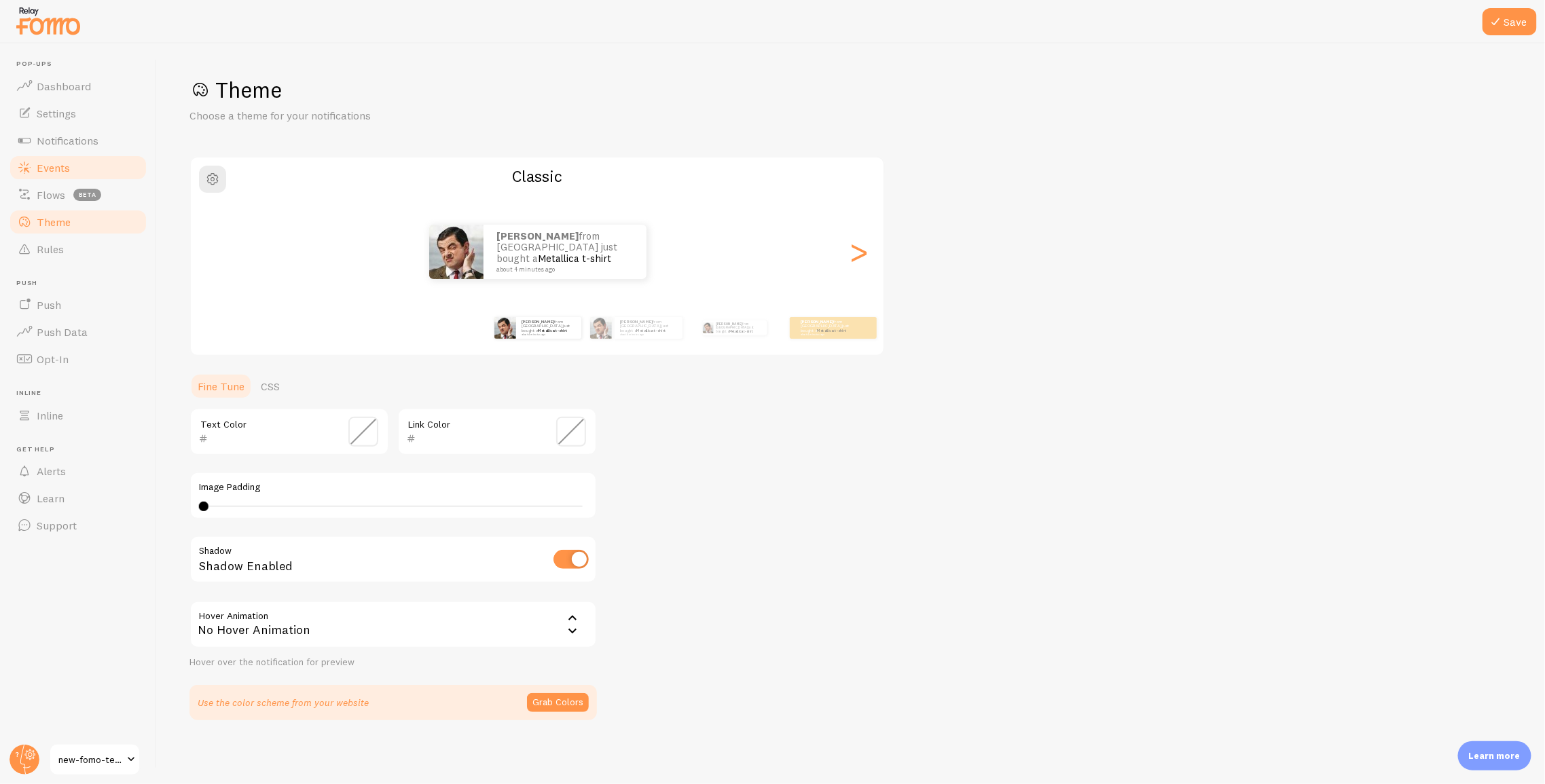
click at [47, 168] on span "Events" at bounding box center [52, 168] width 33 height 13
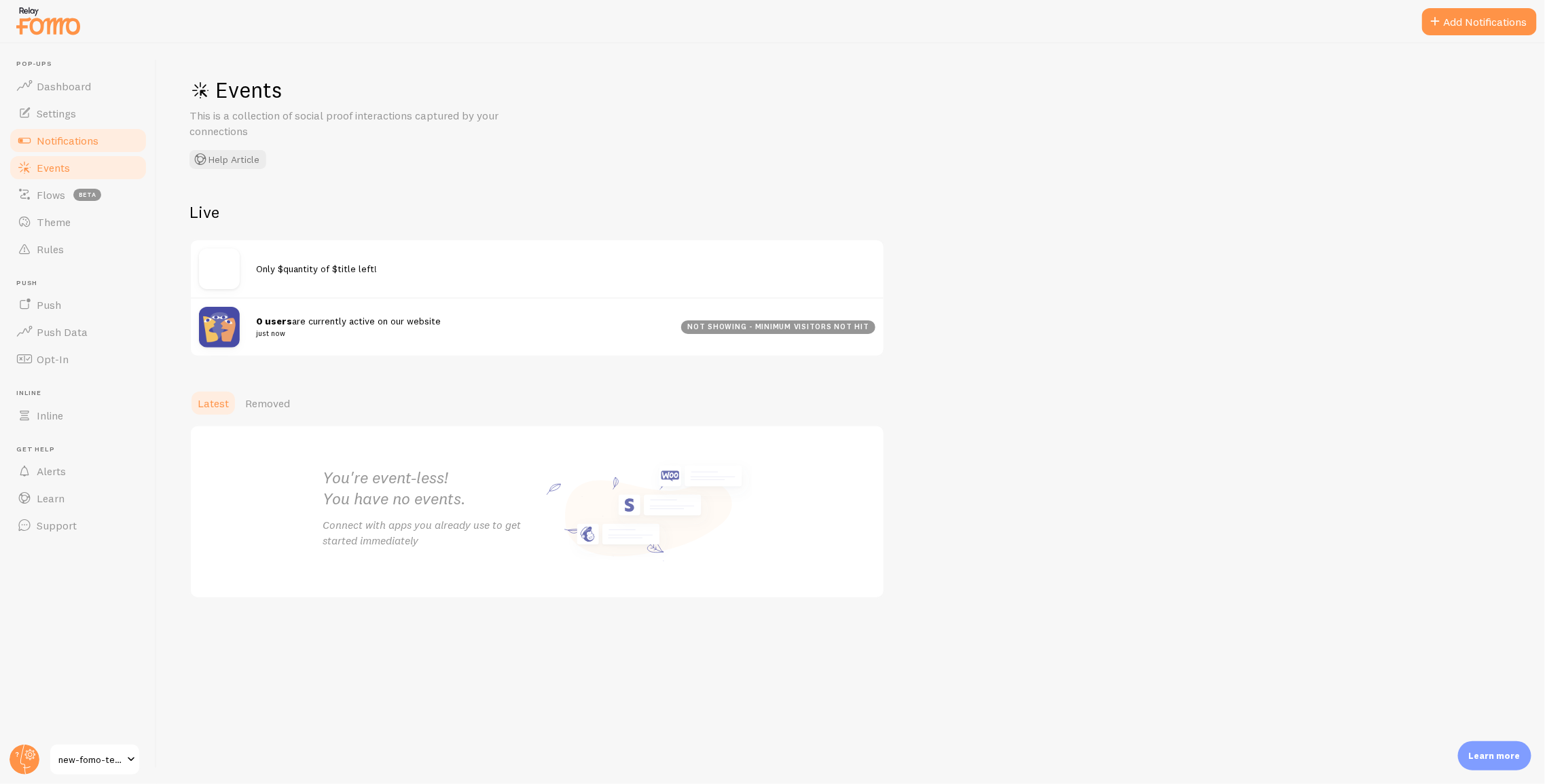
click at [44, 132] on link "Notifications" at bounding box center [78, 141] width 140 height 27
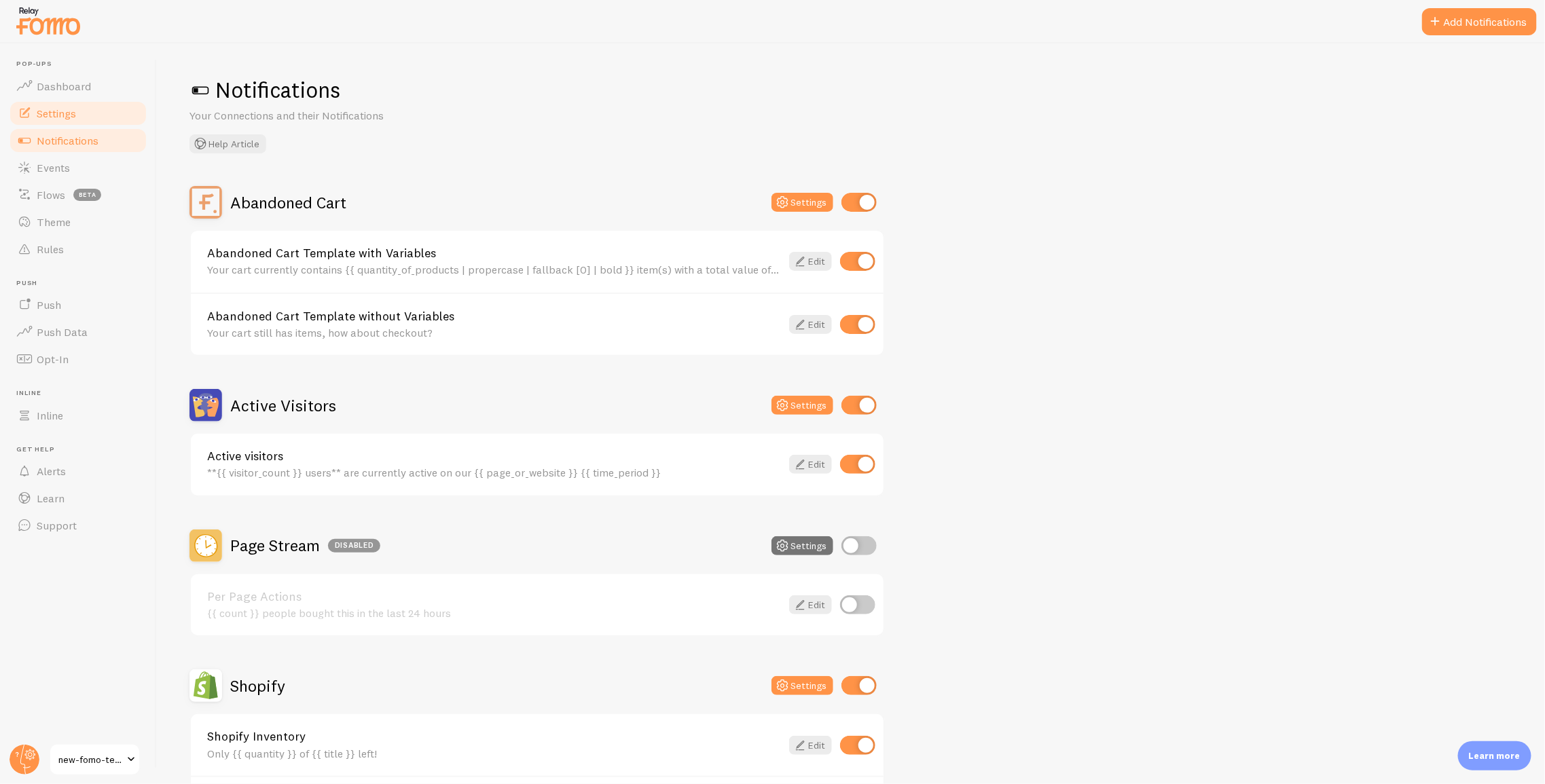
click at [46, 117] on span "Settings" at bounding box center [56, 113] width 40 height 13
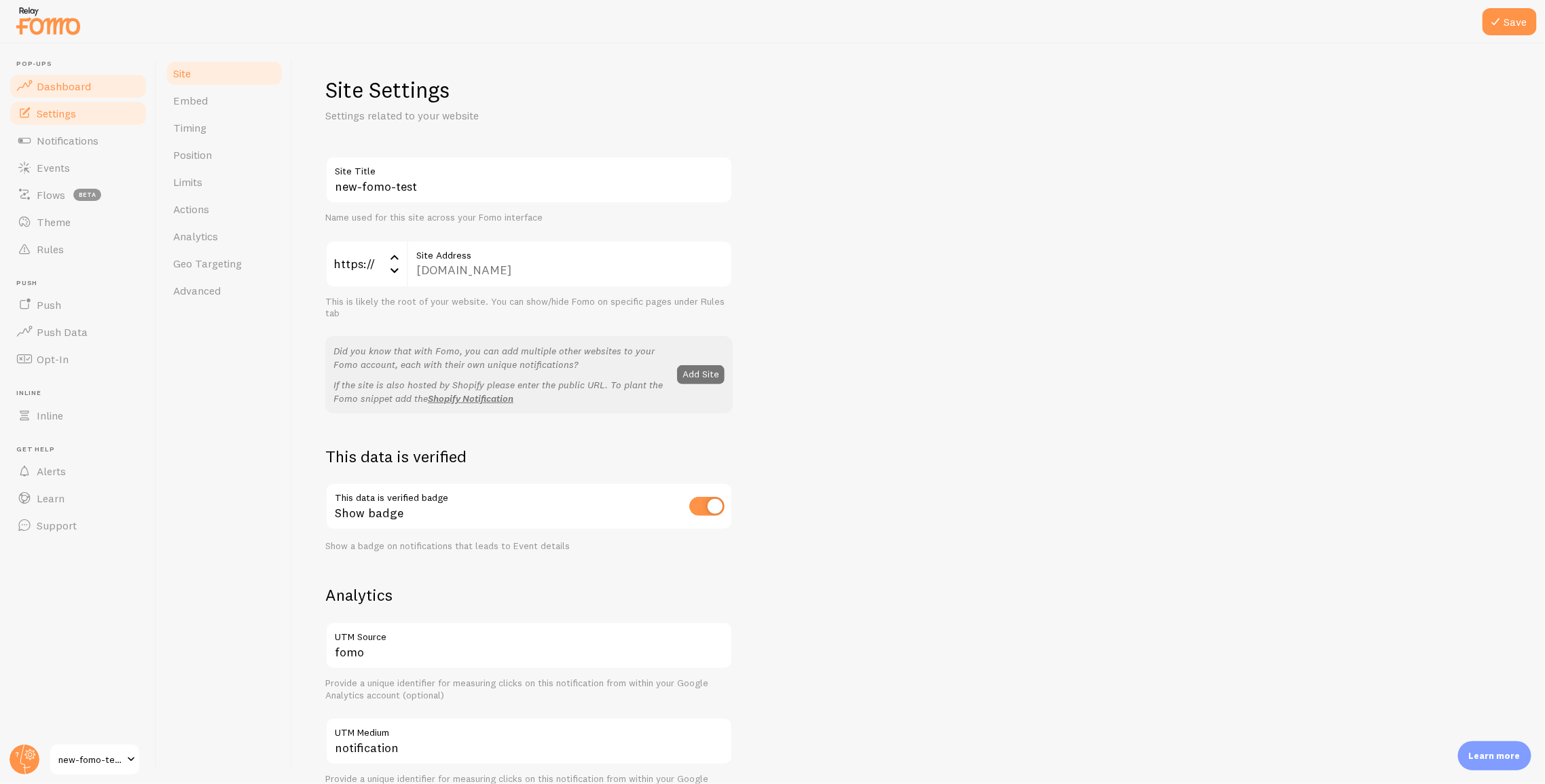
click at [76, 75] on link "Dashboard" at bounding box center [78, 86] width 140 height 27
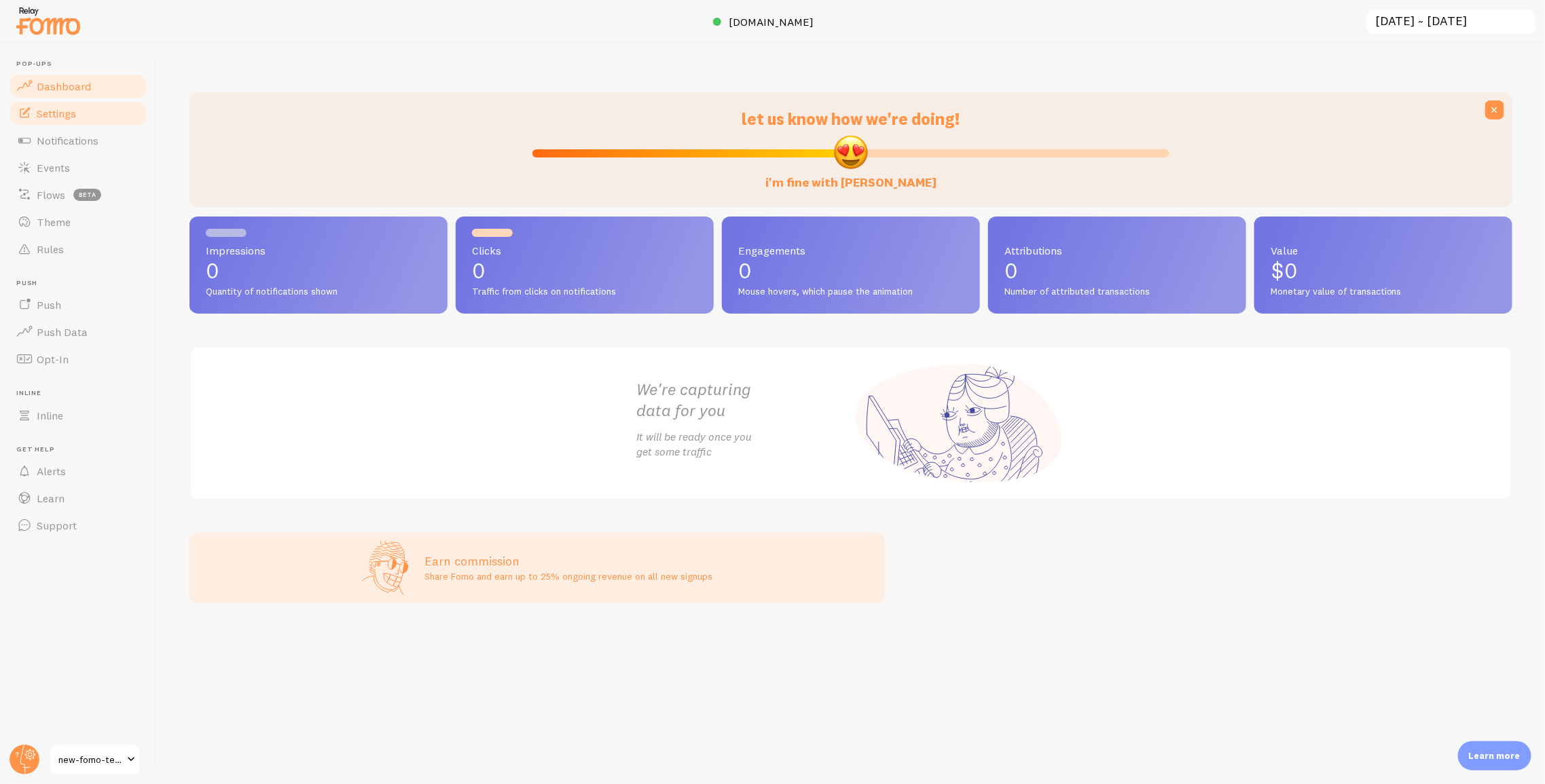
click at [58, 110] on span "Settings" at bounding box center [56, 113] width 40 height 13
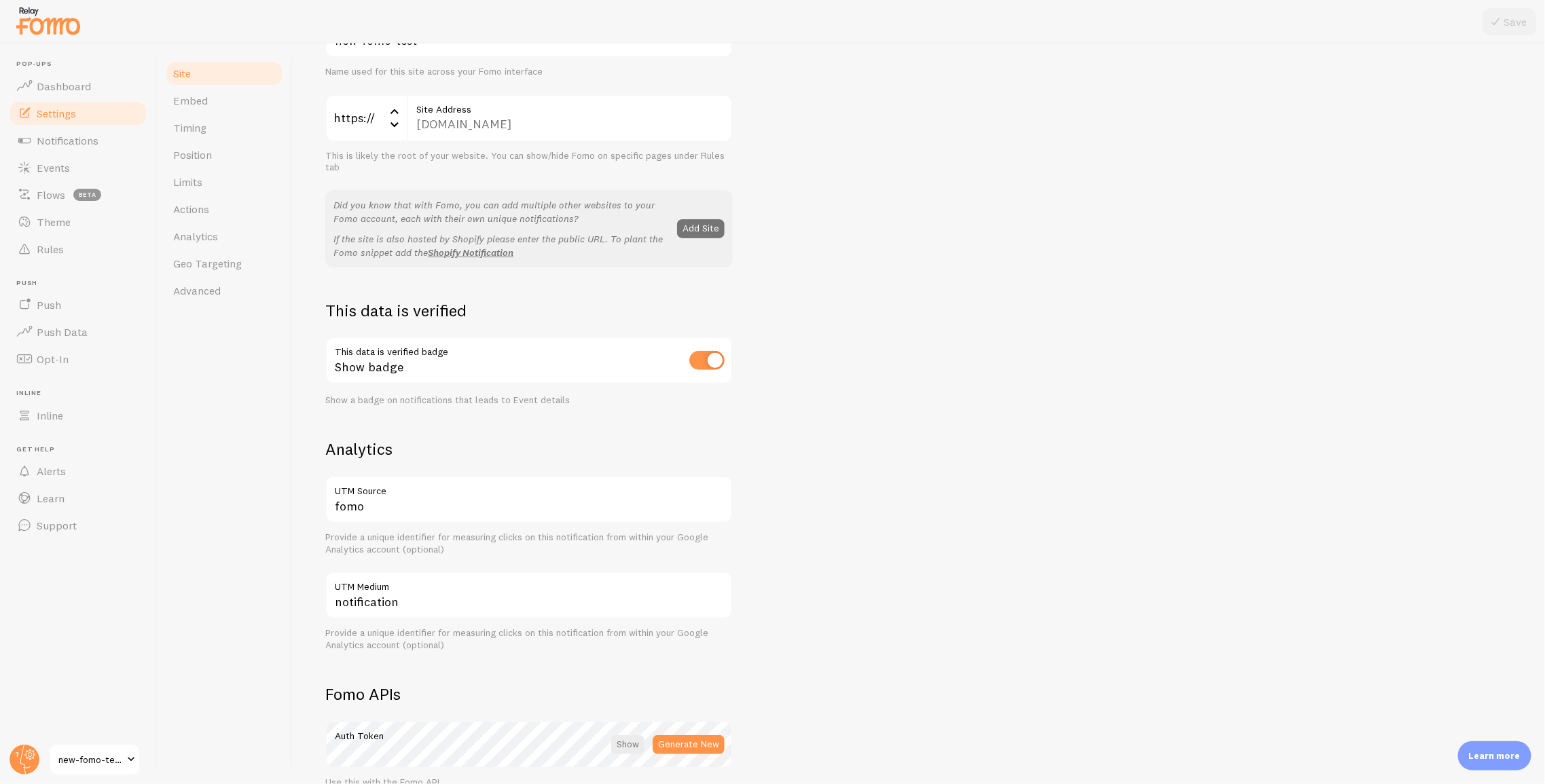
scroll to position [185, 0]
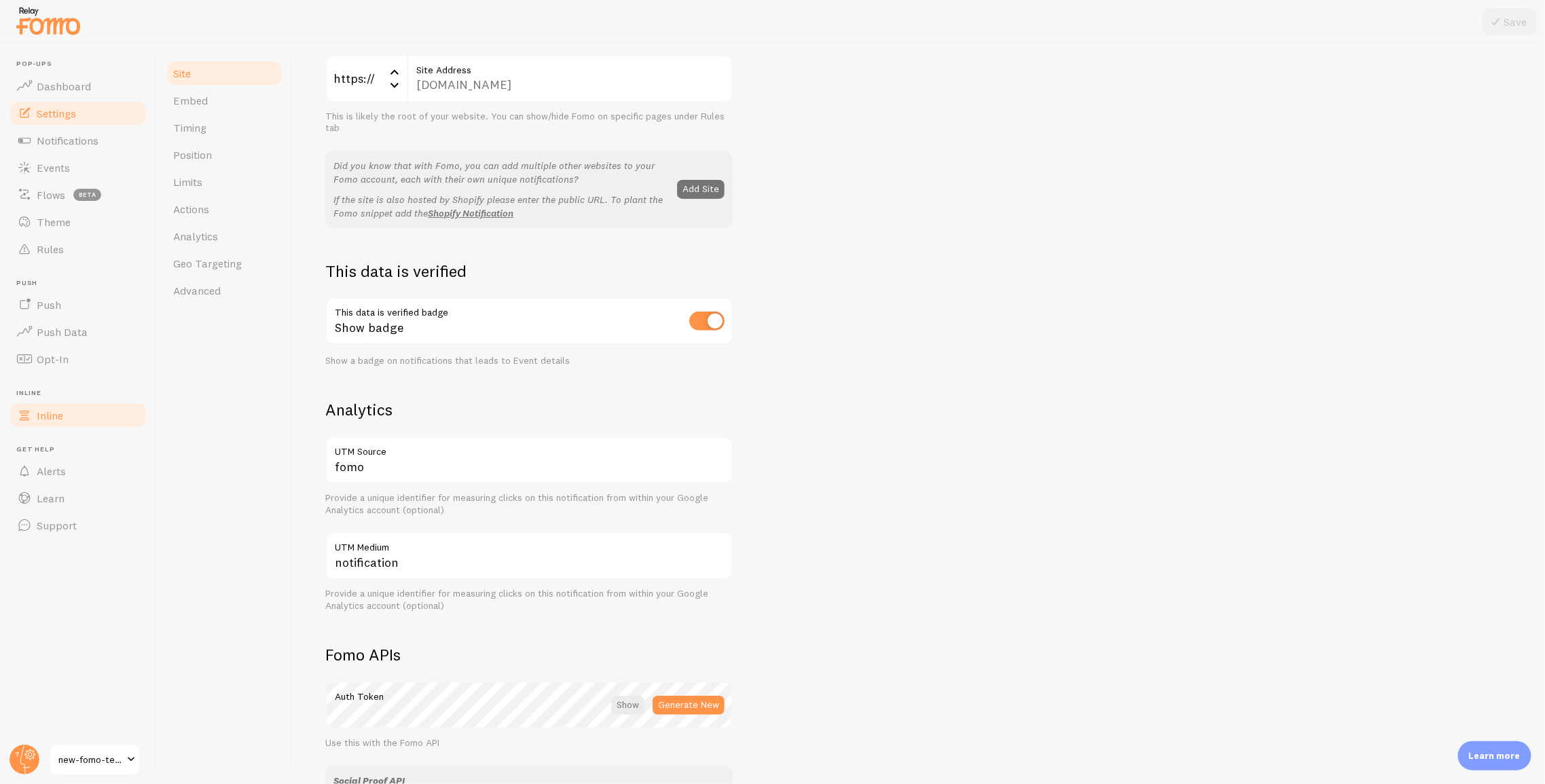
click at [30, 413] on span at bounding box center [24, 415] width 16 height 16
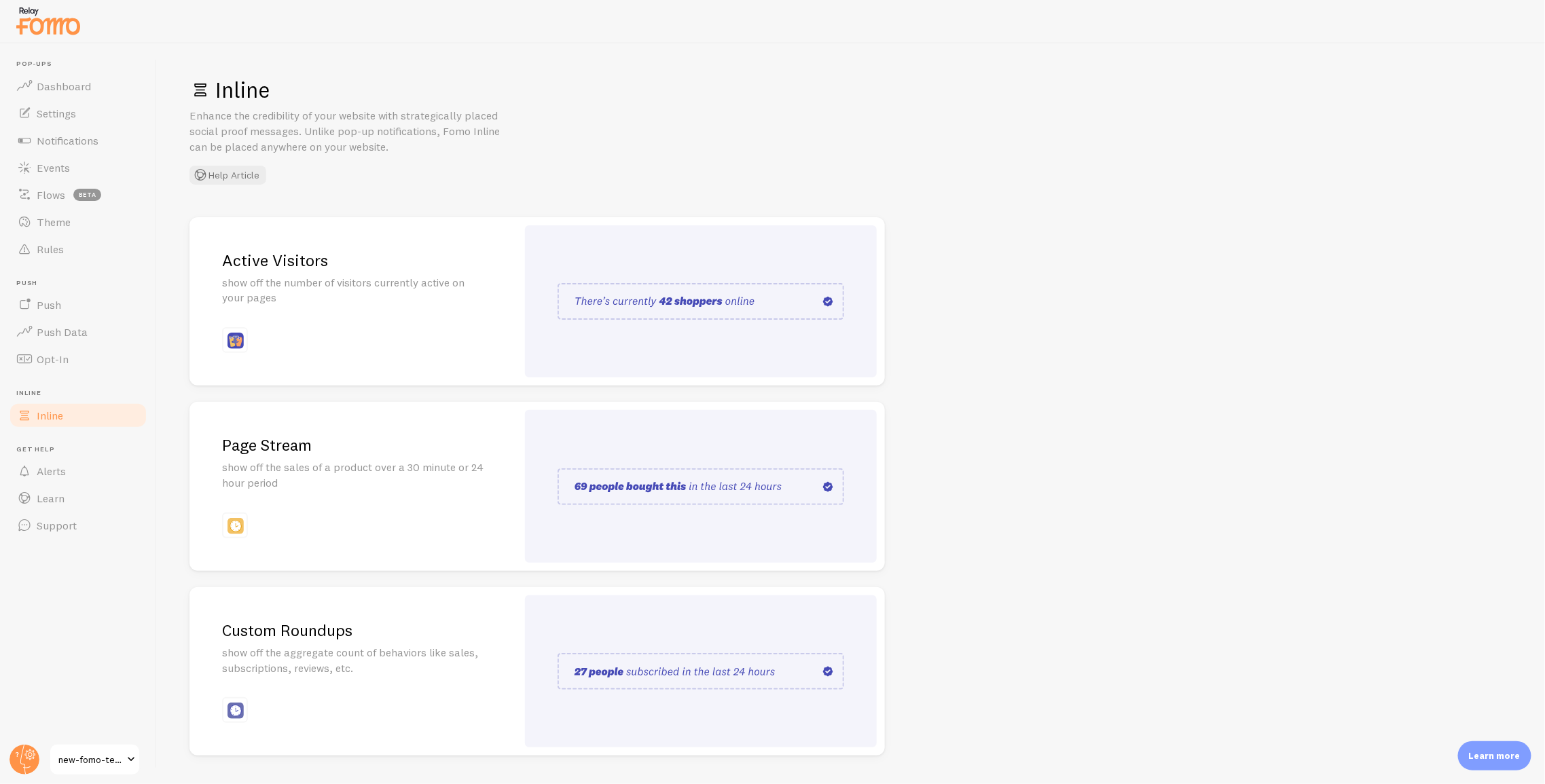
click at [1494, 754] on p "Learn more" at bounding box center [1494, 755] width 51 height 13
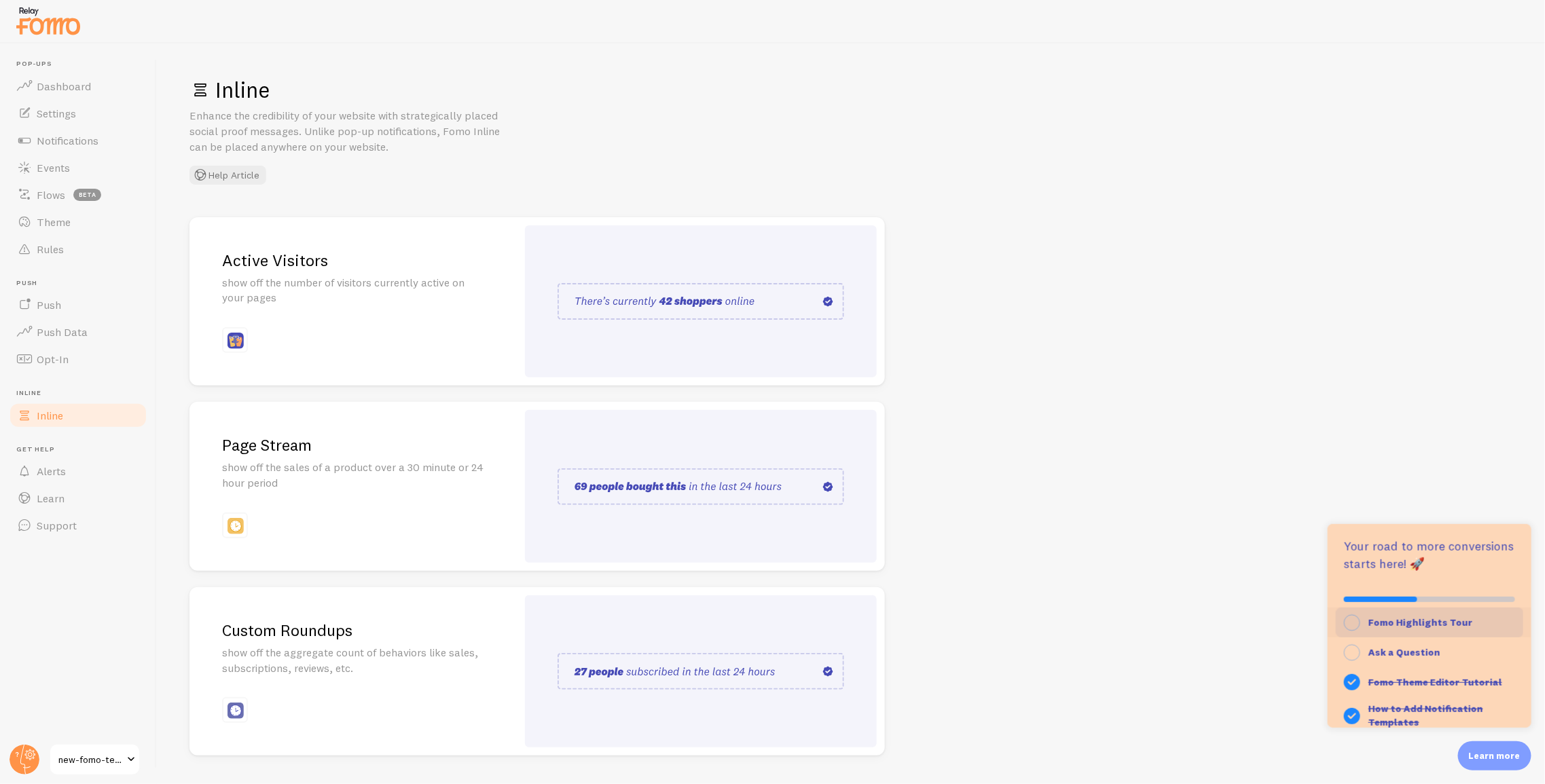
click at [1402, 627] on strong "Fomo Highlights Tour" at bounding box center [1420, 622] width 105 height 12
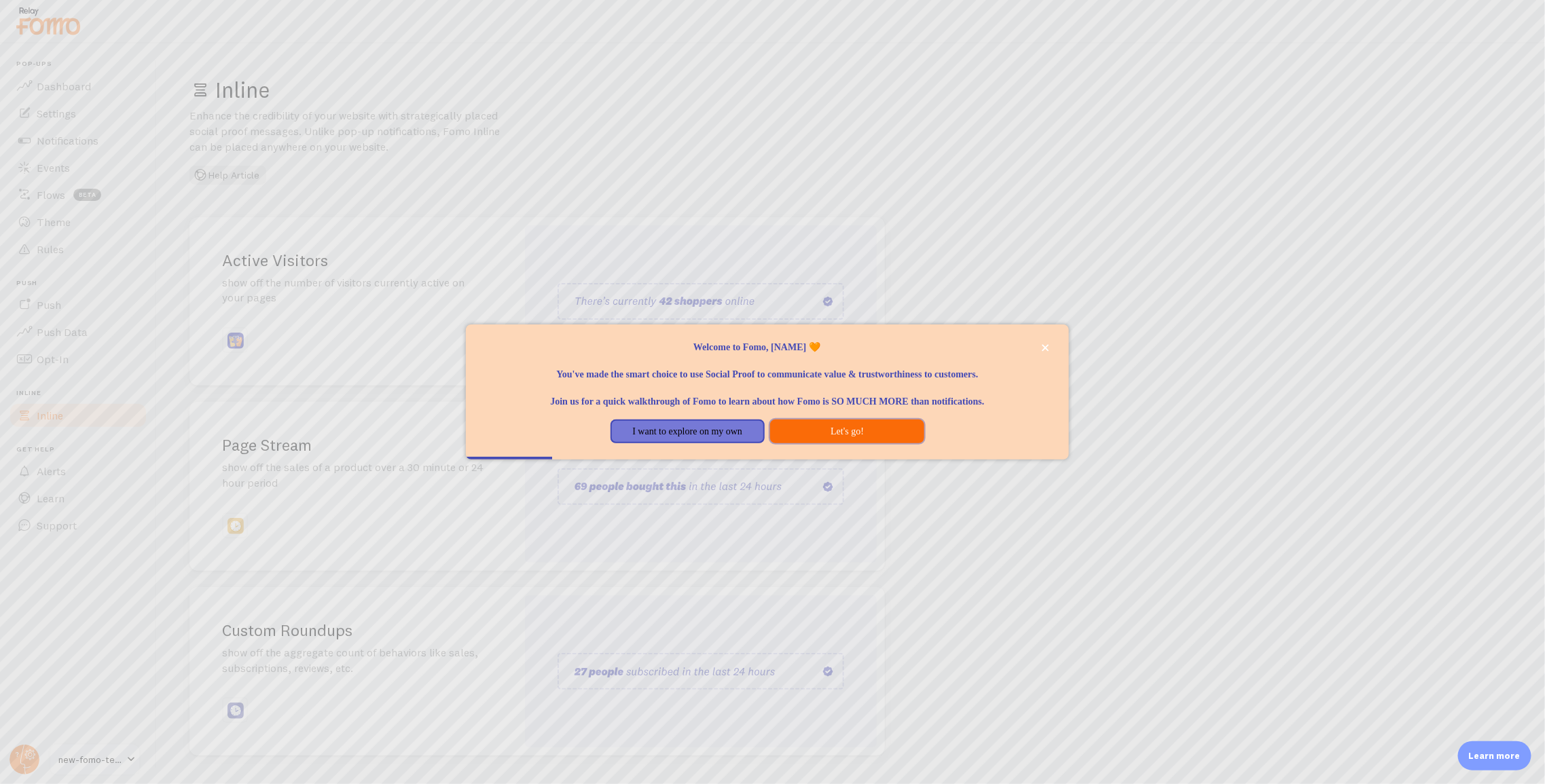
click at [799, 430] on button "Let's go!" at bounding box center [847, 432] width 154 height 24
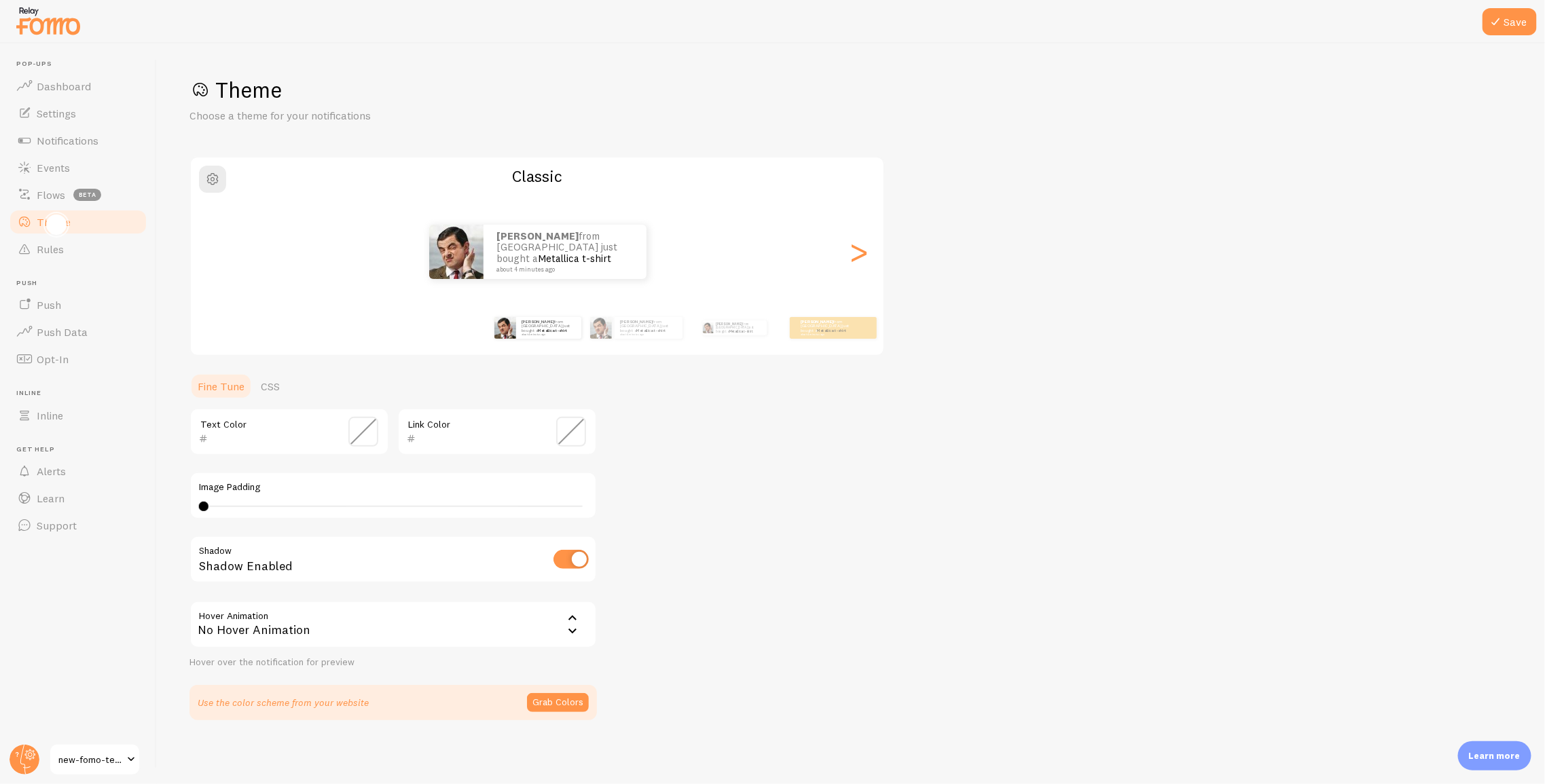
drag, startPoint x: 1484, startPoint y: 750, endPoint x: 1486, endPoint y: 706, distance: 44.0
click at [1483, 750] on p "Learn more" at bounding box center [1494, 755] width 51 height 13
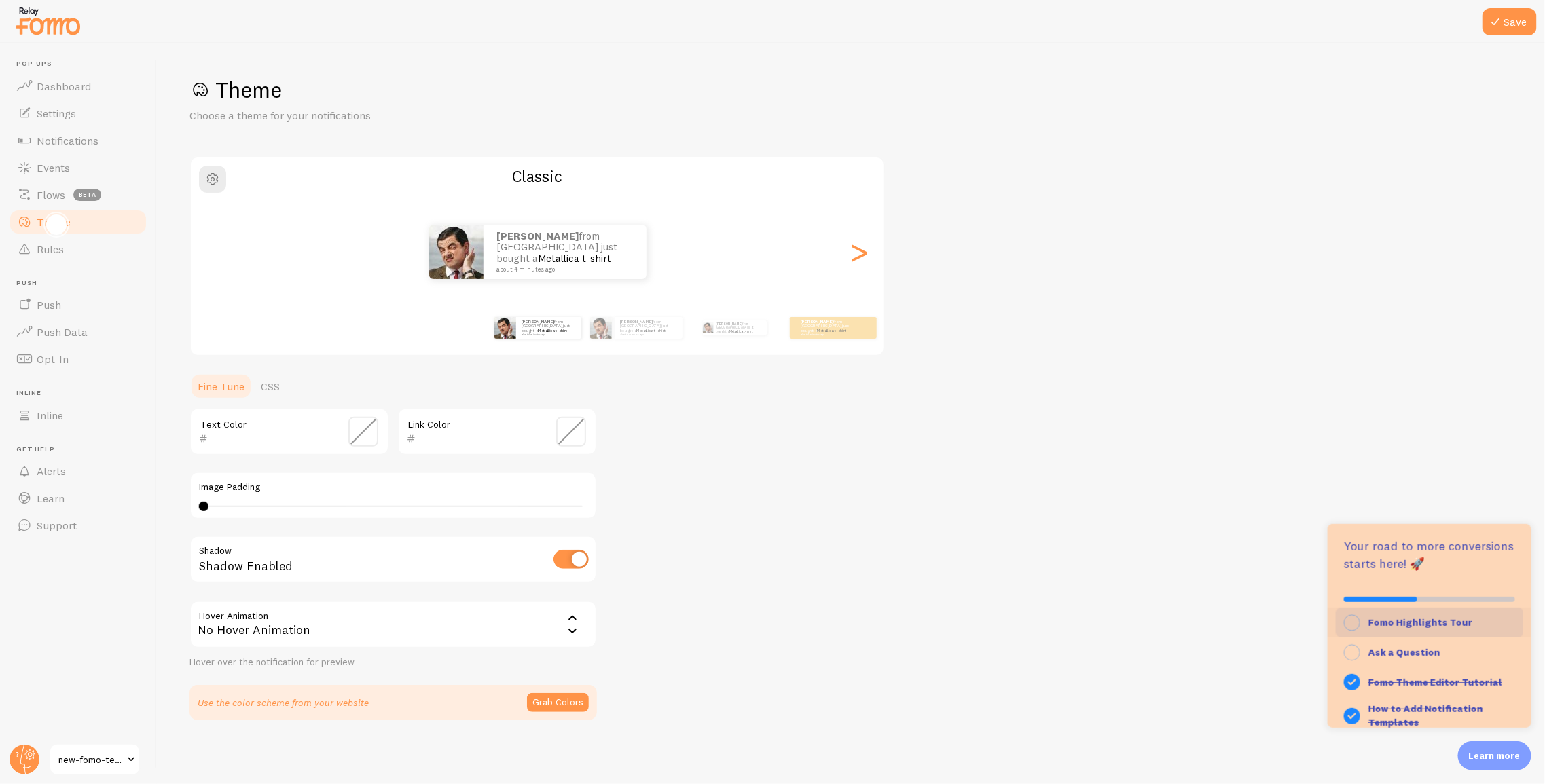
click at [1444, 615] on button "Fomo Highlights Tour" at bounding box center [1429, 622] width 204 height 30
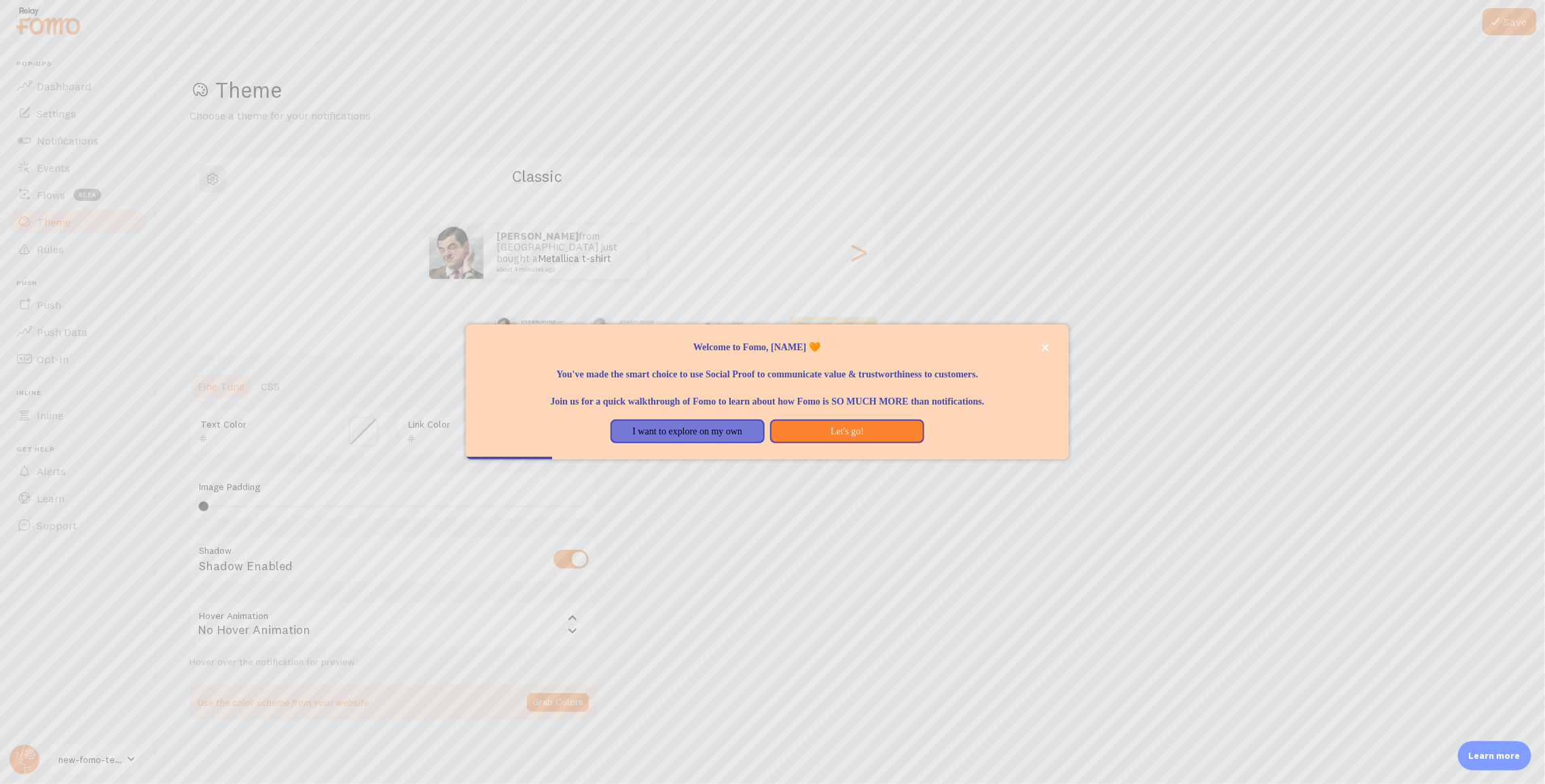
click at [802, 346] on p "Welcome to Fomo, [NAME] 🧡" at bounding box center [767, 347] width 570 height 13
copy p "Welcome to Fomo, [NAME] 🧡"
click at [874, 374] on p "You've made the smart choice to use Social Proof to communicate value & trustwo…" at bounding box center [767, 368] width 570 height 27
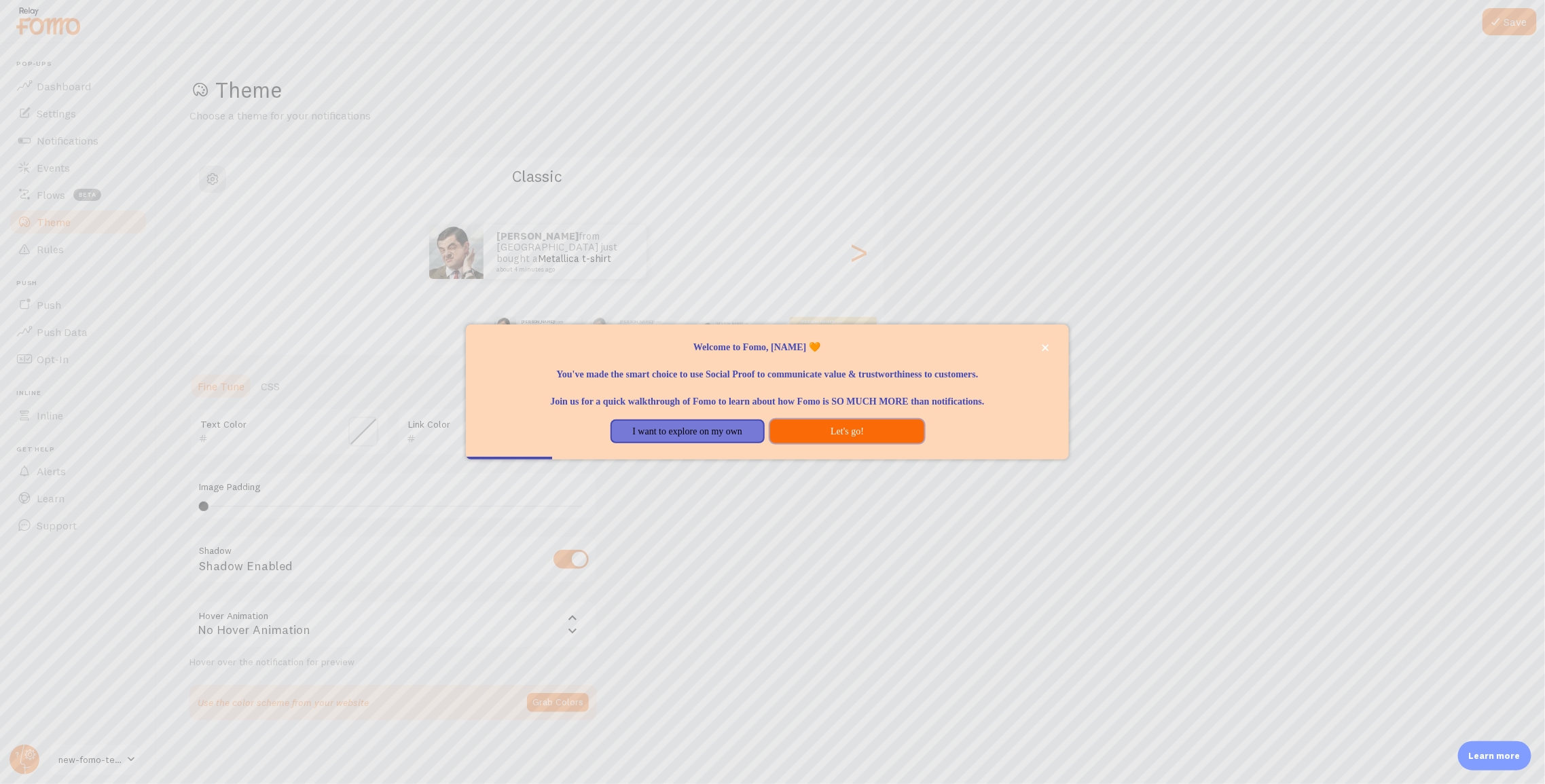
click at [832, 430] on button "Let's go!" at bounding box center [847, 432] width 154 height 24
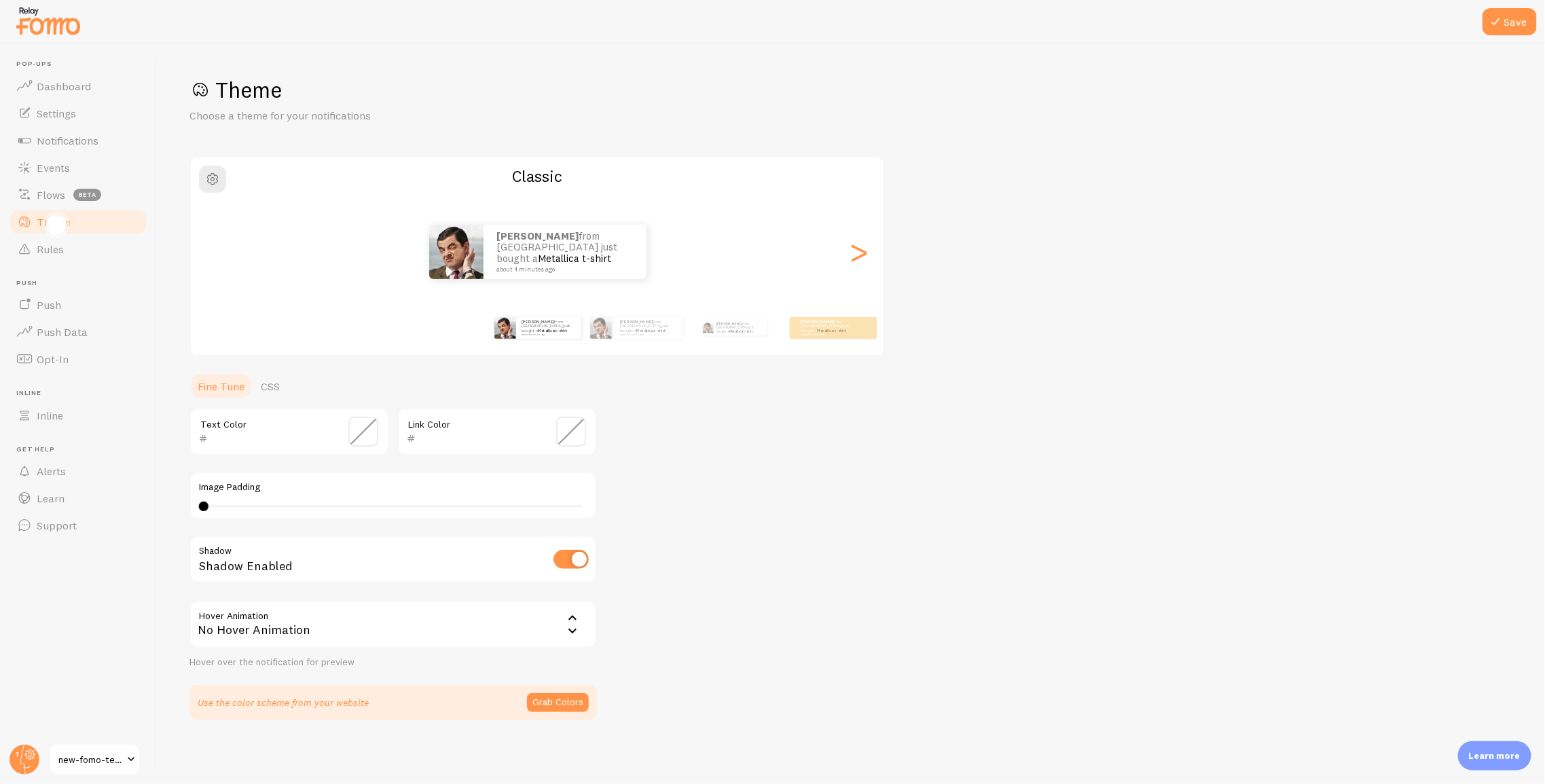
click at [57, 225] on div "🎨 How do you want your notifications to look?" at bounding box center [57, 225] width 10 height 10
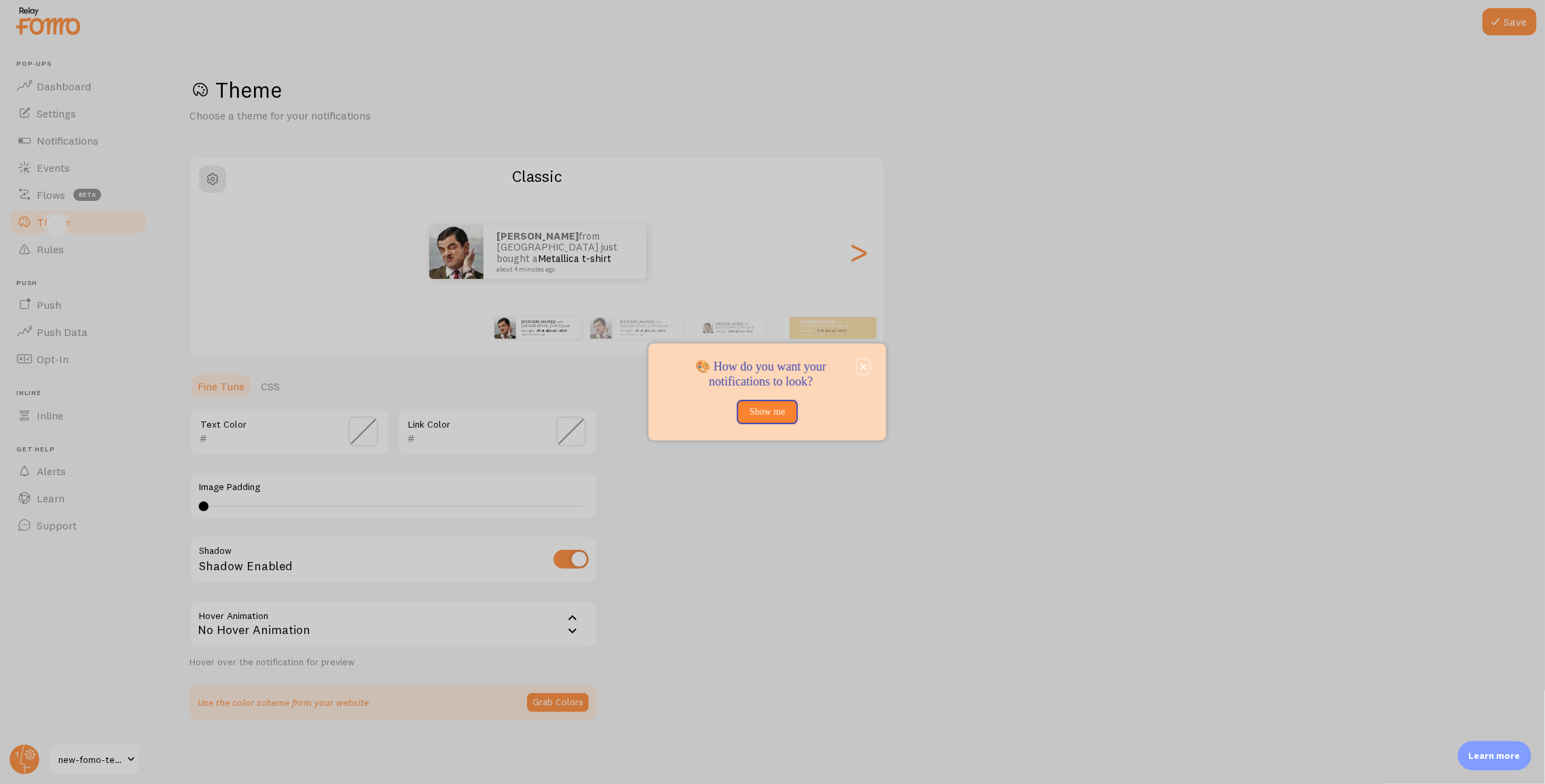
click at [867, 364] on icon "close," at bounding box center [863, 367] width 8 height 8
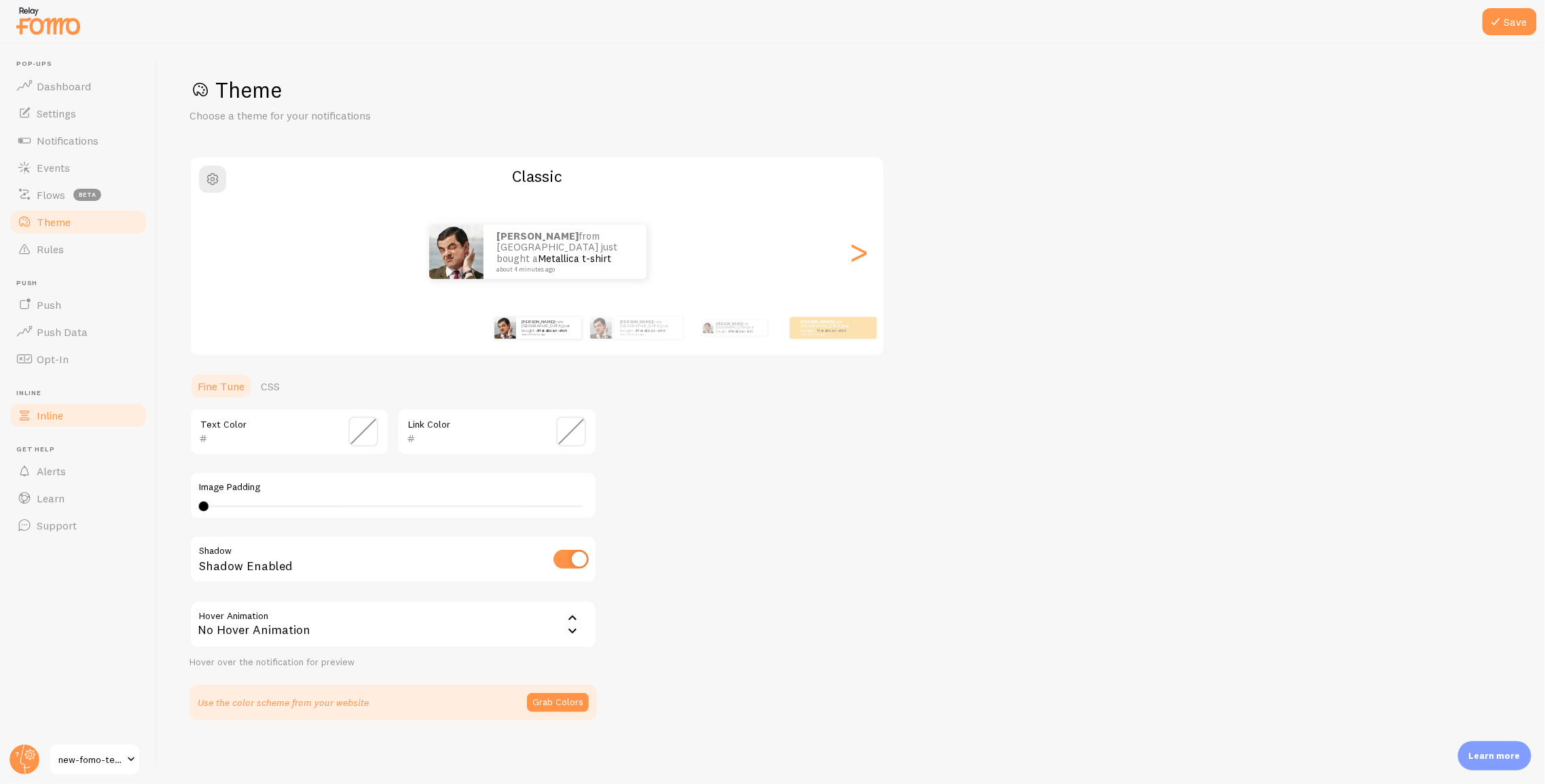
click at [40, 420] on span "Inline" at bounding box center [49, 416] width 26 height 13
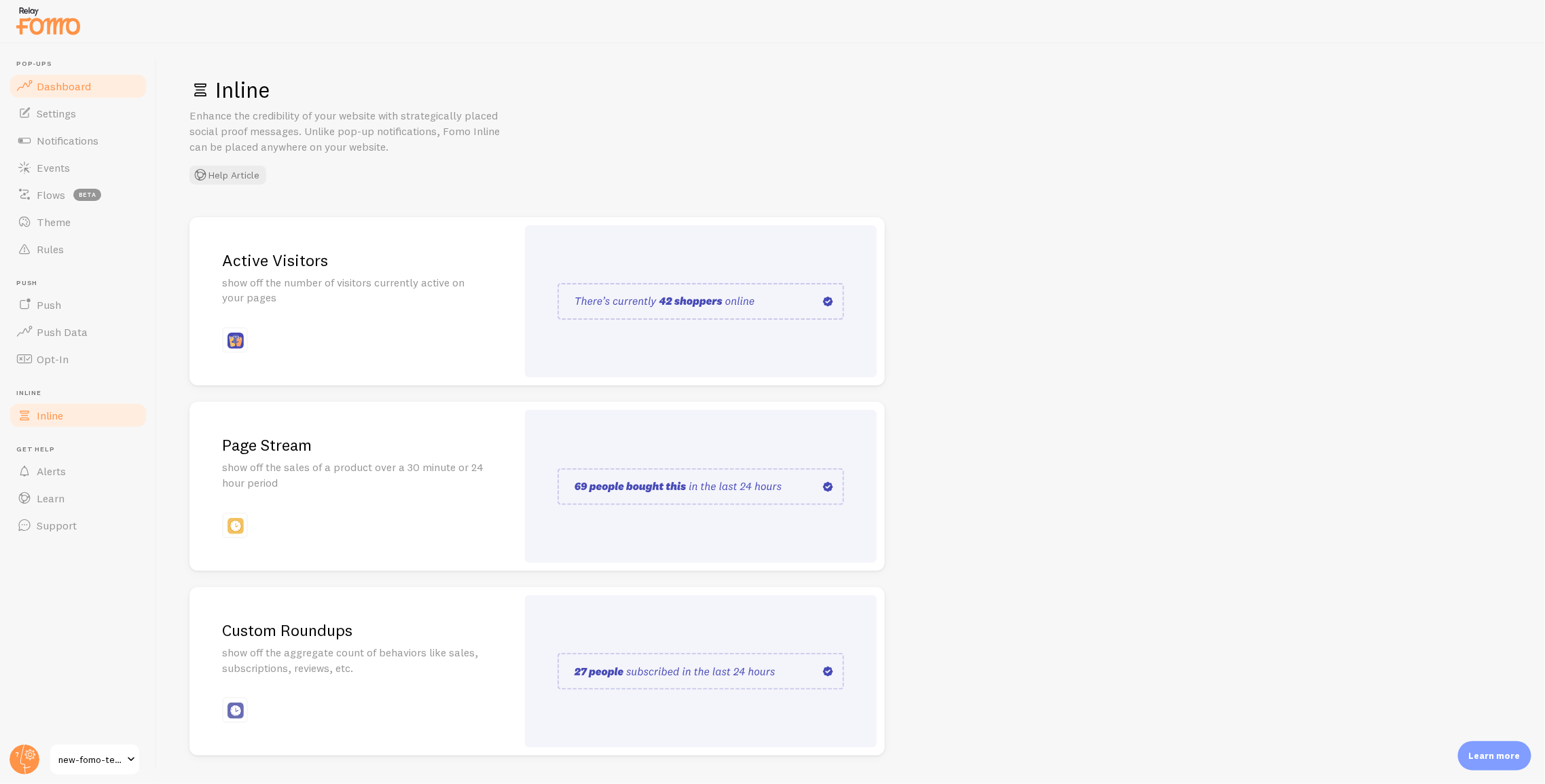
click at [59, 79] on span "Dashboard" at bounding box center [63, 86] width 54 height 13
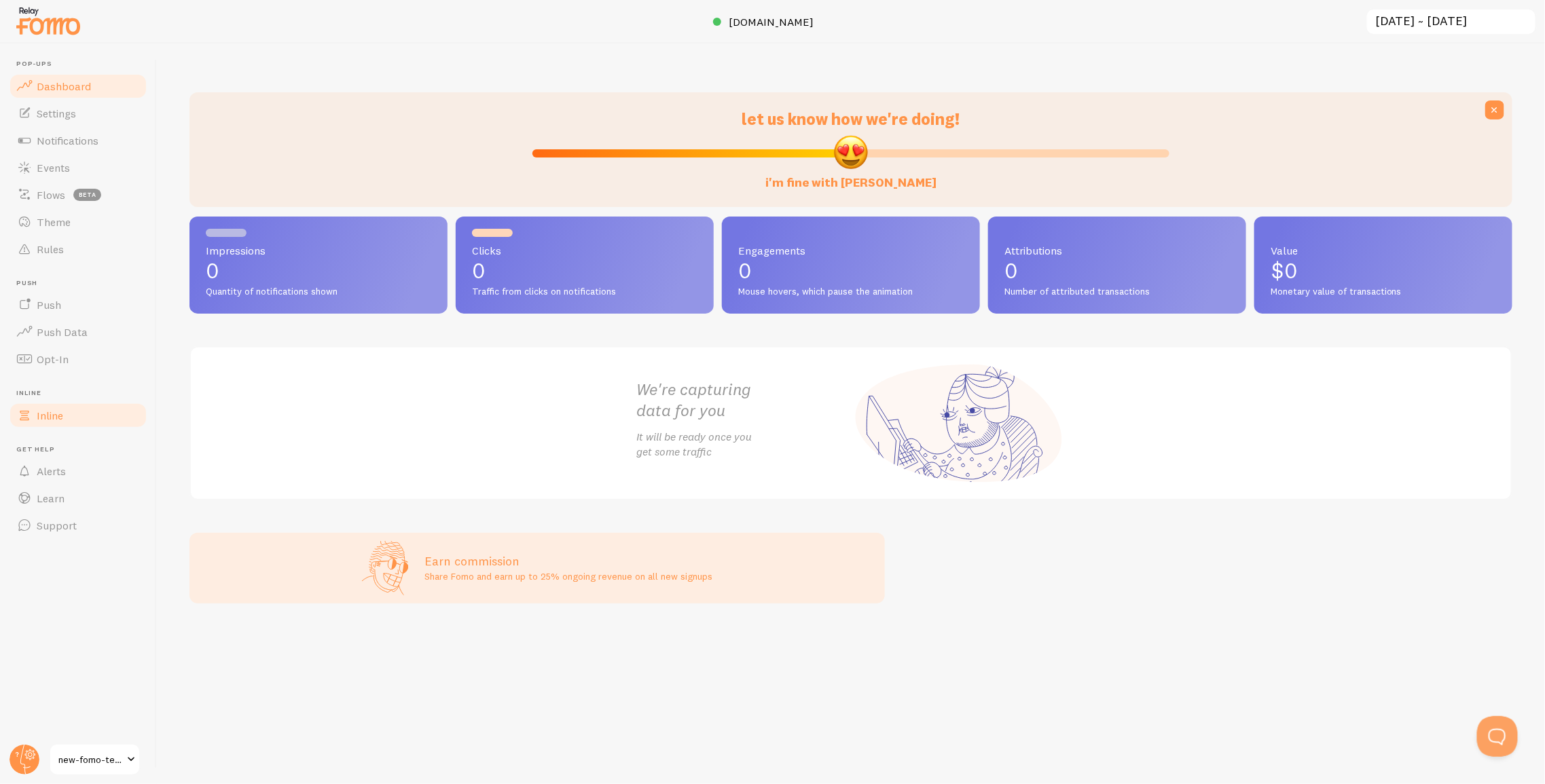
click at [64, 408] on link "Inline" at bounding box center [78, 416] width 140 height 27
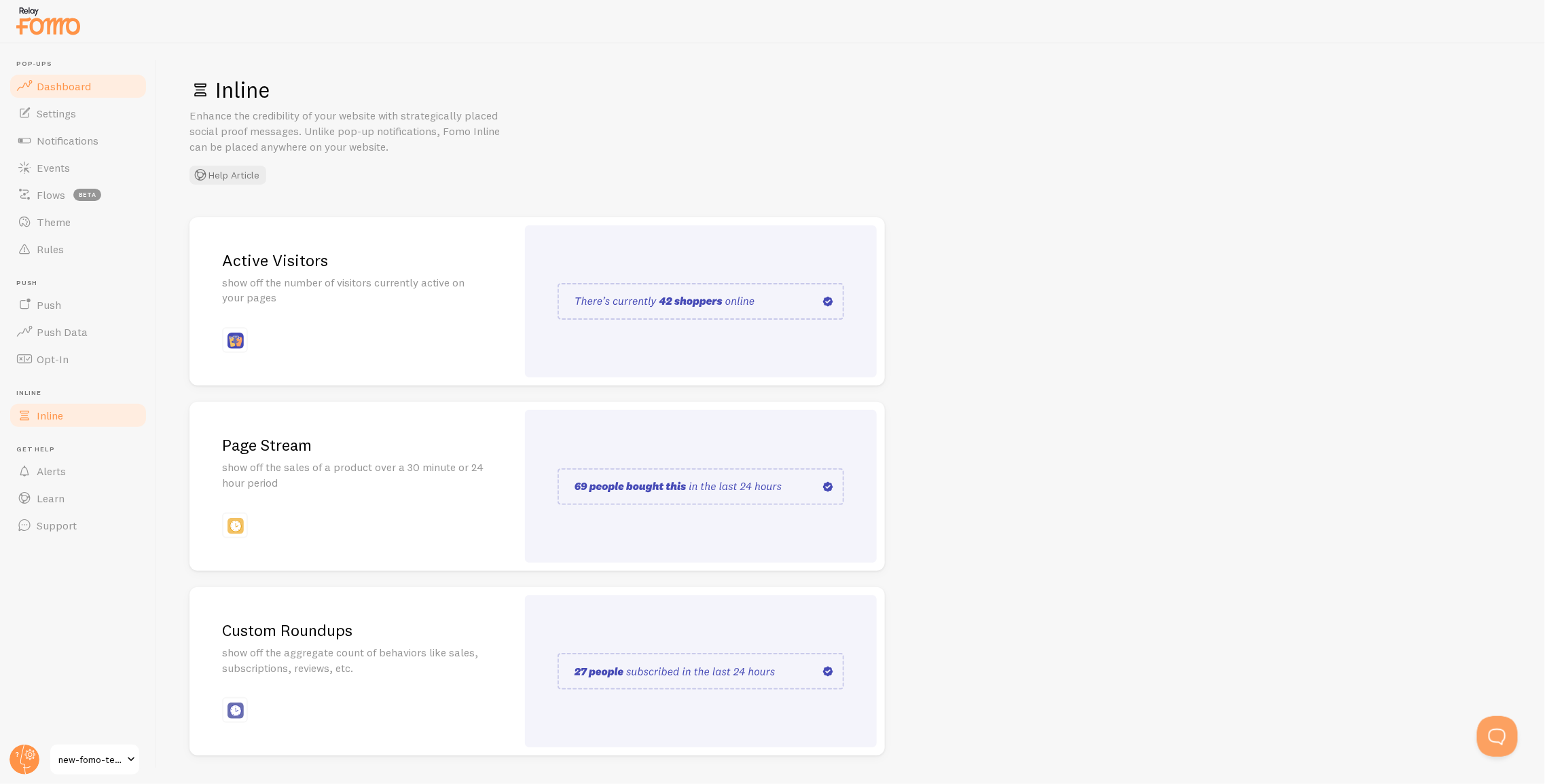
click at [57, 89] on span "Dashboard" at bounding box center [63, 86] width 54 height 13
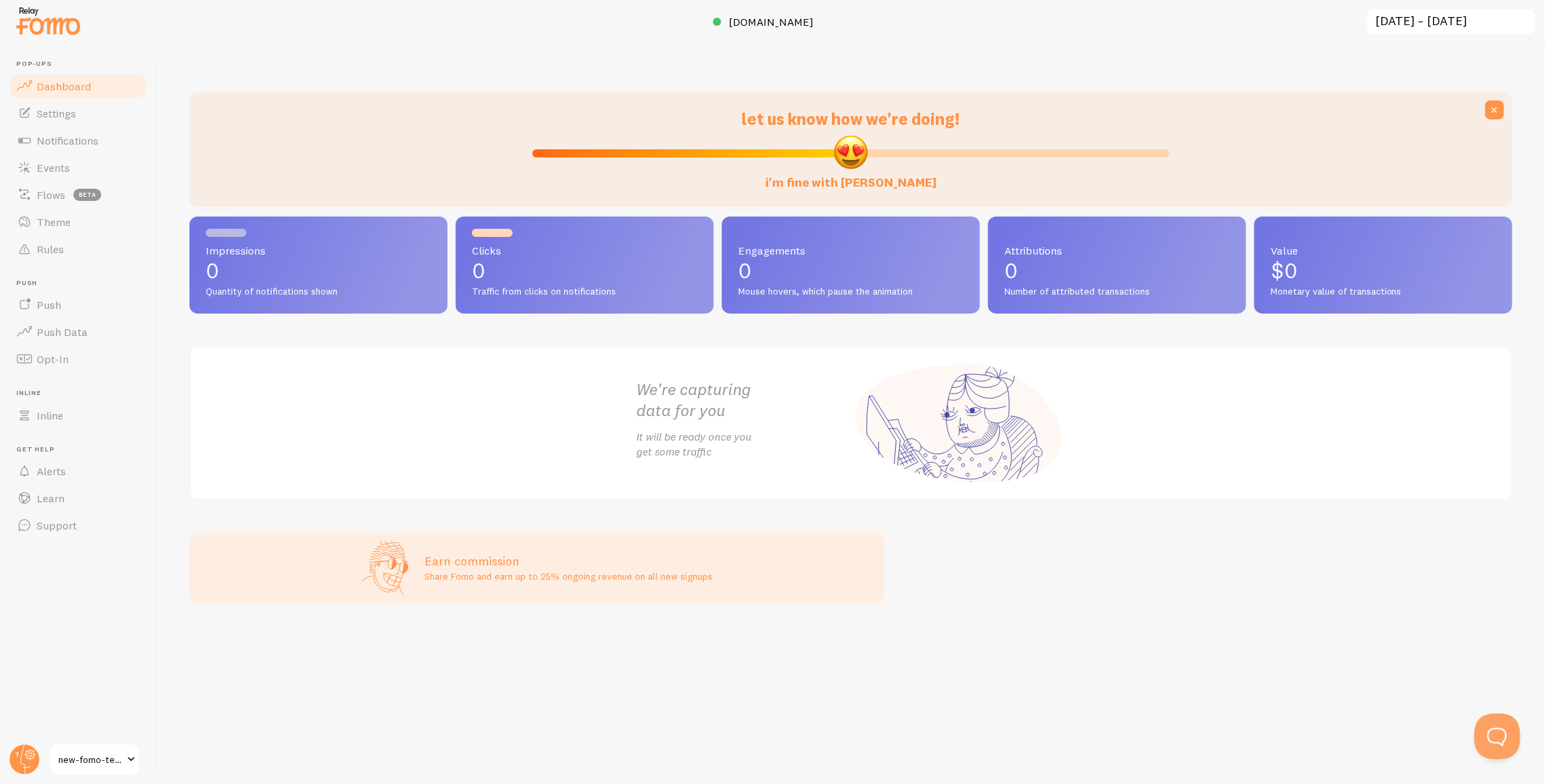
click at [1487, 730] on button "Open Beacon popover" at bounding box center [1494, 733] width 40 height 40
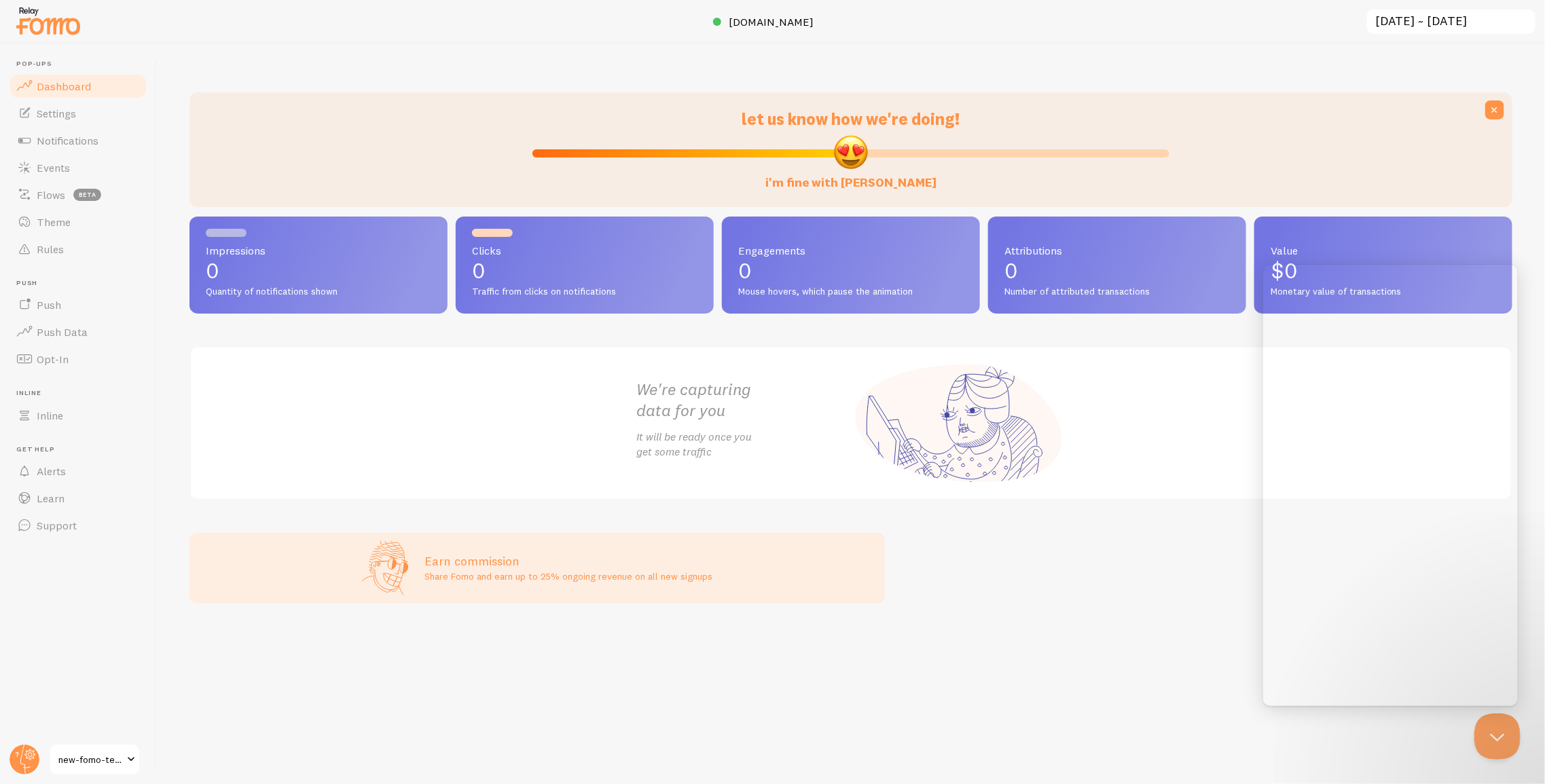
click at [1487, 730] on button "Close Beacon popover" at bounding box center [1494, 733] width 40 height 40
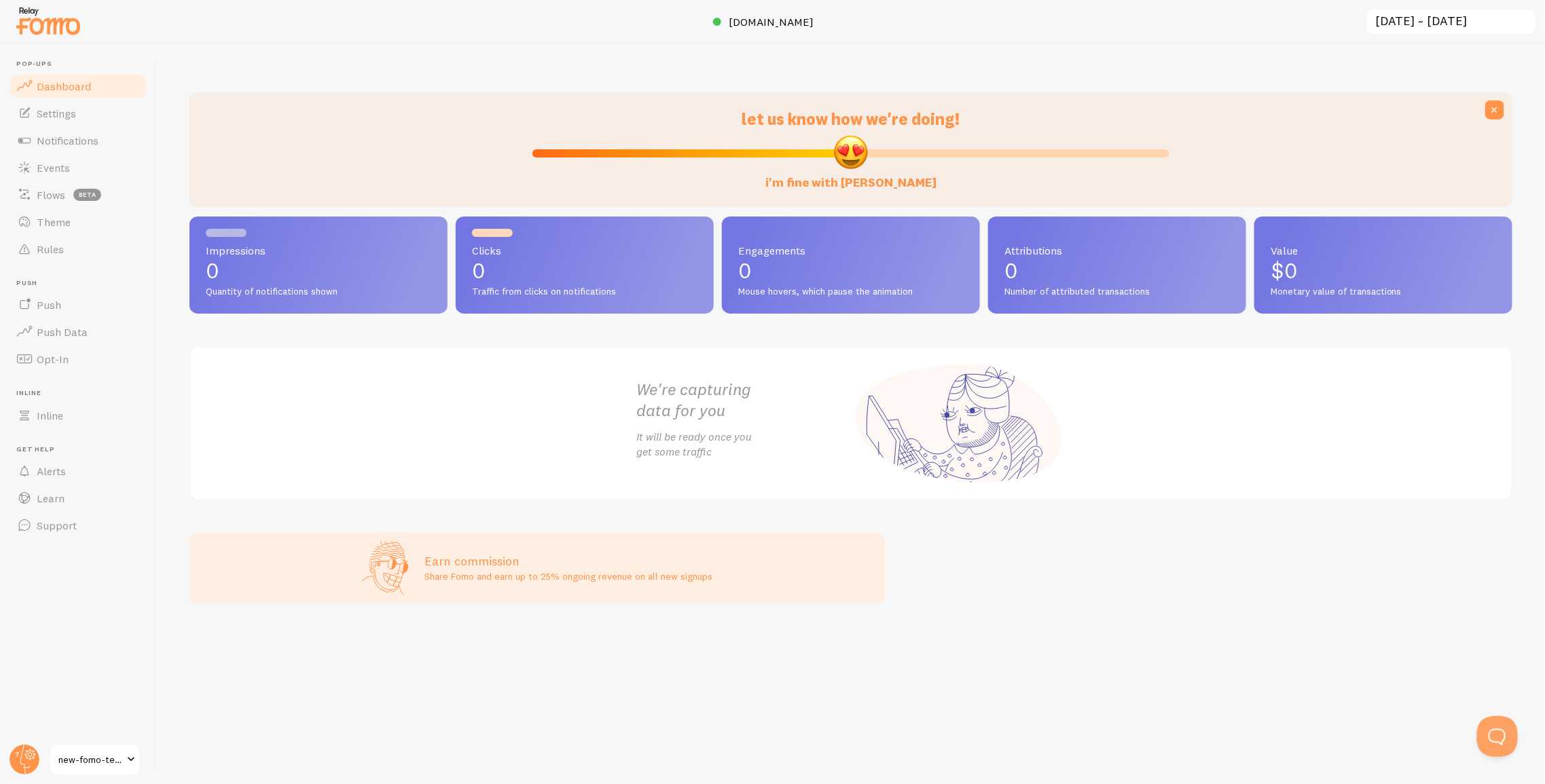
click at [918, 85] on div "let us know how we're doing! i'm fine with [PERSON_NAME] Impressions 0 Quantity…" at bounding box center [851, 414] width 1388 height 740
click at [50, 416] on span "Inline" at bounding box center [49, 416] width 26 height 13
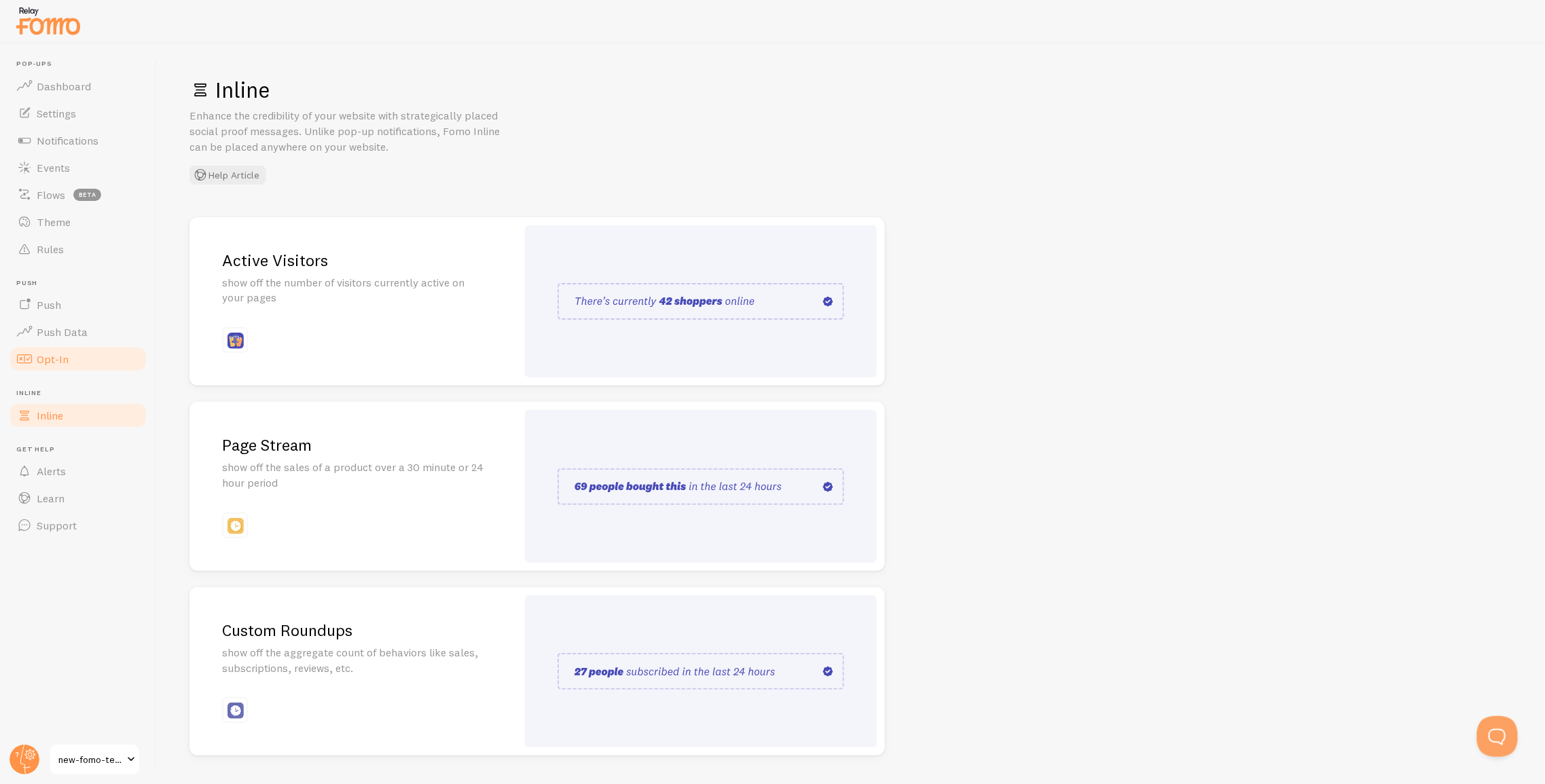
click at [62, 353] on span "Opt-In" at bounding box center [52, 359] width 32 height 13
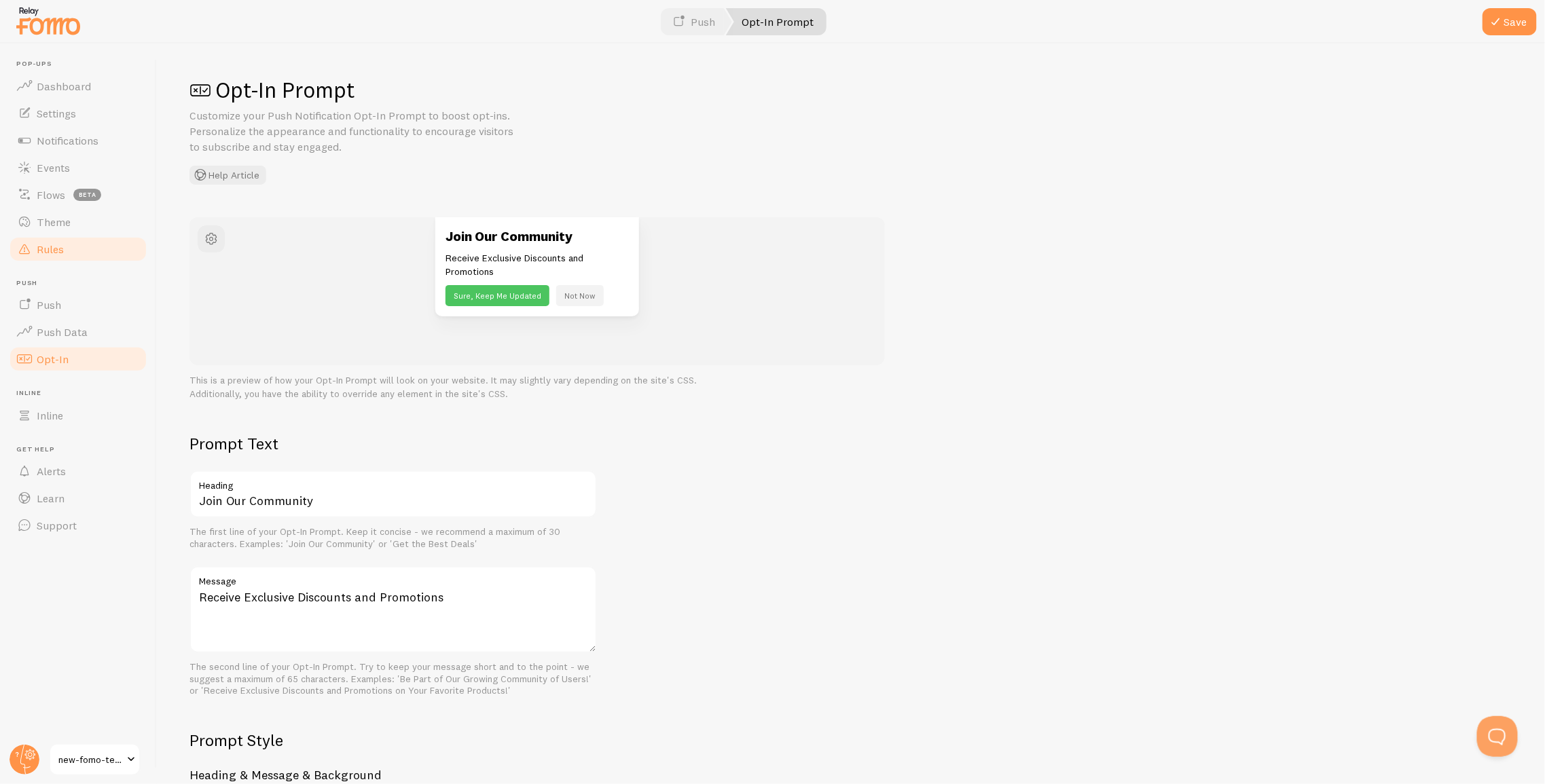
click at [105, 249] on link "Rules" at bounding box center [78, 249] width 140 height 27
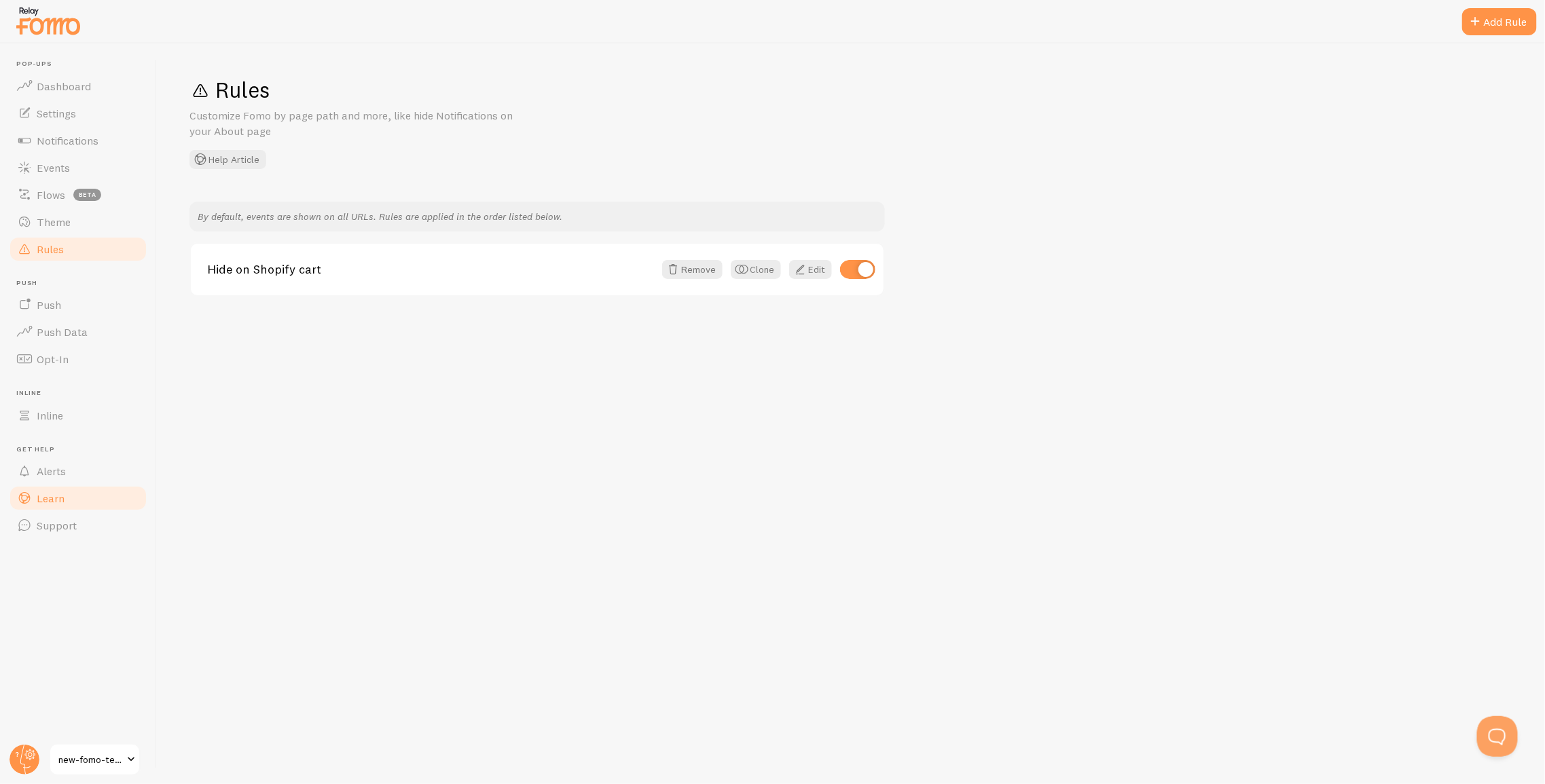
click at [38, 498] on span "Learn" at bounding box center [50, 498] width 28 height 13
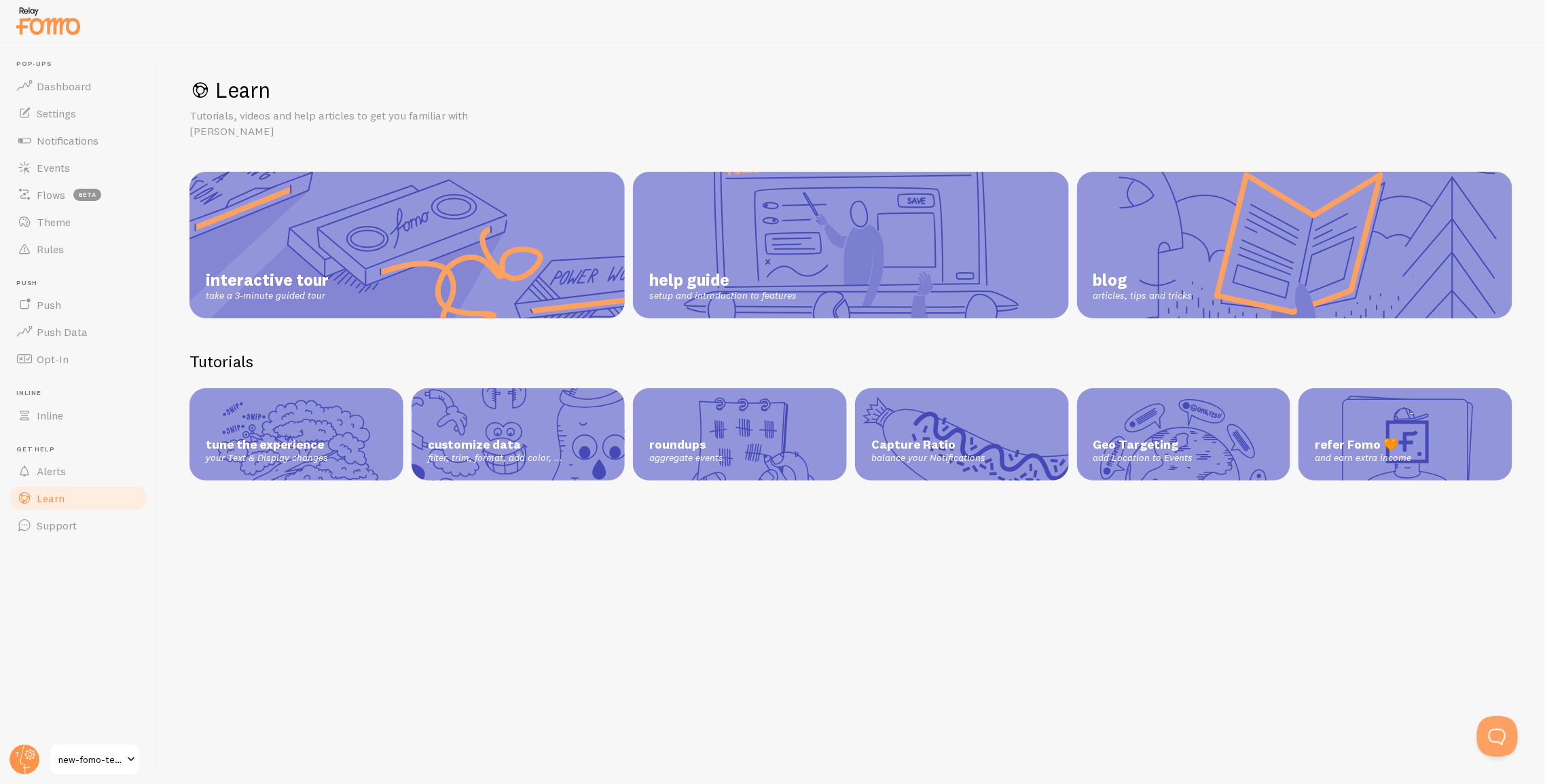
click at [113, 759] on span "new-fomo-test" at bounding box center [90, 759] width 64 height 16
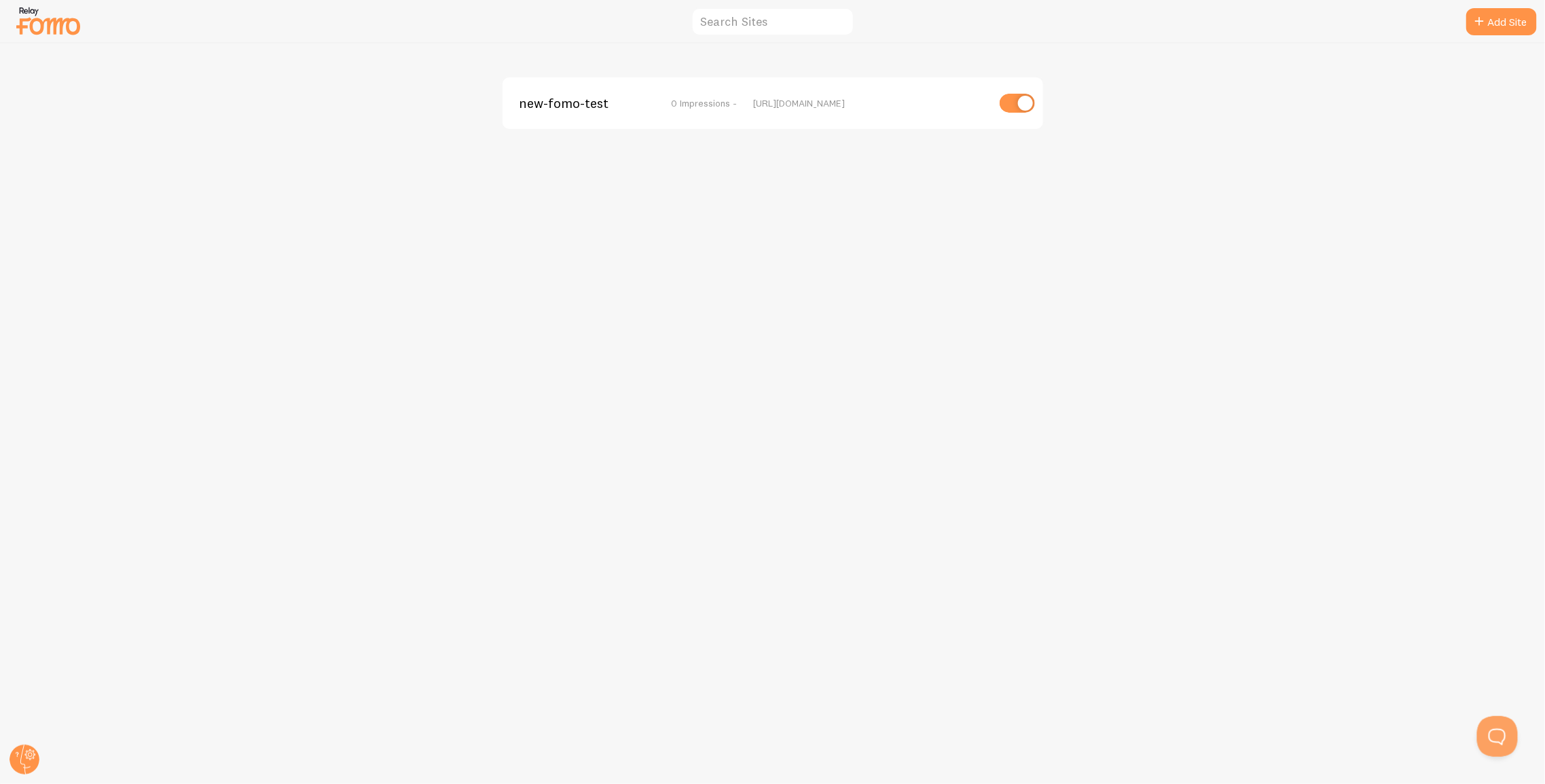
click at [531, 109] on span "new-fomo-test" at bounding box center [573, 103] width 110 height 12
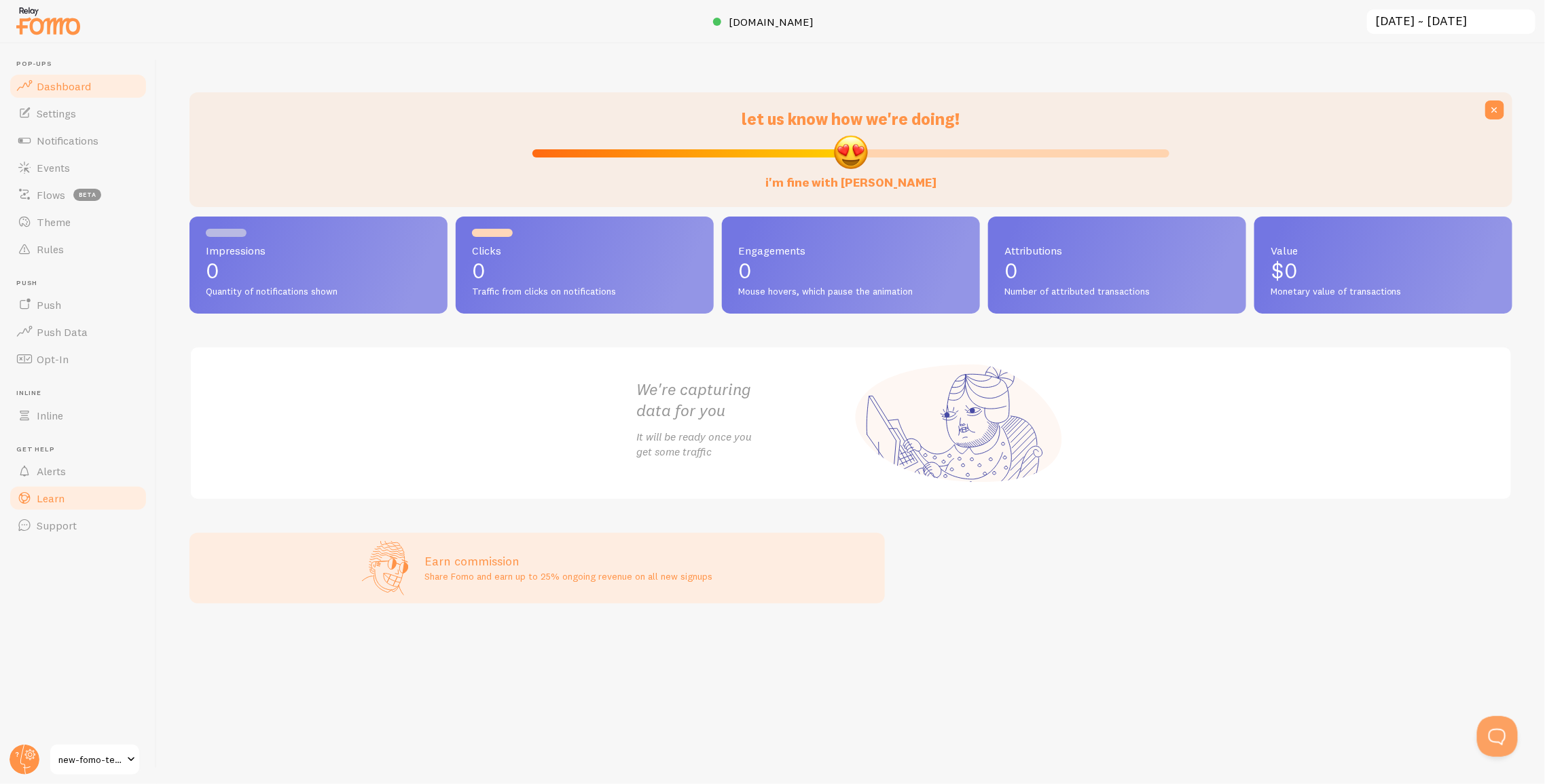
click at [72, 492] on link "Learn" at bounding box center [78, 498] width 140 height 27
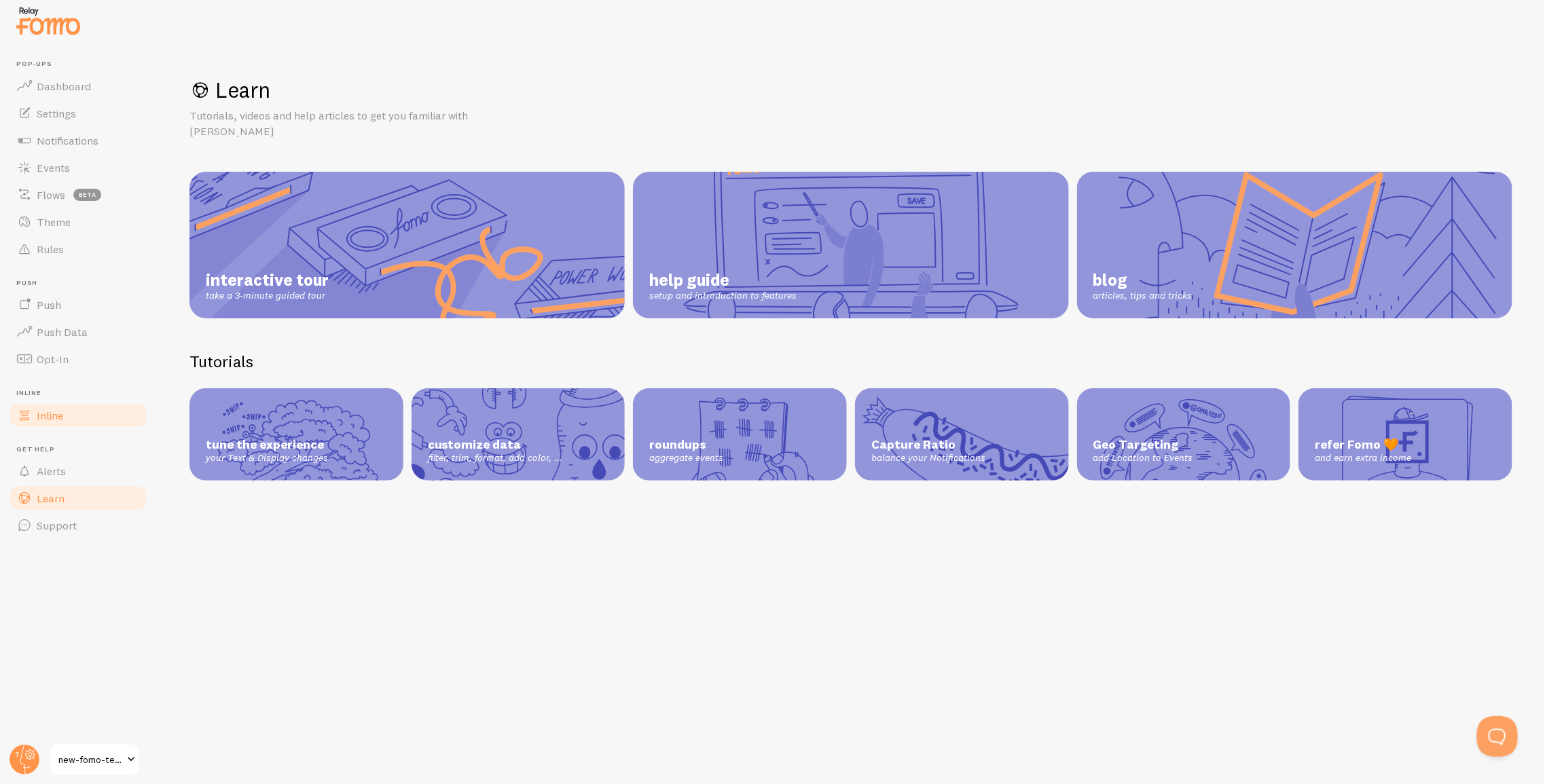
click at [54, 412] on span "Inline" at bounding box center [49, 416] width 26 height 13
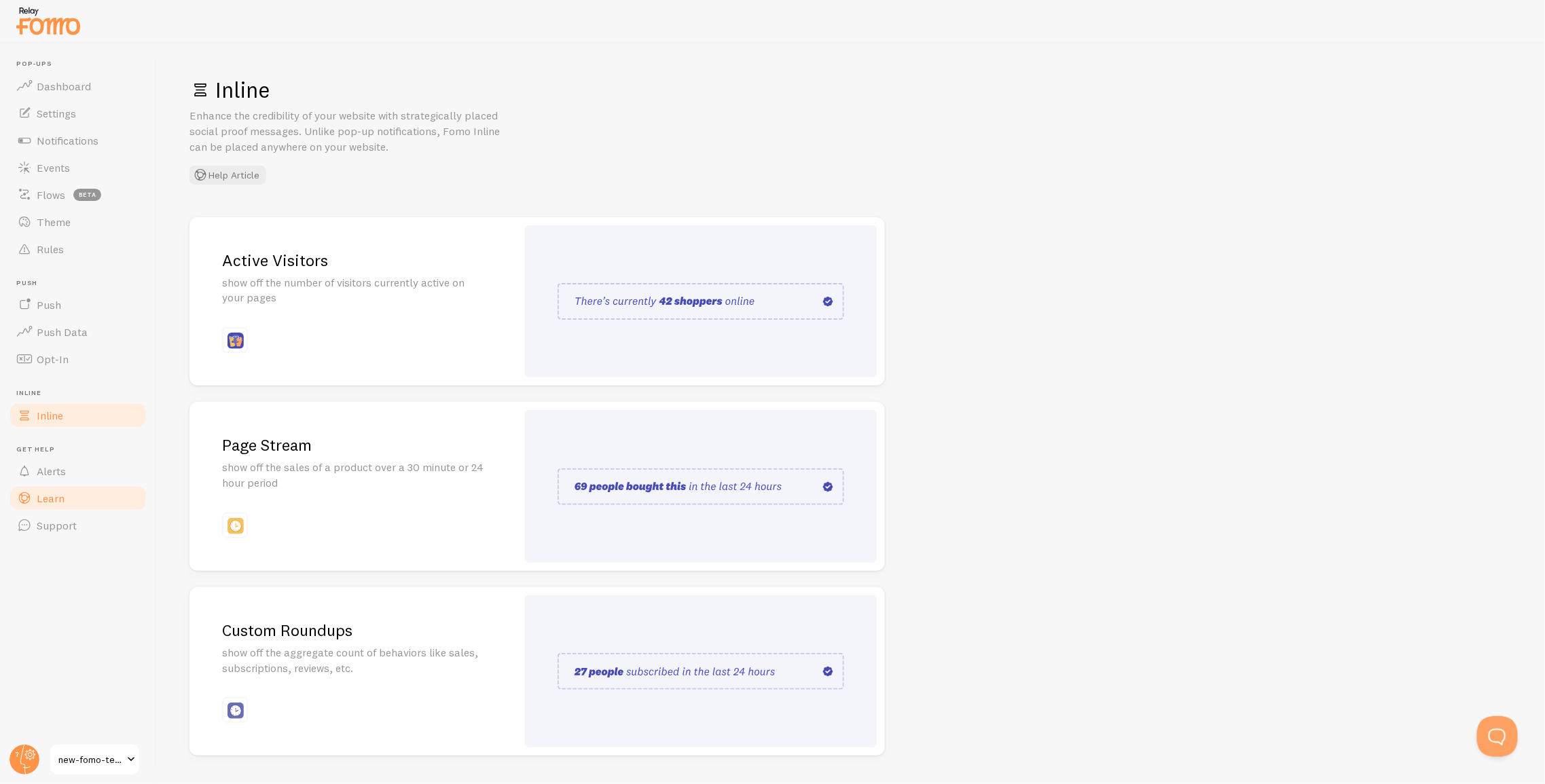
click at [41, 503] on span "Learn" at bounding box center [50, 498] width 28 height 13
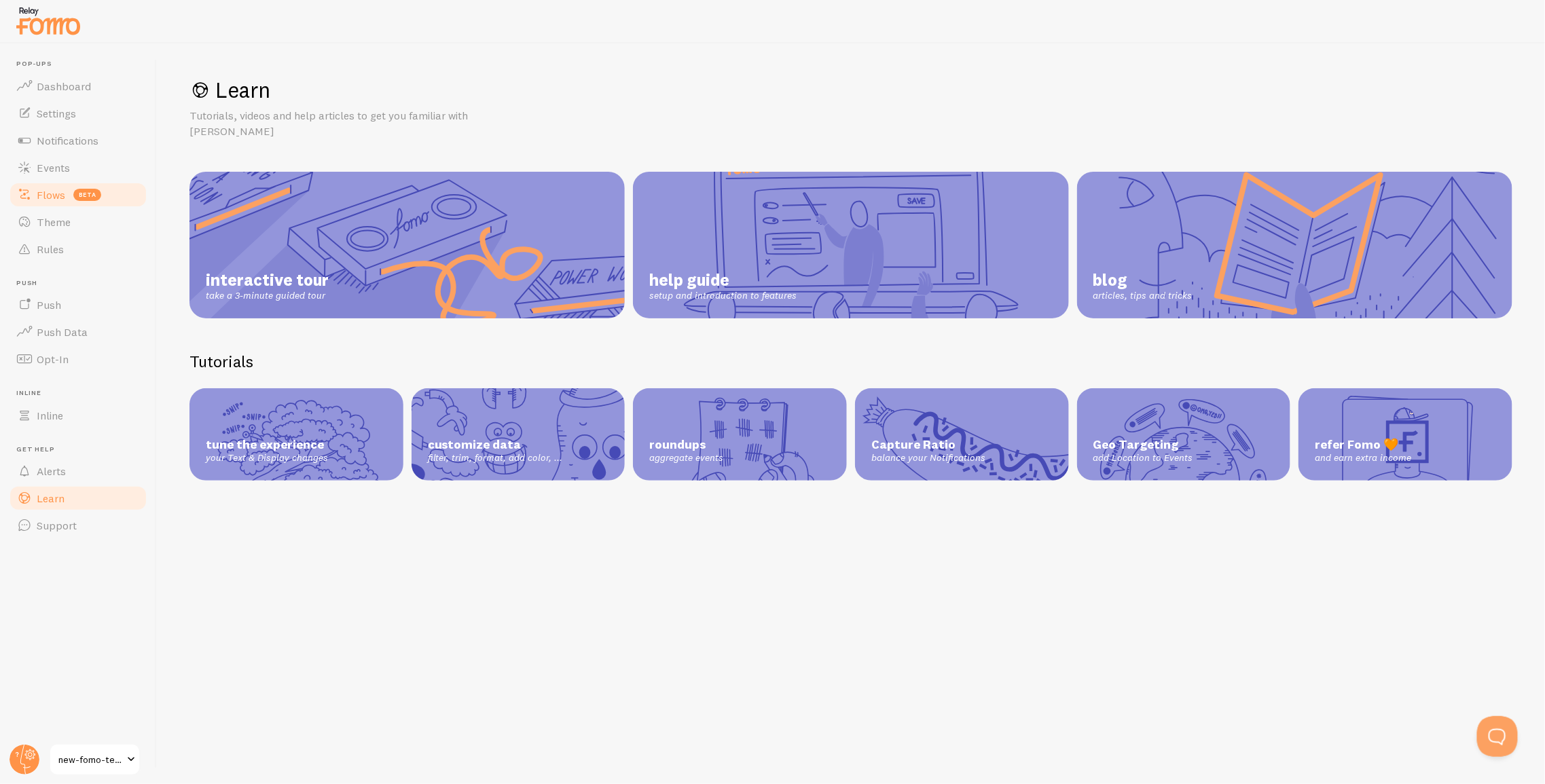
click at [45, 191] on span "Flows" at bounding box center [51, 195] width 29 height 13
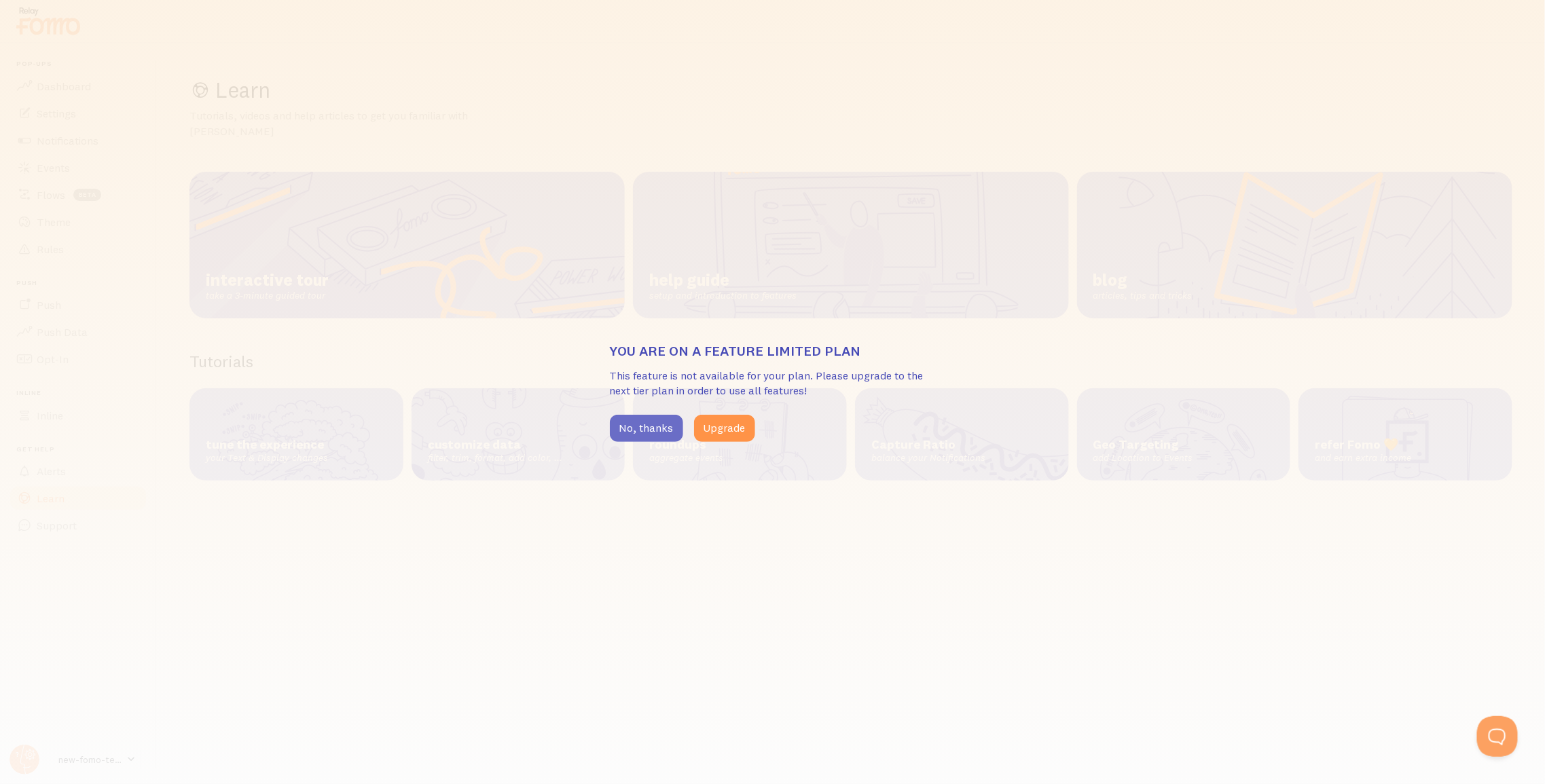
click at [629, 433] on button "No, thanks" at bounding box center [646, 428] width 73 height 27
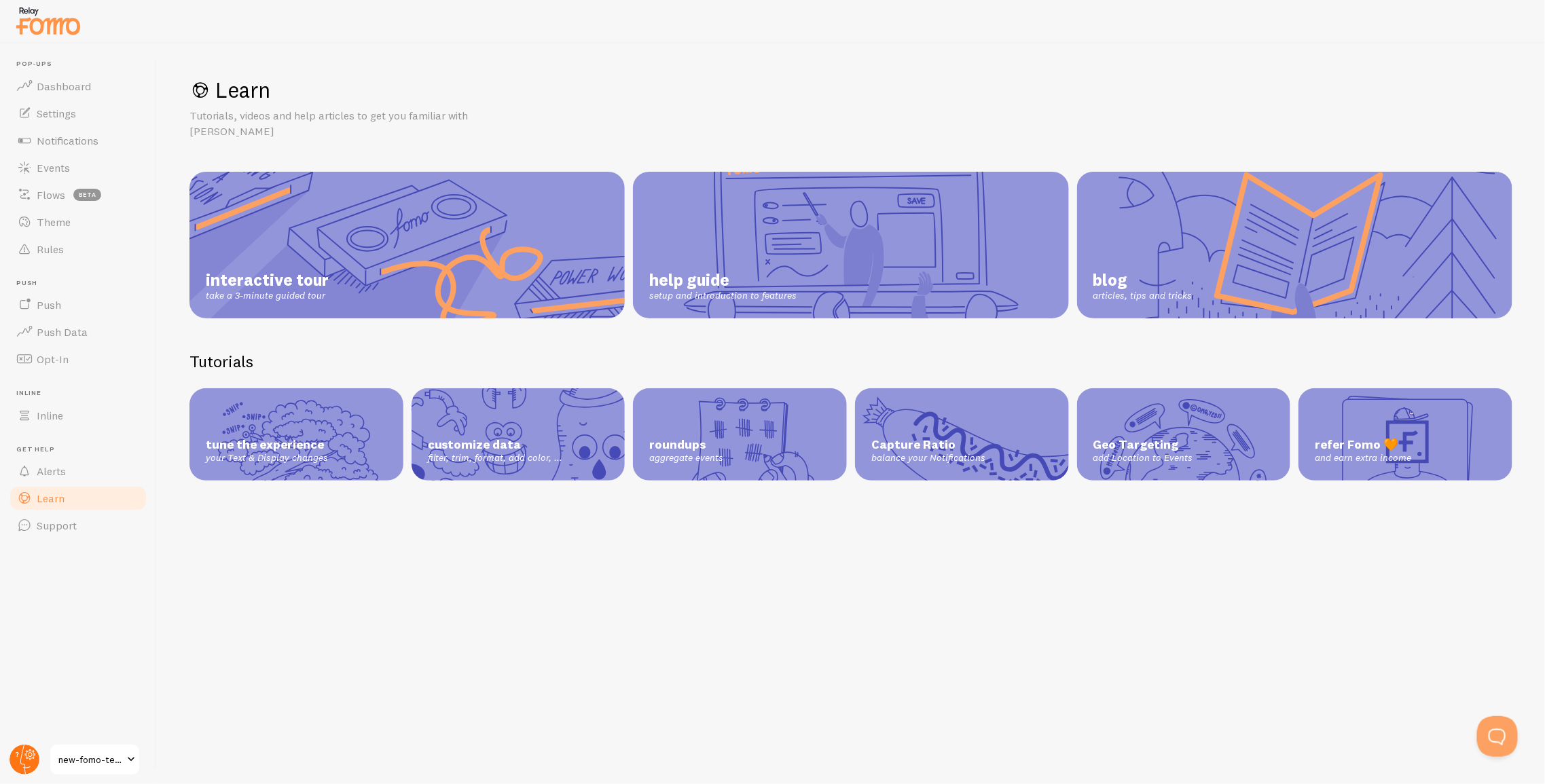
click at [24, 770] on icon at bounding box center [25, 759] width 10 height 30
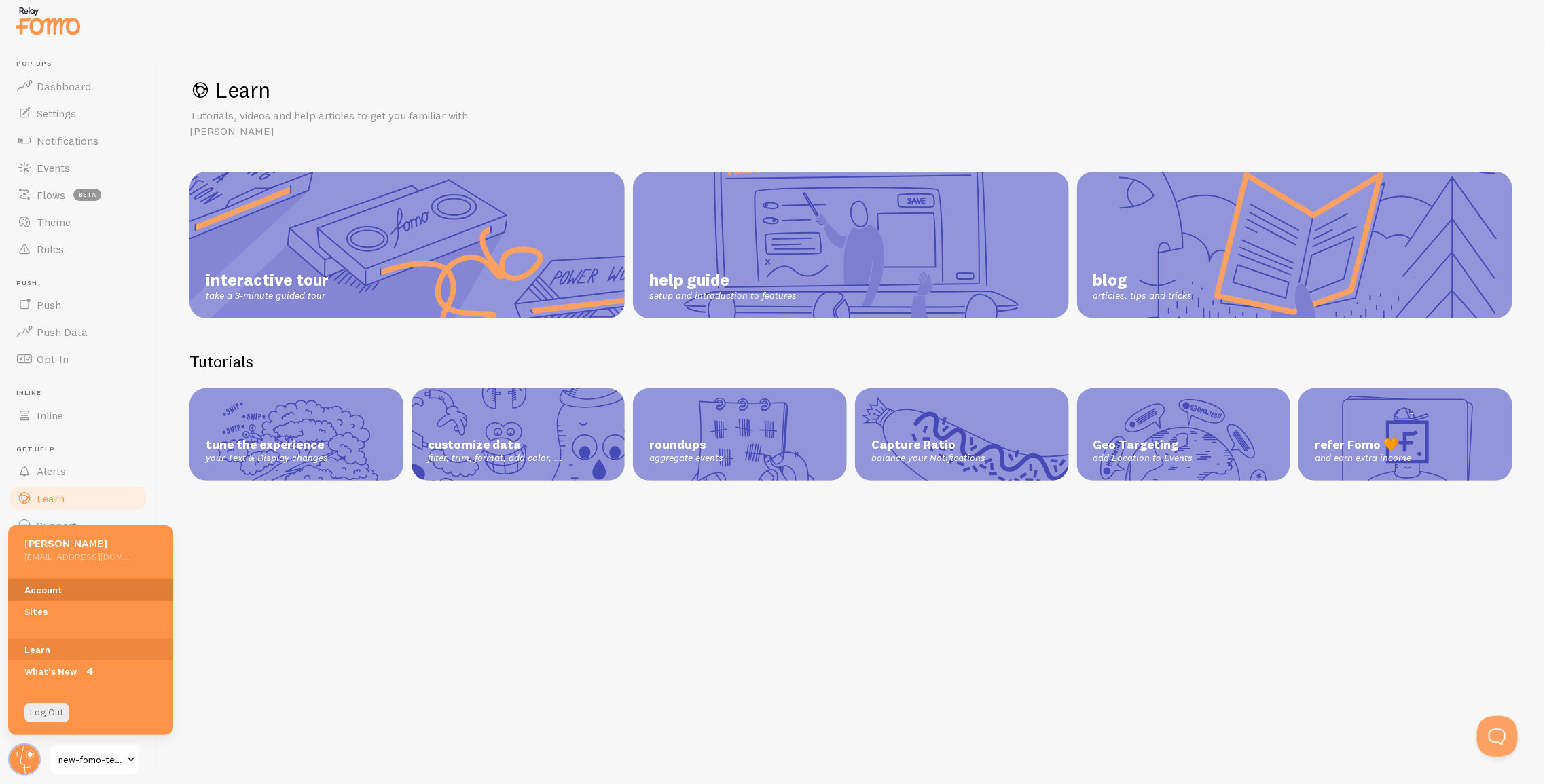
click at [54, 594] on link "Account" at bounding box center [91, 590] width 165 height 22
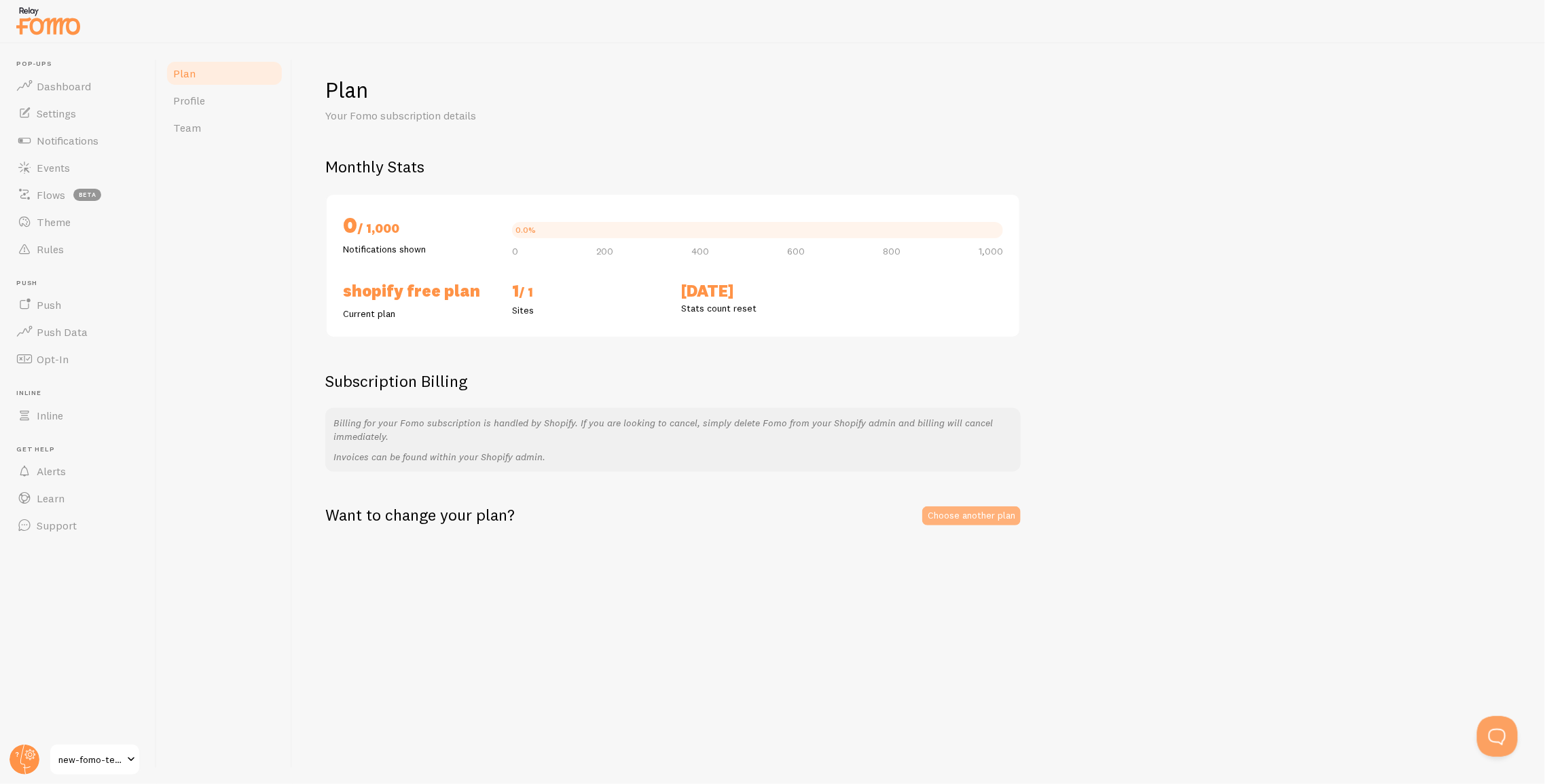
click at [934, 514] on link "Choose another plan" at bounding box center [971, 516] width 99 height 19
